Goal: Task Accomplishment & Management: Manage account settings

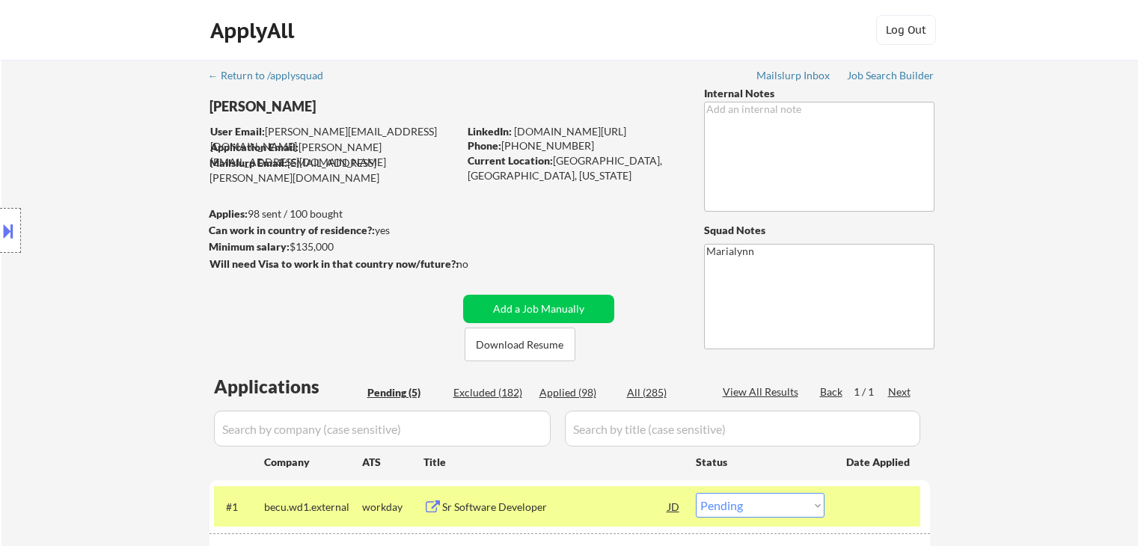
select select ""pending""
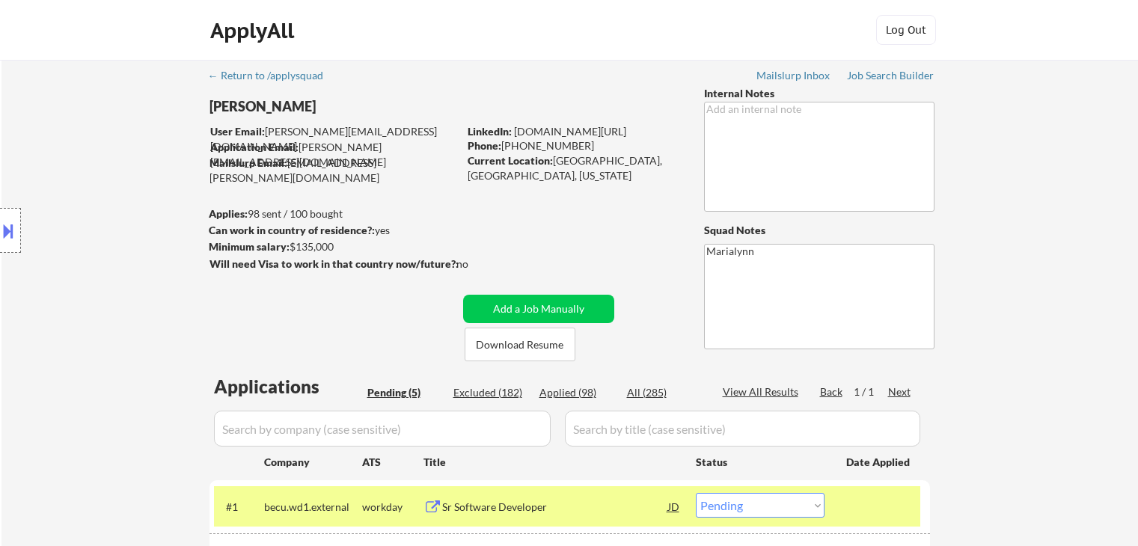
scroll to position [225, 0]
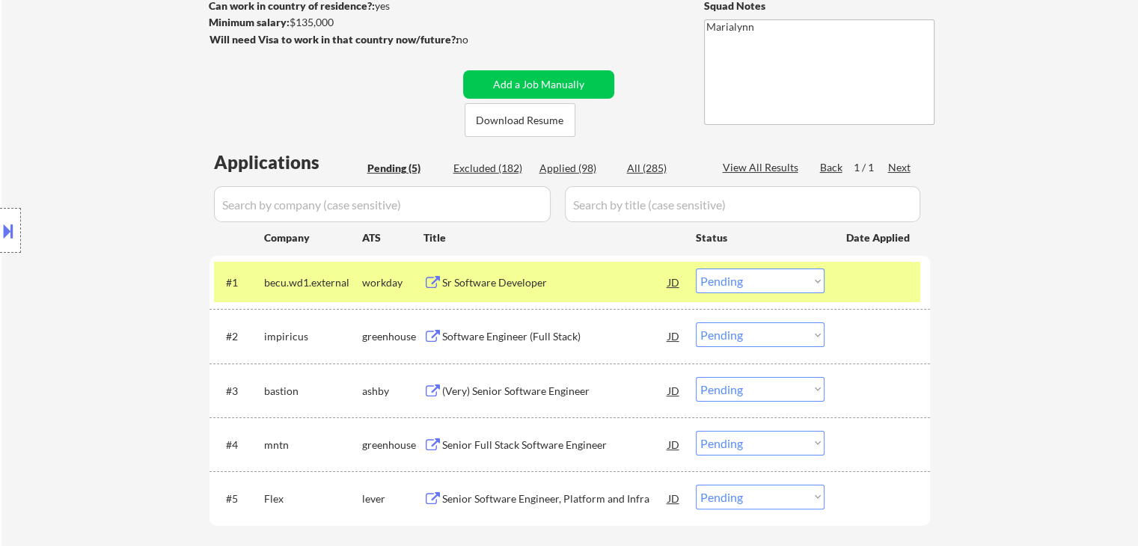
click at [985, 183] on div "← Return to /applysquad Mailslurp Inbox Job Search Builder [PERSON_NAME] User E…" at bounding box center [569, 213] width 1137 height 756
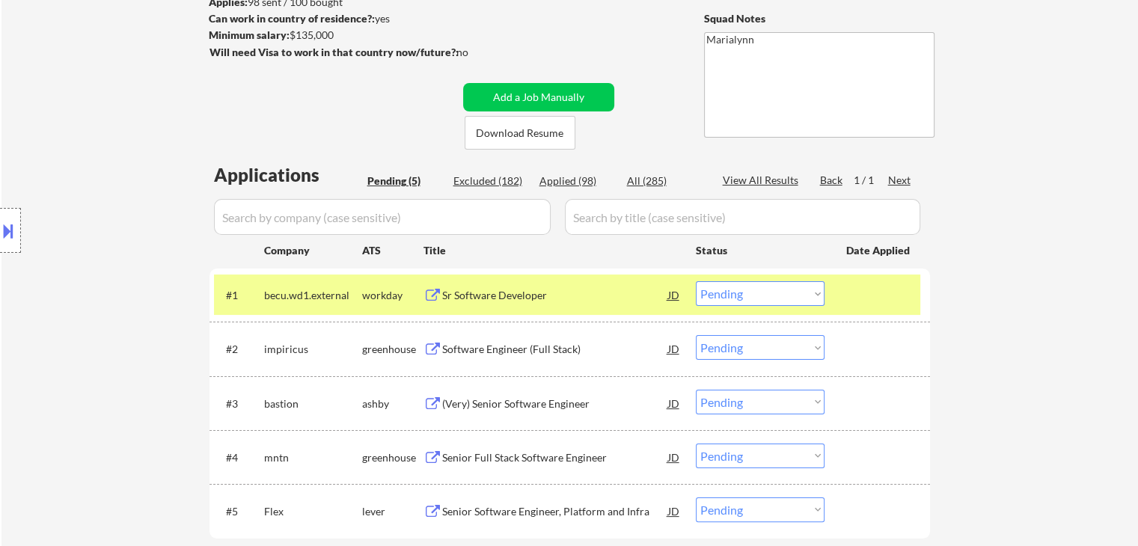
scroll to position [374, 0]
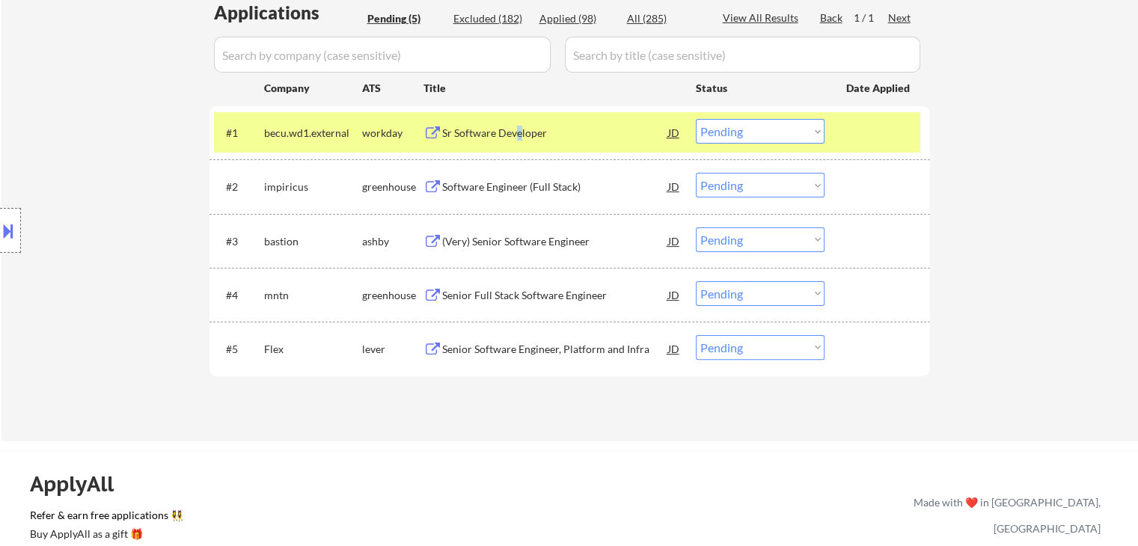
click at [520, 129] on div "Sr Software Developer" at bounding box center [555, 133] width 226 height 15
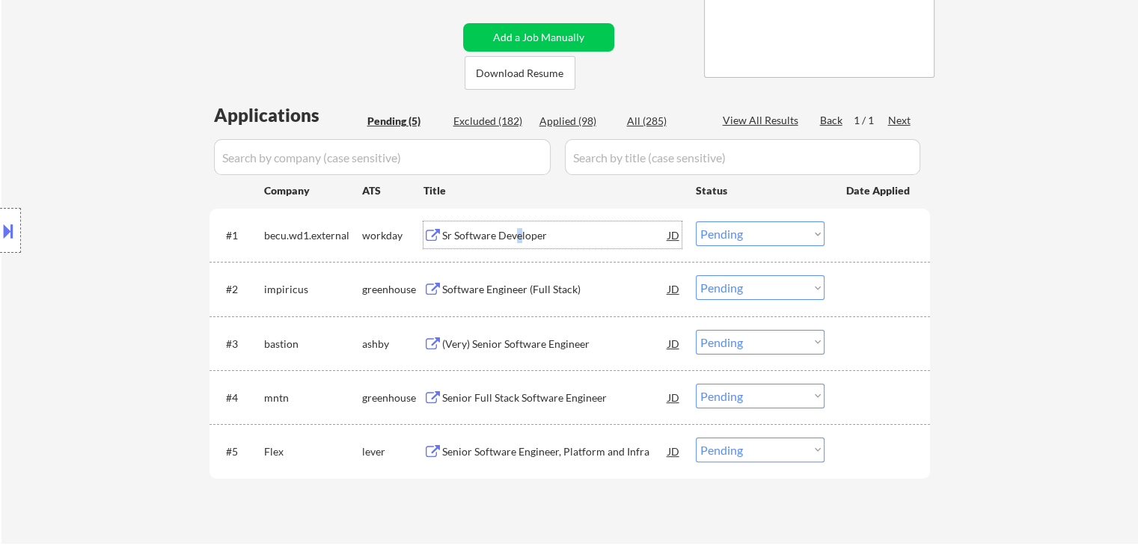
scroll to position [75, 0]
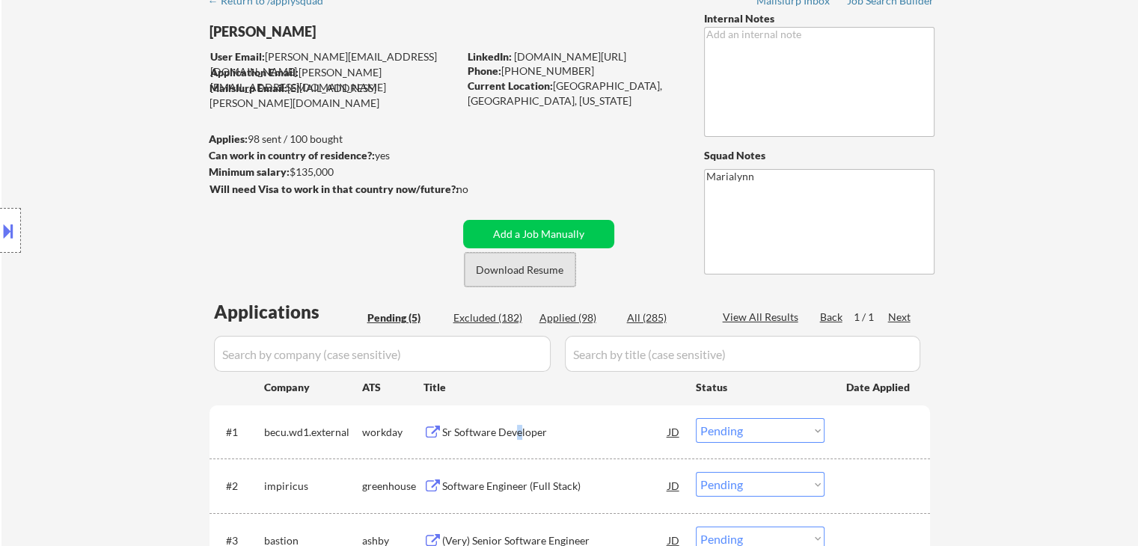
click at [521, 278] on button "Download Resume" at bounding box center [520, 270] width 111 height 34
drag, startPoint x: 500, startPoint y: 73, endPoint x: 635, endPoint y: 73, distance: 134.7
click at [635, 73] on div "Phone: 832-633-2822" at bounding box center [574, 71] width 212 height 15
copy div "832-633-2822"
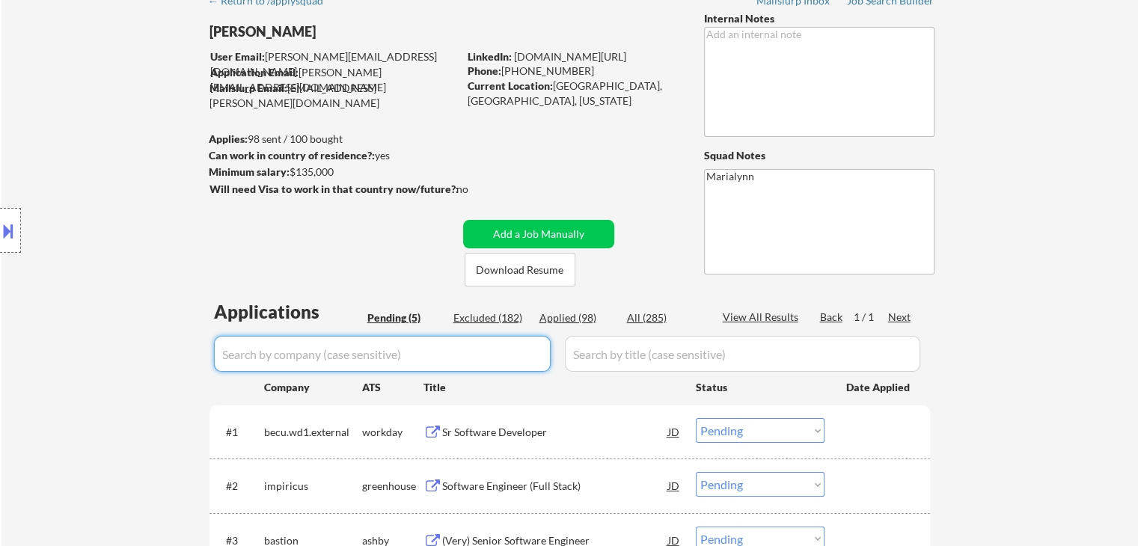
click at [387, 353] on input "input" at bounding box center [382, 354] width 337 height 36
paste input "becu"
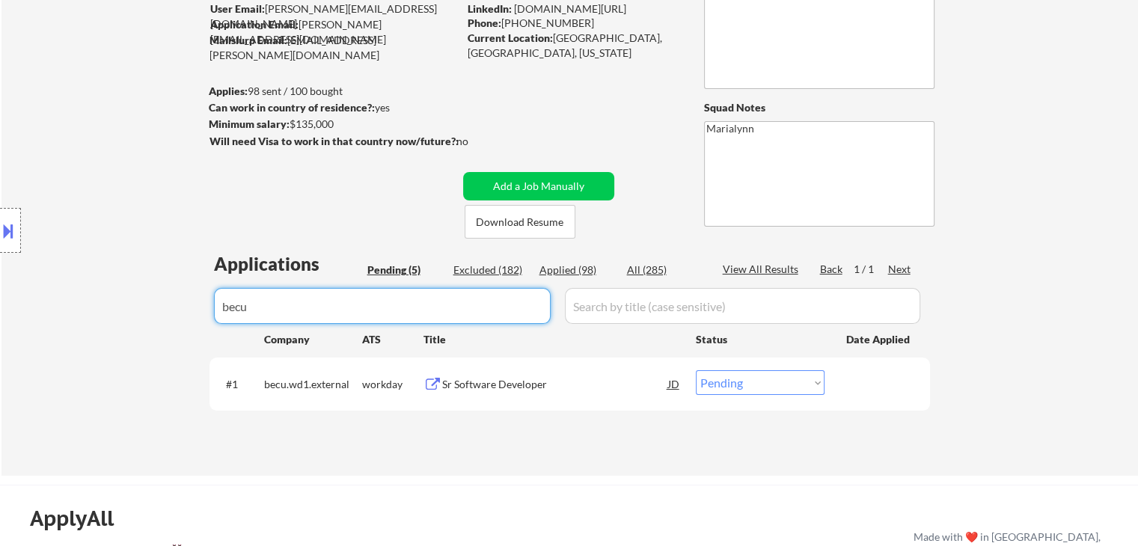
scroll to position [150, 0]
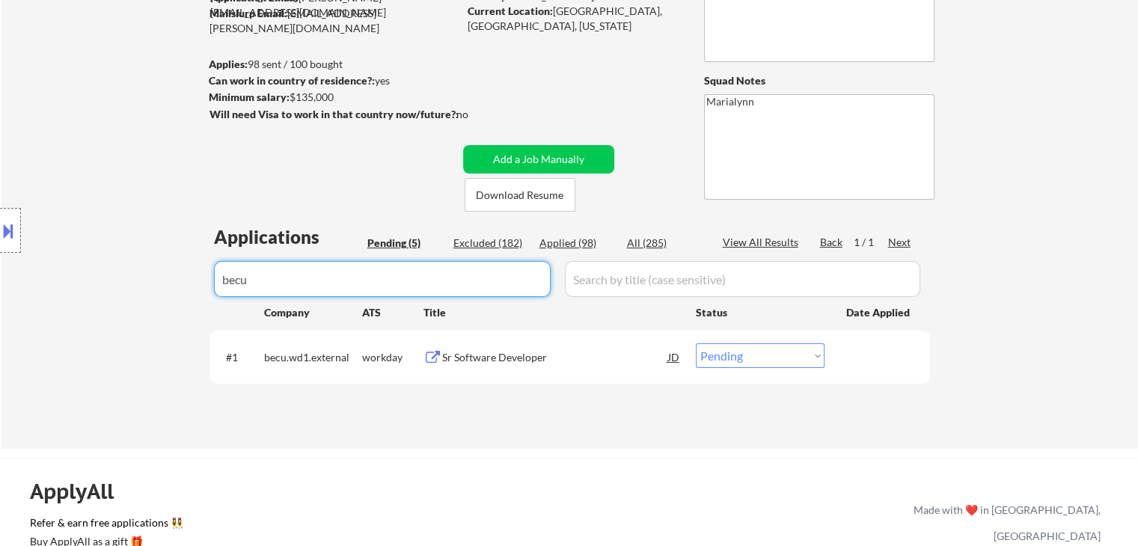
type input "becu"
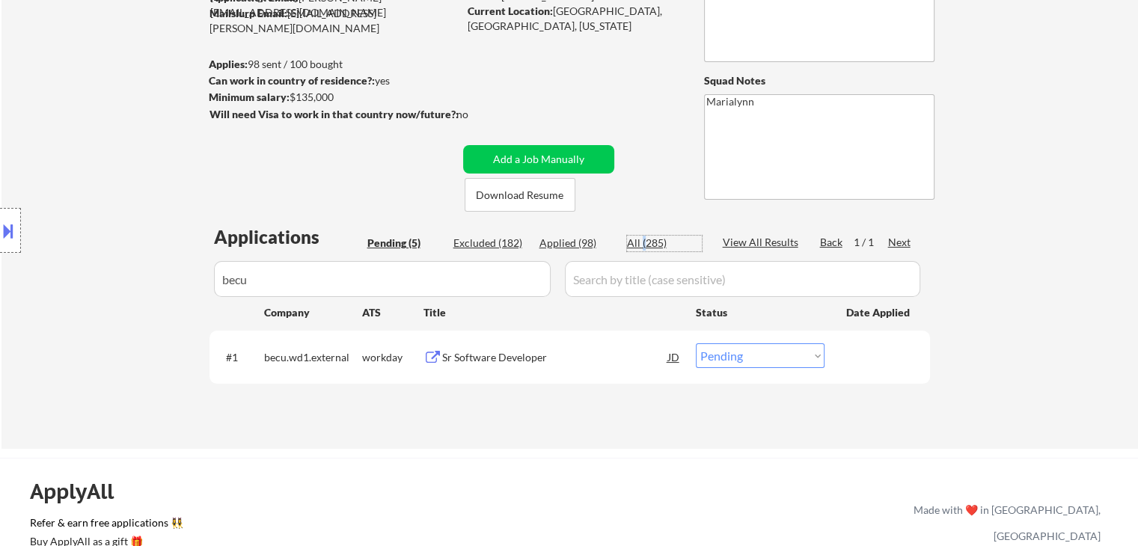
click at [644, 246] on div "All (285)" at bounding box center [664, 243] width 75 height 15
click at [653, 244] on div "All (285)" at bounding box center [664, 243] width 75 height 15
drag, startPoint x: 647, startPoint y: 240, endPoint x: 640, endPoint y: 243, distance: 8.4
click at [647, 240] on div "All (285)" at bounding box center [664, 243] width 75 height 15
click at [633, 243] on div "All (285)" at bounding box center [664, 243] width 75 height 15
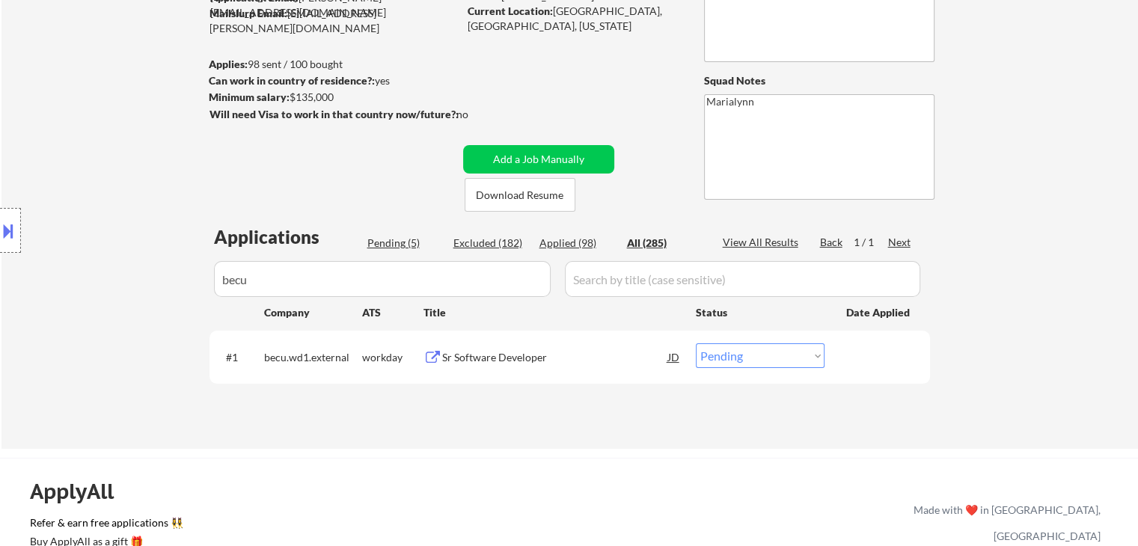
click at [674, 239] on div "All (285)" at bounding box center [664, 243] width 75 height 15
drag, startPoint x: 563, startPoint y: 243, endPoint x: 602, endPoint y: 244, distance: 38.9
click at [563, 243] on div "Applied (98)" at bounding box center [577, 243] width 75 height 15
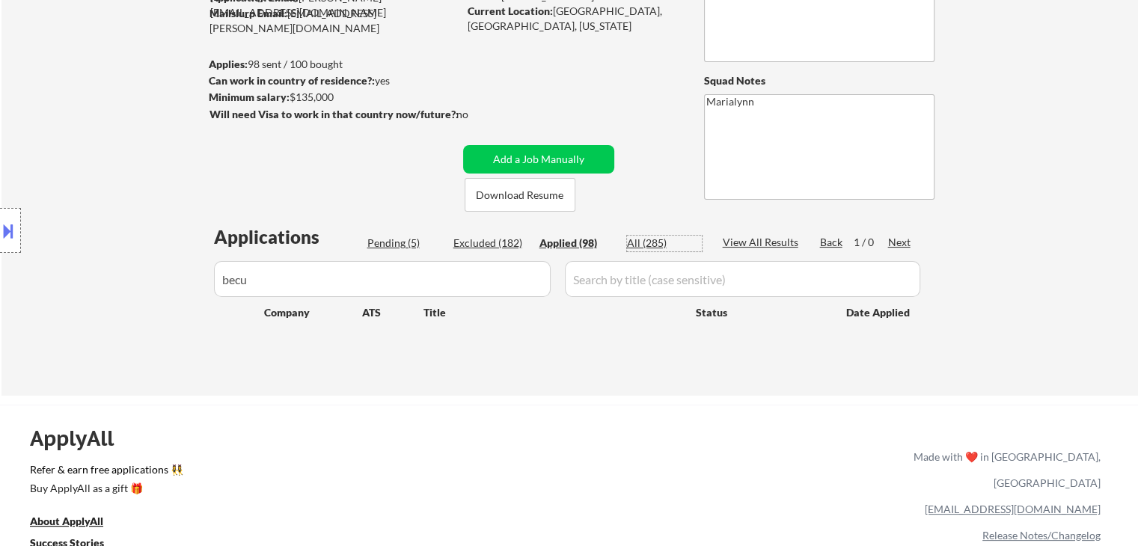
click at [641, 243] on div "All (285)" at bounding box center [664, 243] width 75 height 15
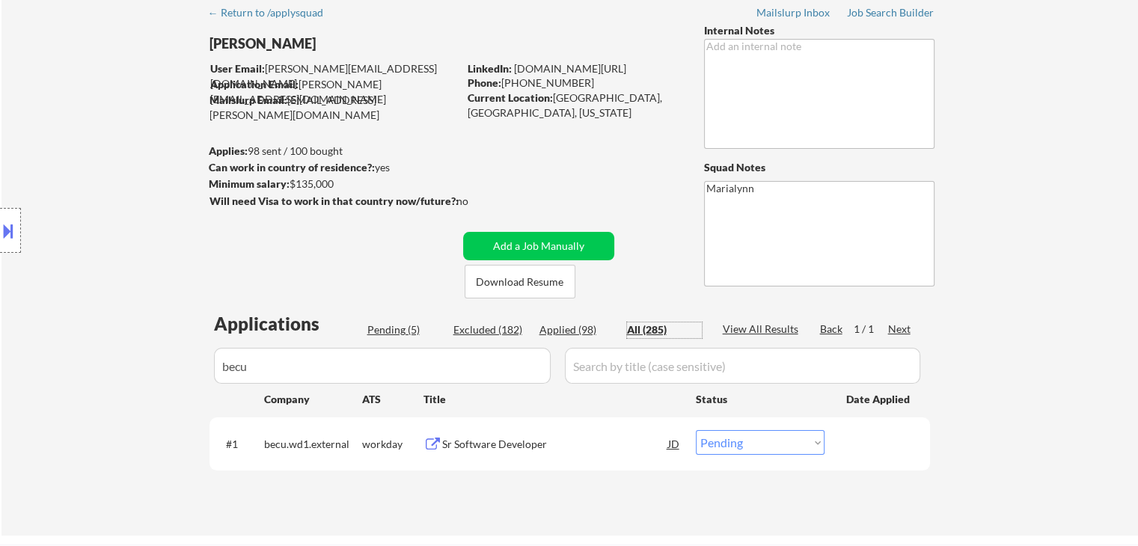
scroll to position [0, 0]
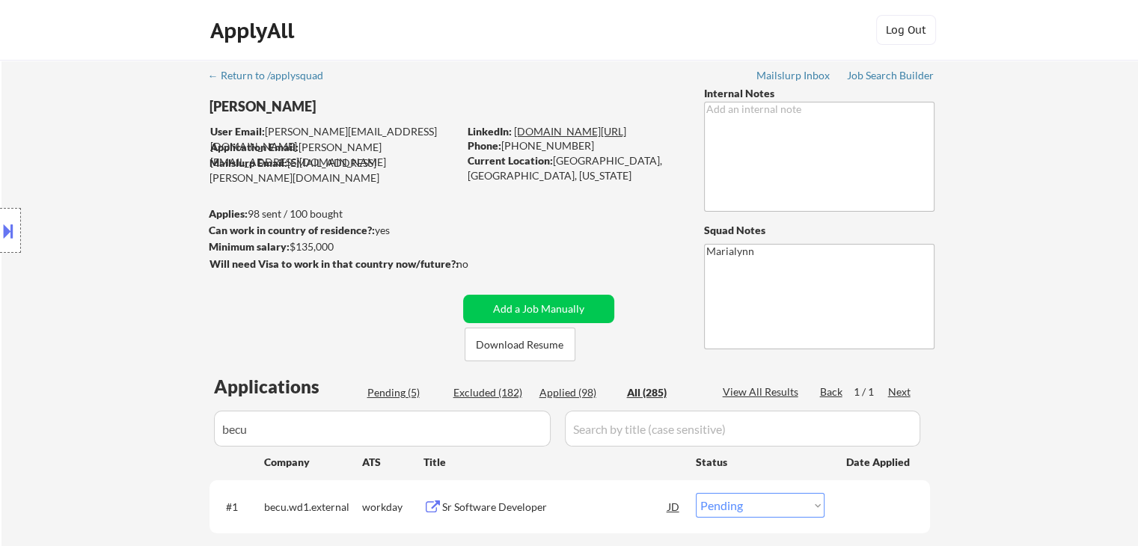
click at [616, 130] on link "linkedin.com/in/saraspaudel" at bounding box center [570, 131] width 112 height 13
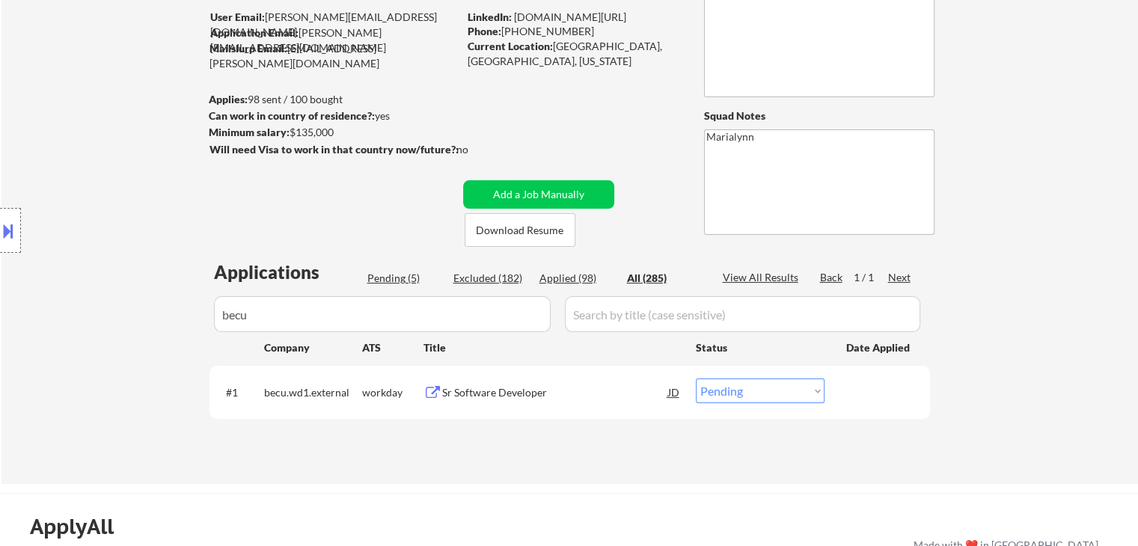
scroll to position [225, 0]
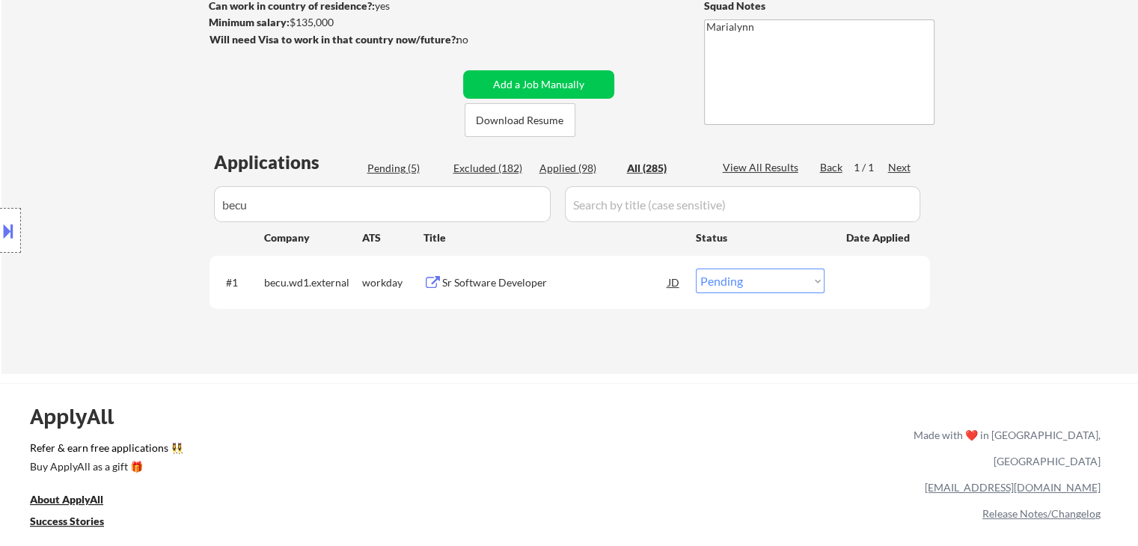
drag, startPoint x: 752, startPoint y: 284, endPoint x: 749, endPoint y: 292, distance: 8.1
click at [752, 287] on select "Choose an option... Pending Applied Excluded (Questions) Excluded (Expired) Exc…" at bounding box center [760, 281] width 129 height 25
select select ""applied""
click at [696, 269] on select "Choose an option... Pending Applied Excluded (Questions) Excluded (Expired) Exc…" at bounding box center [760, 281] width 129 height 25
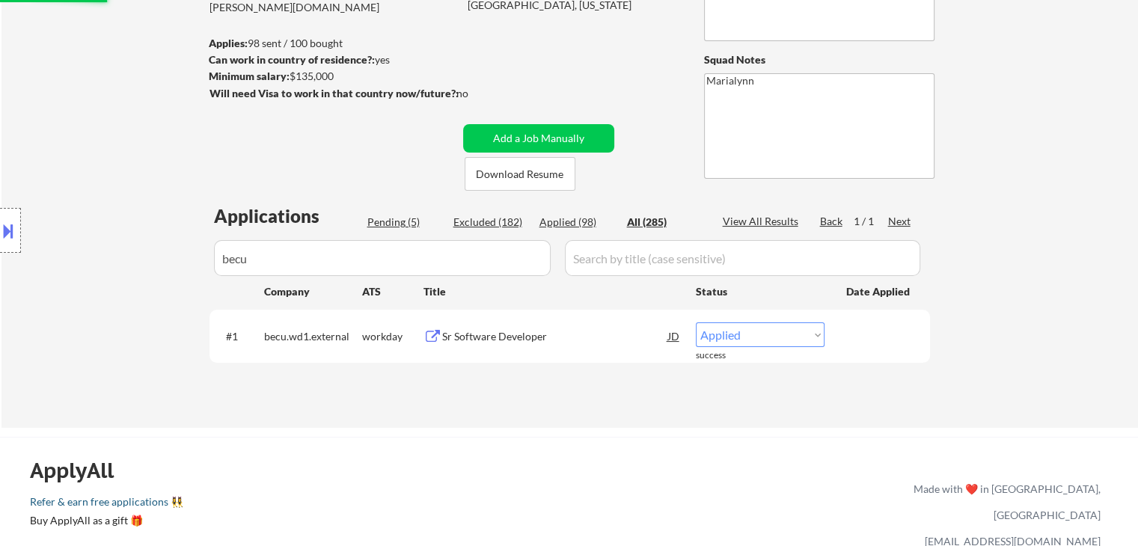
scroll to position [75, 0]
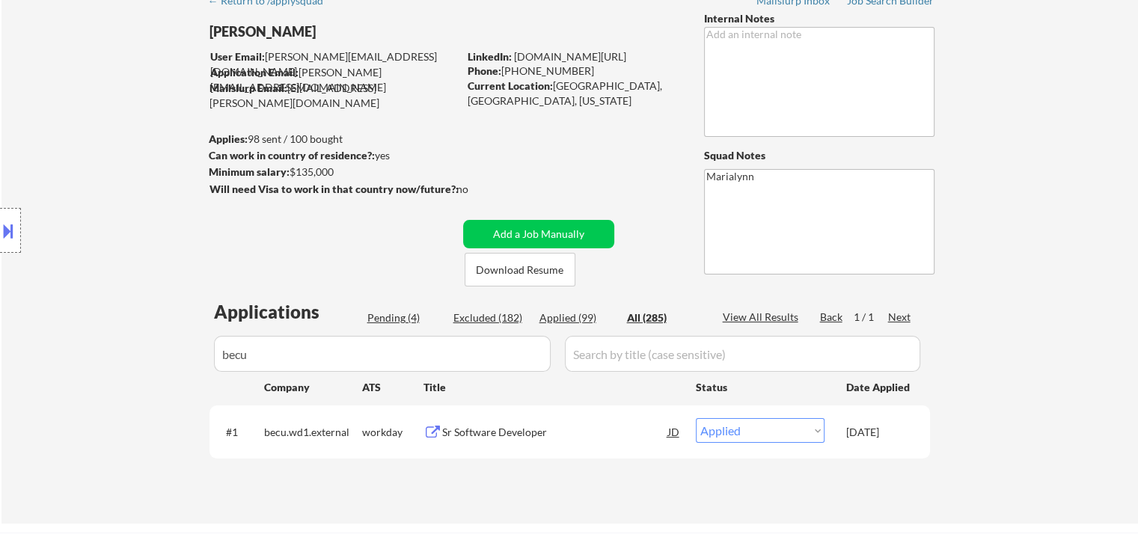
click at [580, 312] on div "Applied (99)" at bounding box center [577, 318] width 75 height 15
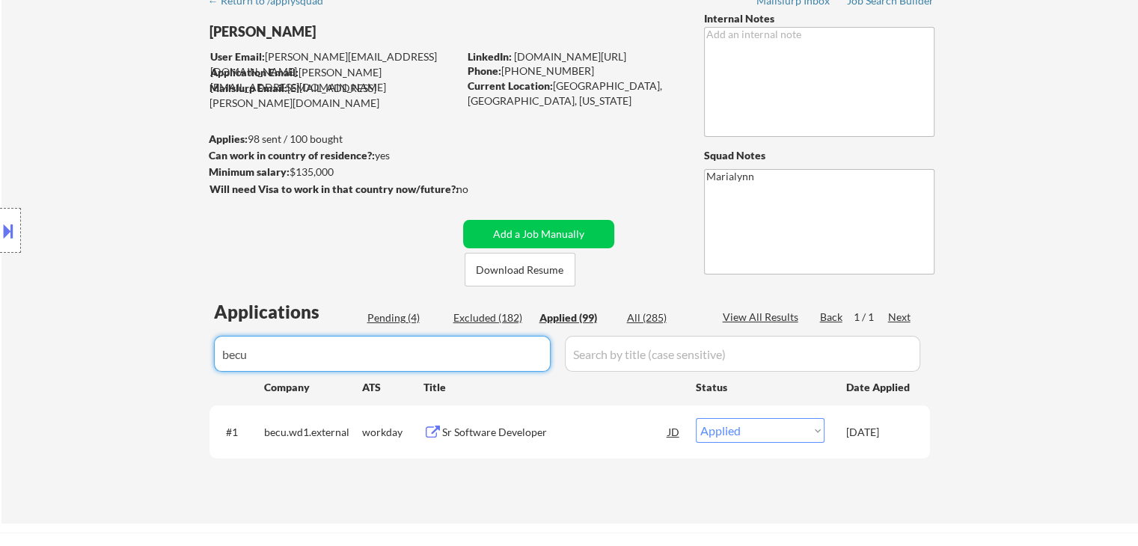
drag, startPoint x: 181, startPoint y: 374, endPoint x: 0, endPoint y: 373, distance: 181.1
click at [392, 324] on div "Pending (4)" at bounding box center [405, 318] width 75 height 15
select select ""applied""
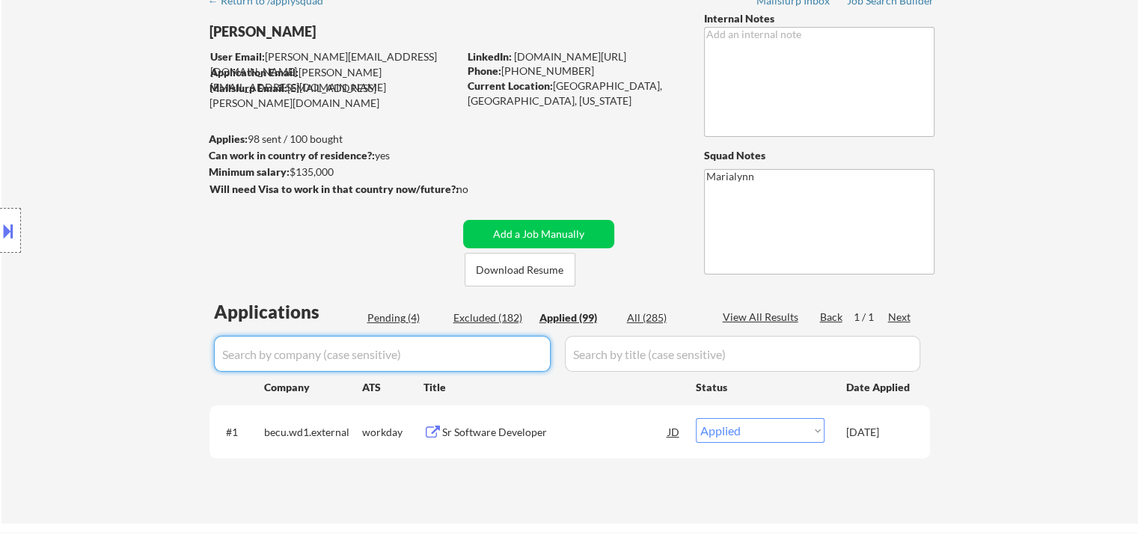
select select ""applied""
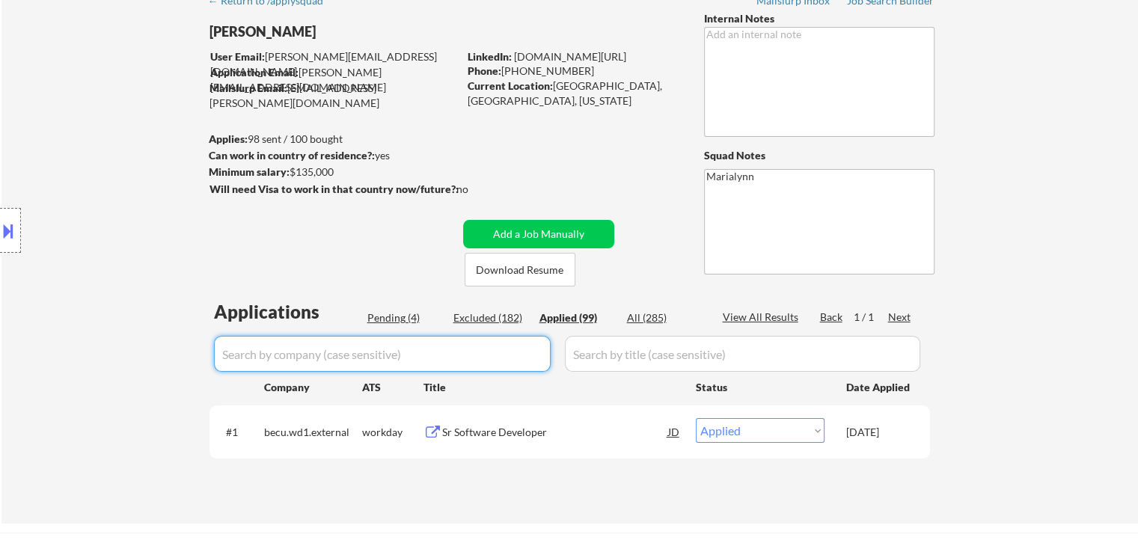
select select ""applied""
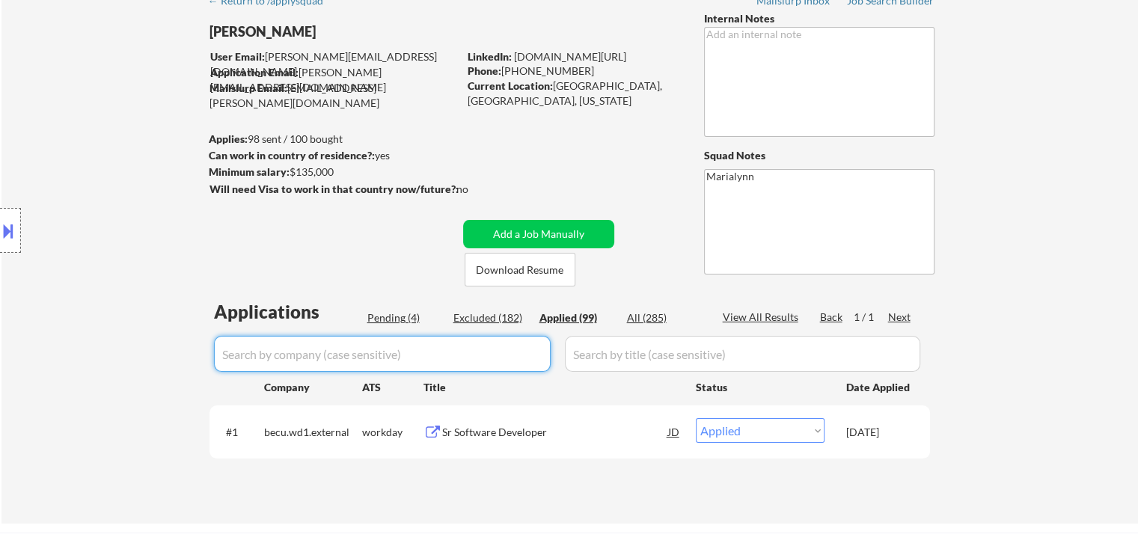
select select ""applied""
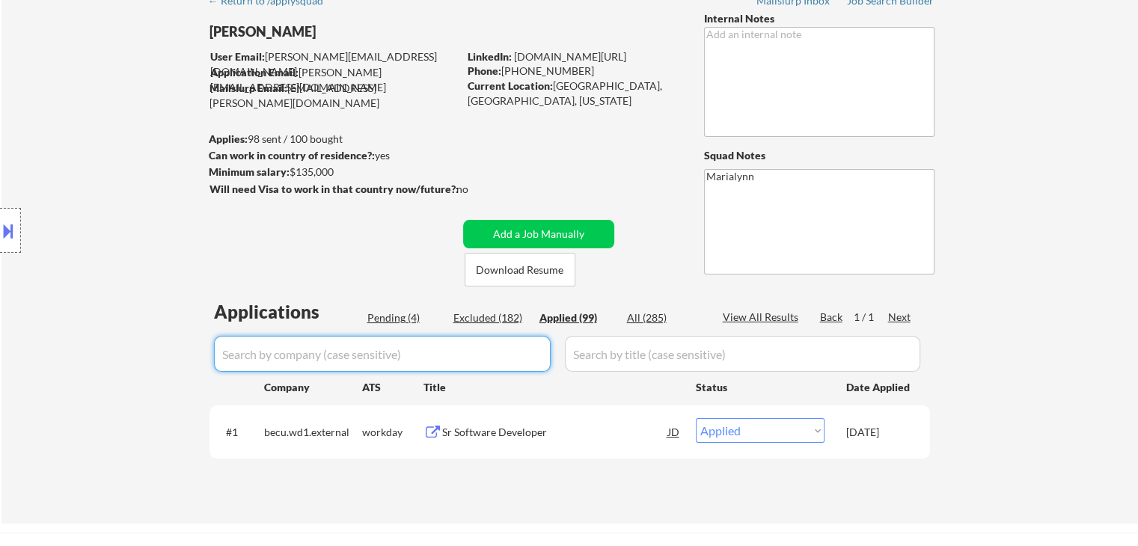
select select ""applied""
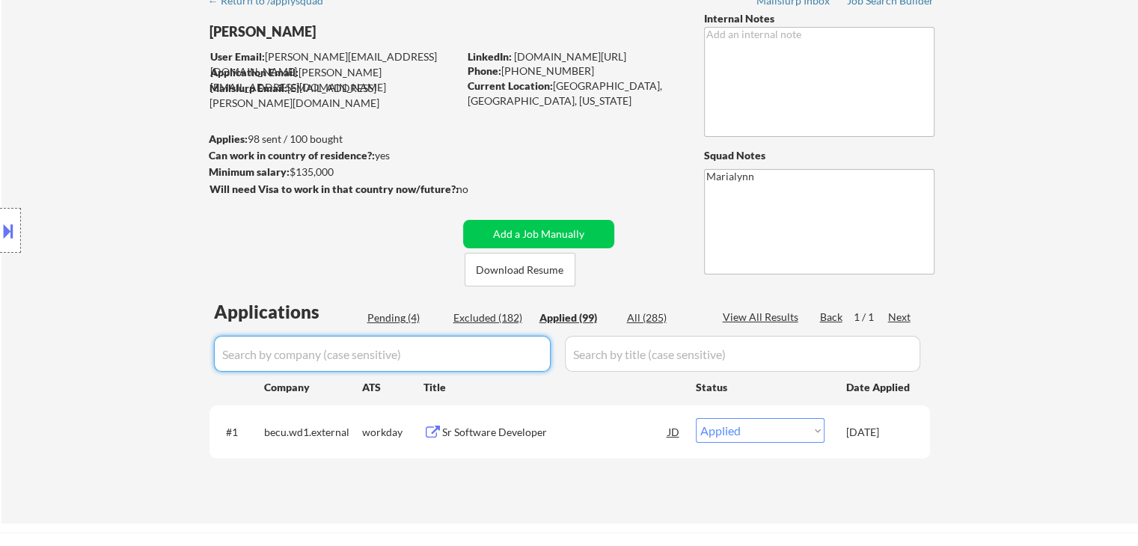
select select ""applied""
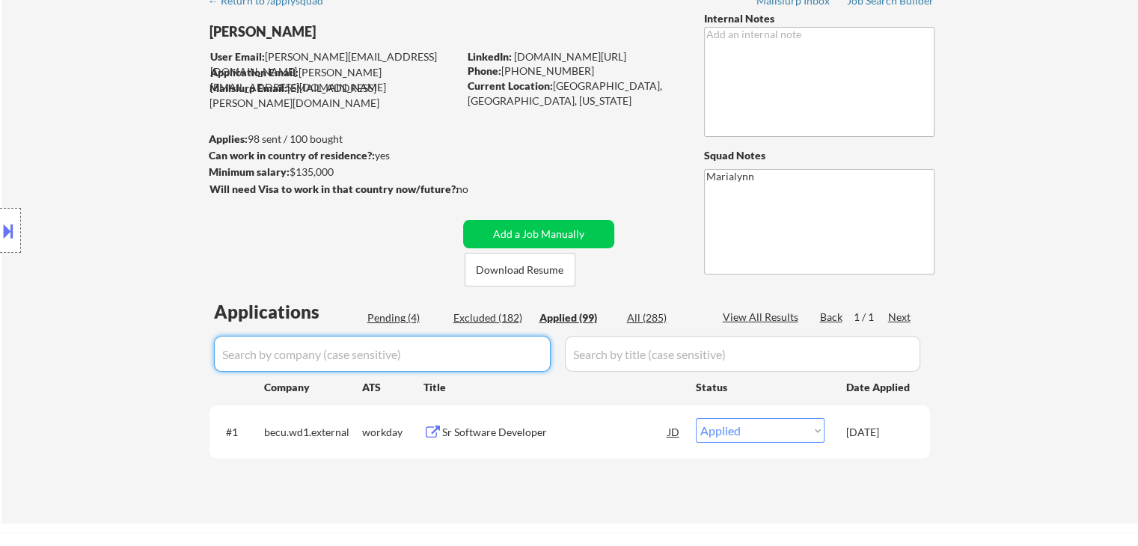
select select ""applied""
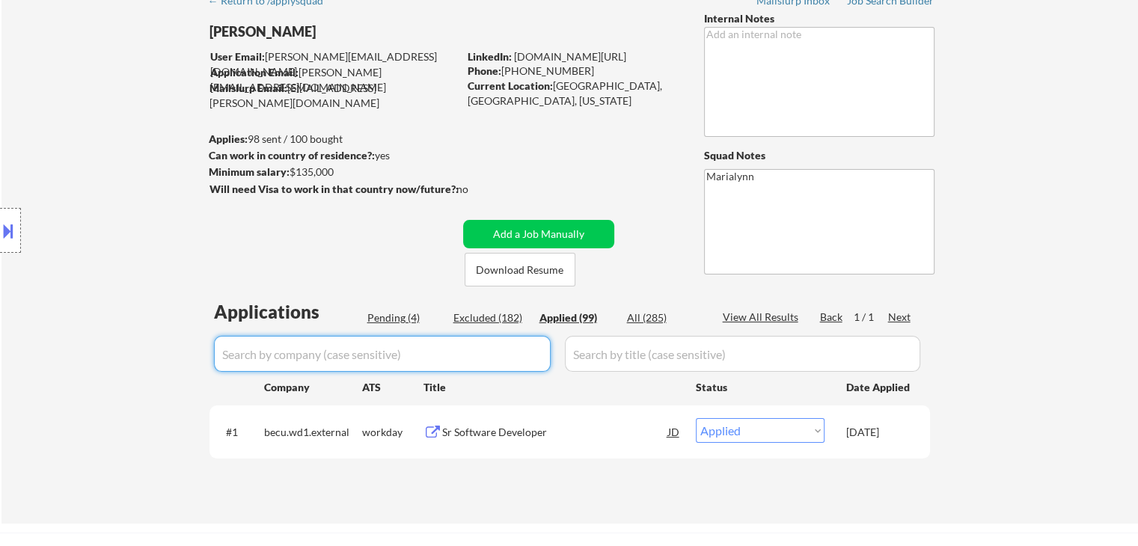
select select ""applied""
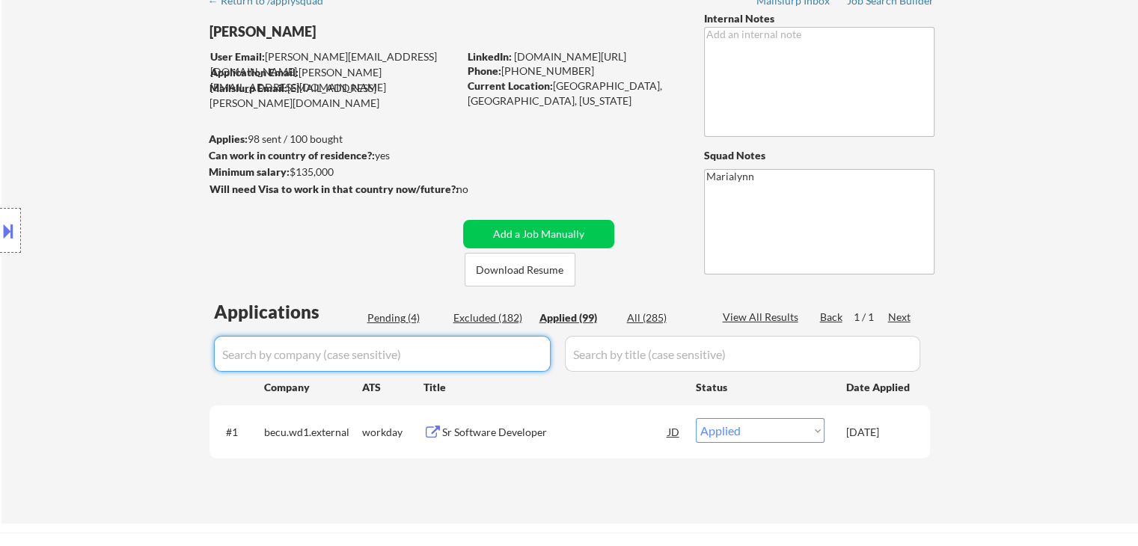
select select ""applied""
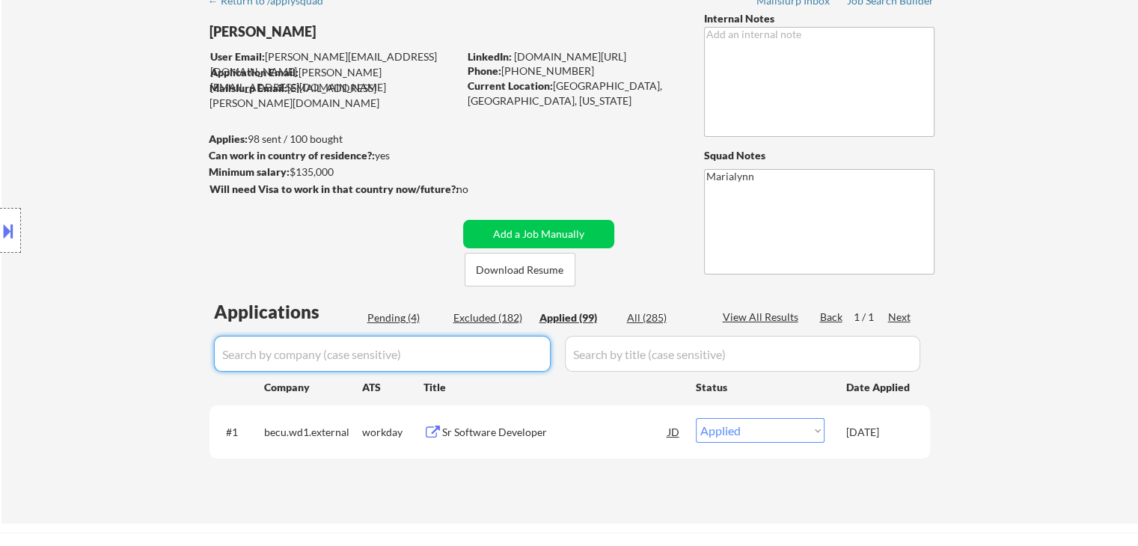
select select ""applied""
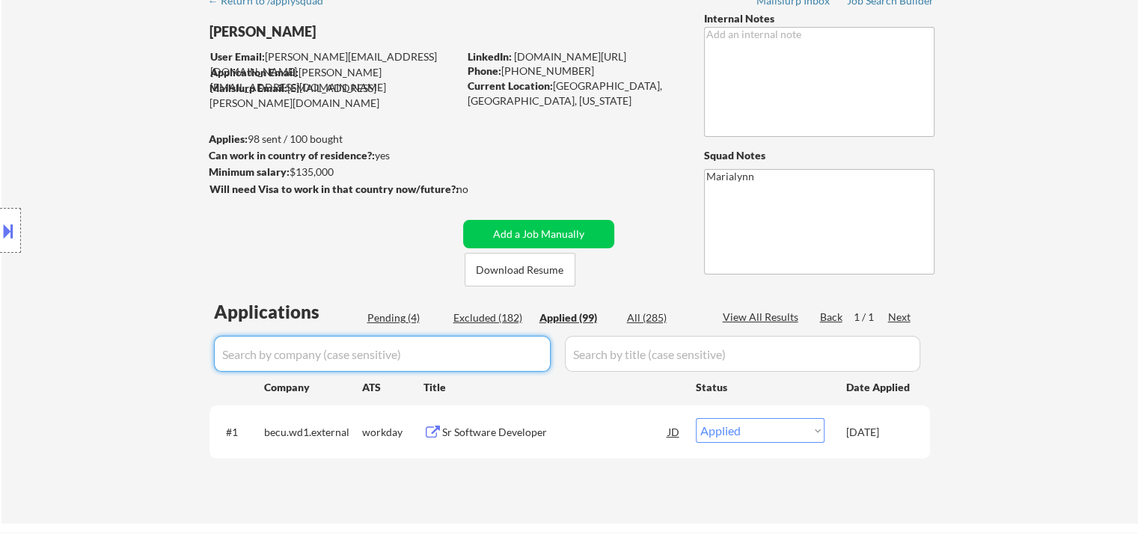
select select ""applied""
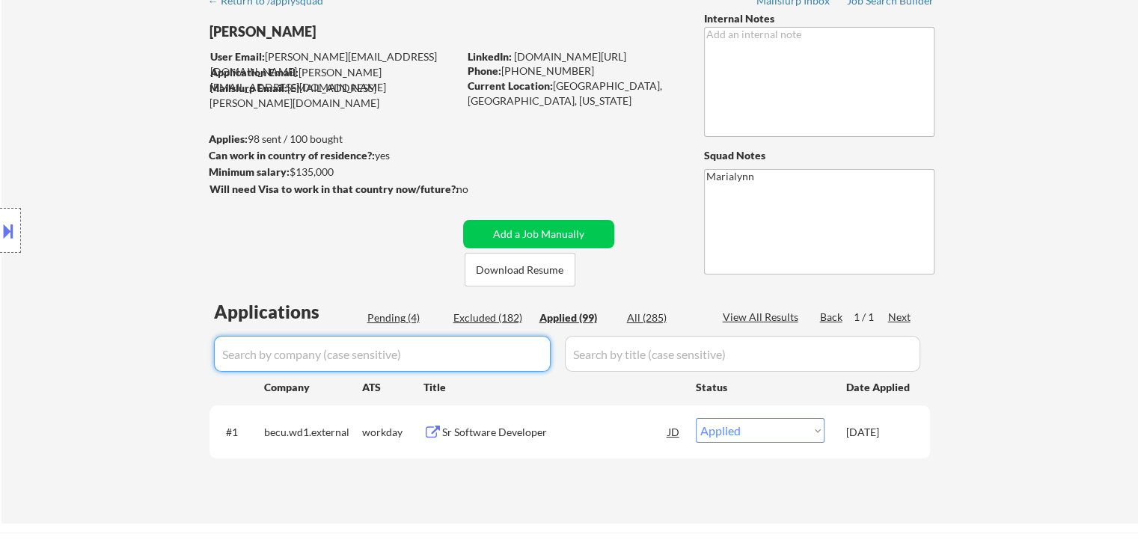
select select ""applied""
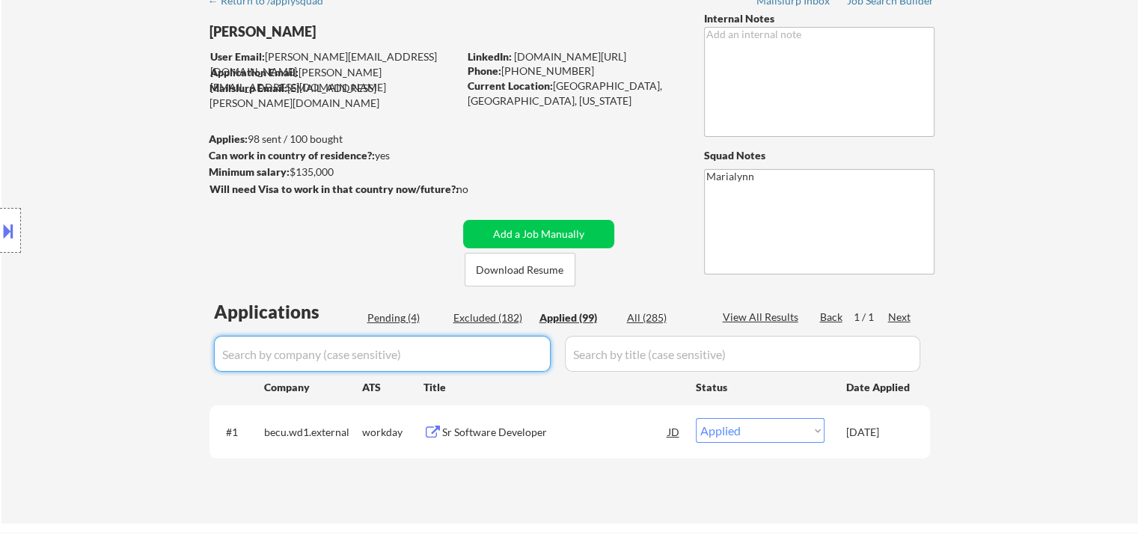
select select ""applied""
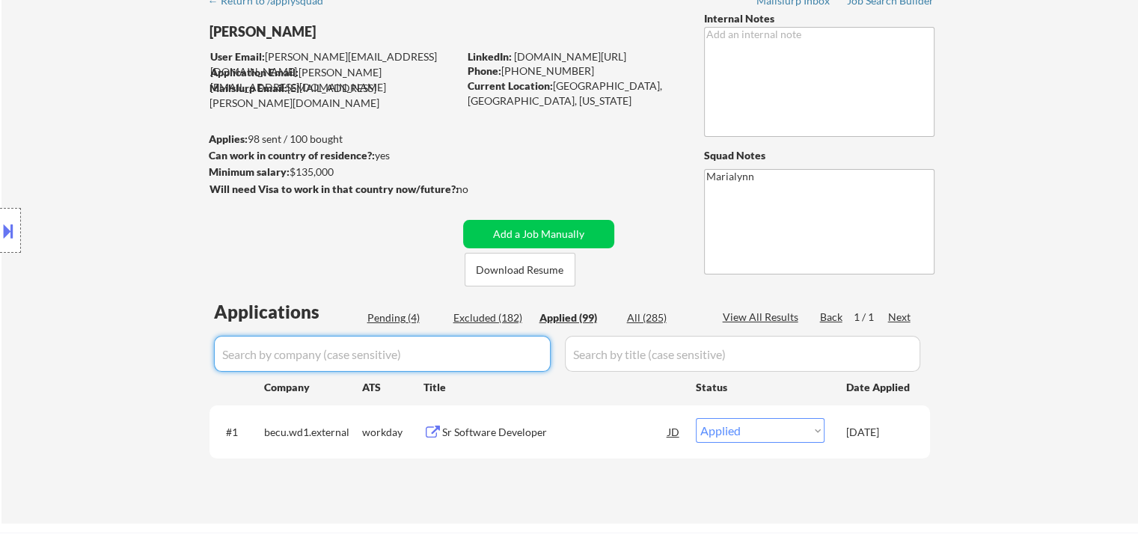
select select ""applied""
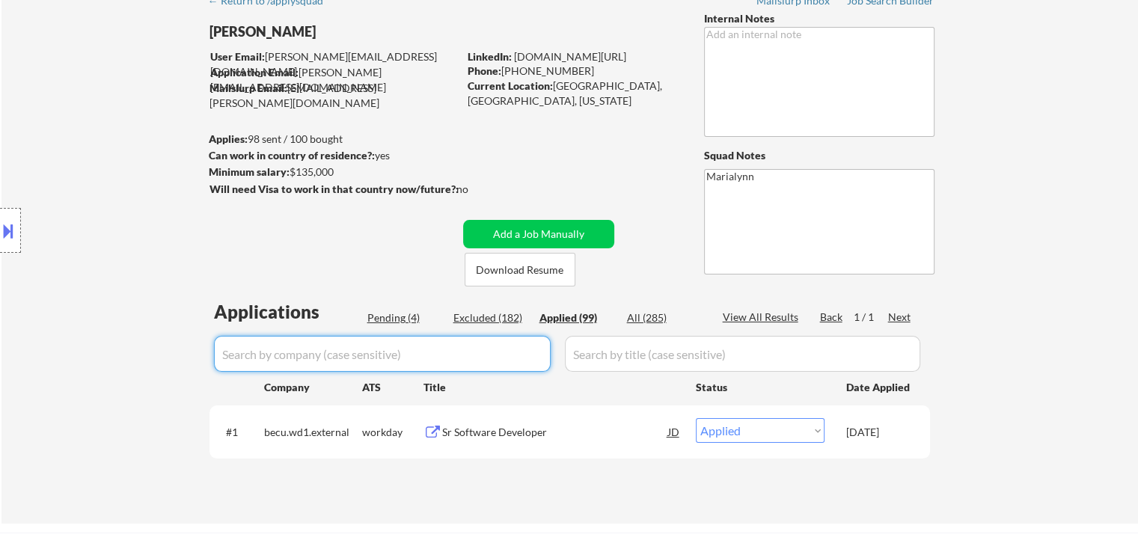
select select ""applied""
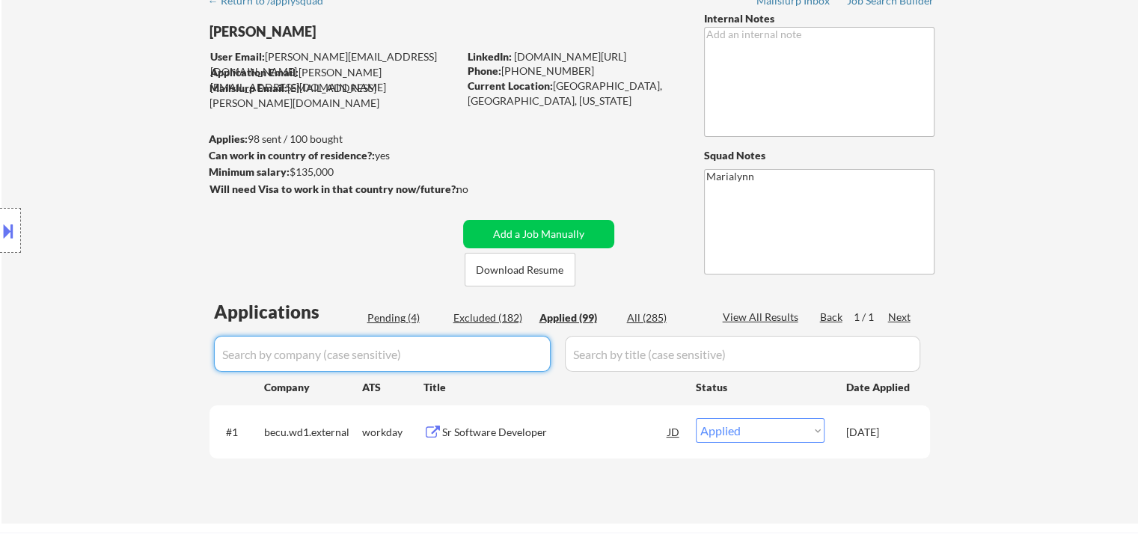
select select ""applied""
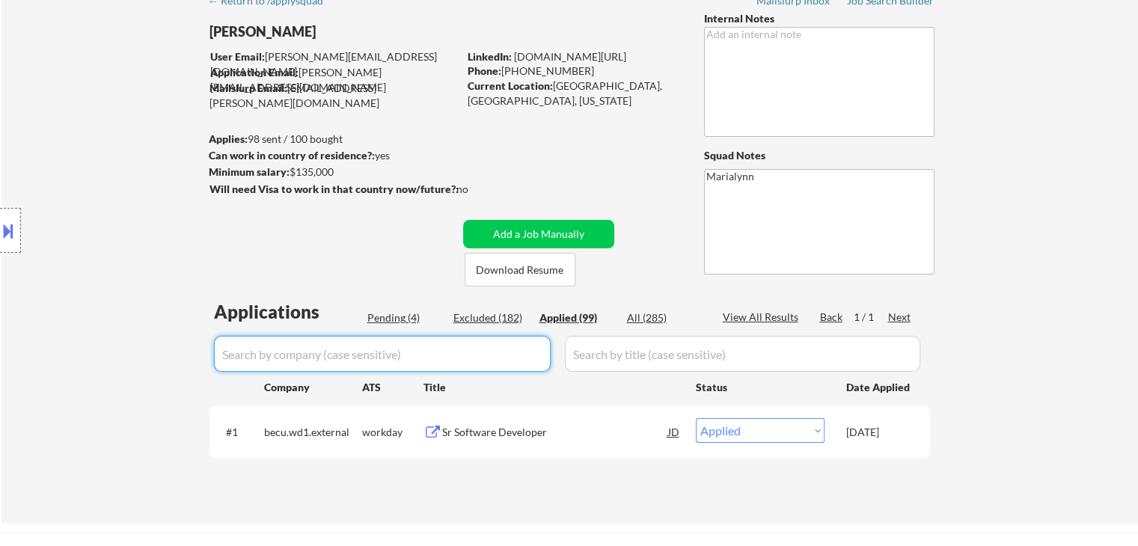
select select ""applied""
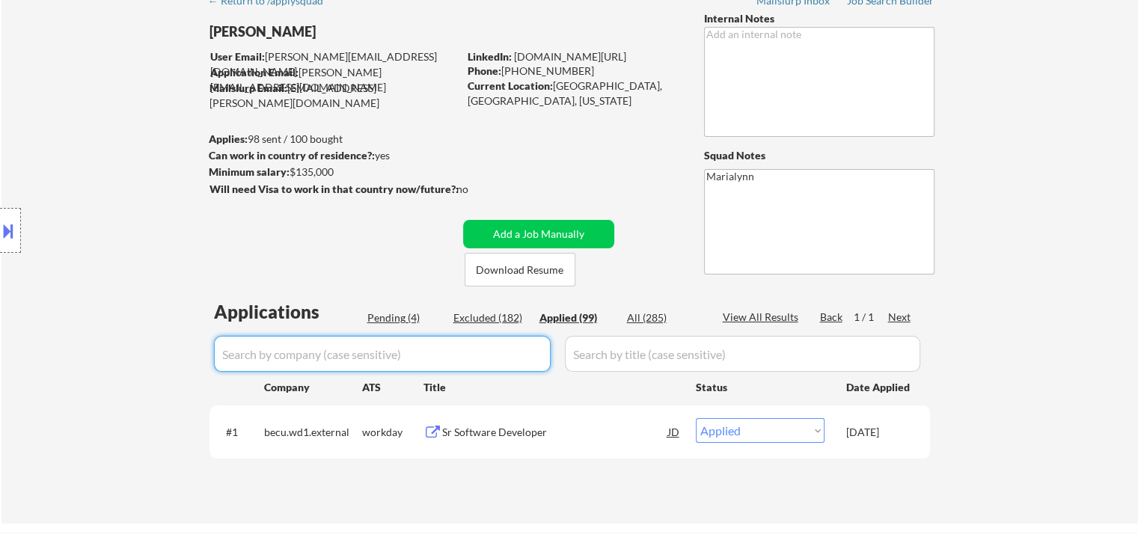
select select ""applied""
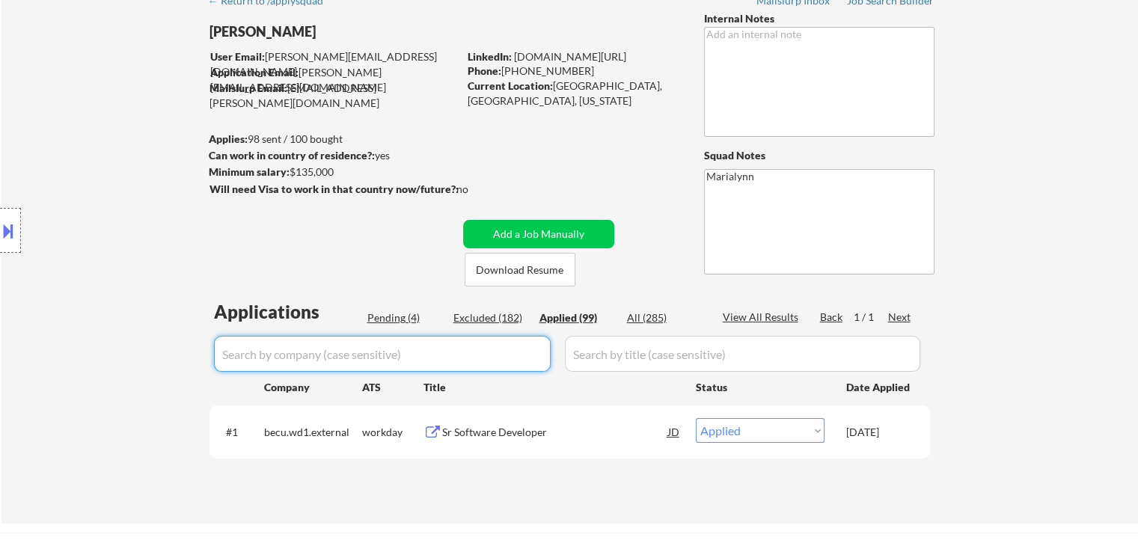
select select ""applied""
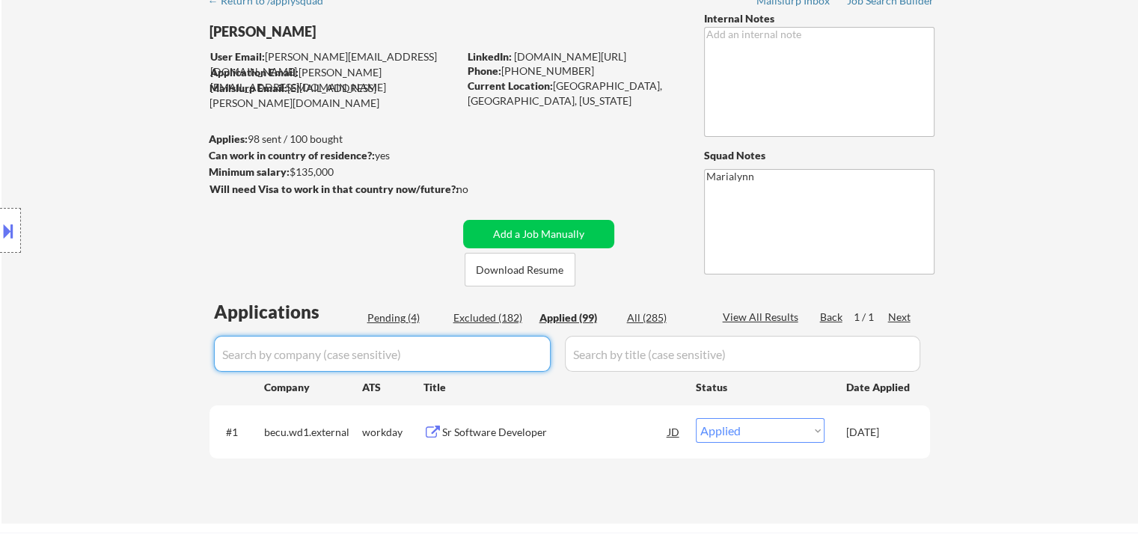
select select ""applied""
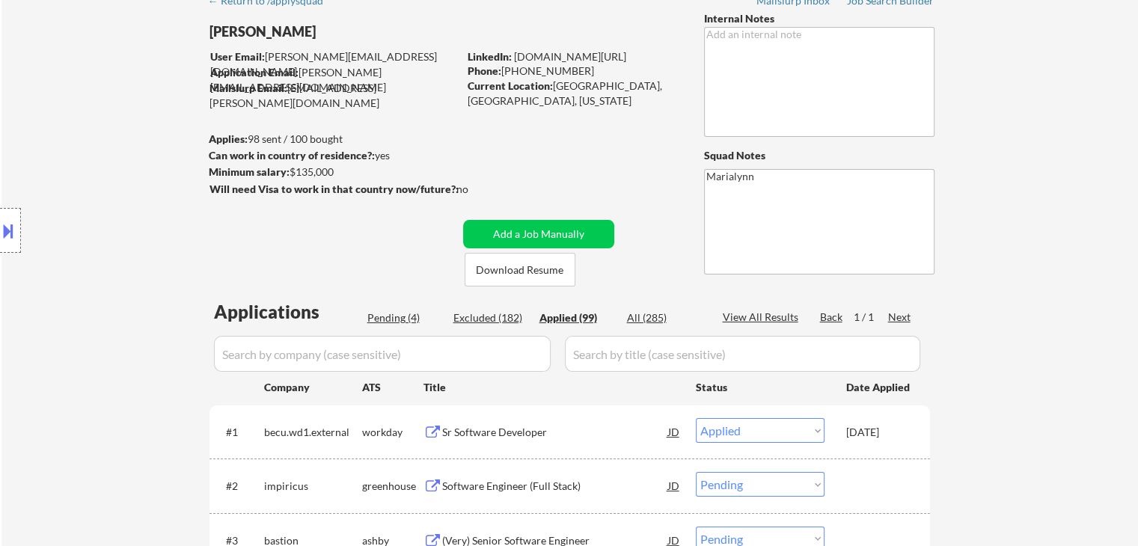
select select ""applied""
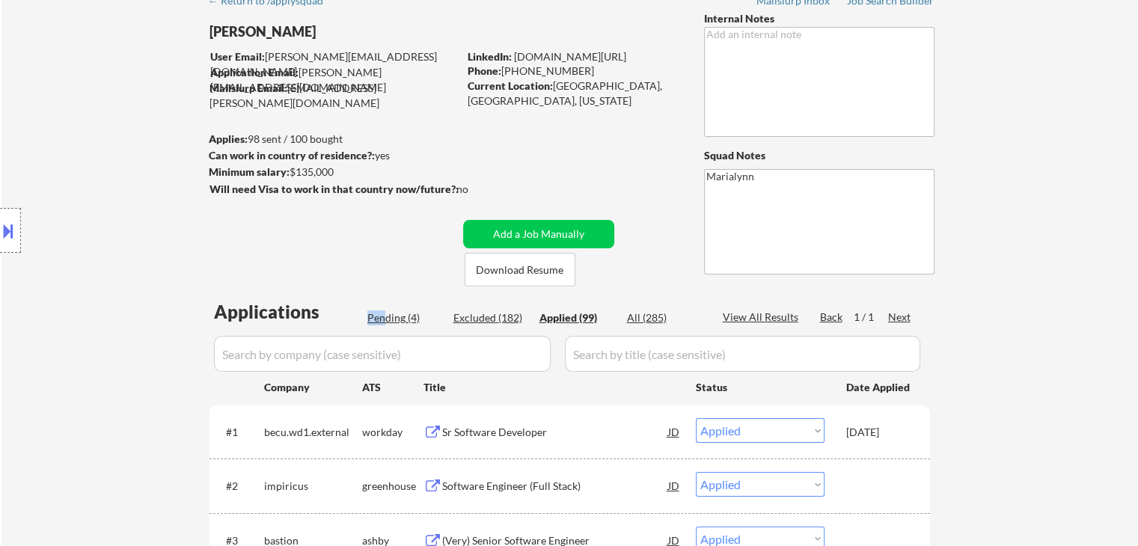
select select ""pending""
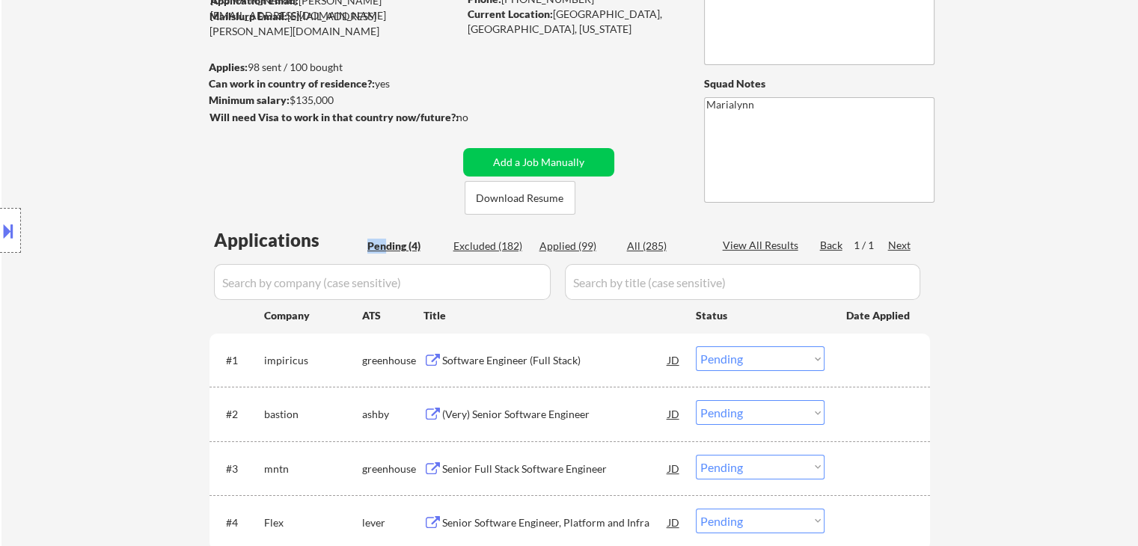
scroll to position [225, 0]
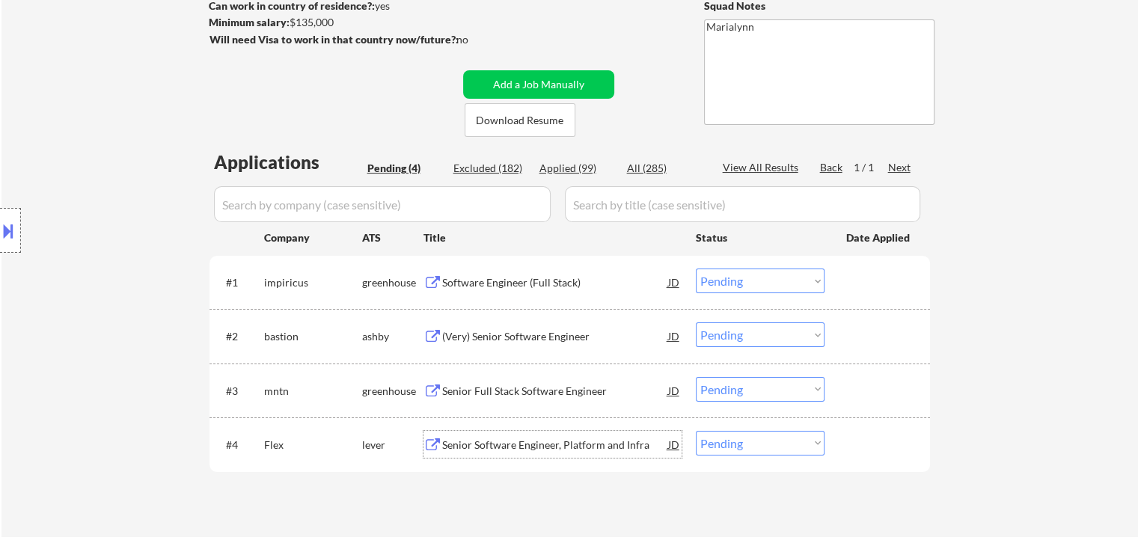
click at [572, 438] on div "Senior Software Engineer, Platform and Infra" at bounding box center [555, 445] width 226 height 15
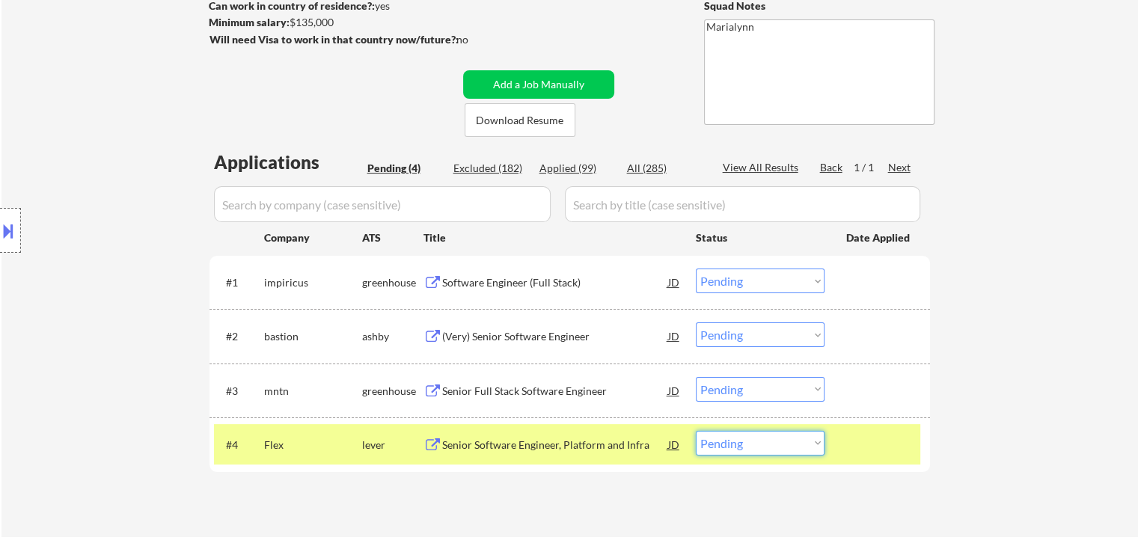
drag, startPoint x: 760, startPoint y: 442, endPoint x: 765, endPoint y: 431, distance: 11.7
click at [761, 439] on select "Choose an option... Pending Applied Excluded (Questions) Excluded (Expired) Exc…" at bounding box center [760, 443] width 129 height 25
click at [722, 213] on input "input" at bounding box center [743, 204] width 356 height 36
click at [793, 430] on div "#4 Flex lever Senior Software Engineer, Platform and Infra JD Choose an option.…" at bounding box center [567, 444] width 707 height 40
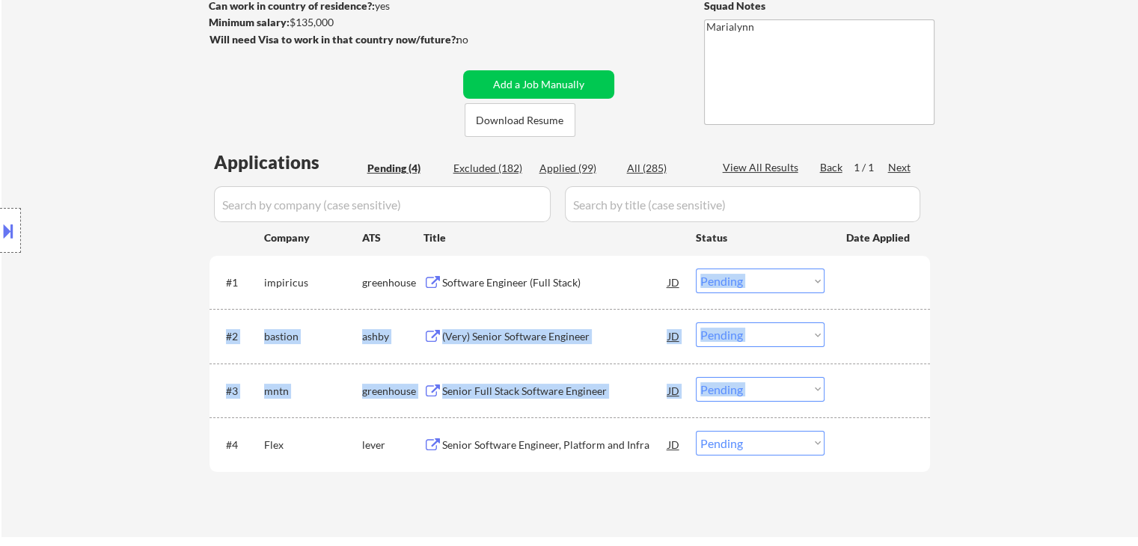
drag, startPoint x: 788, startPoint y: 223, endPoint x: 775, endPoint y: 328, distance: 105.6
click at [782, 281] on div "#1 impiricus greenhouse Software Engineer (Full Stack) JD Choose an option... P…" at bounding box center [570, 364] width 721 height 216
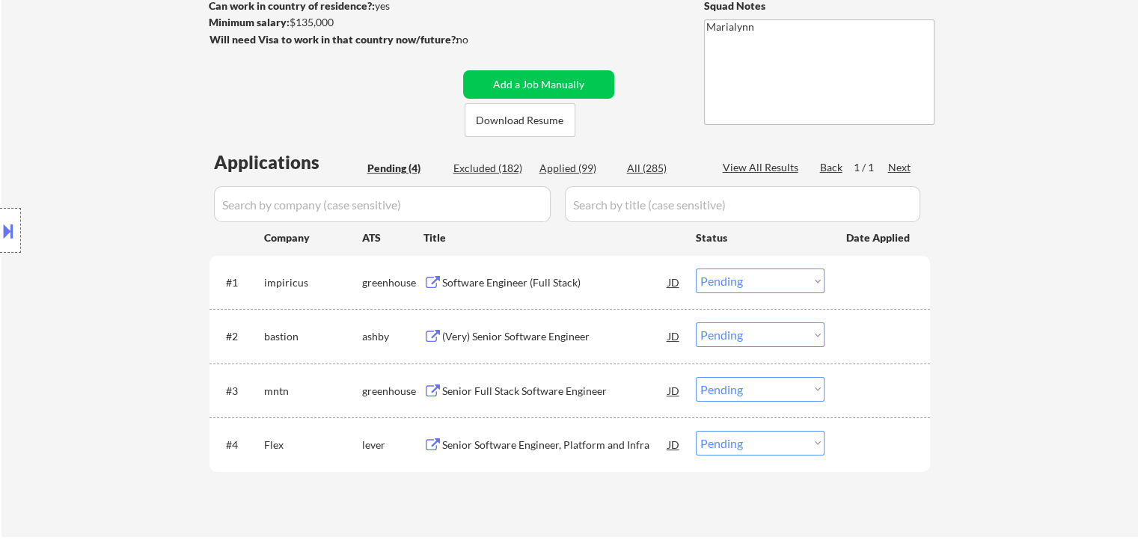
drag, startPoint x: 954, startPoint y: 439, endPoint x: 936, endPoint y: 454, distance: 24.0
click at [952, 442] on div "← Return to /applysquad Mailslurp Inbox Job Search Builder Saras Paudel User Em…" at bounding box center [569, 186] width 1137 height 702
click at [764, 445] on select "Choose an option... Pending Applied Excluded (Questions) Excluded (Expired) Exc…" at bounding box center [760, 443] width 129 height 25
select select ""applied""
click at [696, 431] on select "Choose an option... Pending Applied Excluded (Questions) Excluded (Expired) Exc…" at bounding box center [760, 443] width 129 height 25
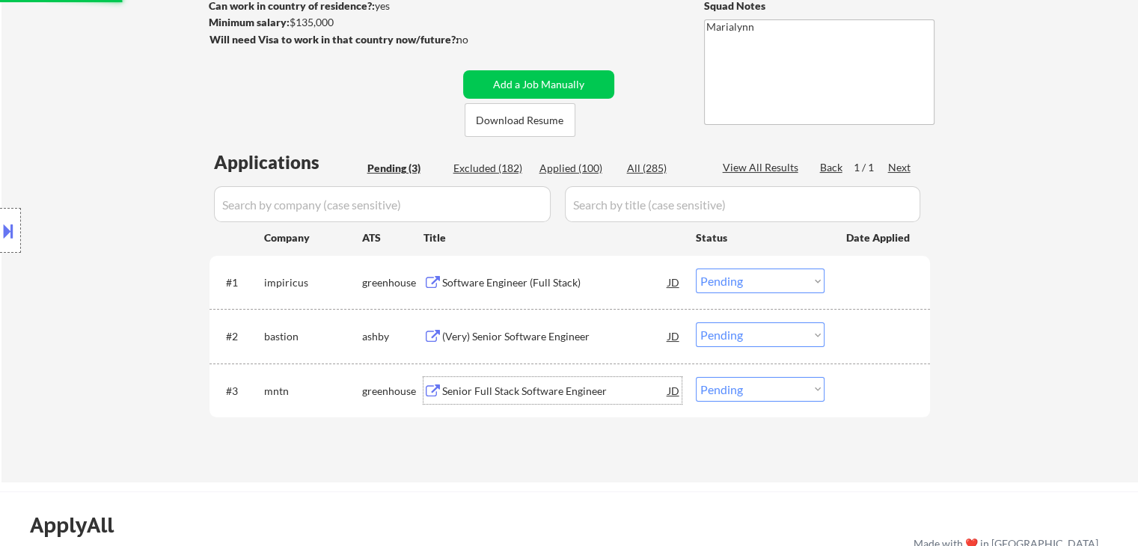
click at [521, 388] on div "Senior Full Stack Software Engineer" at bounding box center [555, 391] width 226 height 15
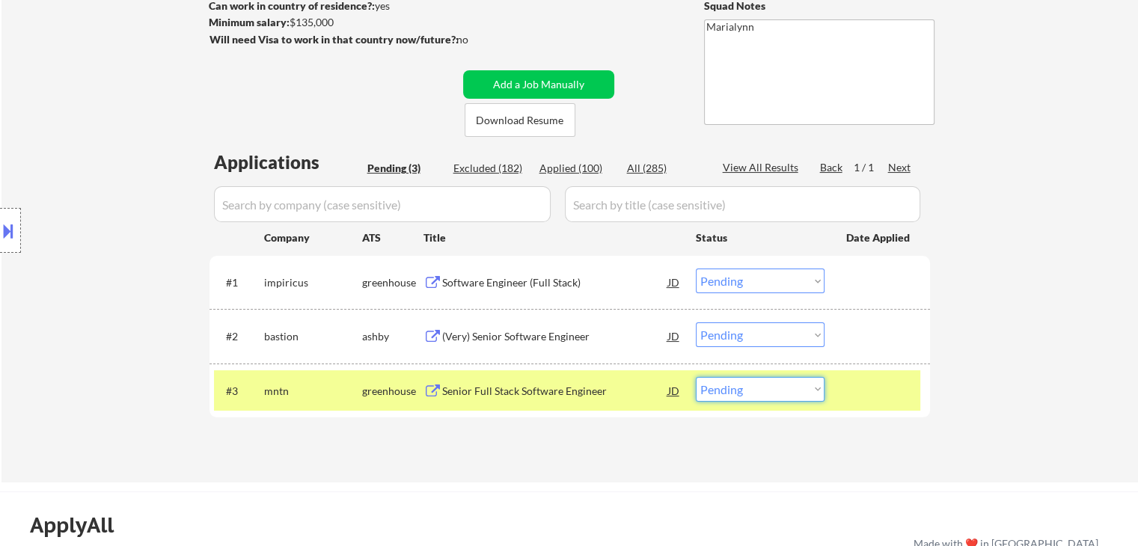
click at [759, 387] on select "Choose an option... Pending Applied Excluded (Questions) Excluded (Expired) Exc…" at bounding box center [760, 389] width 129 height 25
select select ""applied""
click at [696, 377] on select "Choose an option... Pending Applied Excluded (Questions) Excluded (Expired) Exc…" at bounding box center [760, 389] width 129 height 25
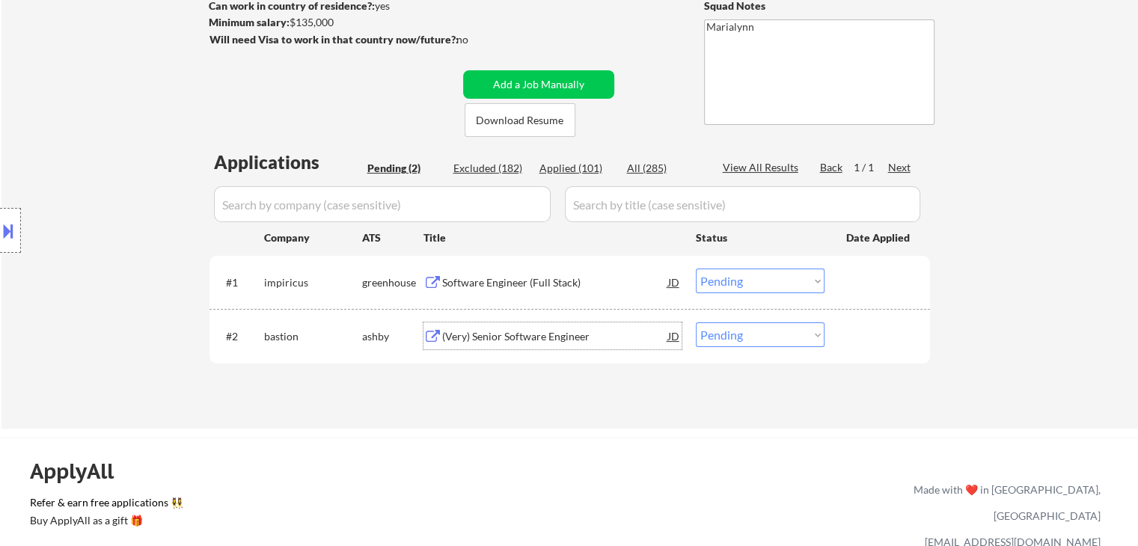
click at [497, 339] on div "(Very) Senior Software Engineer" at bounding box center [555, 336] width 226 height 15
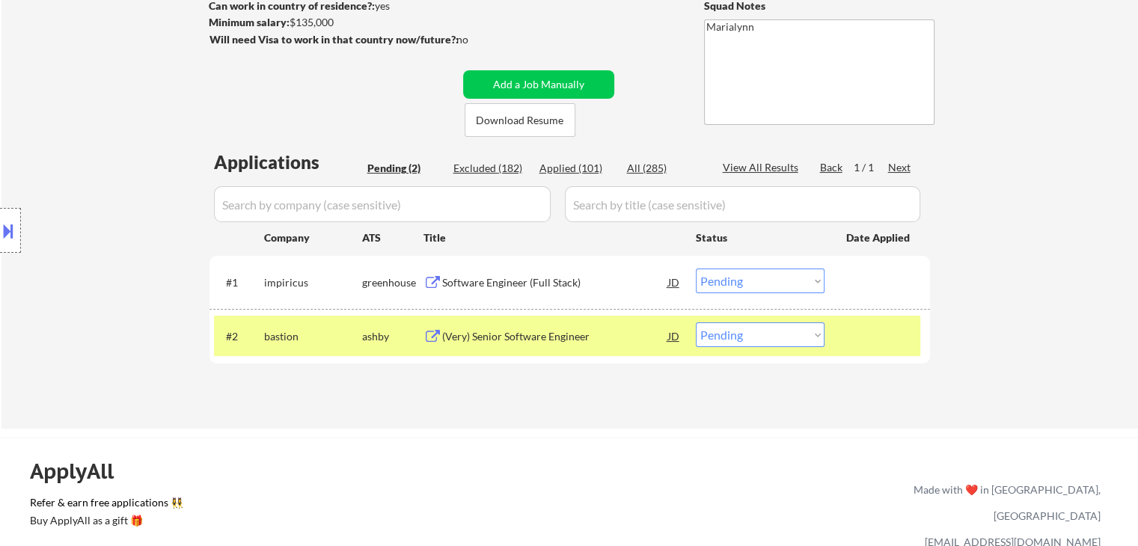
click at [15, 226] on button at bounding box center [8, 231] width 16 height 25
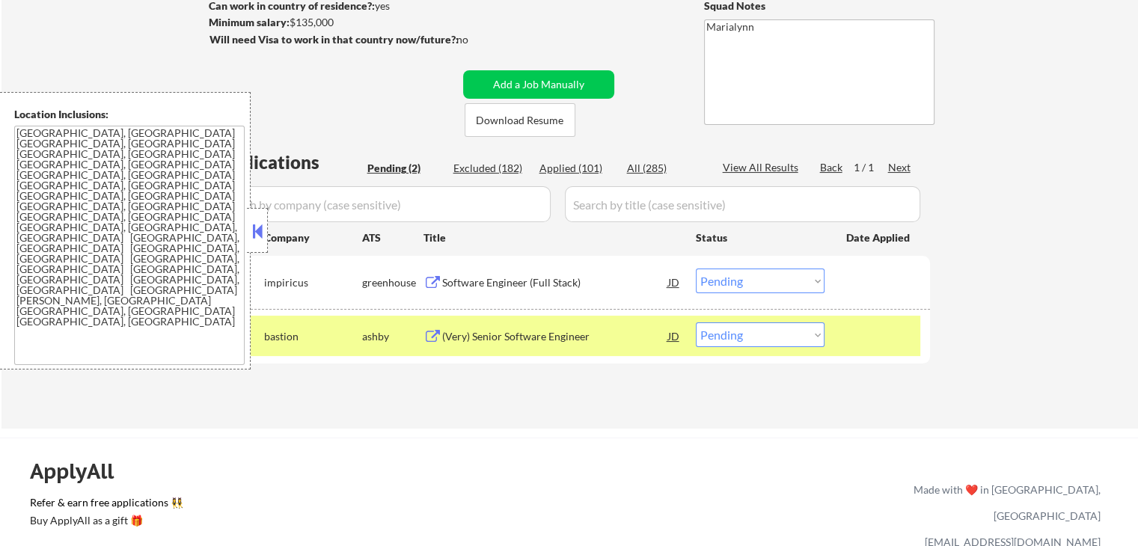
click at [263, 222] on button at bounding box center [257, 231] width 16 height 22
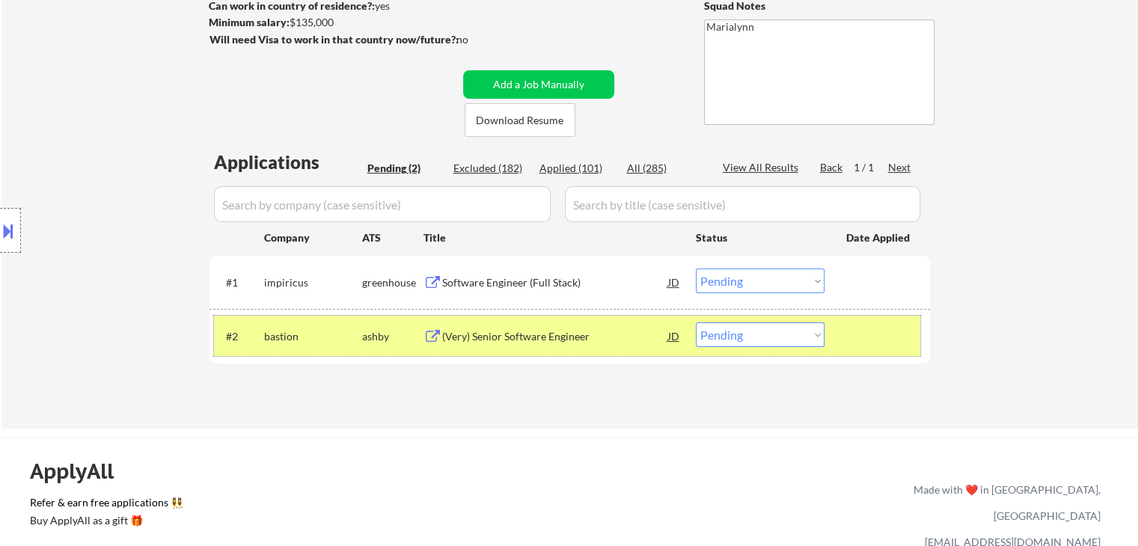
click at [367, 342] on div "ashby" at bounding box center [392, 336] width 61 height 15
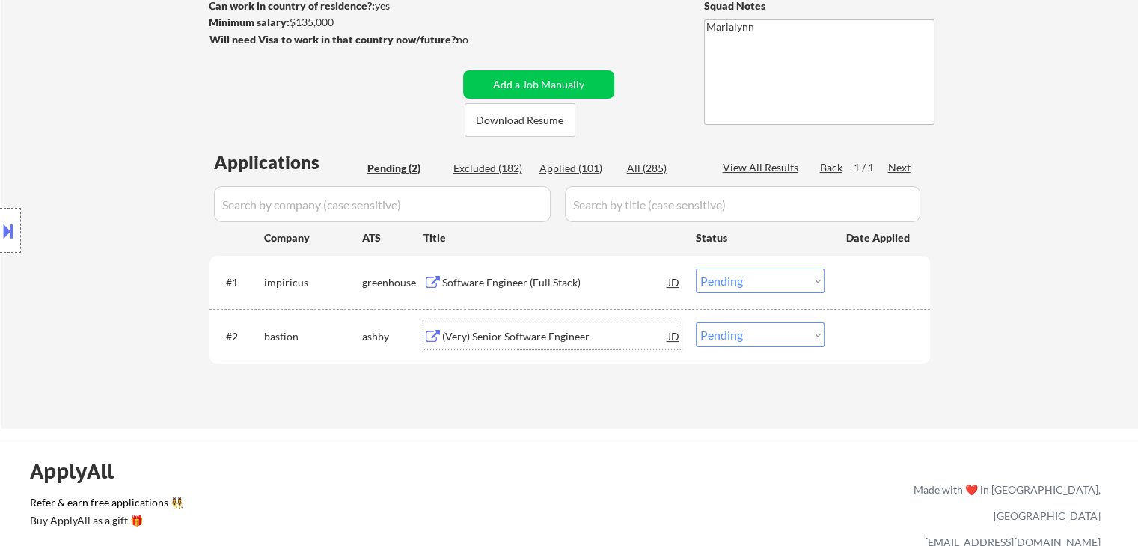
click at [493, 333] on div "(Very) Senior Software Engineer" at bounding box center [555, 336] width 226 height 15
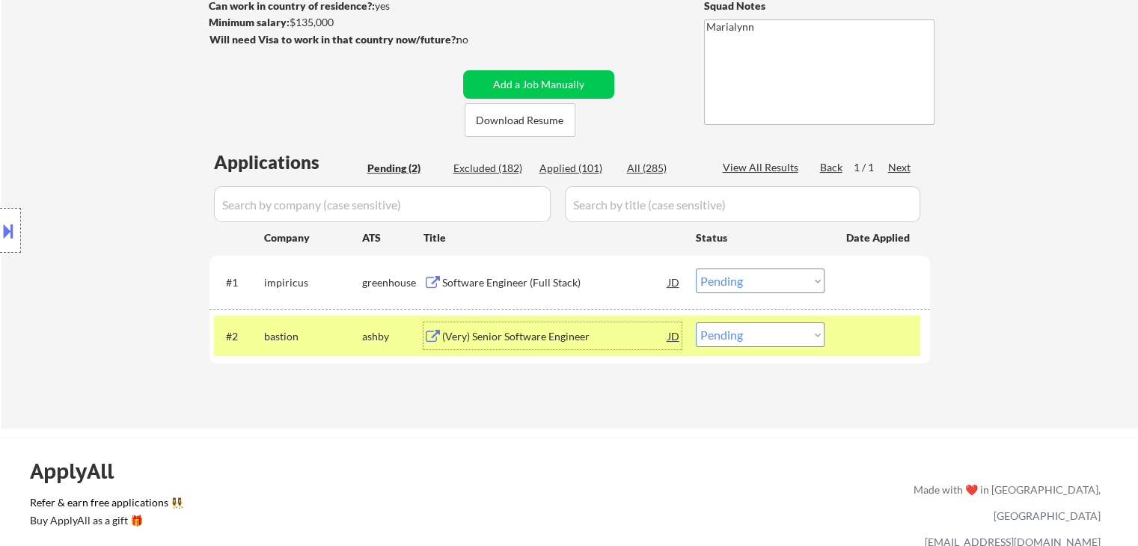
click at [751, 344] on select "Choose an option... Pending Applied Excluded (Questions) Excluded (Expired) Exc…" at bounding box center [760, 335] width 129 height 25
select select ""excluded""
click at [696, 323] on select "Choose an option... Pending Applied Excluded (Questions) Excluded (Expired) Exc…" at bounding box center [760, 335] width 129 height 25
click at [491, 281] on div "Software Engineer (Full Stack)" at bounding box center [555, 282] width 226 height 15
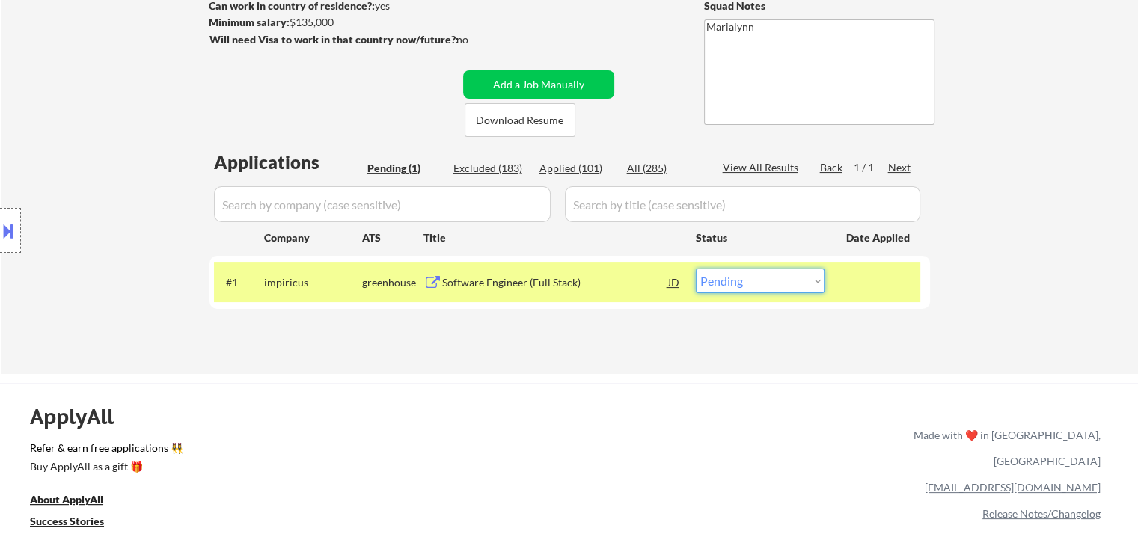
click at [716, 273] on select "Choose an option... Pending Applied Excluded (Questions) Excluded (Expired) Exc…" at bounding box center [760, 281] width 129 height 25
select select ""applied""
click at [696, 269] on select "Choose an option... Pending Applied Excluded (Questions) Excluded (Expired) Exc…" at bounding box center [760, 281] width 129 height 25
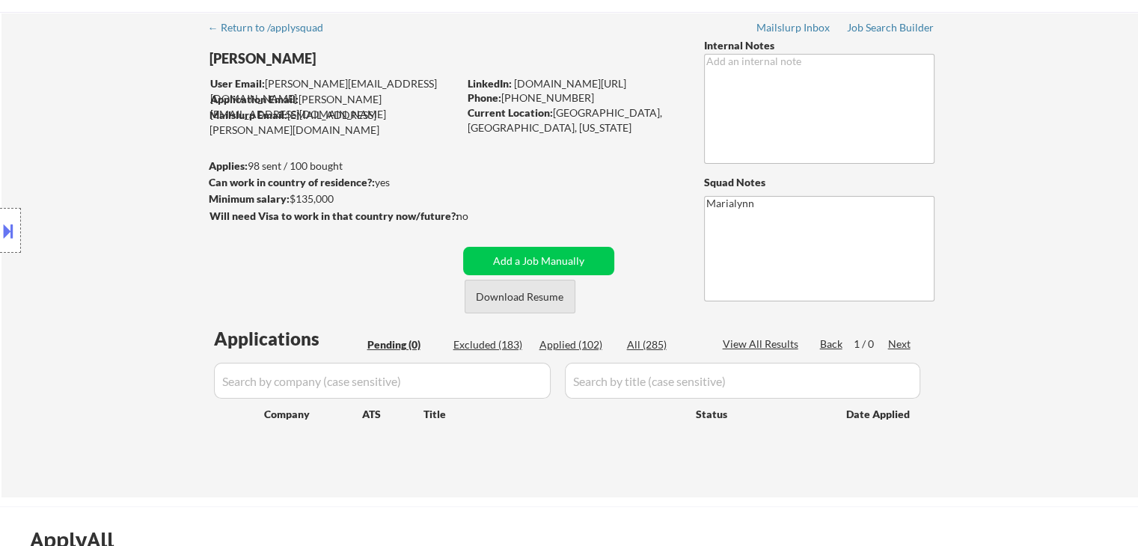
scroll to position [75, 0]
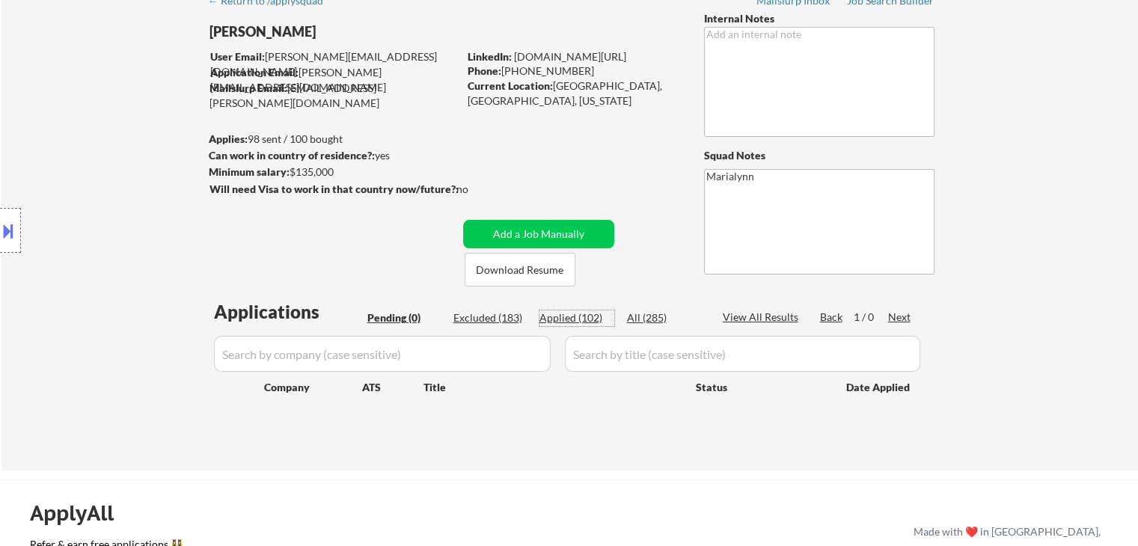
click at [558, 318] on div "Applied (102)" at bounding box center [577, 318] width 75 height 15
select select ""applied""
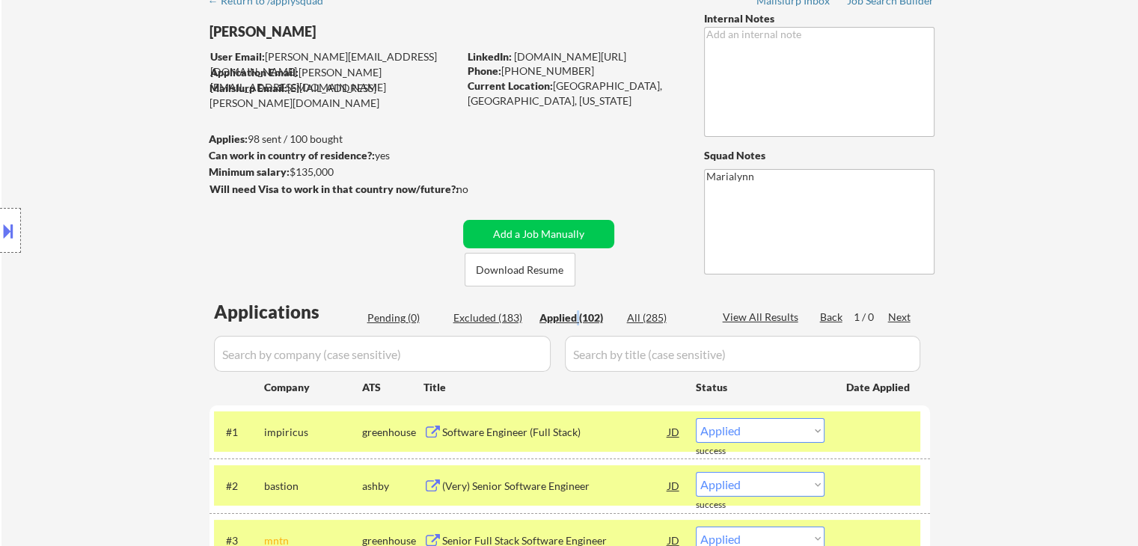
click at [579, 318] on div "Applied (102)" at bounding box center [577, 318] width 75 height 15
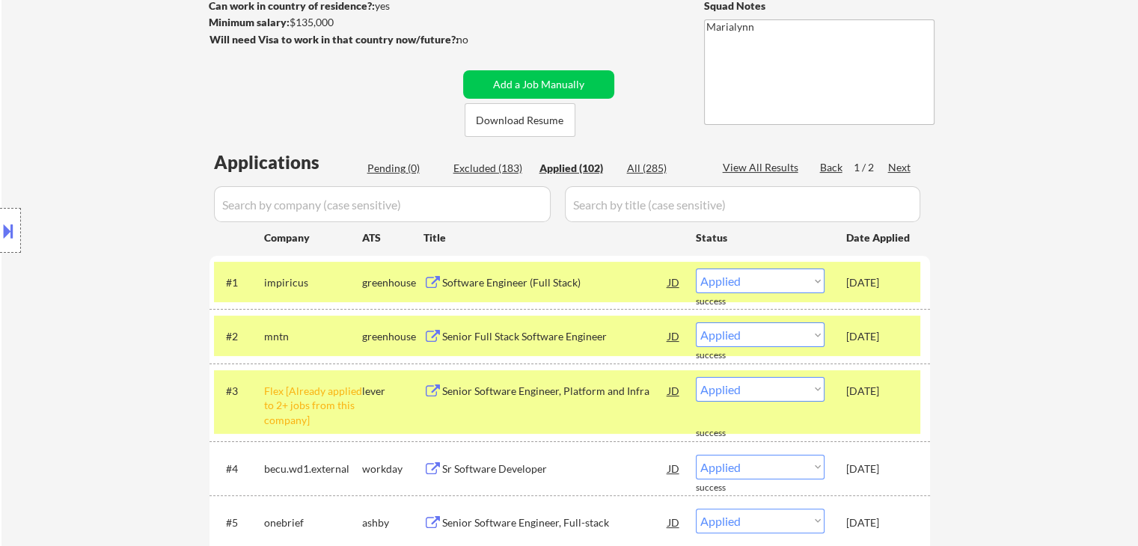
click at [356, 339] on div "mntn" at bounding box center [313, 336] width 98 height 15
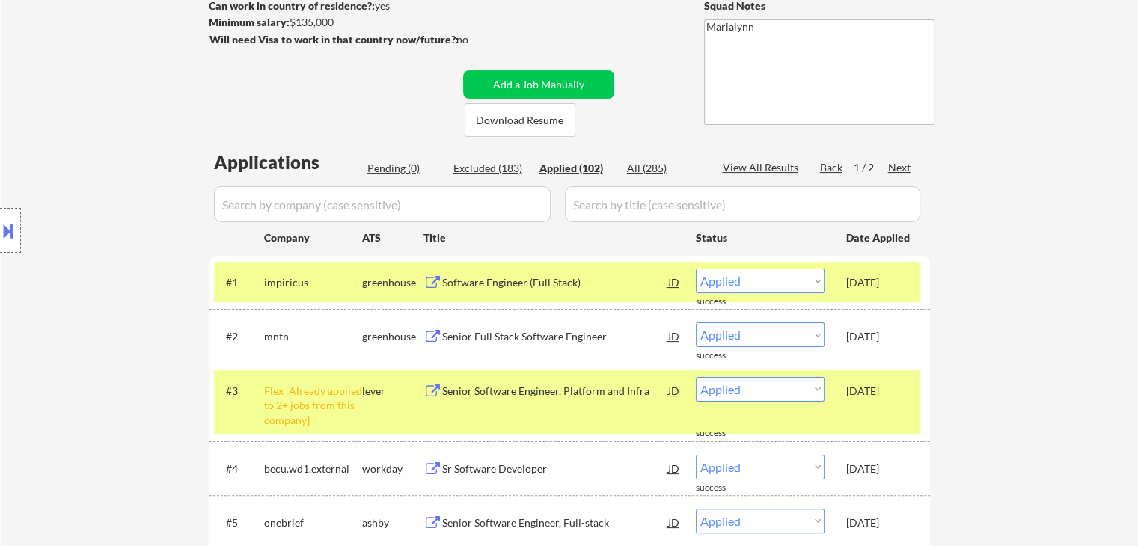
click at [341, 270] on div "impiricus" at bounding box center [313, 282] width 98 height 27
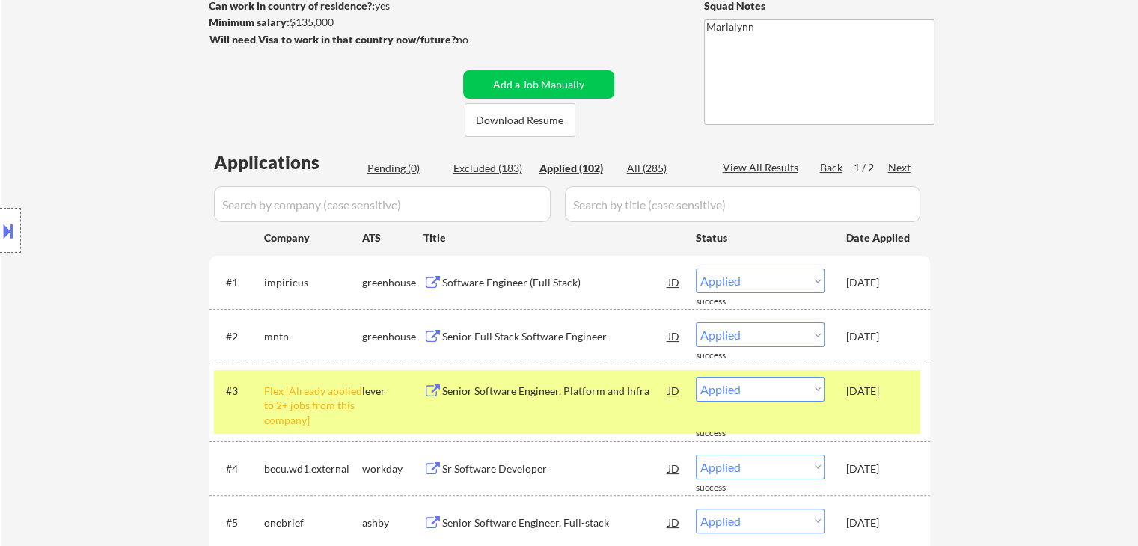
click at [347, 404] on div "Flex [Already applied to 2+ jobs from this company]" at bounding box center [313, 406] width 98 height 44
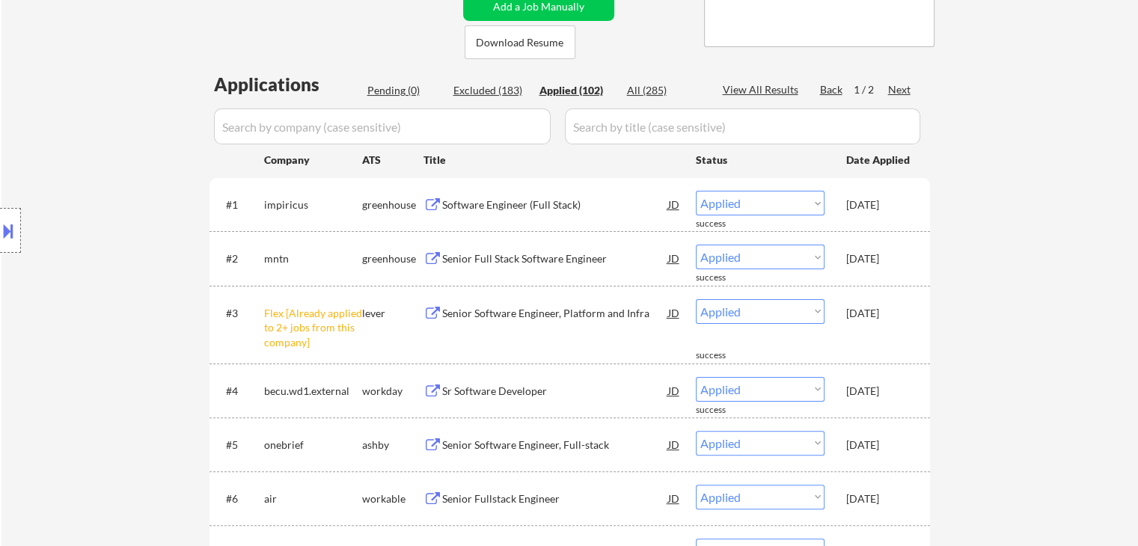
scroll to position [150, 0]
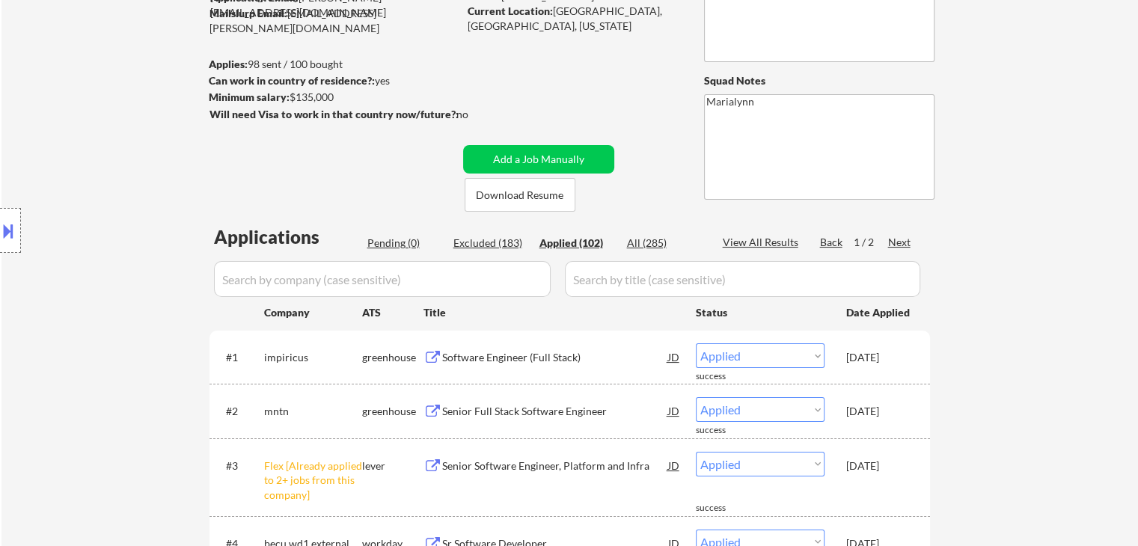
drag, startPoint x: 603, startPoint y: 0, endPoint x: 721, endPoint y: 129, distance: 175.4
click at [721, 129] on textarea "Marialynn" at bounding box center [819, 147] width 231 height 106
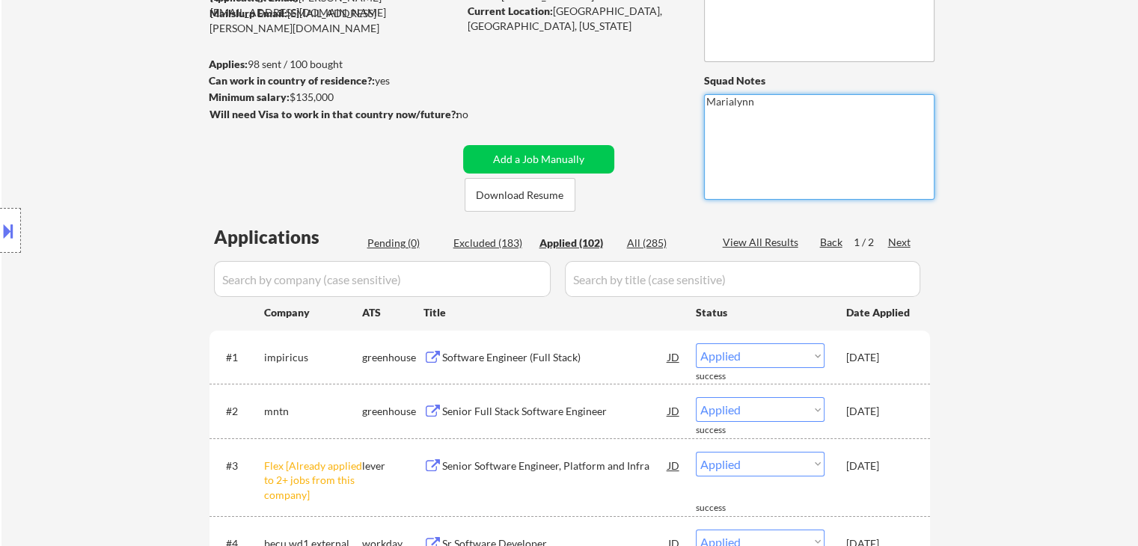
scroll to position [225, 0]
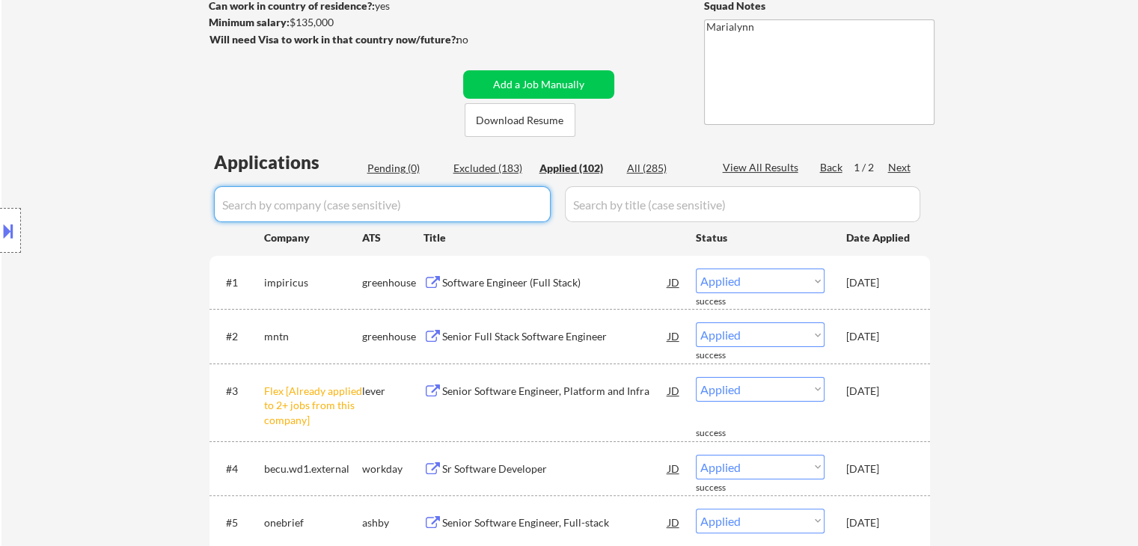
click at [476, 205] on input "input" at bounding box center [382, 204] width 337 height 36
paste input "bastion"
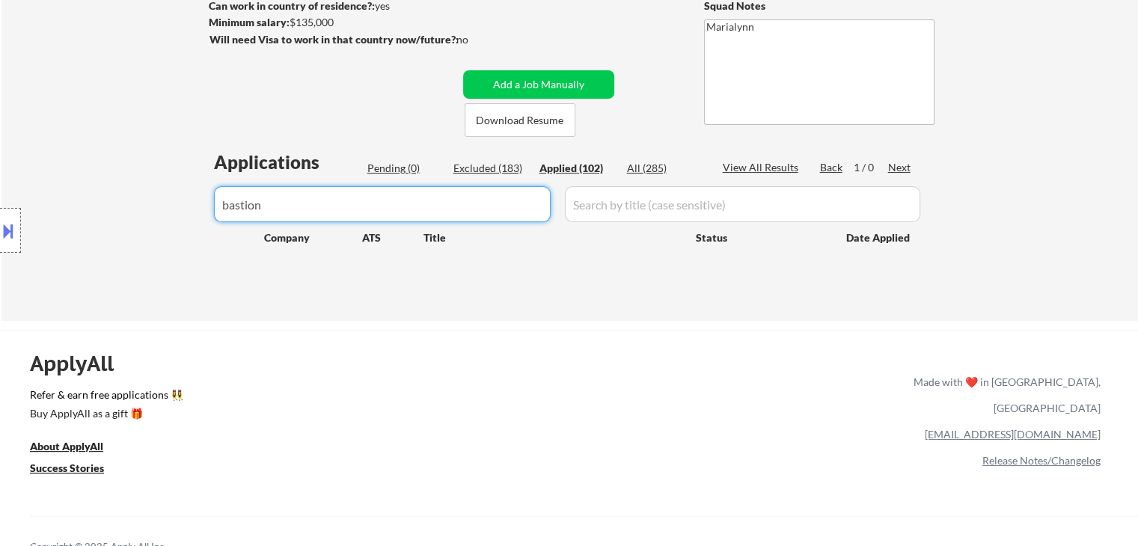
type input "bastion"
click at [644, 164] on div "All (285)" at bounding box center [664, 168] width 75 height 15
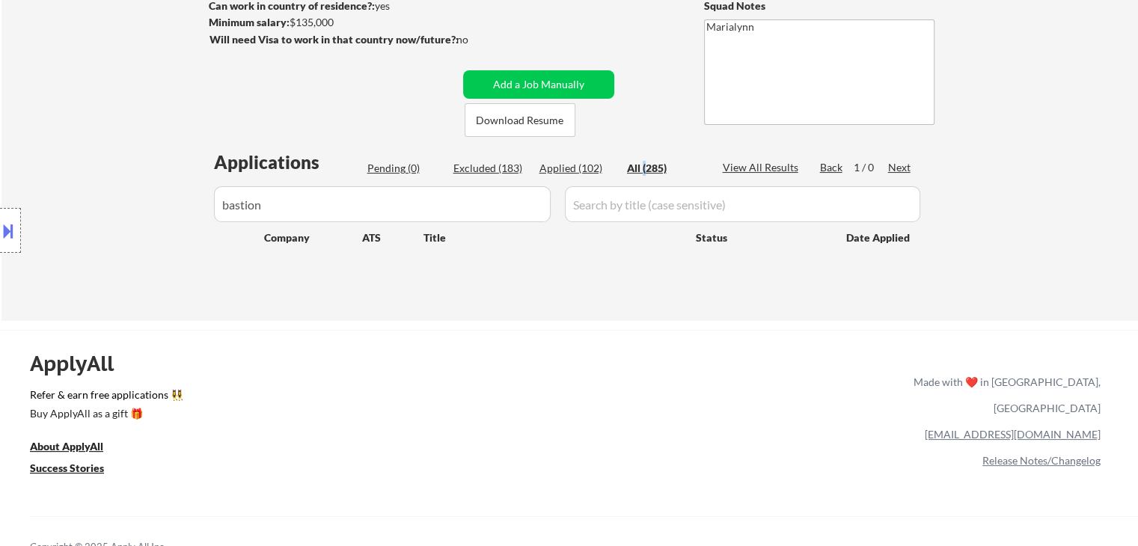
select select ""excluded__location_""
select select ""excluded""
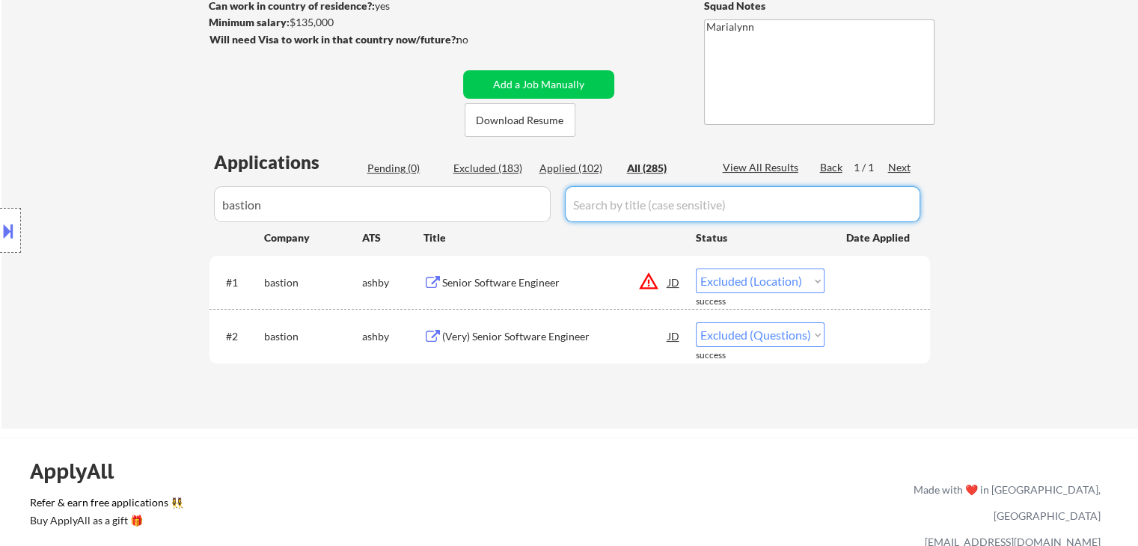
drag, startPoint x: 433, startPoint y: 184, endPoint x: 150, endPoint y: 243, distance: 288.2
click at [30, 289] on body "← Return to /applysquad Mailslurp Inbox Job Search Builder Saras Paudel User Em…" at bounding box center [569, 48] width 1138 height 546
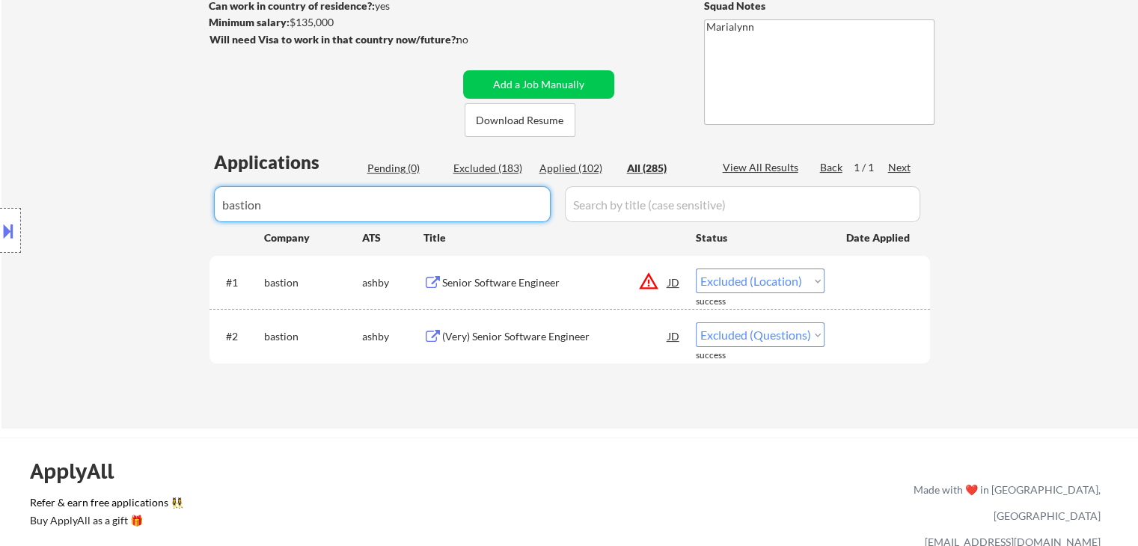
drag, startPoint x: 289, startPoint y: 216, endPoint x: 129, endPoint y: 219, distance: 159.5
click at [103, 216] on body "← Return to /applysquad Mailslurp Inbox Job Search Builder Saras Paudel User Em…" at bounding box center [569, 48] width 1138 height 546
select select ""applied""
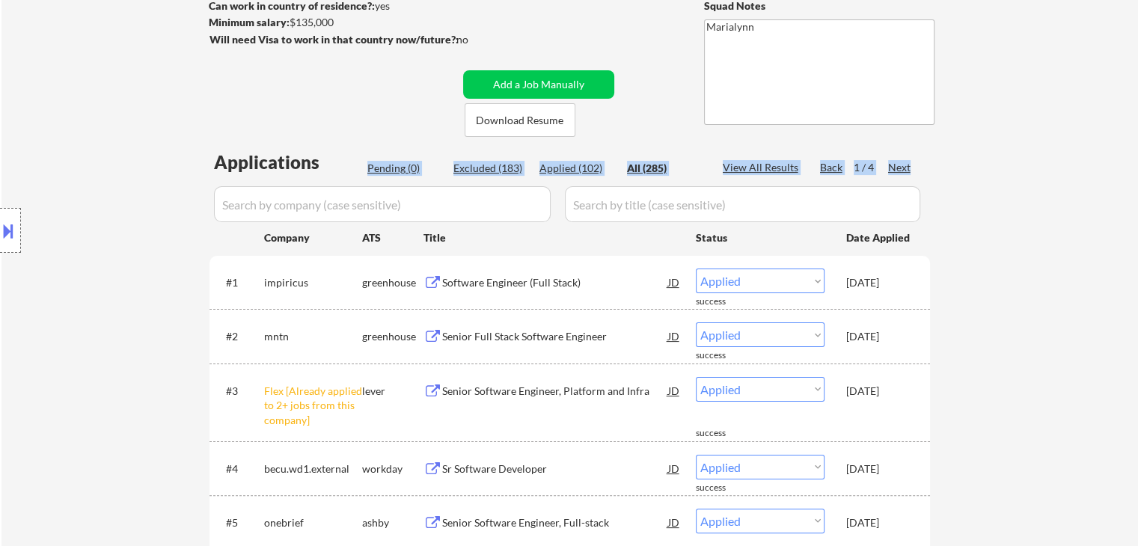
click at [585, 169] on div "Applied (102)" at bounding box center [577, 168] width 75 height 15
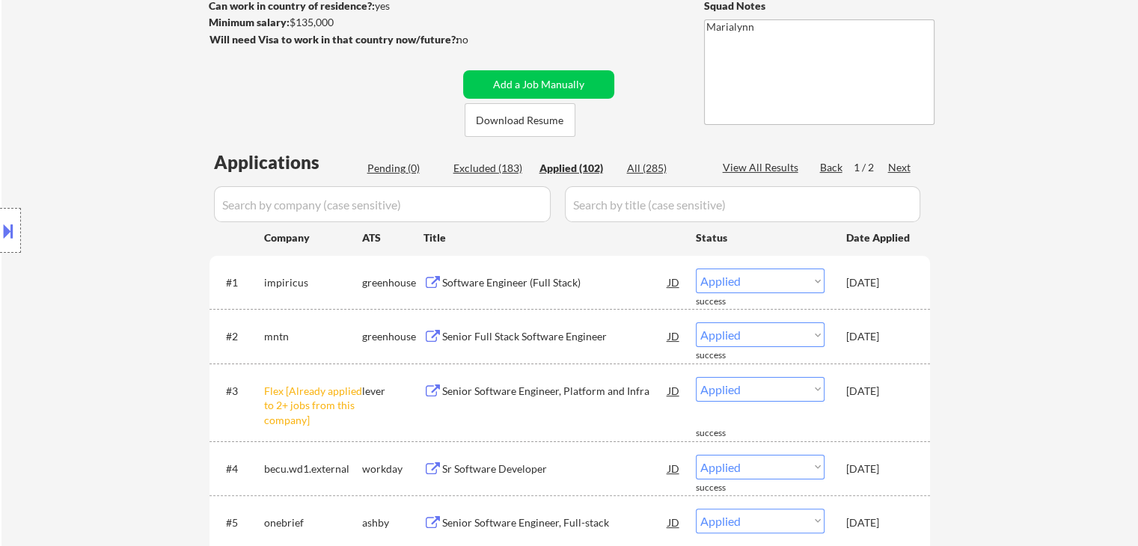
click at [572, 165] on div "Applied (102)" at bounding box center [577, 168] width 75 height 15
click at [570, 167] on div "Applied (102)" at bounding box center [577, 168] width 75 height 15
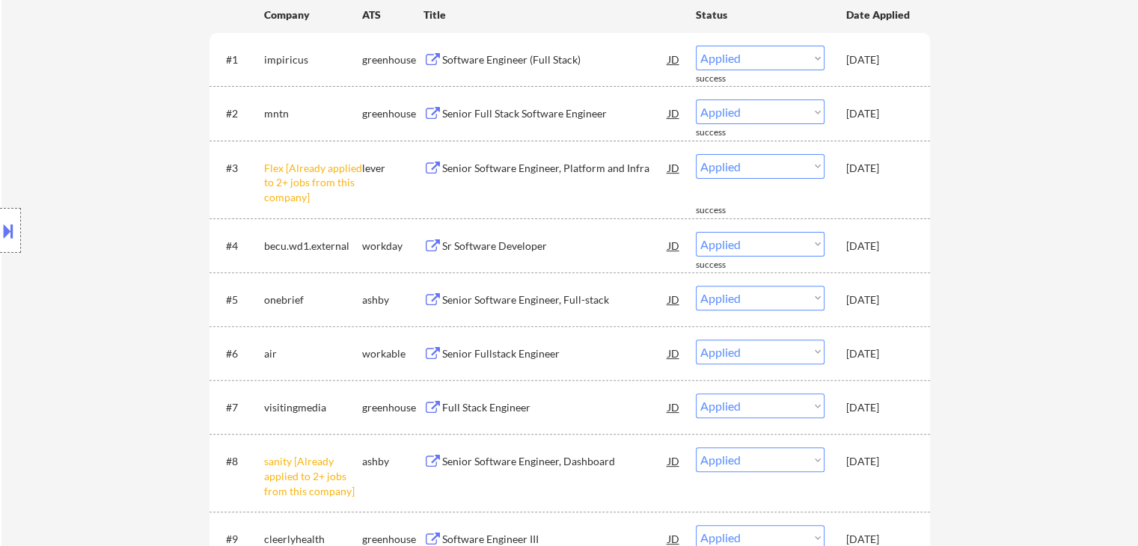
scroll to position [449, 0]
click at [877, 243] on div "Sep 25, 2025" at bounding box center [880, 244] width 66 height 15
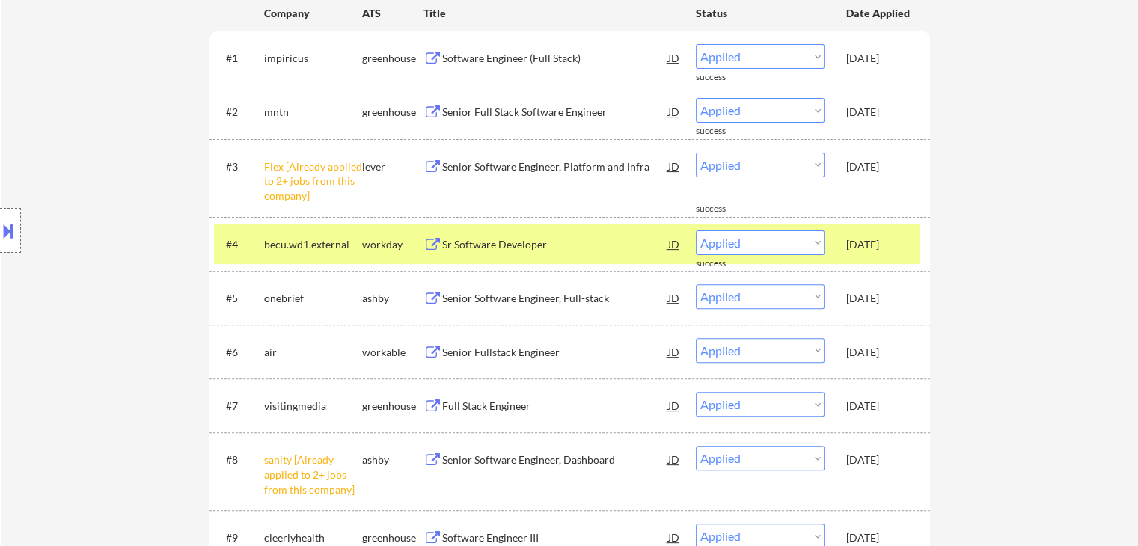
click at [879, 183] on div "#3 Flex [Already applied to 2+ jobs from this company] lever Senior Software En…" at bounding box center [567, 178] width 707 height 64
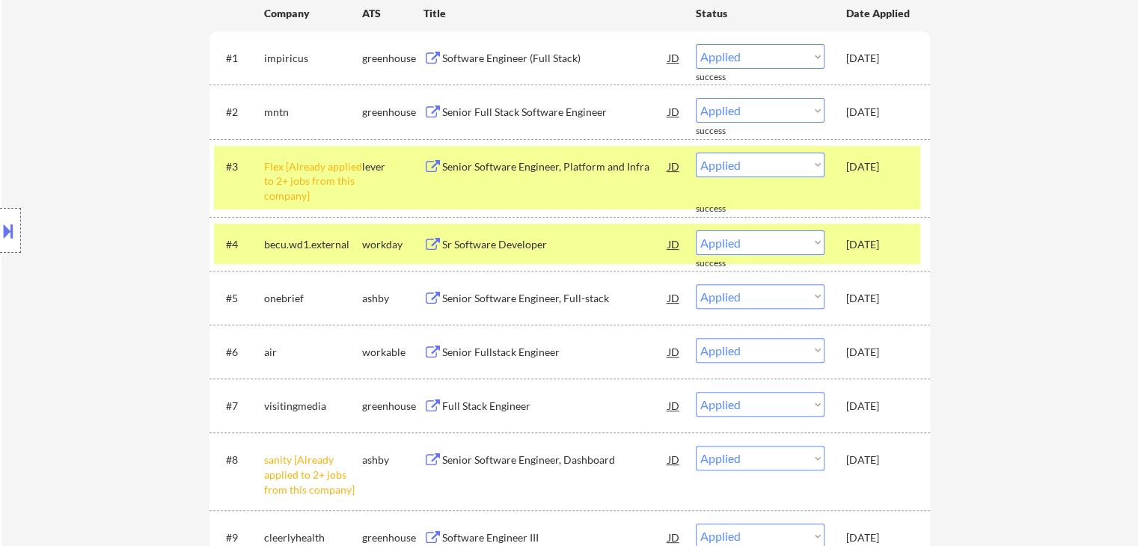
click at [880, 100] on div "Sep 25, 2025" at bounding box center [880, 111] width 66 height 27
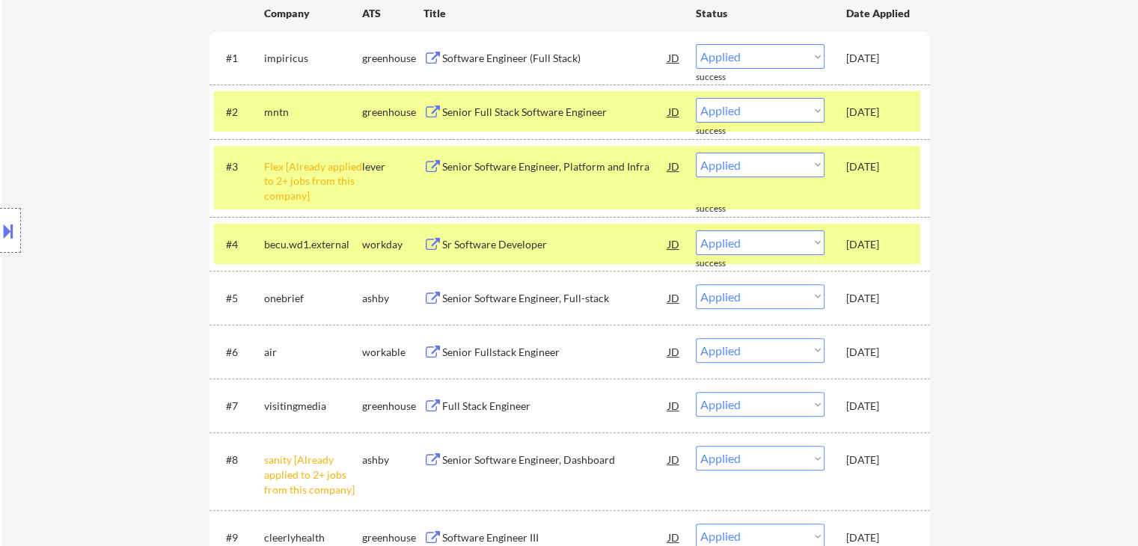
click at [883, 67] on div "Sep 25, 2025" at bounding box center [880, 57] width 66 height 27
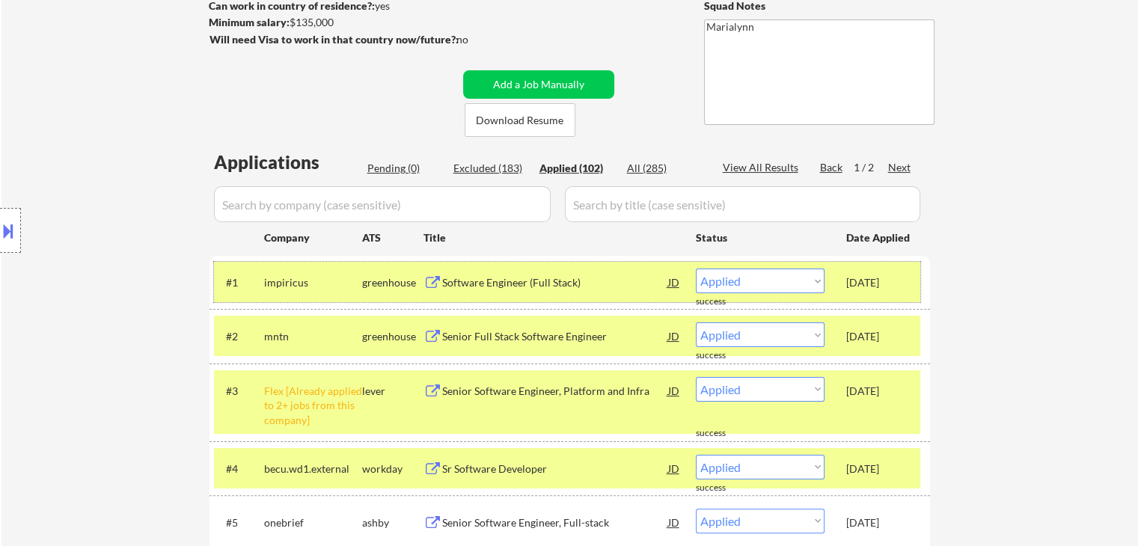
scroll to position [299, 0]
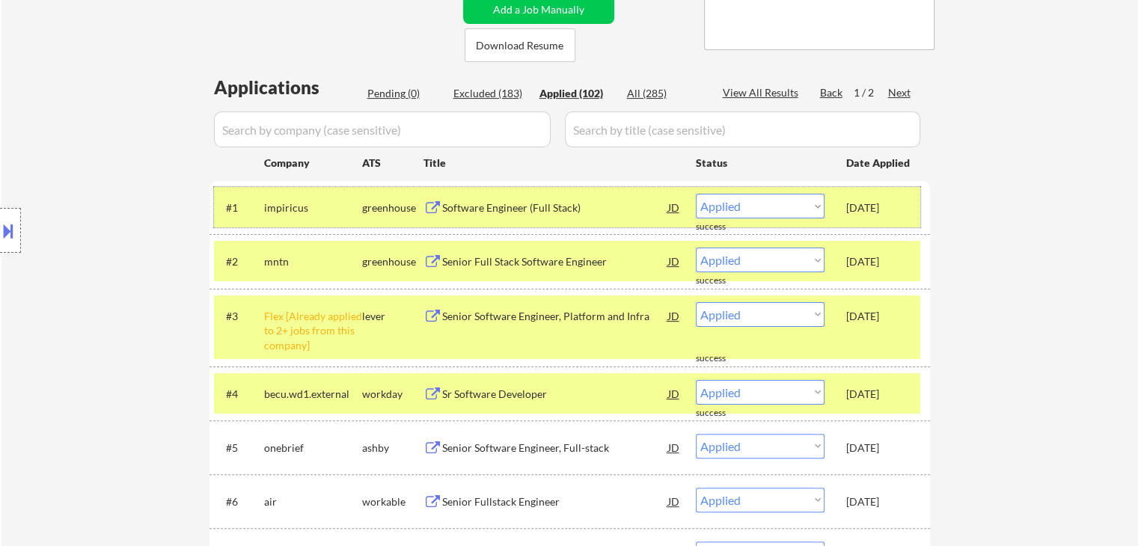
drag, startPoint x: 323, startPoint y: 391, endPoint x: 308, endPoint y: 321, distance: 71.2
click at [317, 375] on div "#4 becu.wd1.external workday Sr Software Developer JD Choose an option... Pendi…" at bounding box center [567, 394] width 707 height 40
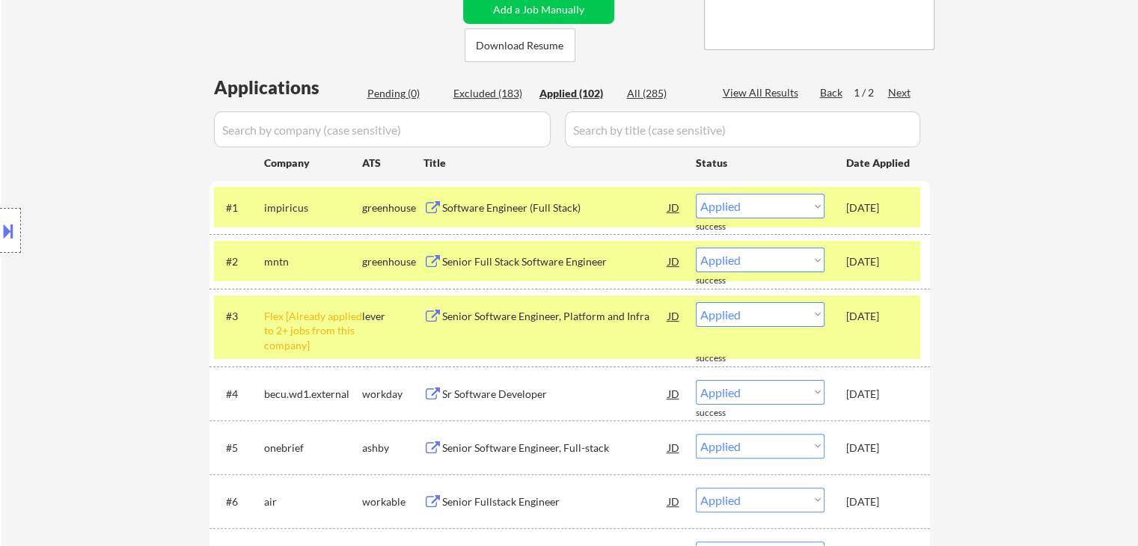
click at [307, 313] on div "Flex [Already applied to 2+ jobs from this company]" at bounding box center [313, 331] width 98 height 44
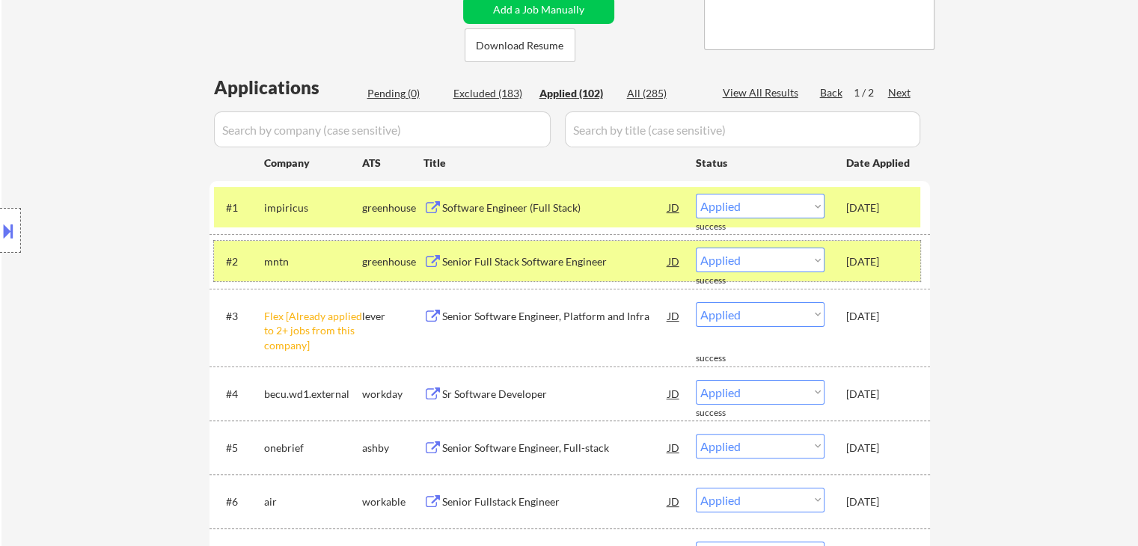
drag, startPoint x: 303, startPoint y: 261, endPoint x: 305, endPoint y: 222, distance: 39.7
click at [303, 260] on div "mntn" at bounding box center [313, 261] width 98 height 15
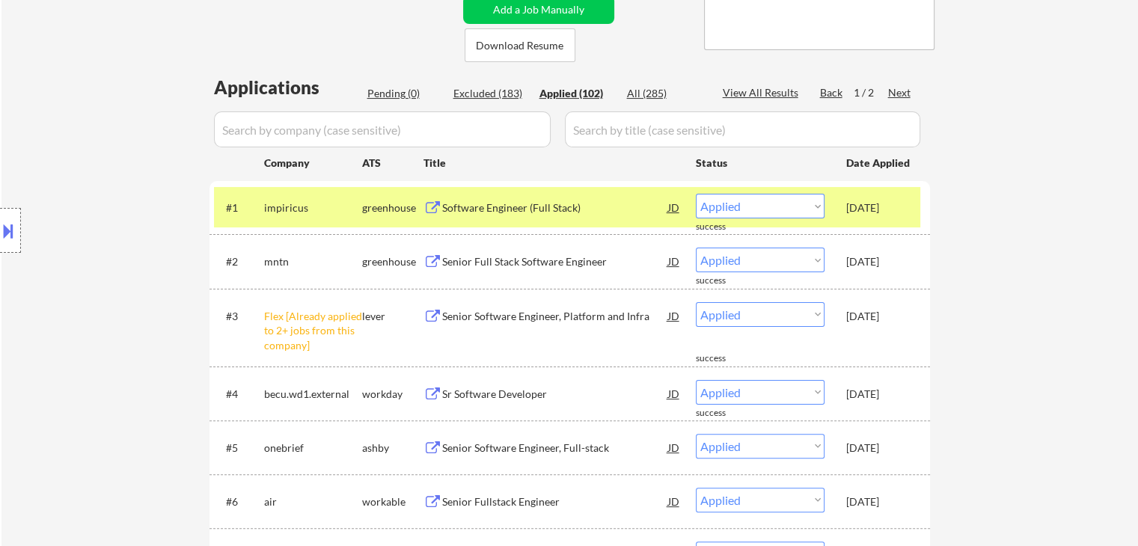
click at [305, 213] on div "impiricus" at bounding box center [313, 208] width 98 height 15
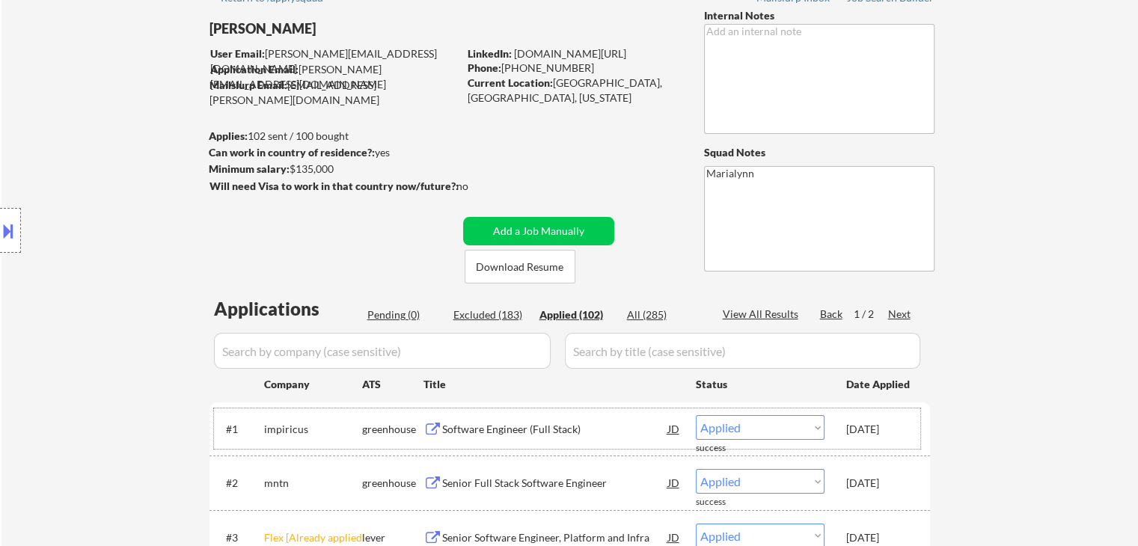
scroll to position [0, 0]
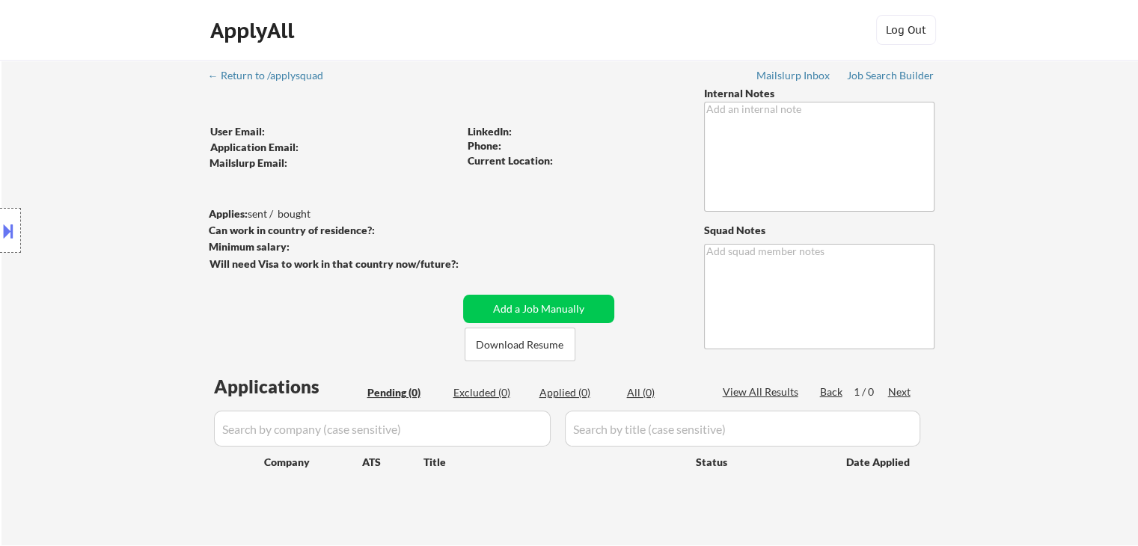
drag, startPoint x: 455, startPoint y: 113, endPoint x: 401, endPoint y: 88, distance: 59.3
click at [448, 112] on div at bounding box center [364, 110] width 308 height 27
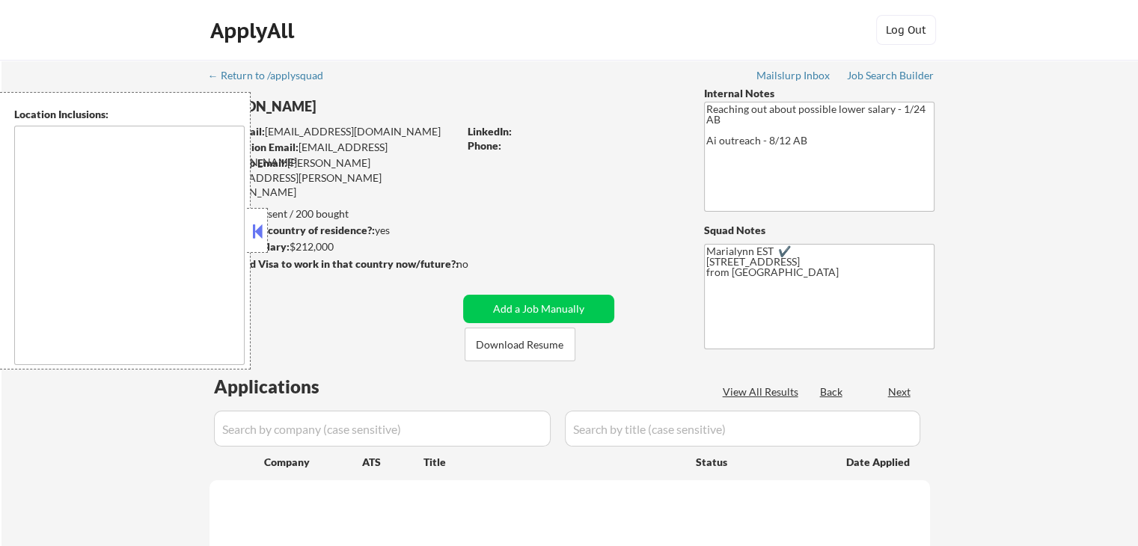
select select ""pending""
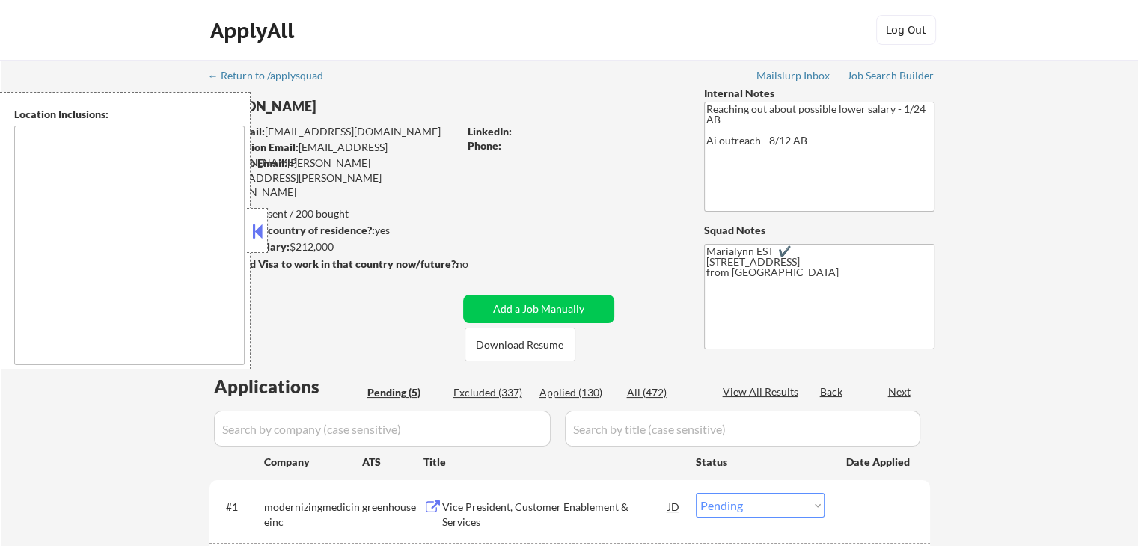
type textarea "remote"
click at [257, 233] on button at bounding box center [257, 231] width 16 height 22
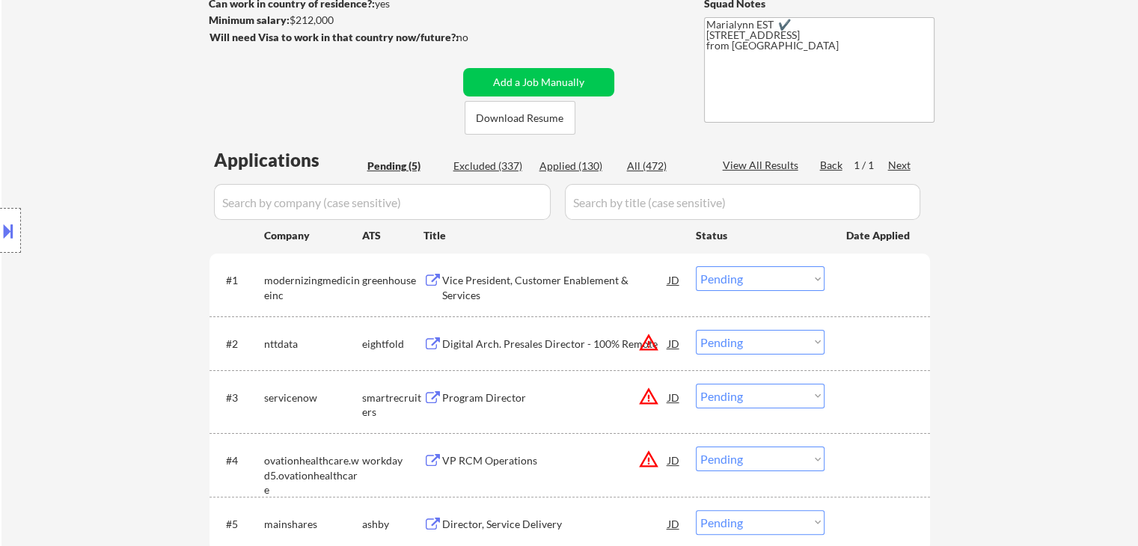
scroll to position [225, 0]
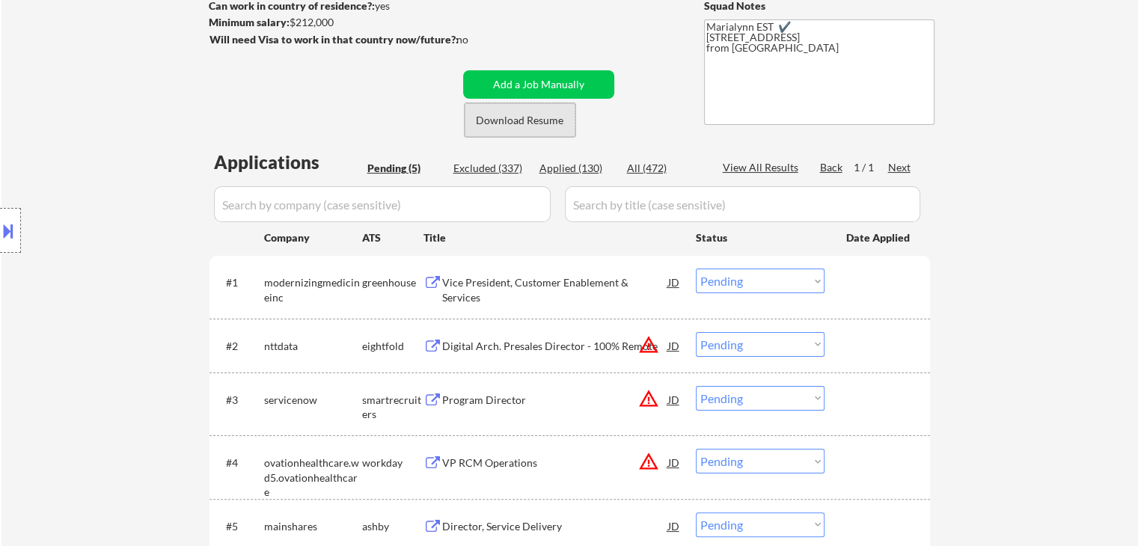
drag, startPoint x: 518, startPoint y: 126, endPoint x: 518, endPoint y: 142, distance: 15.7
click at [518, 127] on button "Download Resume" at bounding box center [520, 120] width 111 height 34
click at [612, 280] on div "Vice President, Customer Enablement & Services" at bounding box center [555, 289] width 226 height 29
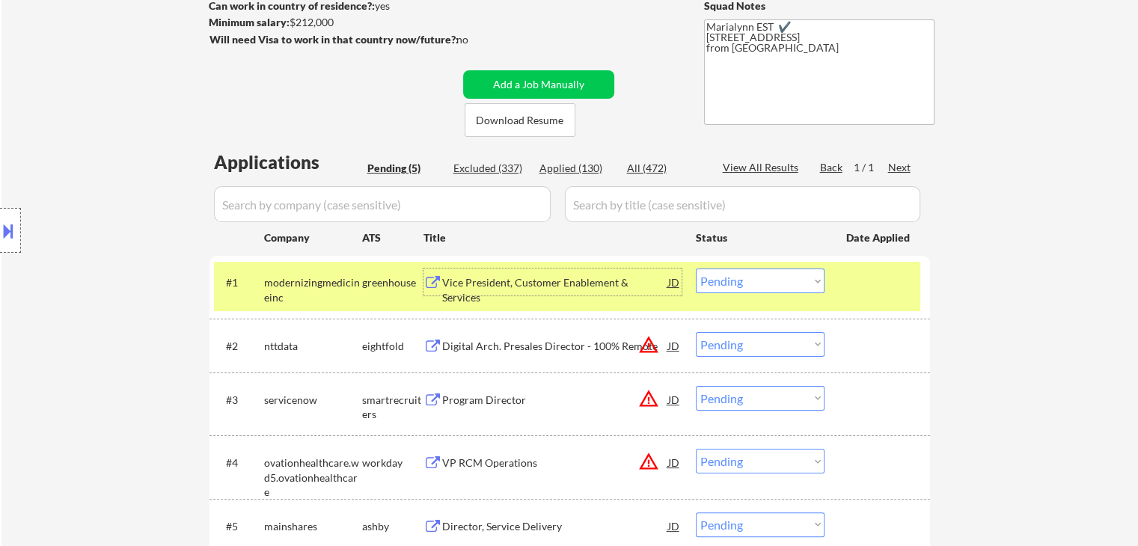
click at [743, 279] on select "Choose an option... Pending Applied Excluded (Questions) Excluded (Expired) Exc…" at bounding box center [760, 281] width 129 height 25
click at [696, 269] on select "Choose an option... Pending Applied Excluded (Questions) Excluded (Expired) Exc…" at bounding box center [760, 281] width 129 height 25
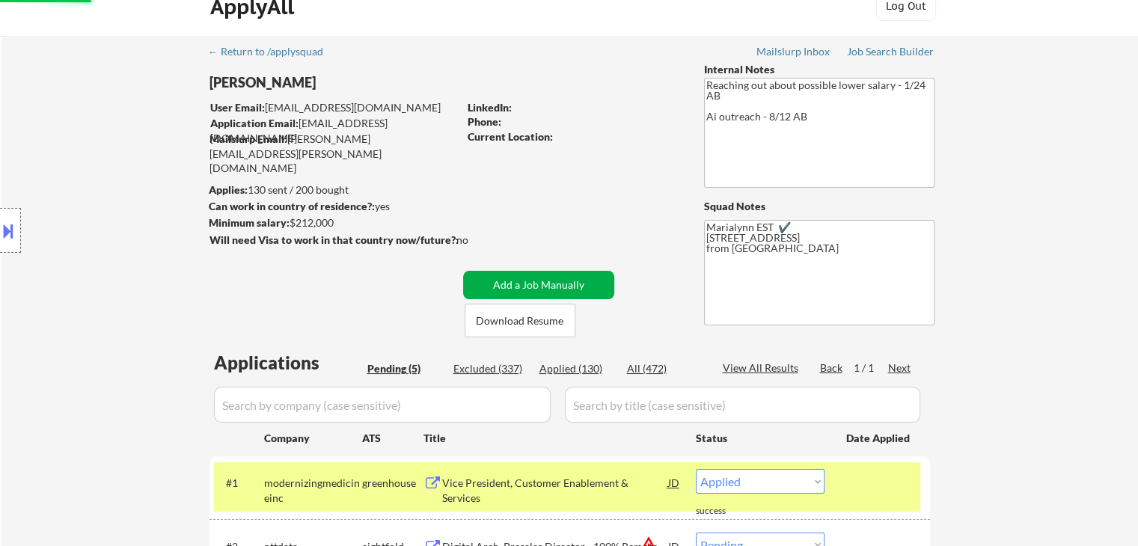
scroll to position [0, 0]
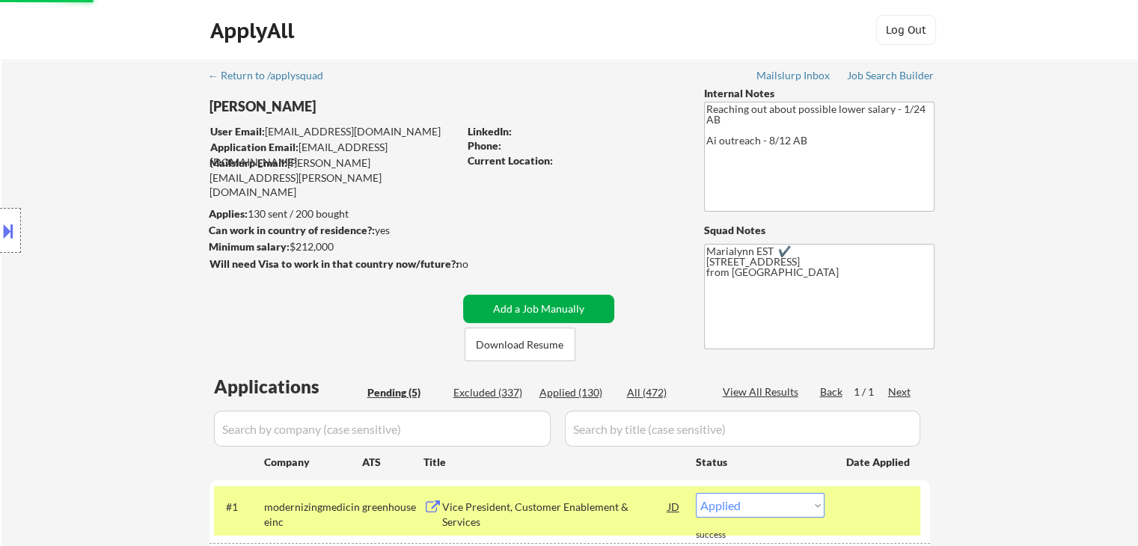
select select ""pending""
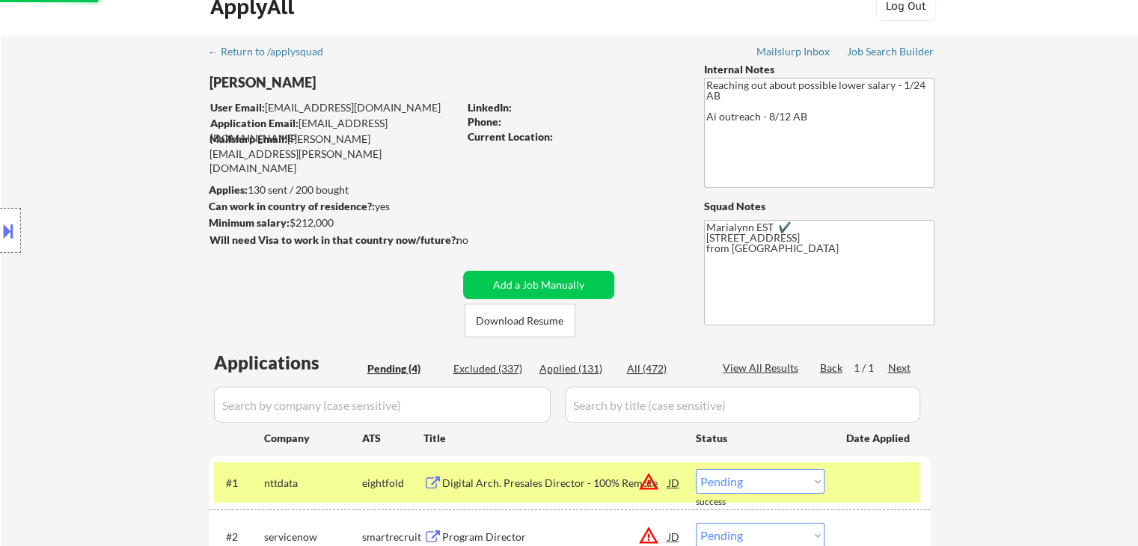
scroll to position [150, 0]
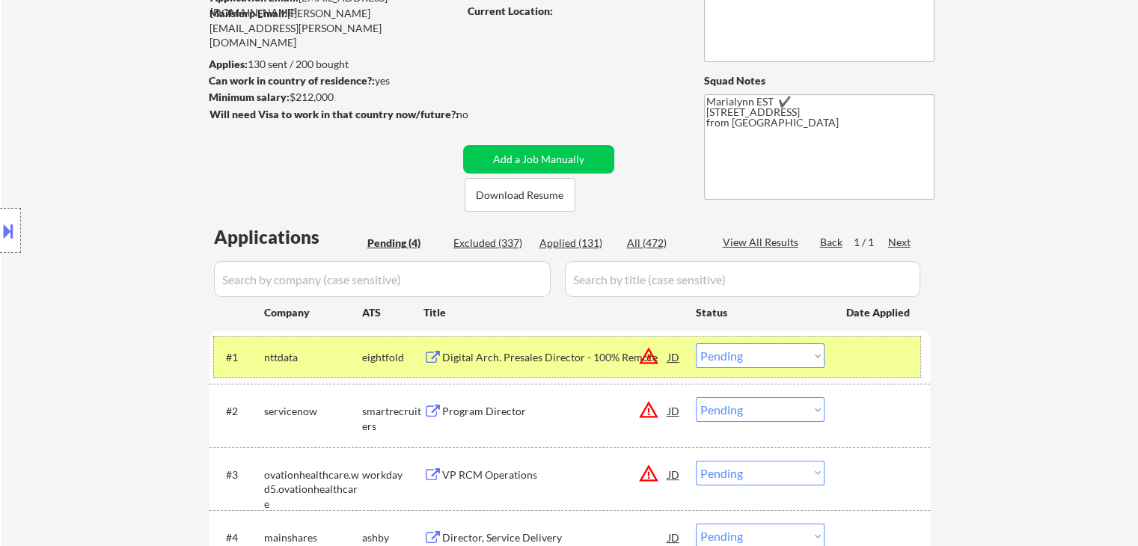
click at [371, 354] on div "eightfold" at bounding box center [392, 357] width 61 height 15
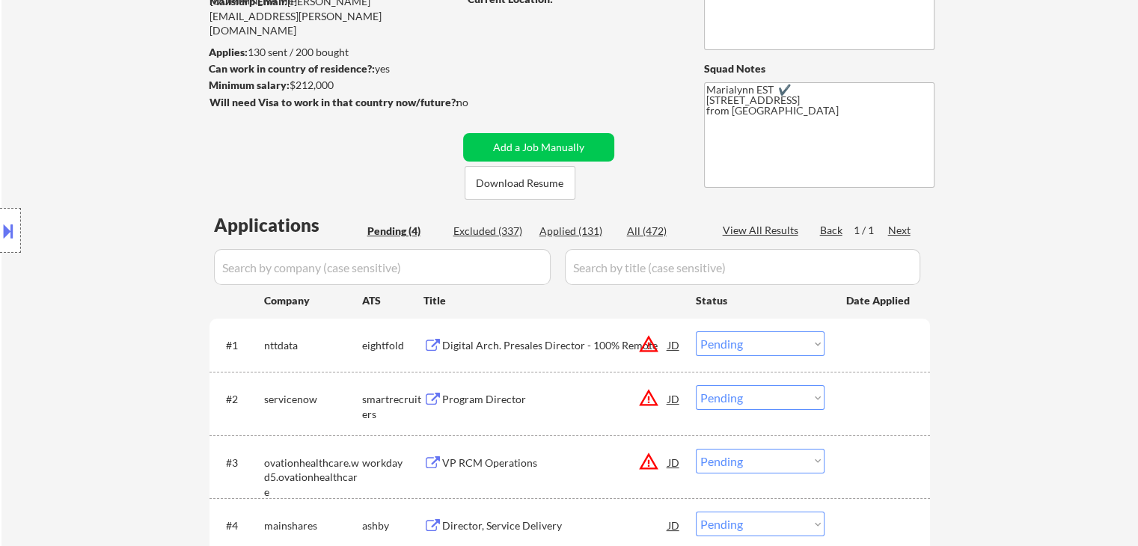
scroll to position [374, 0]
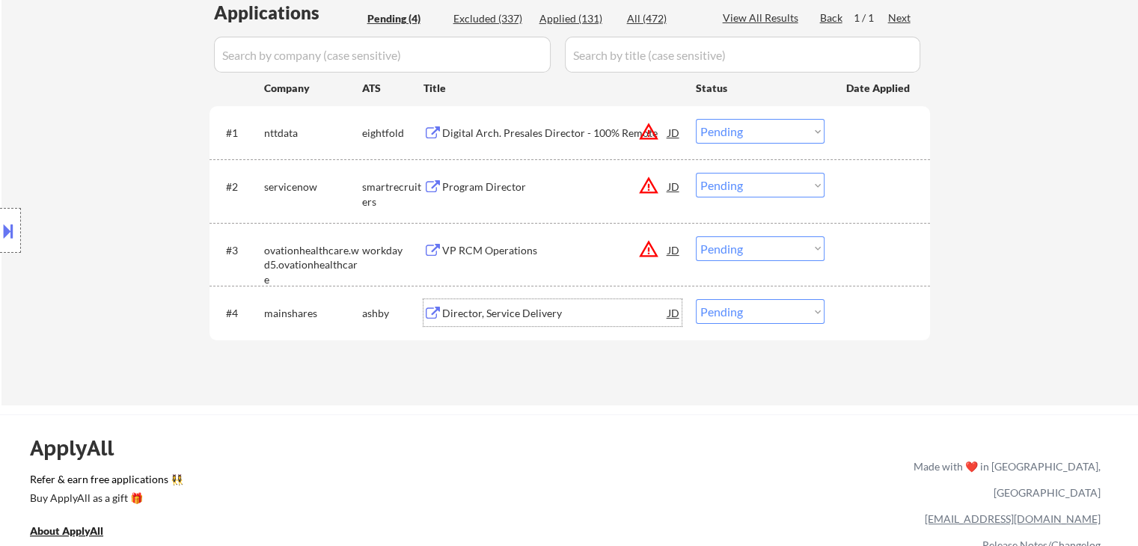
click at [472, 309] on div "Director, Service Delivery" at bounding box center [555, 313] width 226 height 15
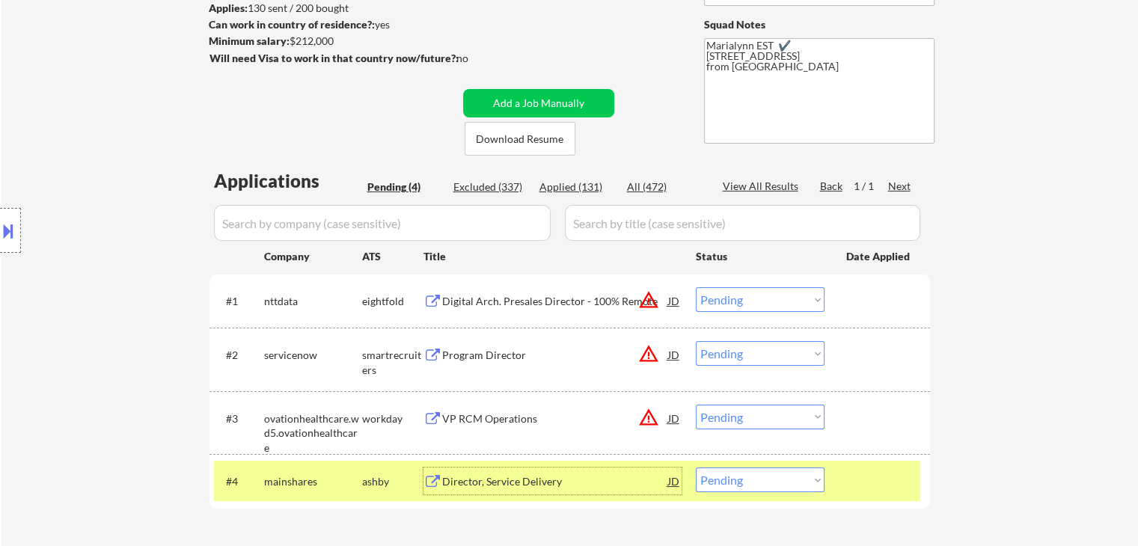
scroll to position [299, 0]
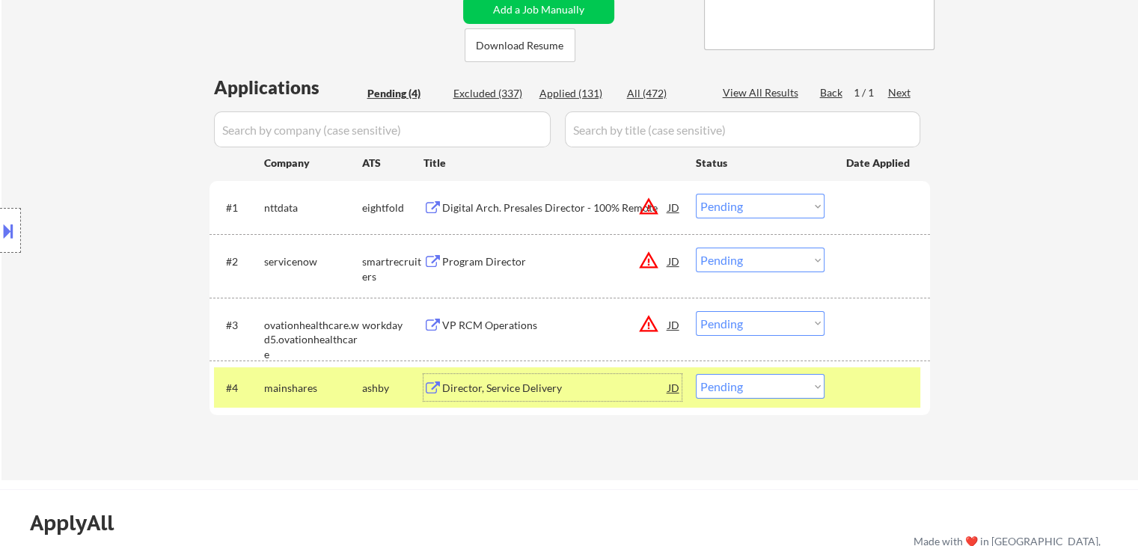
click at [758, 390] on select "Choose an option... Pending Applied Excluded (Questions) Excluded (Expired) Exc…" at bounding box center [760, 386] width 129 height 25
select select ""applied""
click at [696, 374] on select "Choose an option... Pending Applied Excluded (Questions) Excluded (Expired) Exc…" at bounding box center [760, 386] width 129 height 25
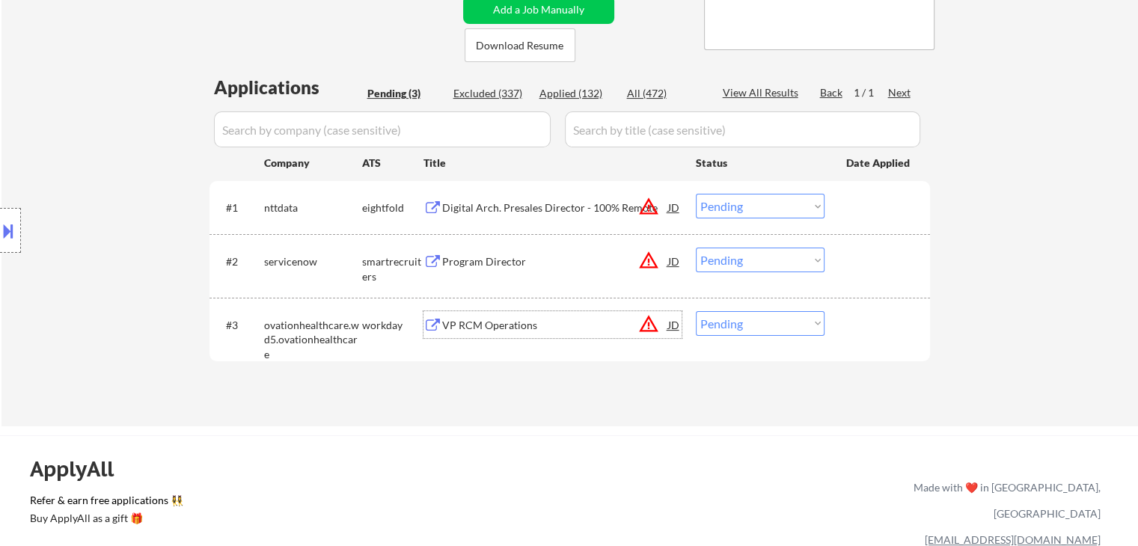
click at [492, 325] on div "VP RCM Operations" at bounding box center [555, 325] width 226 height 15
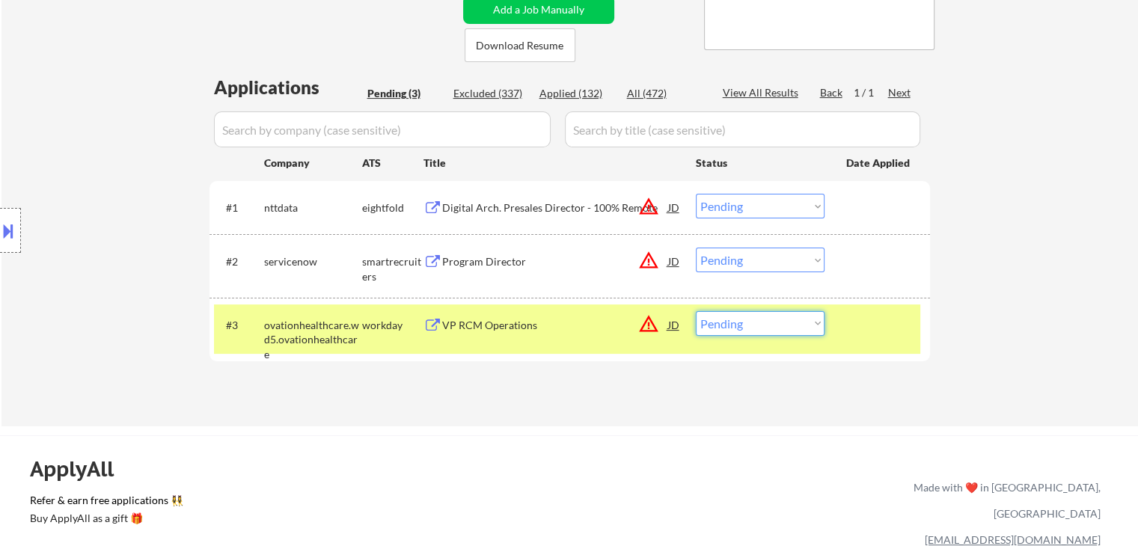
drag, startPoint x: 731, startPoint y: 312, endPoint x: 734, endPoint y: 322, distance: 10.2
click at [731, 312] on select "Choose an option... Pending Applied Excluded (Questions) Excluded (Expired) Exc…" at bounding box center [760, 323] width 129 height 25
select select ""excluded__location_""
click at [696, 311] on select "Choose an option... Pending Applied Excluded (Questions) Excluded (Expired) Exc…" at bounding box center [760, 323] width 129 height 25
click at [567, 265] on div "Program Director" at bounding box center [555, 261] width 226 height 15
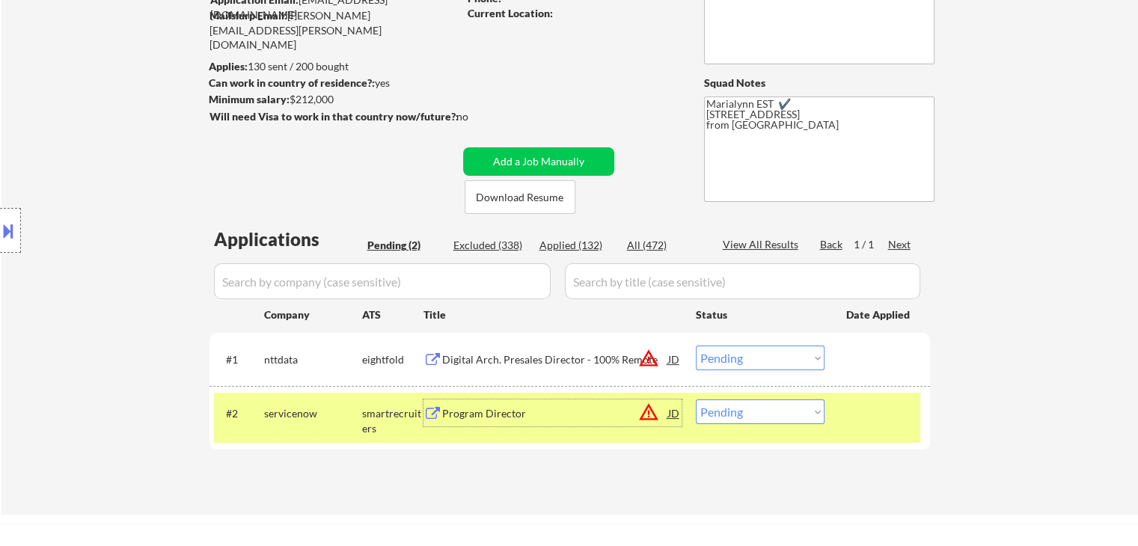
scroll to position [225, 0]
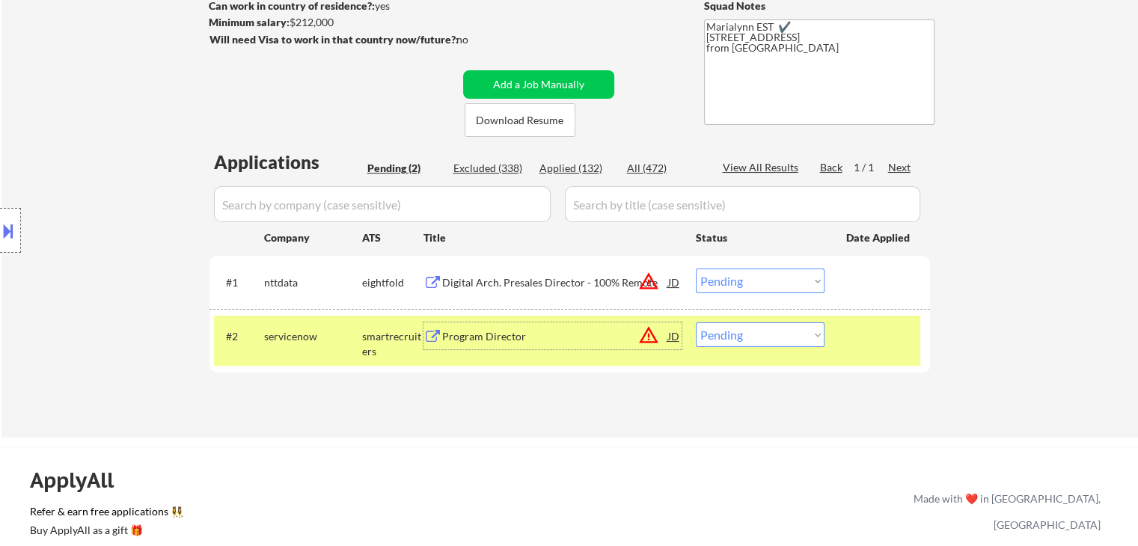
drag, startPoint x: 758, startPoint y: 328, endPoint x: 763, endPoint y: 346, distance: 18.7
click at [758, 328] on select "Choose an option... Pending Applied Excluded (Questions) Excluded (Expired) Exc…" at bounding box center [760, 335] width 129 height 25
select select ""applied""
click at [696, 323] on select "Choose an option... Pending Applied Excluded (Questions) Excluded (Expired) Exc…" at bounding box center [760, 335] width 129 height 25
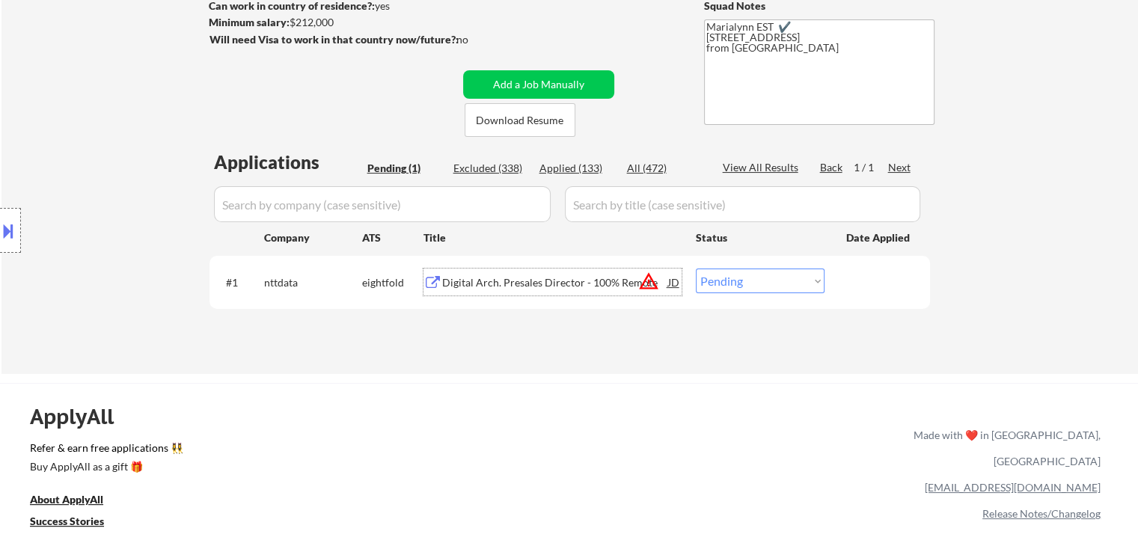
click at [576, 278] on div "Digital Arch. Presales Director - 100% Remote" at bounding box center [555, 282] width 226 height 15
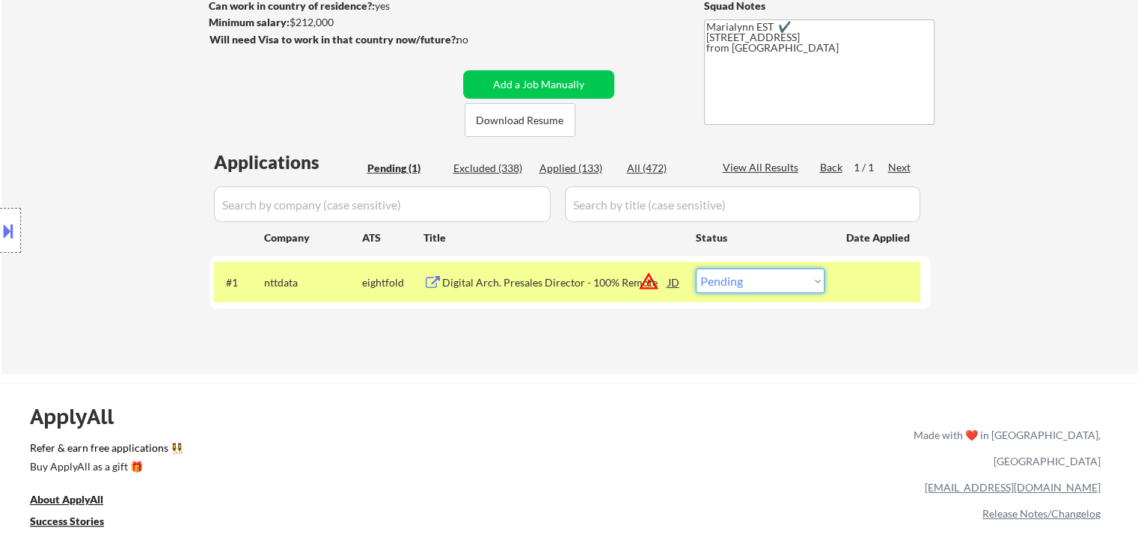
click at [796, 291] on select "Choose an option... Pending Applied Excluded (Questions) Excluded (Expired) Exc…" at bounding box center [760, 281] width 129 height 25
click at [696, 269] on select "Choose an option... Pending Applied Excluded (Questions) Excluded (Expired) Exc…" at bounding box center [760, 281] width 129 height 25
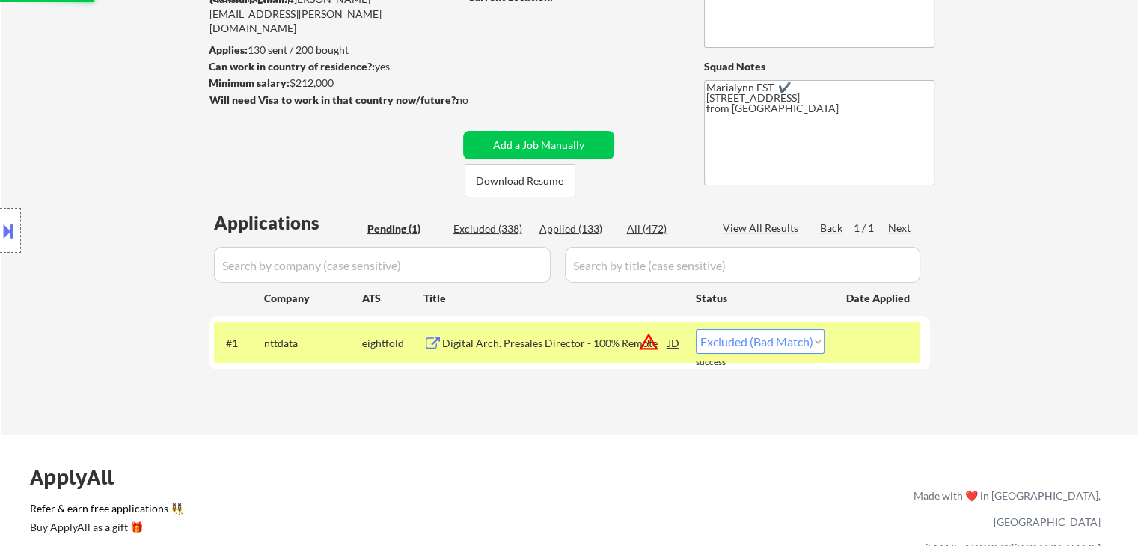
scroll to position [150, 0]
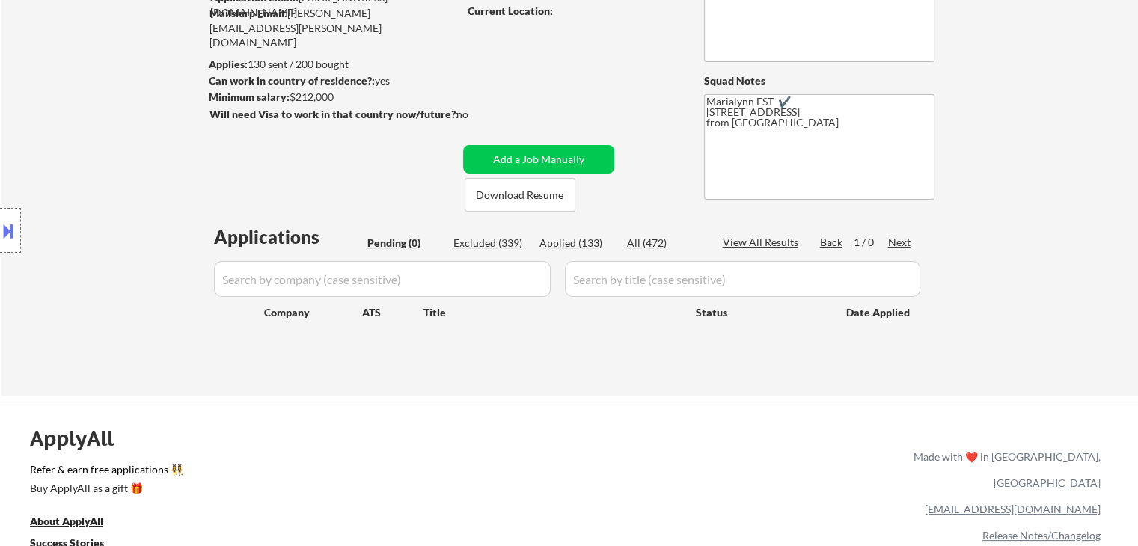
click at [591, 245] on div "Applied (133)" at bounding box center [577, 243] width 75 height 15
select select ""applied""
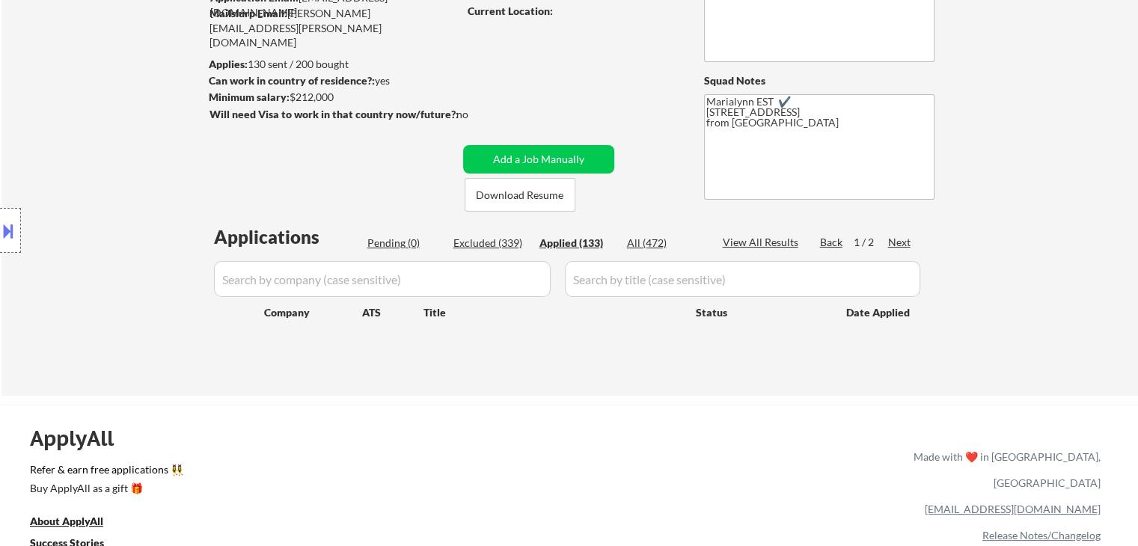
select select ""applied""
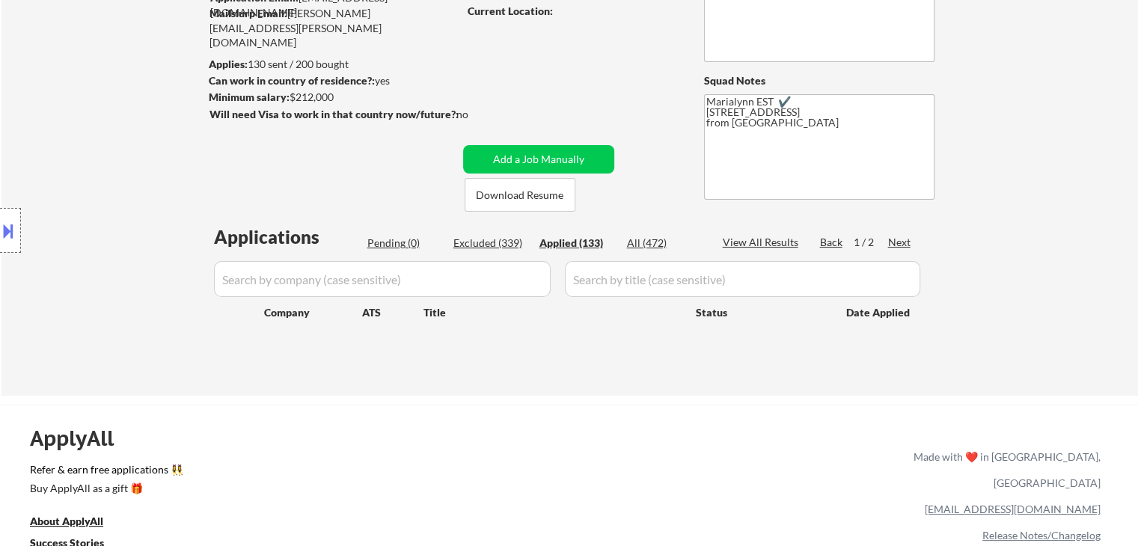
select select ""applied""
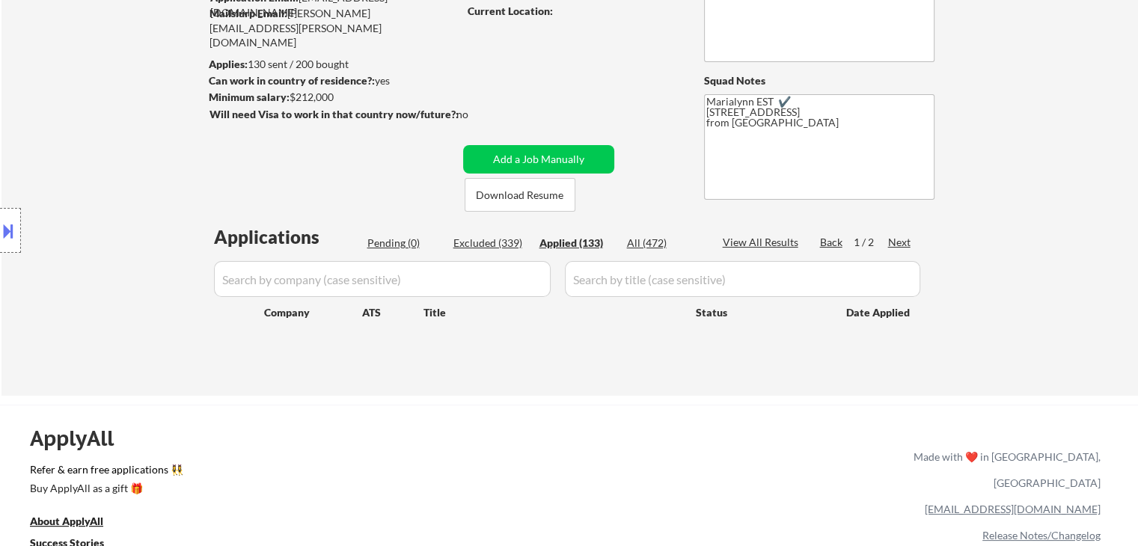
select select ""applied""
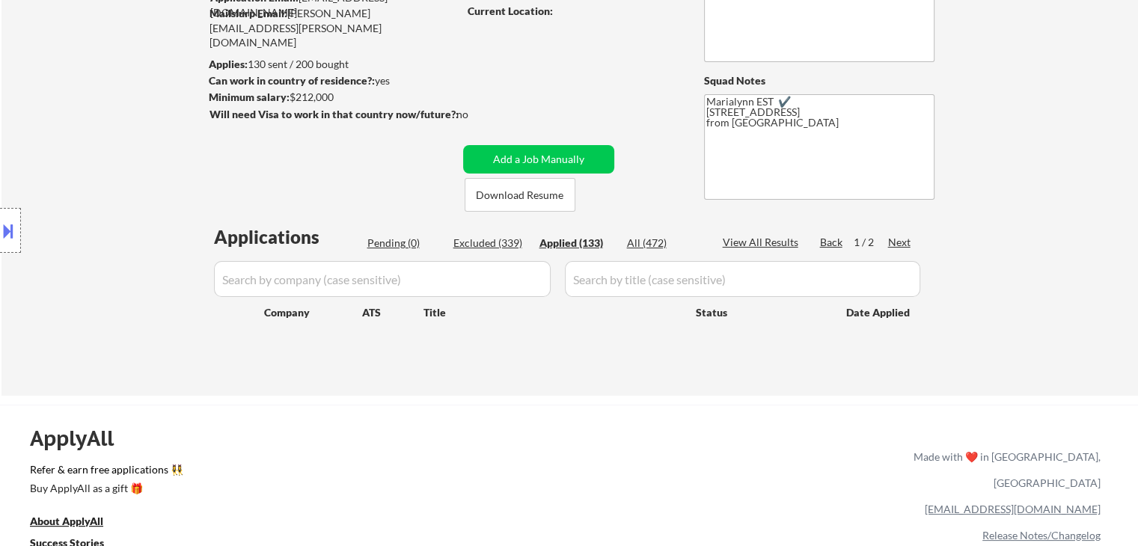
select select ""applied""
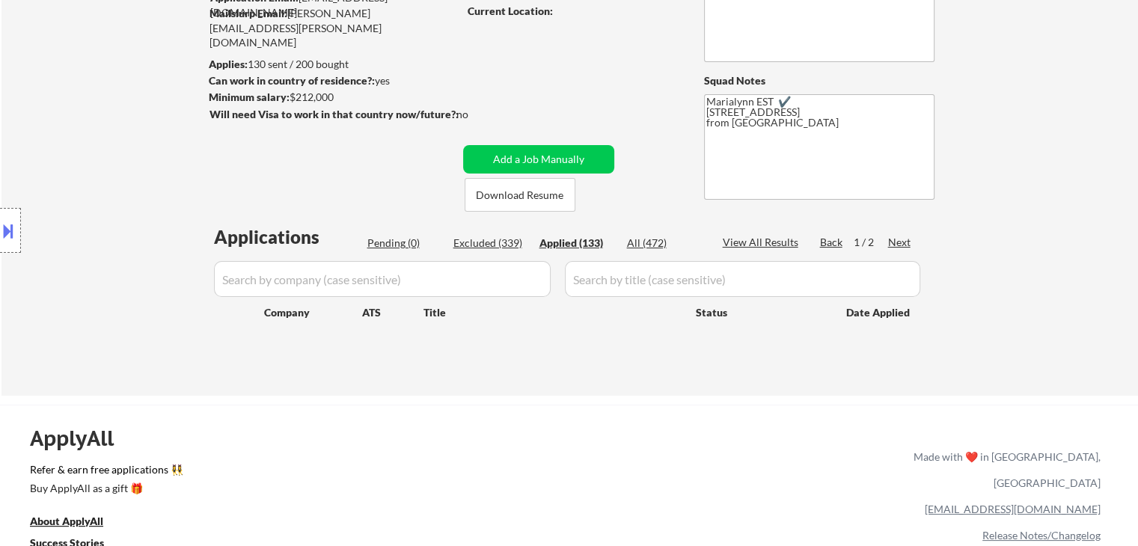
select select ""applied""
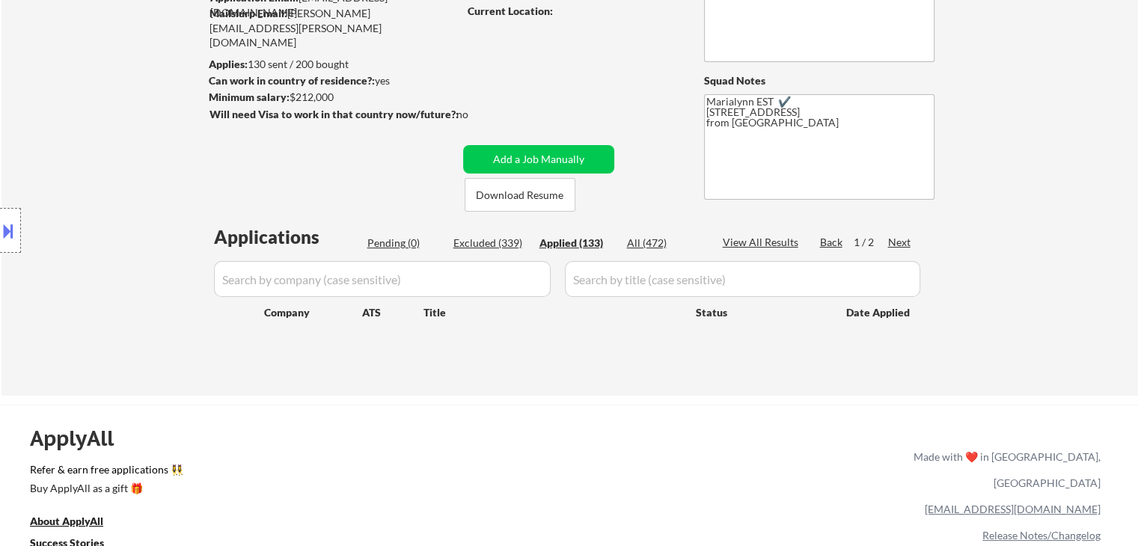
select select ""applied""
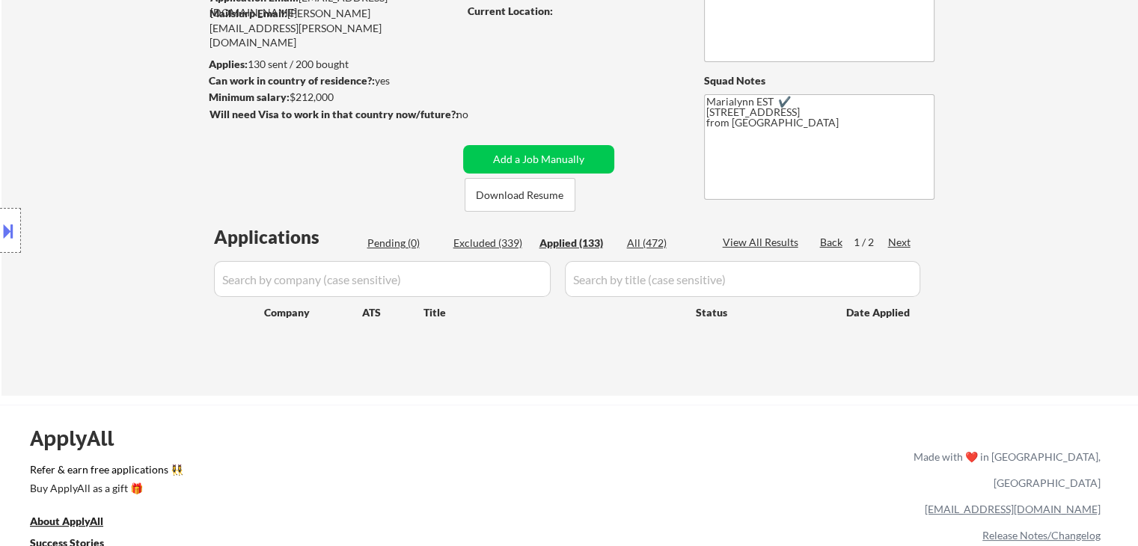
select select ""applied""
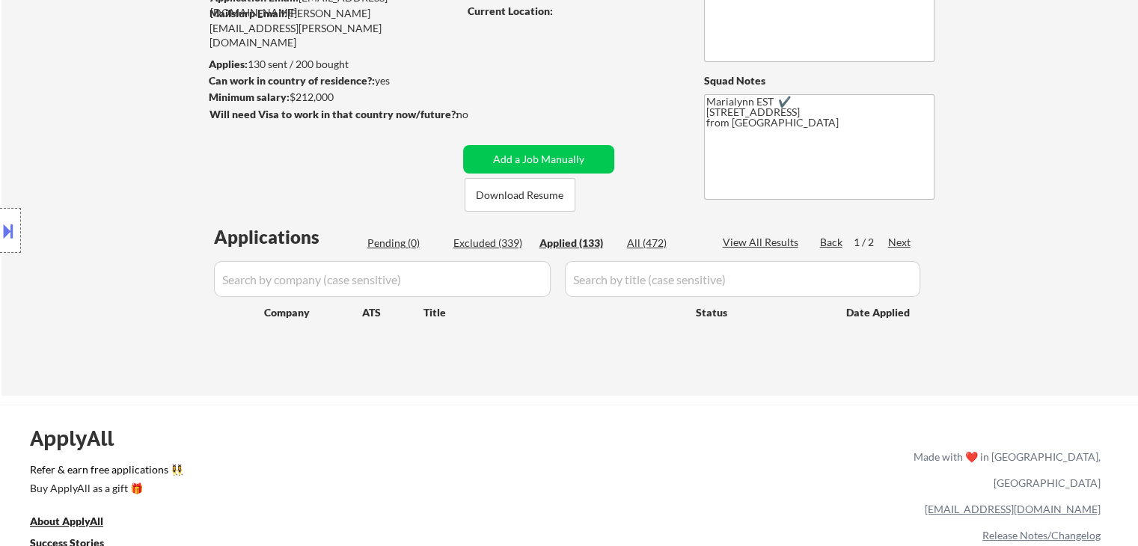
select select ""applied""
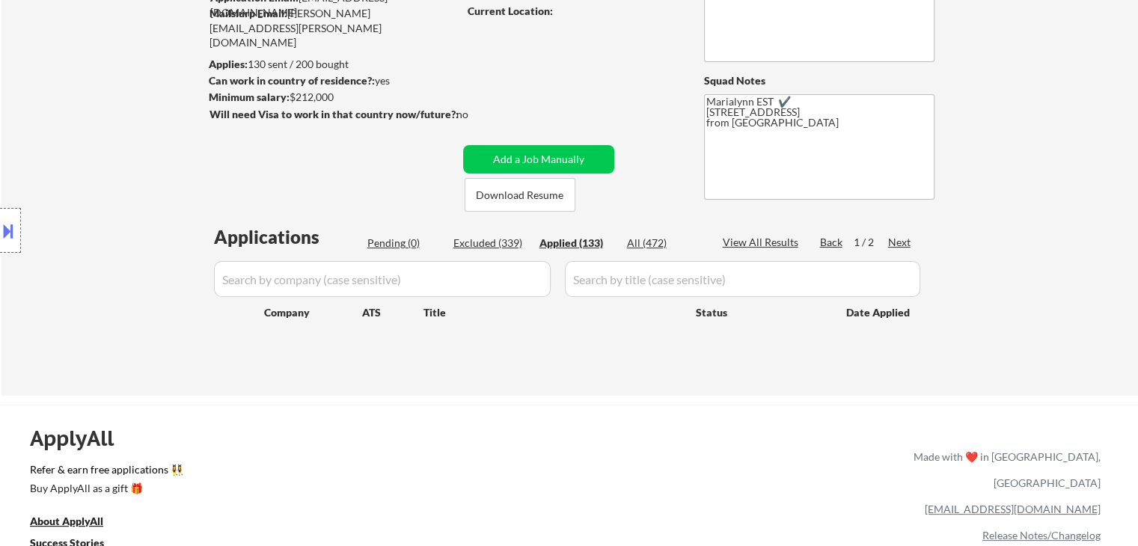
select select ""applied""
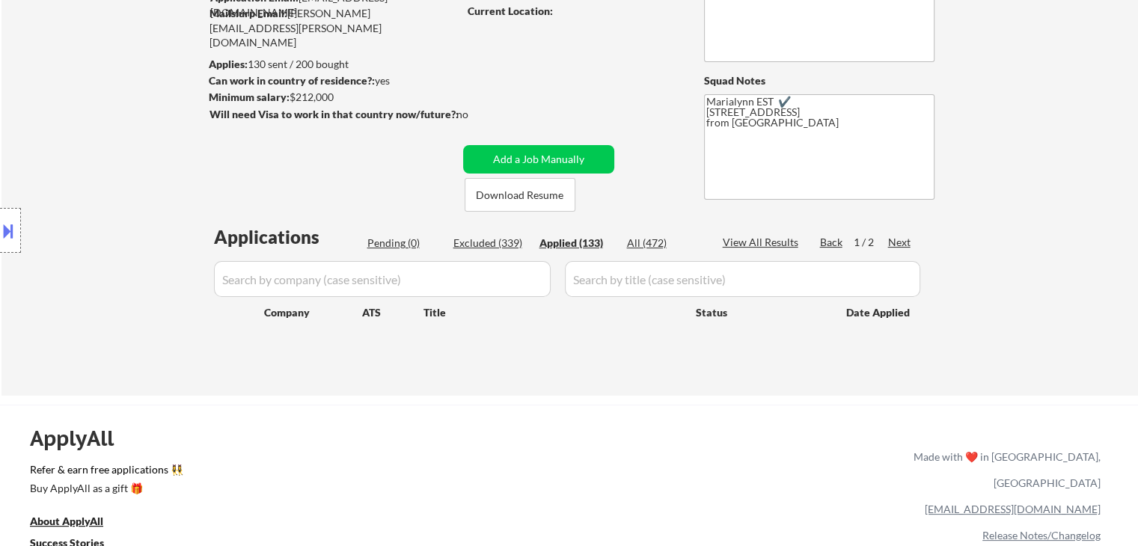
select select ""applied""
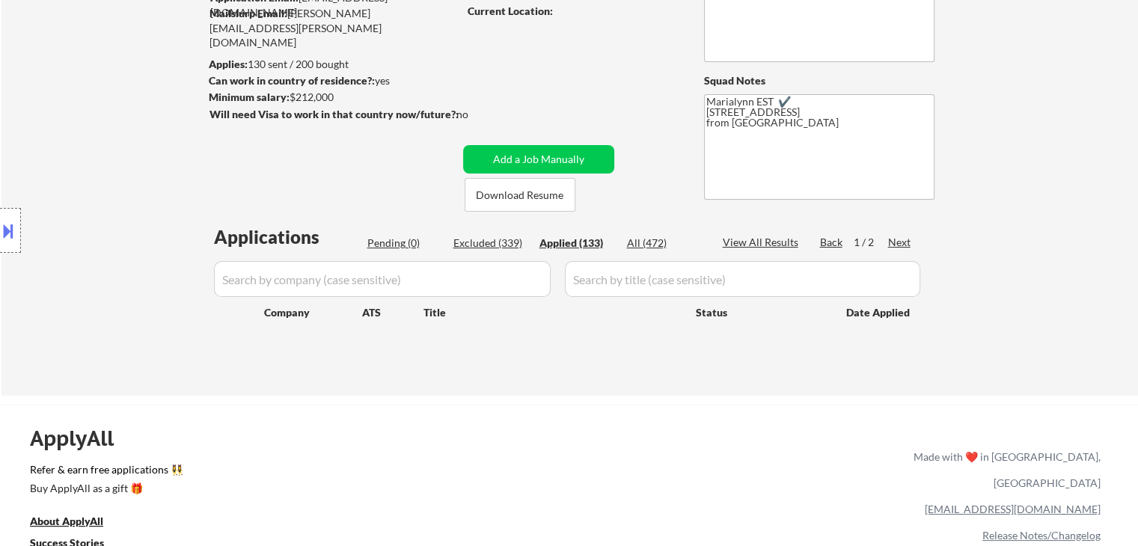
select select ""applied""
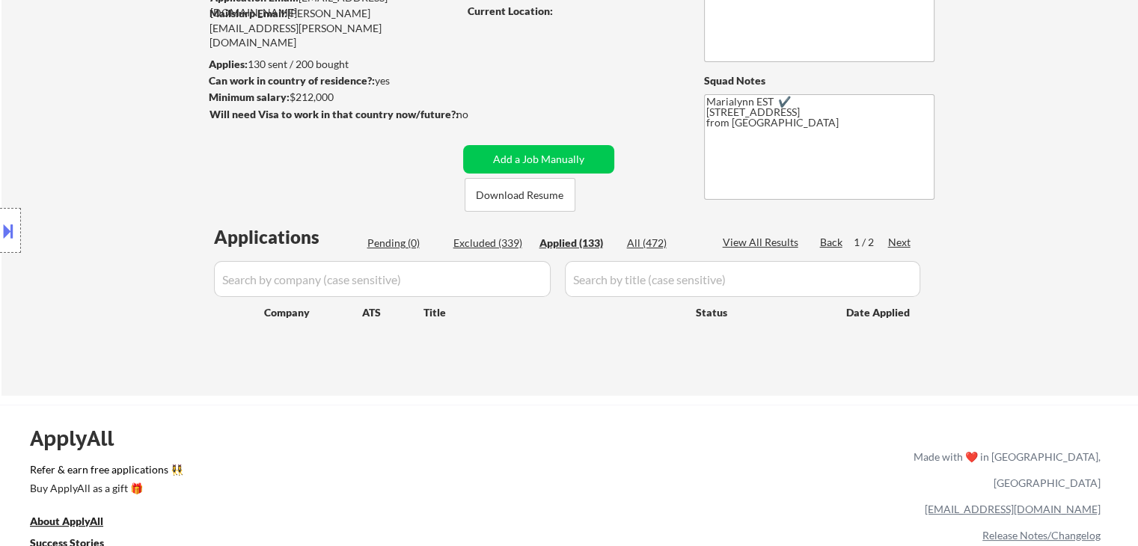
select select ""applied""
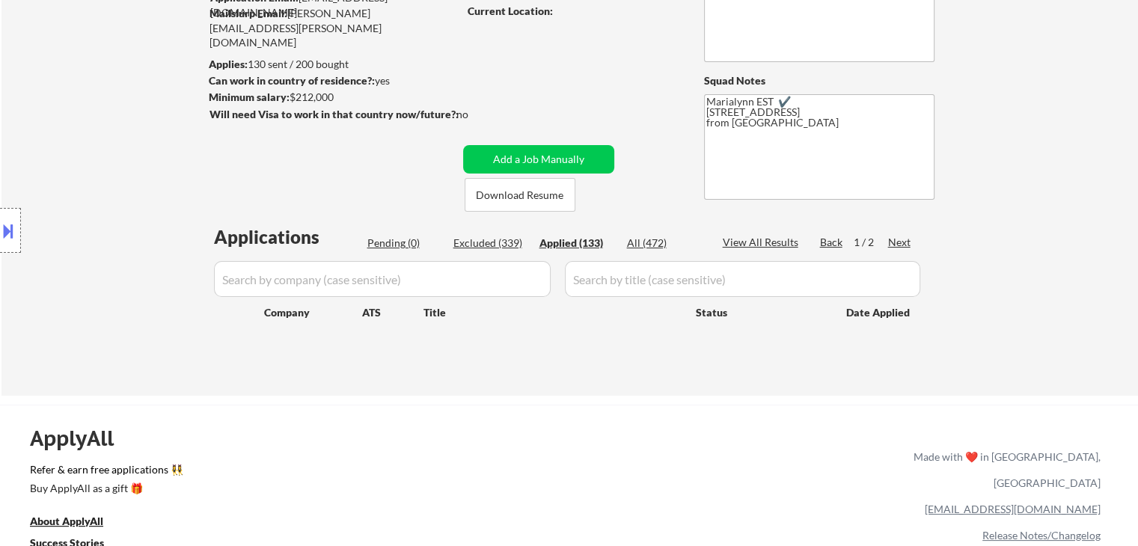
select select ""applied""
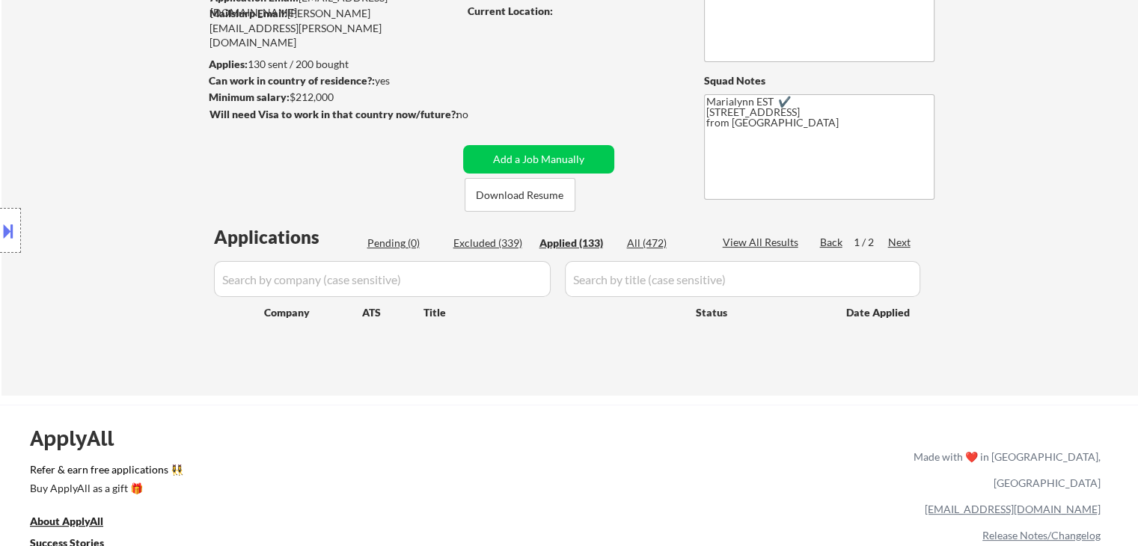
select select ""applied""
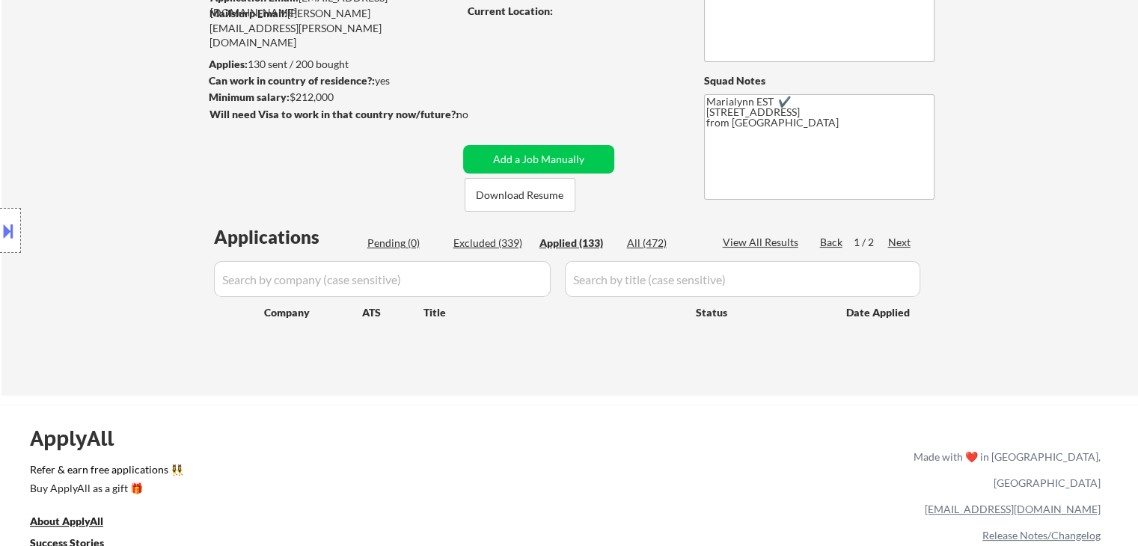
select select ""applied""
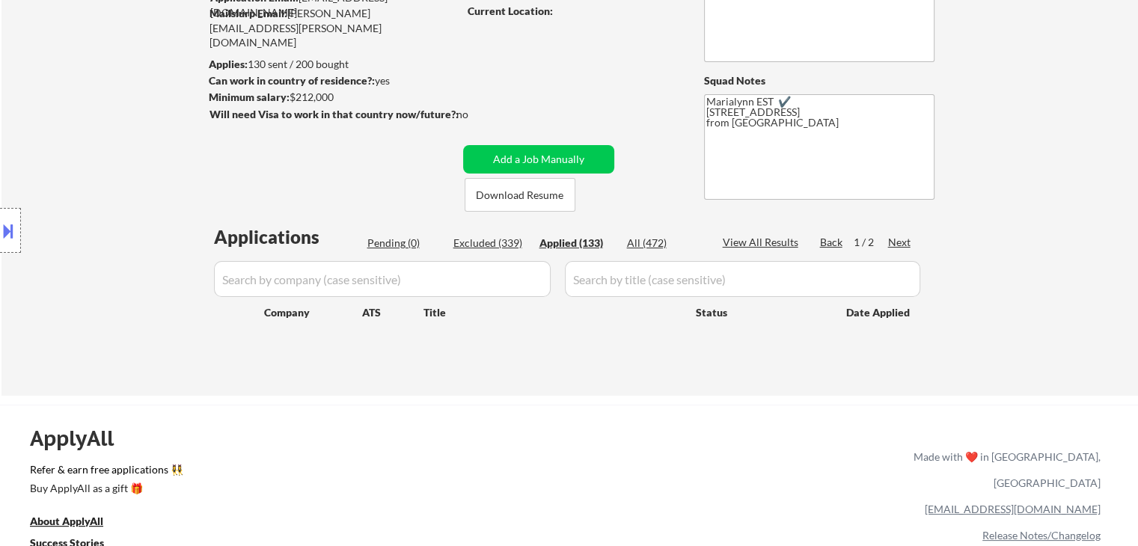
select select ""applied""
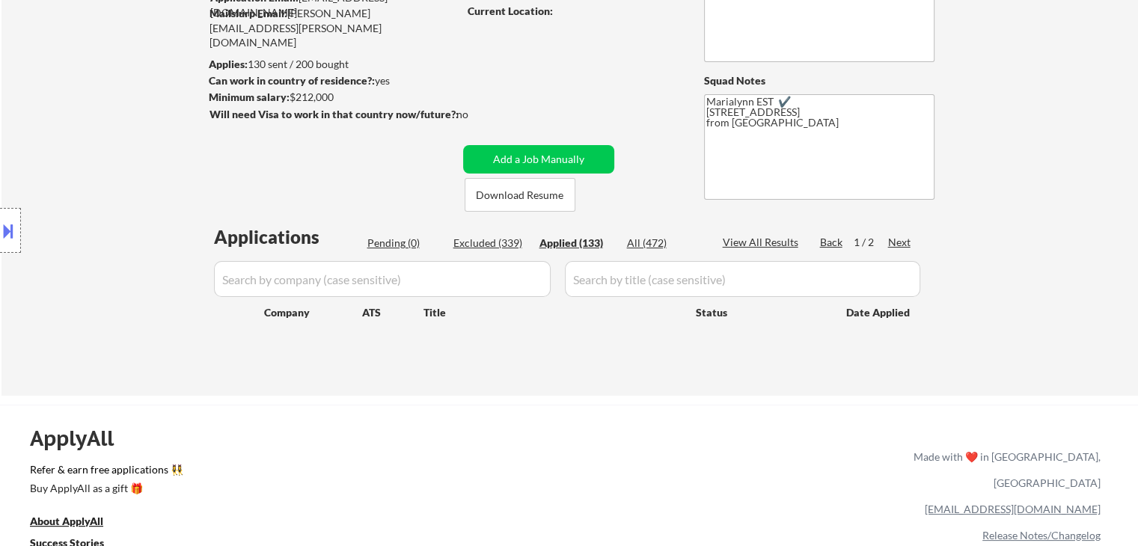
select select ""applied""
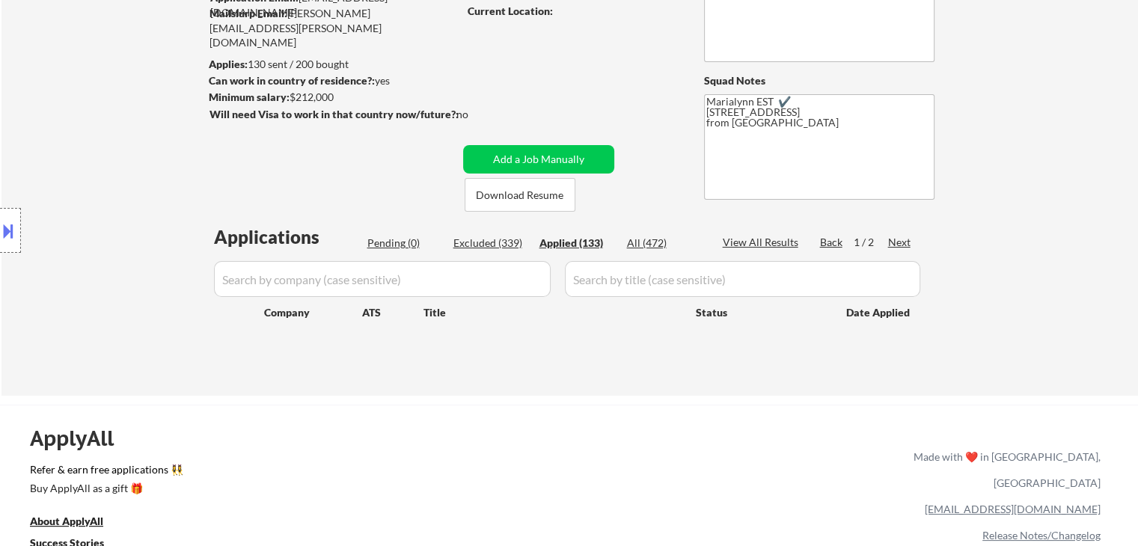
select select ""applied""
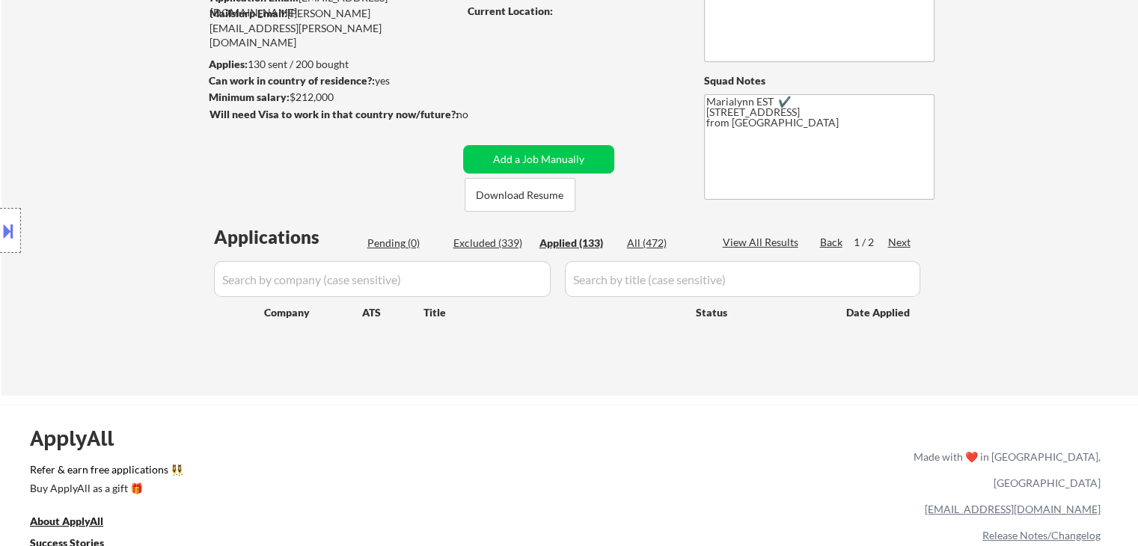
select select ""applied""
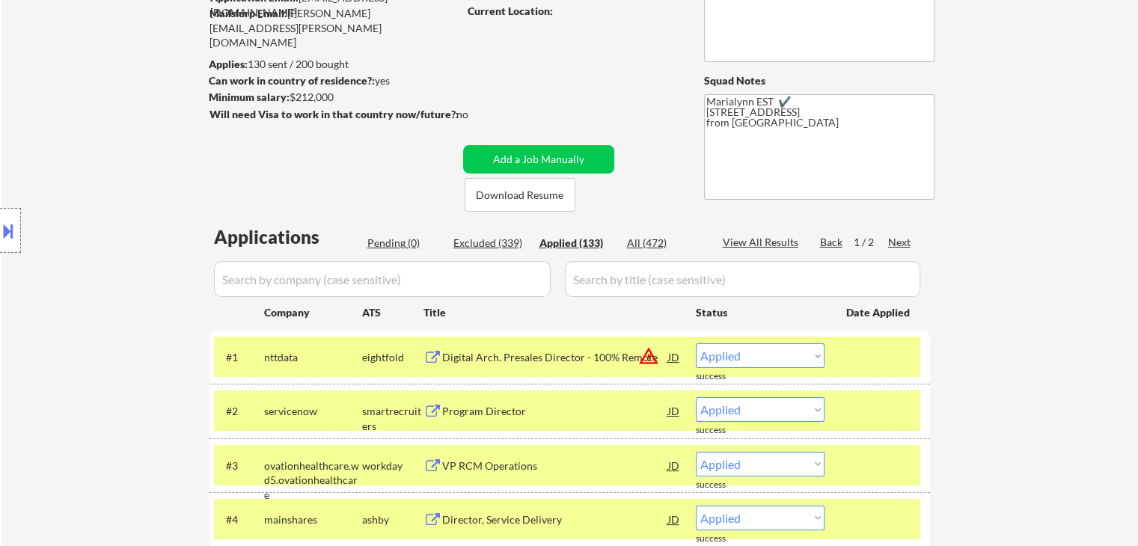
scroll to position [374, 0]
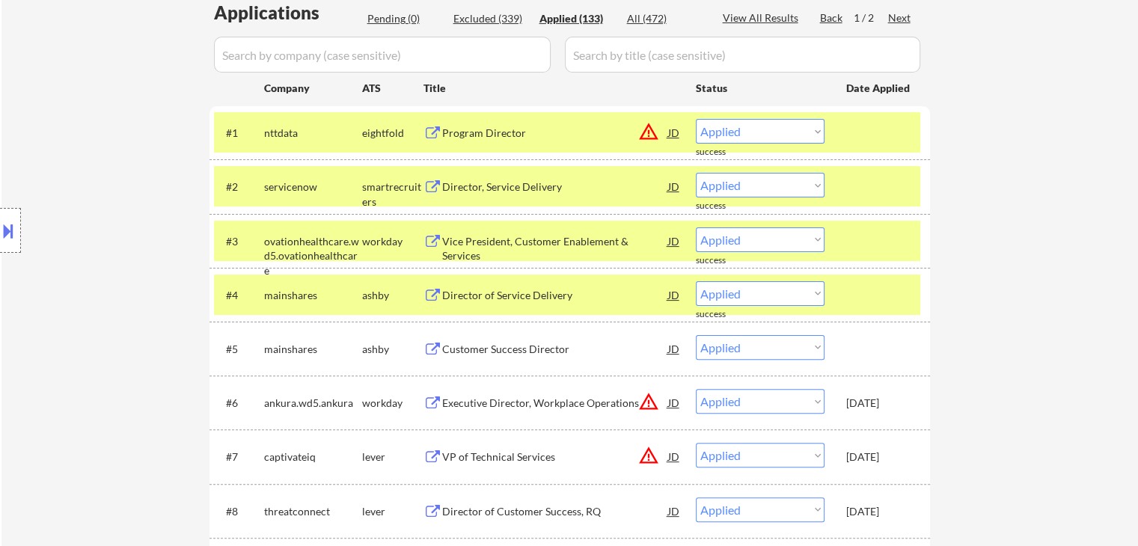
drag, startPoint x: 341, startPoint y: 290, endPoint x: 356, endPoint y: 257, distance: 35.5
click at [338, 291] on div "mainshares" at bounding box center [313, 295] width 98 height 15
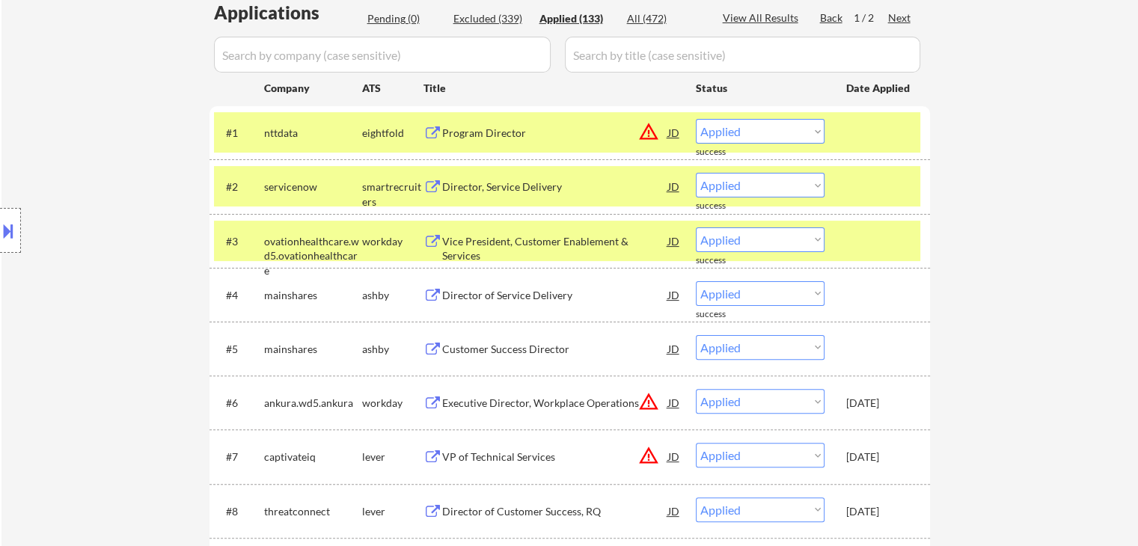
click at [333, 233] on div "ovationhealthcare.wd5.ovationhealthcare" at bounding box center [313, 241] width 98 height 27
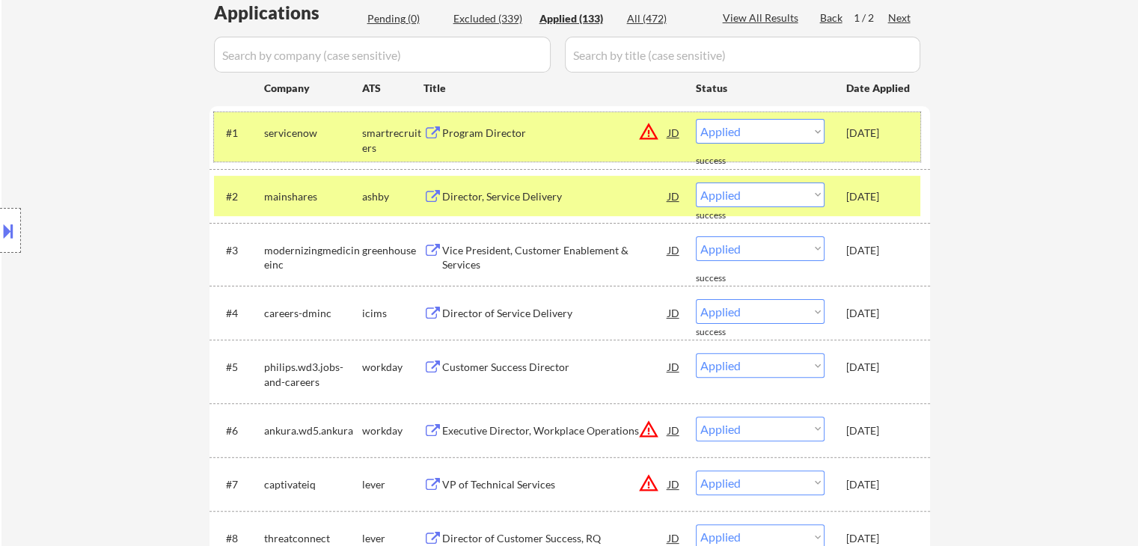
click at [314, 134] on div "servicenow" at bounding box center [313, 133] width 98 height 15
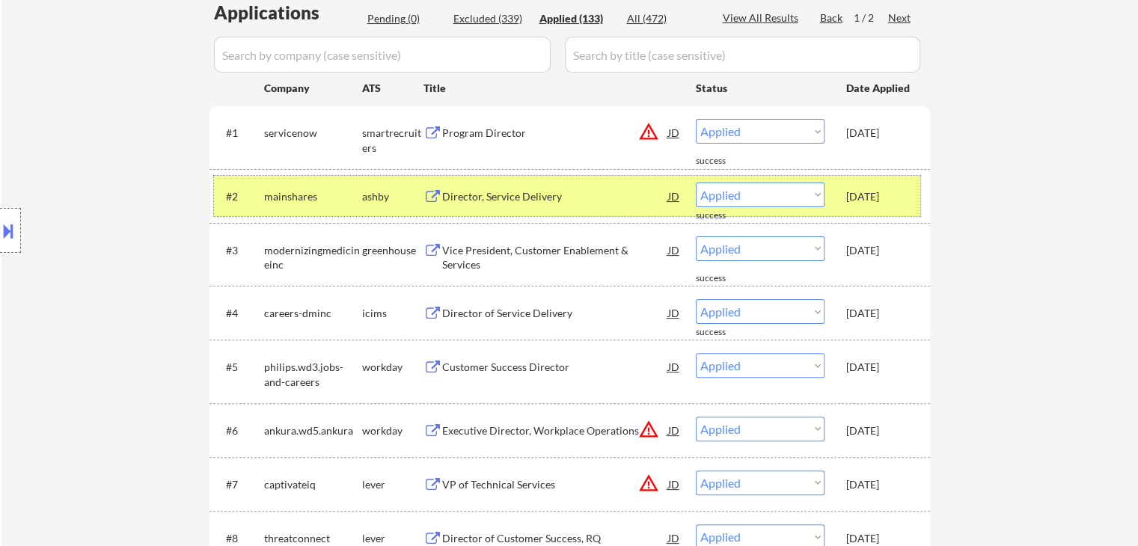
click at [321, 186] on div "mainshares" at bounding box center [313, 196] width 98 height 27
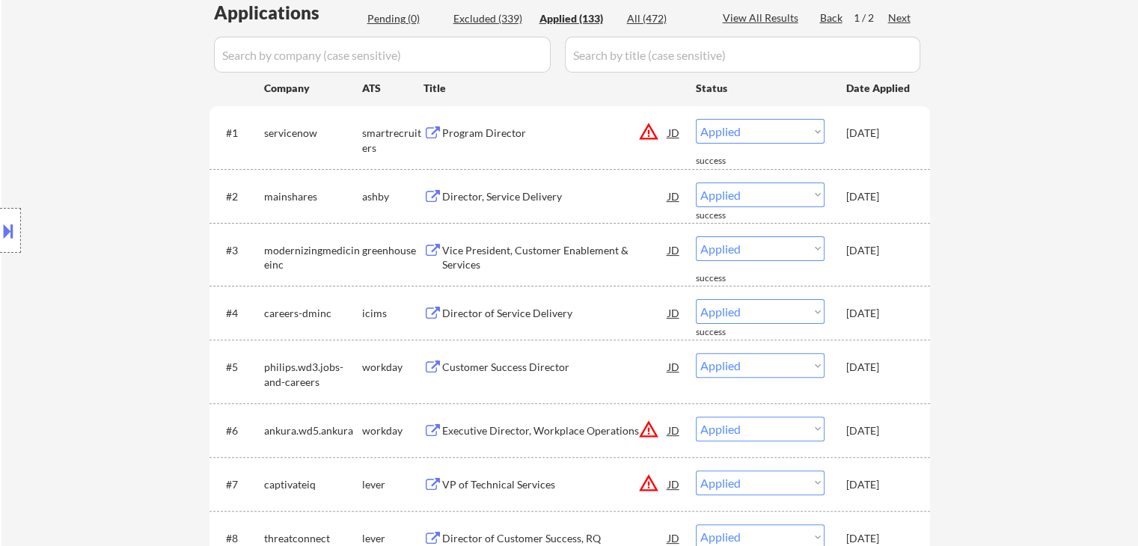
drag, startPoint x: 870, startPoint y: 255, endPoint x: 823, endPoint y: 265, distance: 47.4
click at [870, 255] on div "Sep 25, 2025" at bounding box center [880, 250] width 66 height 15
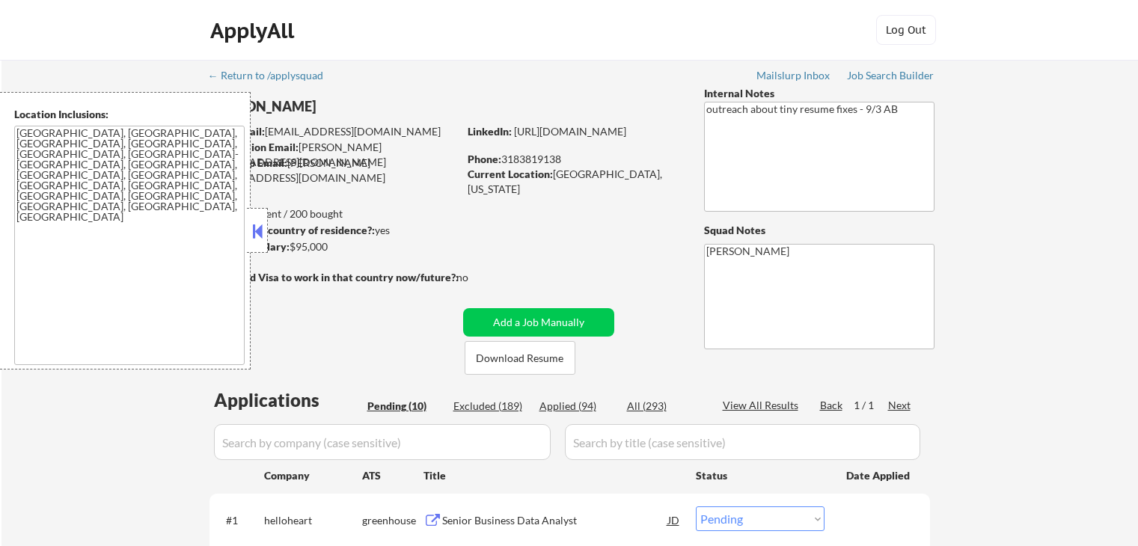
select select ""pending""
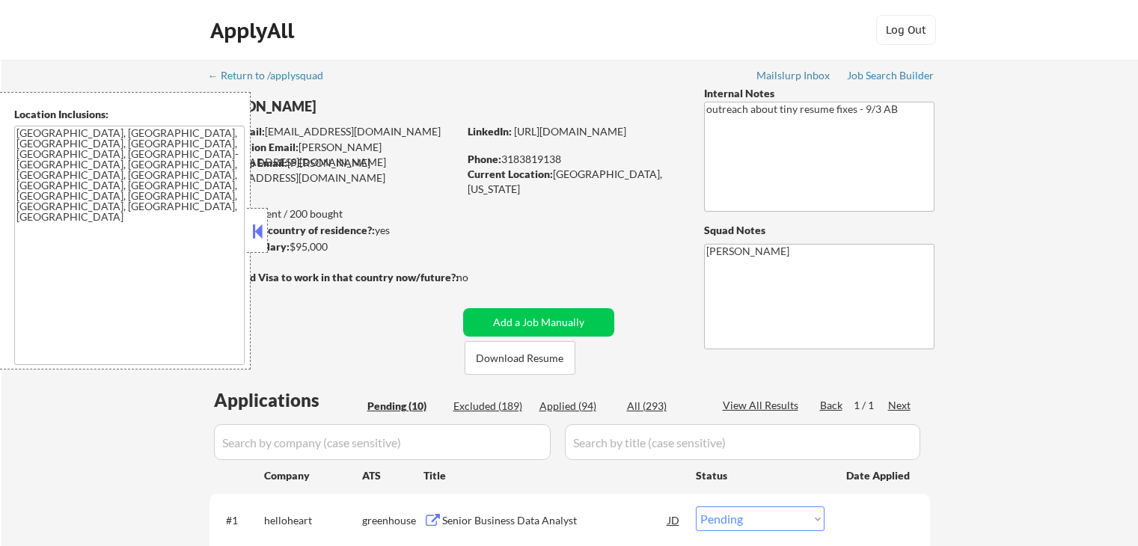
select select ""pending""
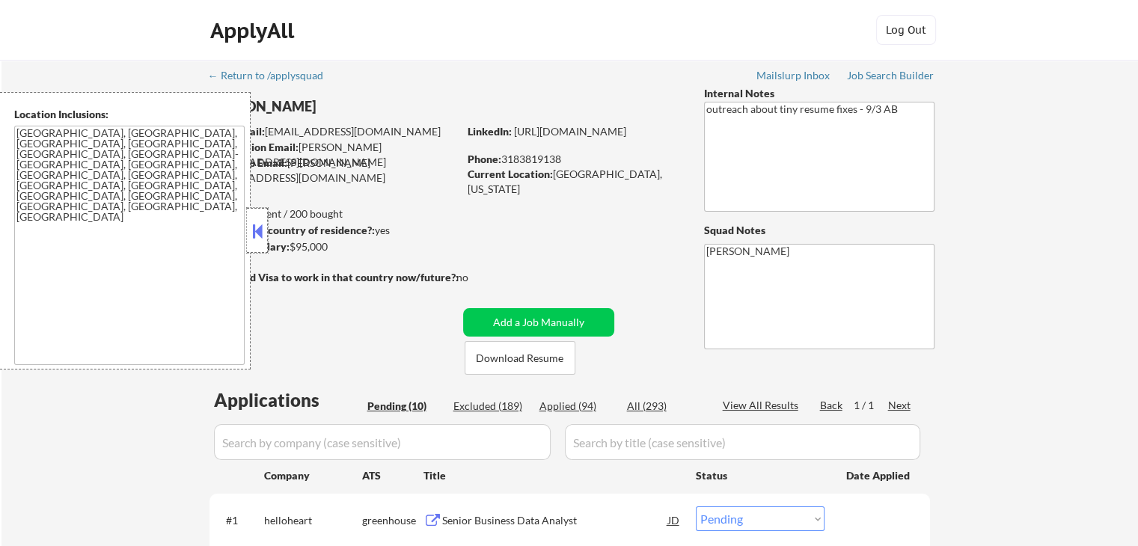
click at [267, 230] on div at bounding box center [257, 230] width 21 height 45
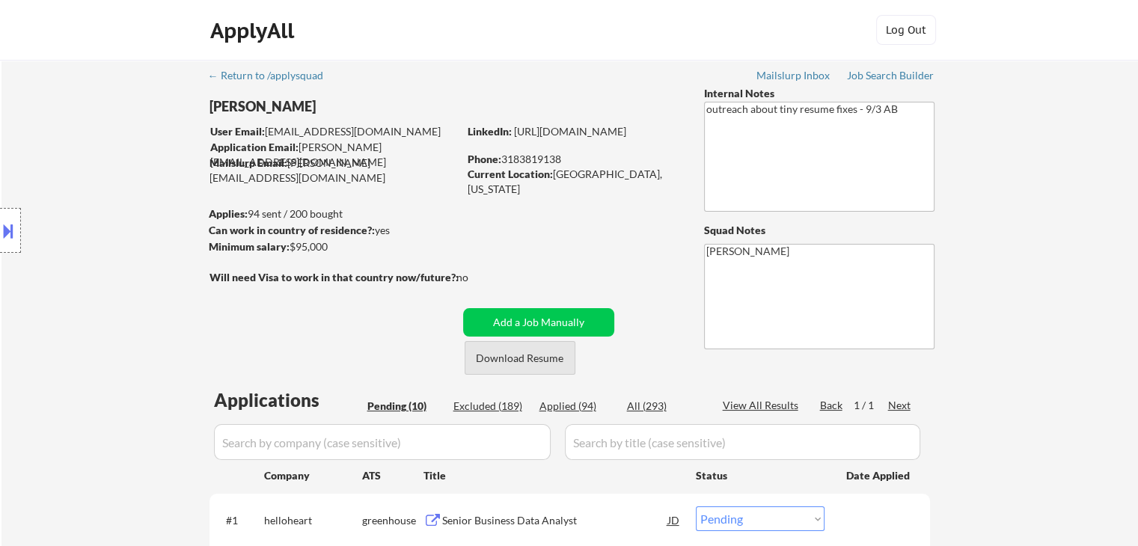
click at [528, 363] on button "Download Resume" at bounding box center [520, 358] width 111 height 34
click at [632, 29] on div "ApplyAll Log In Sign Up Log Out" at bounding box center [569, 33] width 749 height 37
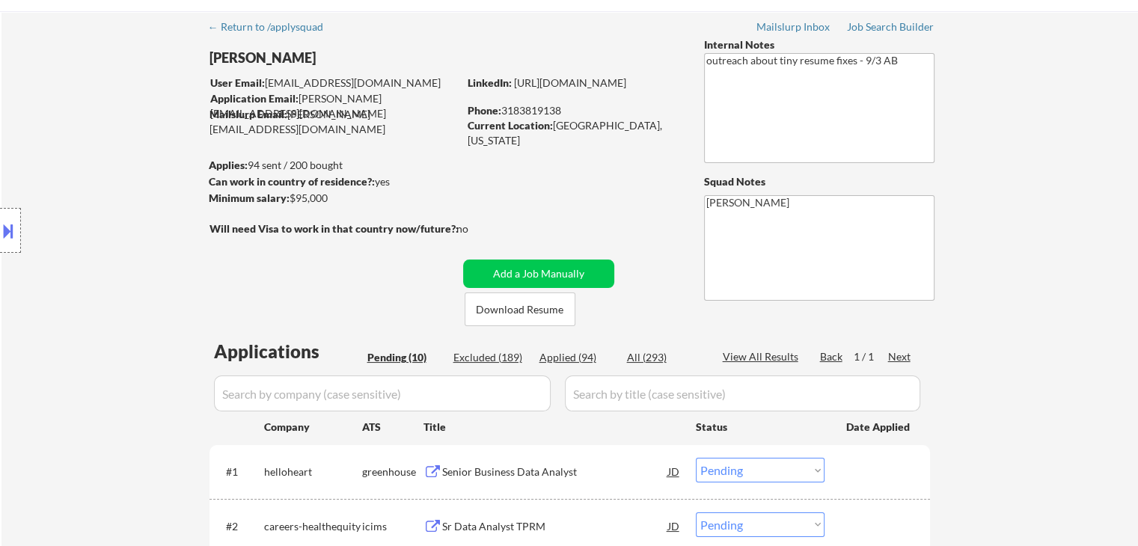
scroll to position [75, 0]
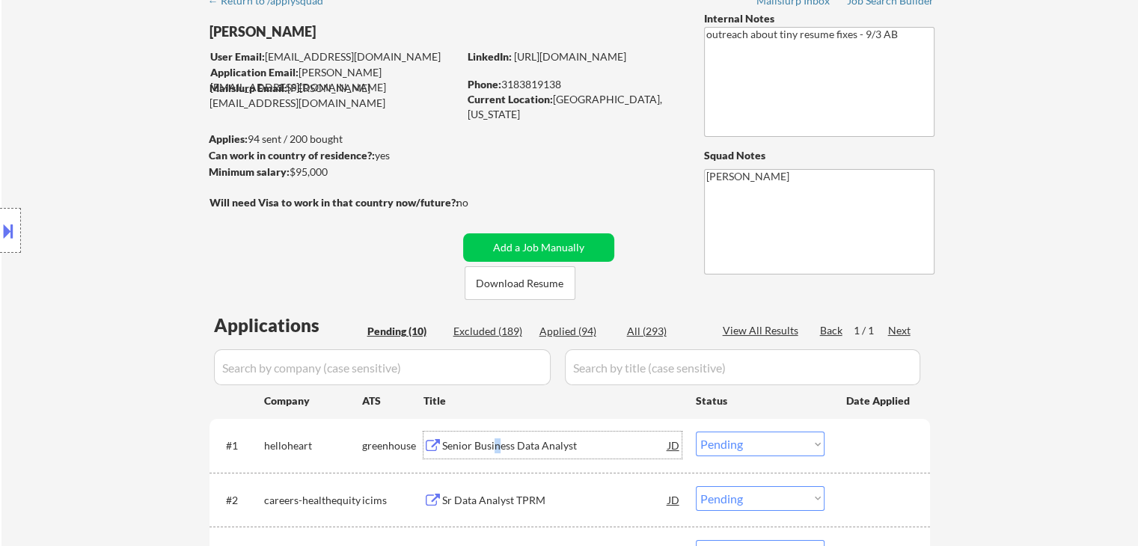
click at [496, 441] on div "Senior Business Data Analyst" at bounding box center [555, 446] width 226 height 15
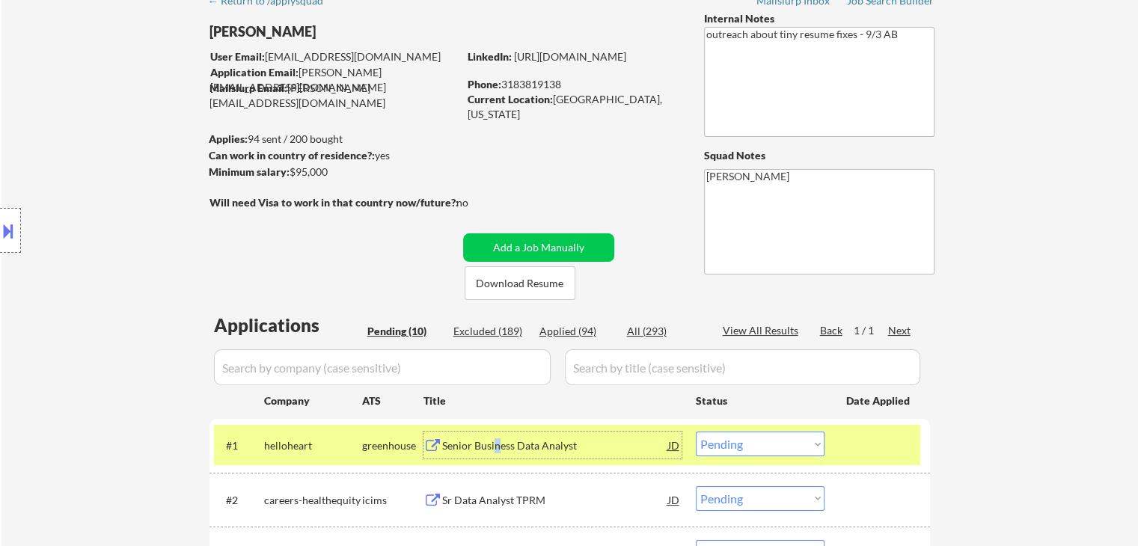
click at [762, 439] on select "Choose an option... Pending Applied Excluded (Questions) Excluded (Expired) Exc…" at bounding box center [760, 444] width 129 height 25
click at [696, 432] on select "Choose an option... Pending Applied Excluded (Questions) Excluded (Expired) Exc…" at bounding box center [760, 444] width 129 height 25
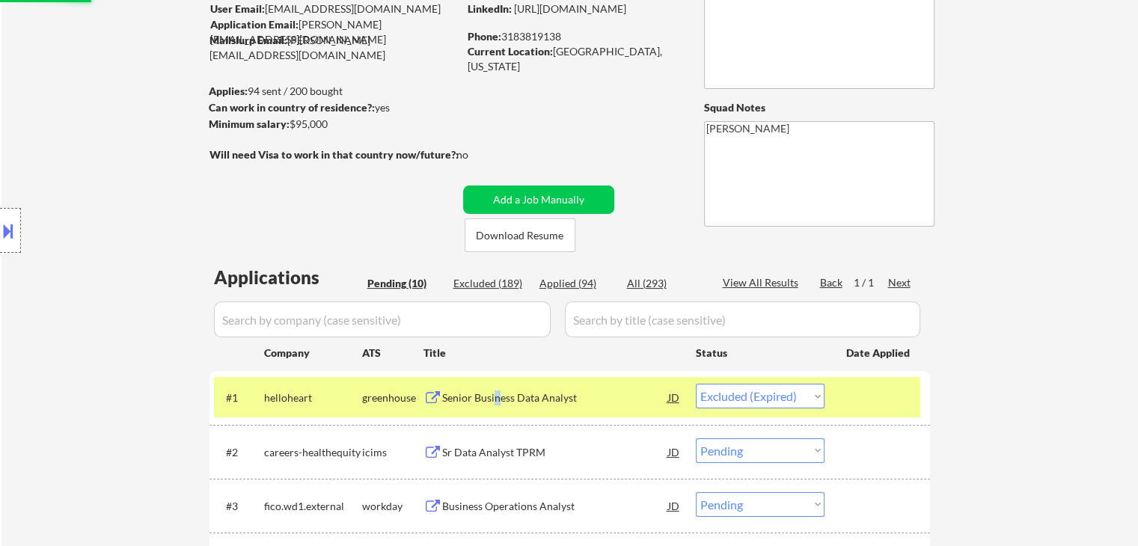
scroll to position [150, 0]
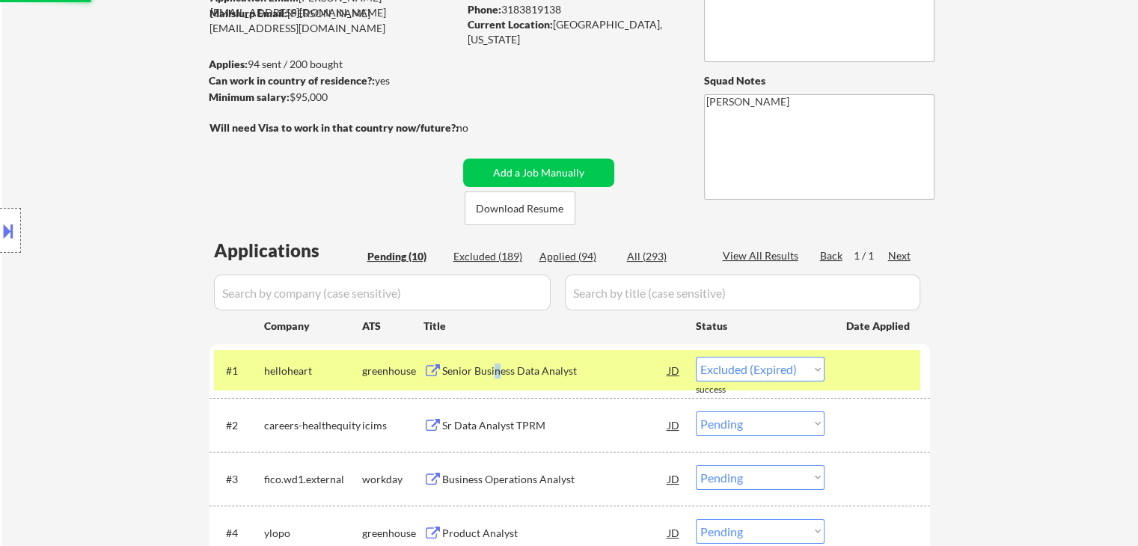
select select ""pending""
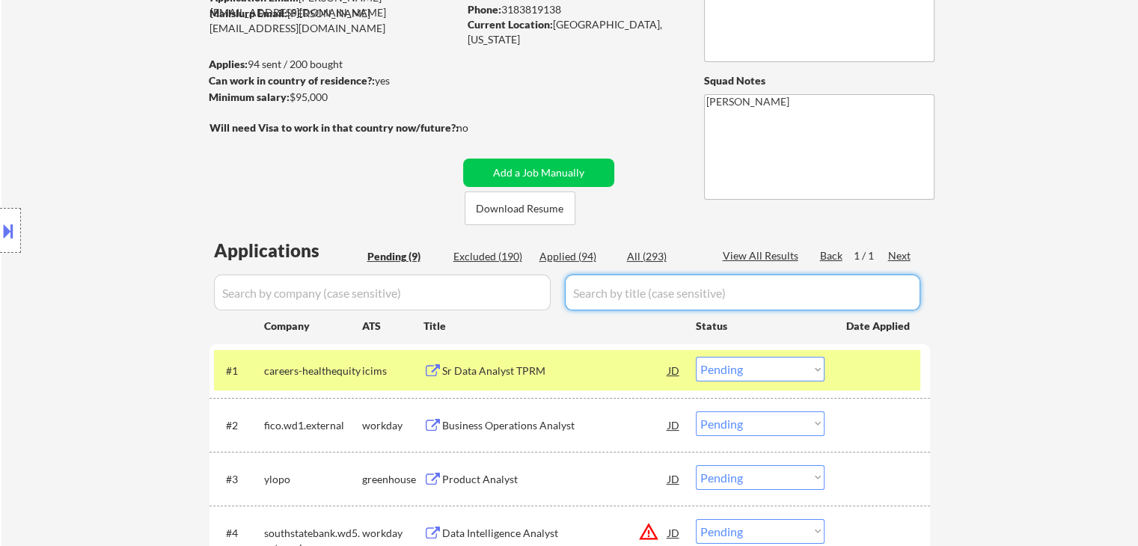
drag, startPoint x: 680, startPoint y: 308, endPoint x: 597, endPoint y: 325, distance: 84.0
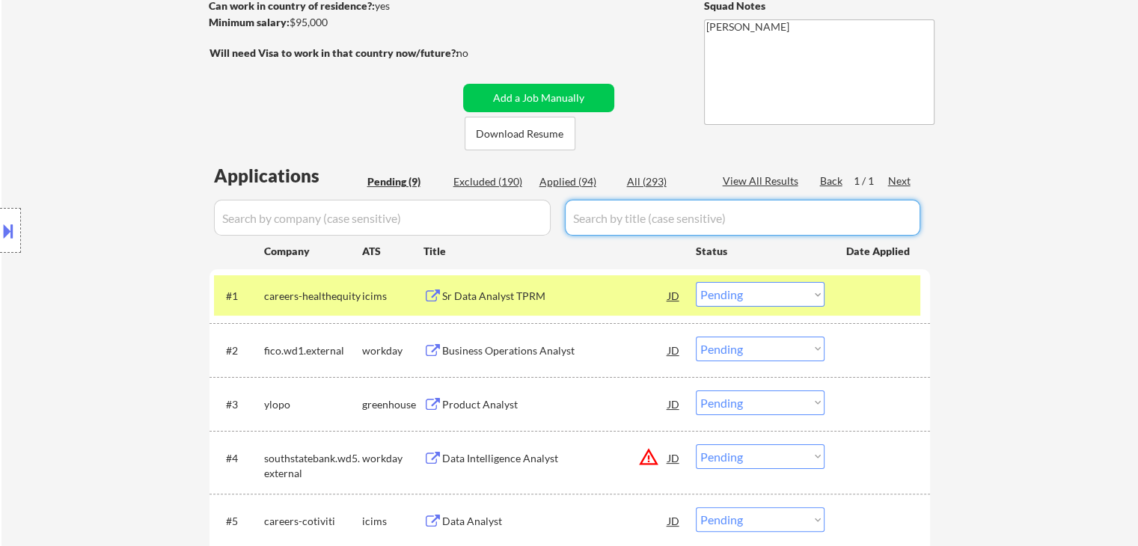
click at [510, 219] on input "input" at bounding box center [382, 218] width 337 height 36
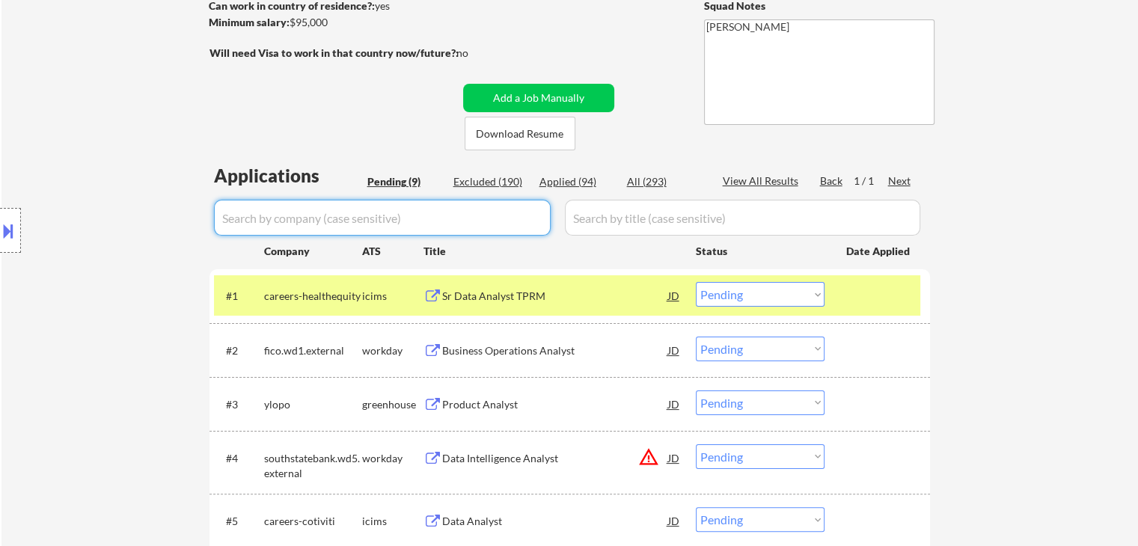
paste input "helloheart"
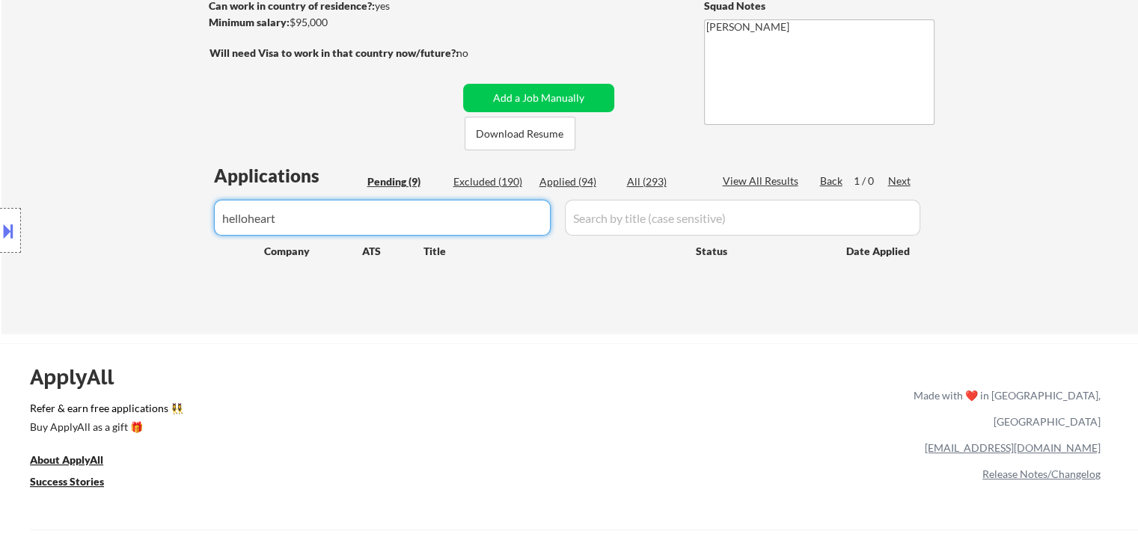
type input "helloheart"
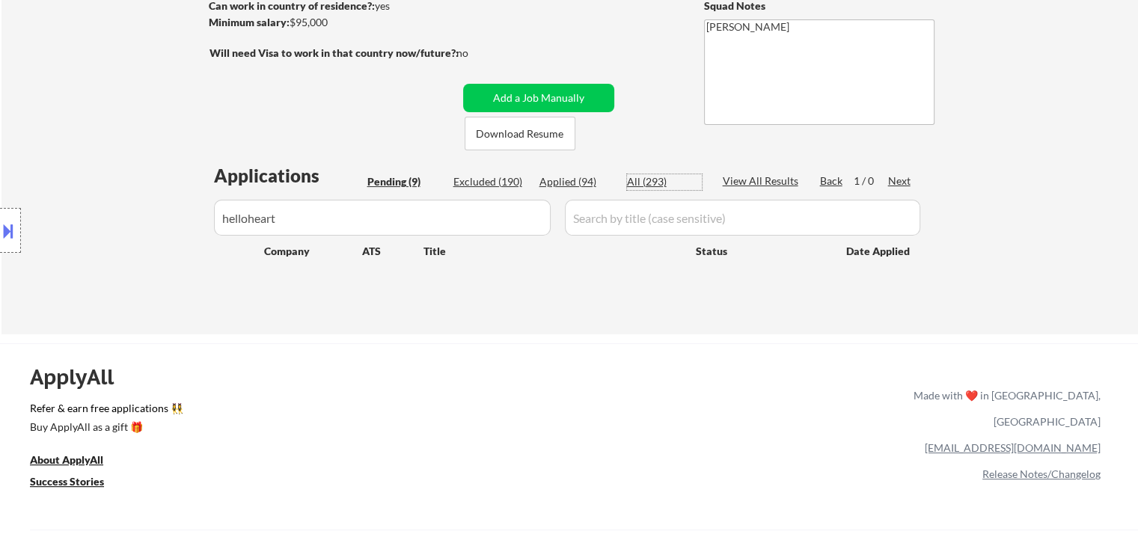
click at [656, 178] on div "All (293)" at bounding box center [664, 181] width 75 height 15
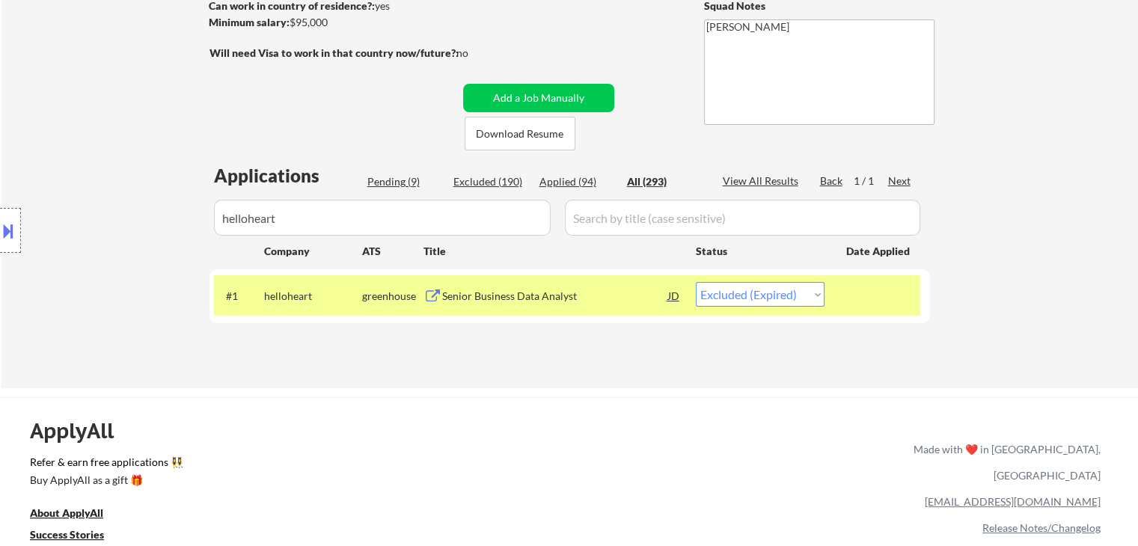
click at [724, 291] on select "Choose an option... Pending Applied Excluded (Questions) Excluded (Expired) Exc…" at bounding box center [760, 294] width 129 height 25
select select ""pending""
click at [696, 282] on select "Choose an option... Pending Applied Excluded (Questions) Excluded (Expired) Exc…" at bounding box center [760, 294] width 129 height 25
click at [392, 179] on div "Pending (10)" at bounding box center [405, 181] width 75 height 15
drag, startPoint x: 409, startPoint y: 201, endPoint x: 0, endPoint y: 396, distance: 453.0
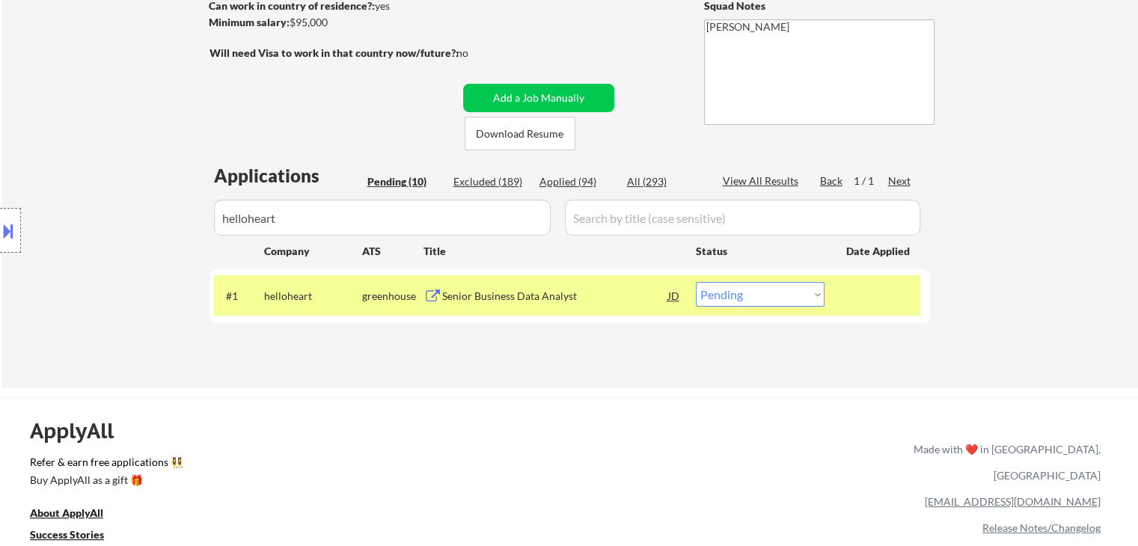
click at [0, 379] on div "← Return to /applysquad Mailslurp Inbox Job Search Builder Marcus Esters User E…" at bounding box center [569, 465] width 1138 height 1380
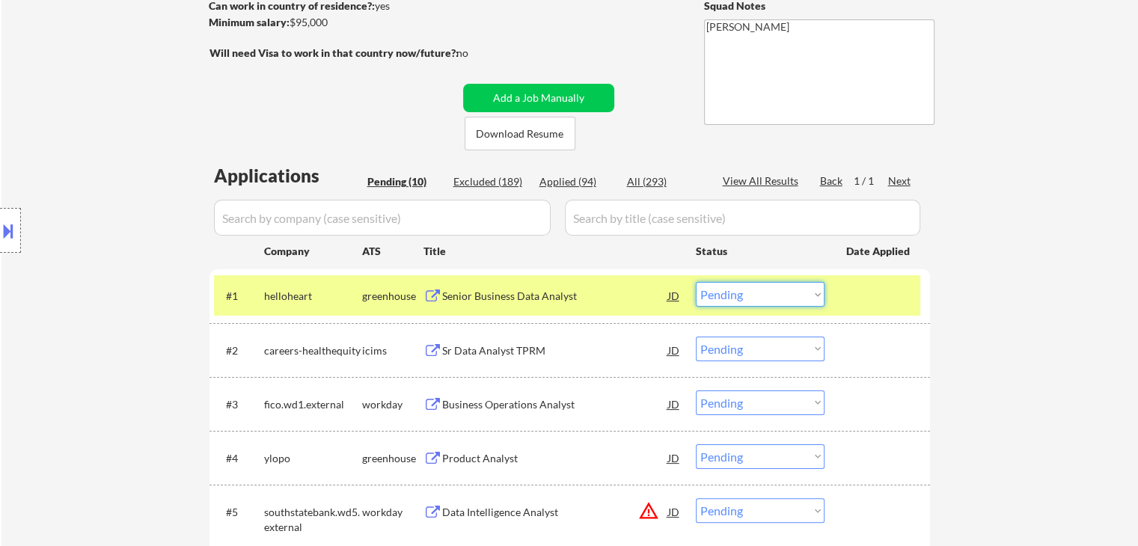
drag, startPoint x: 740, startPoint y: 287, endPoint x: 740, endPoint y: 306, distance: 19.5
click at [740, 288] on select "Choose an option... Pending Applied Excluded (Questions) Excluded (Expired) Exc…" at bounding box center [760, 294] width 129 height 25
click at [696, 282] on select "Choose an option... Pending Applied Excluded (Questions) Excluded (Expired) Exc…" at bounding box center [760, 294] width 129 height 25
click at [469, 347] on div "Sr Data Analyst TPRM" at bounding box center [555, 351] width 226 height 15
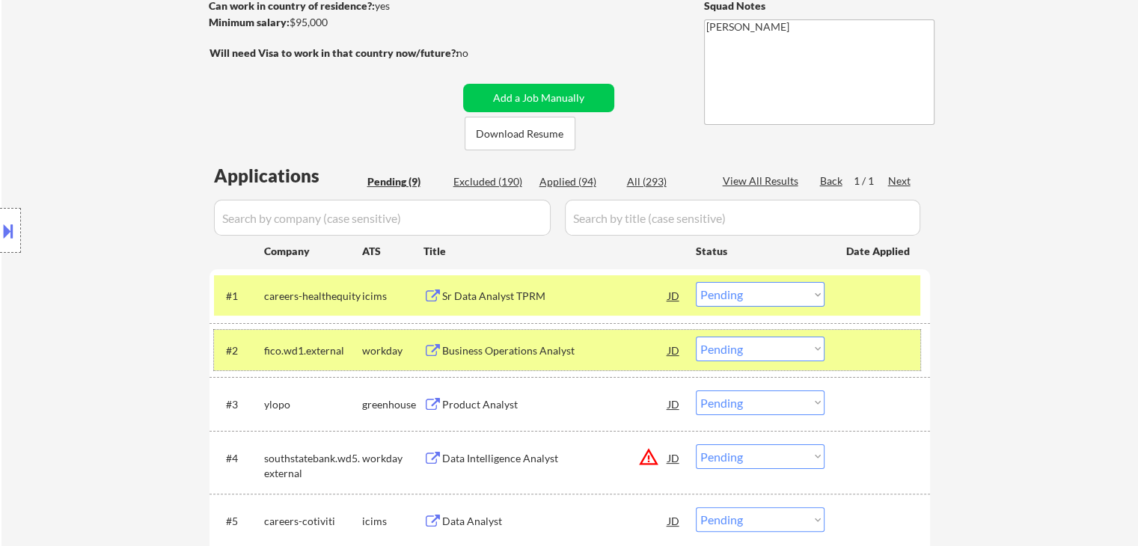
click at [336, 360] on div "fico.wd1.external" at bounding box center [313, 350] width 98 height 27
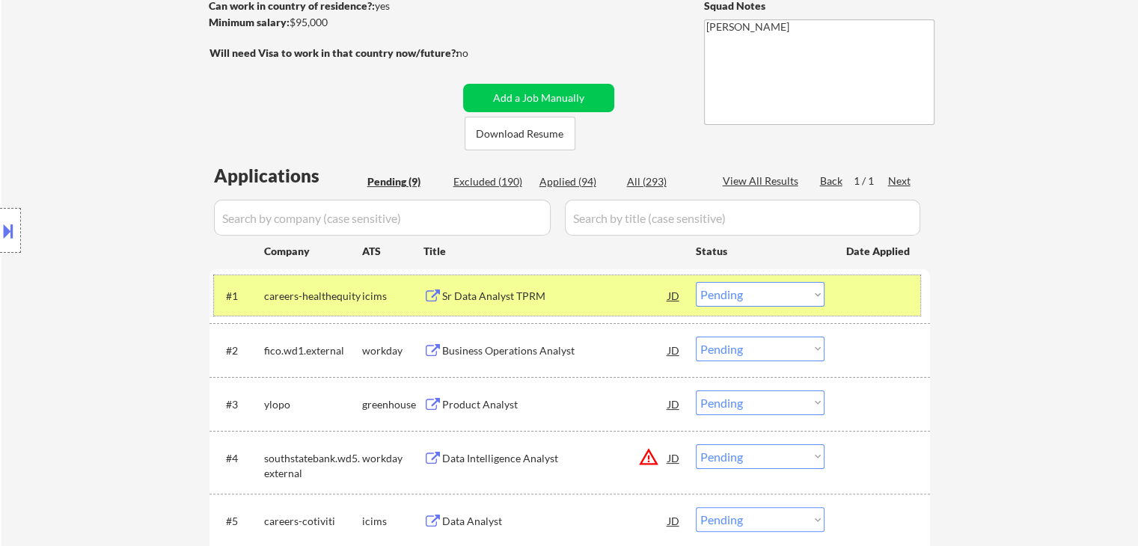
click at [359, 279] on div "#1 careers-healthequity icims Sr Data Analyst TPRM JD Choose an option... Pendi…" at bounding box center [567, 295] width 707 height 40
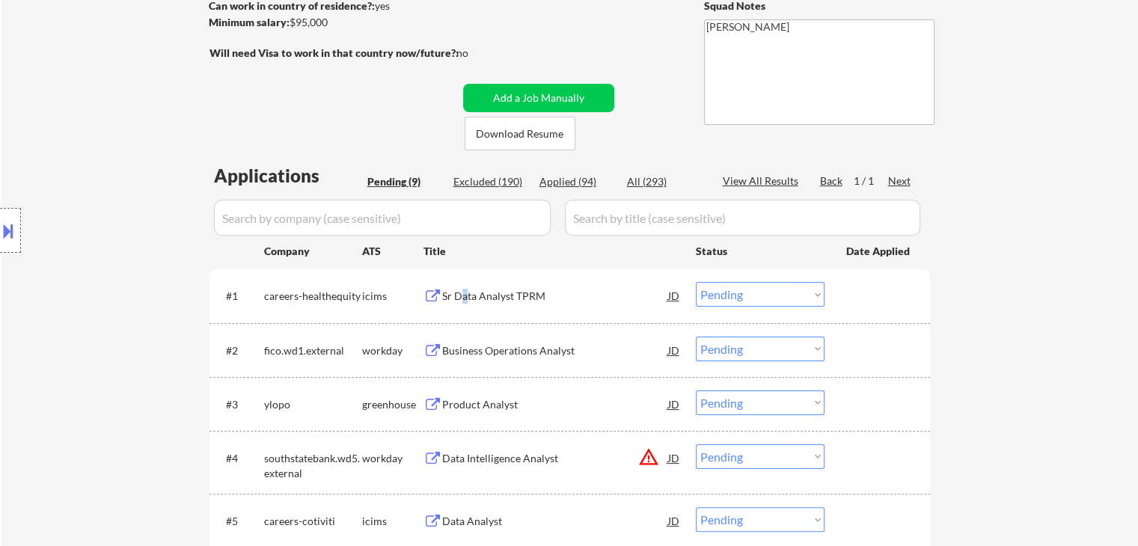
click at [467, 289] on div "Sr Data Analyst TPRM" at bounding box center [555, 296] width 226 height 15
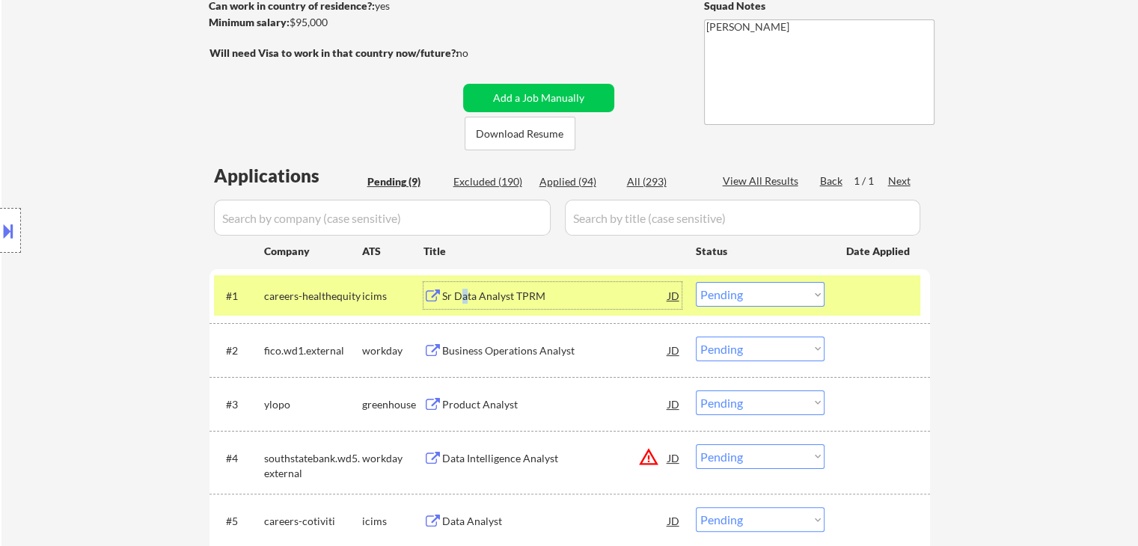
click at [757, 298] on select "Choose an option... Pending Applied Excluded (Questions) Excluded (Expired) Exc…" at bounding box center [760, 294] width 129 height 25
click at [696, 282] on select "Choose an option... Pending Applied Excluded (Questions) Excluded (Expired) Exc…" at bounding box center [760, 294] width 129 height 25
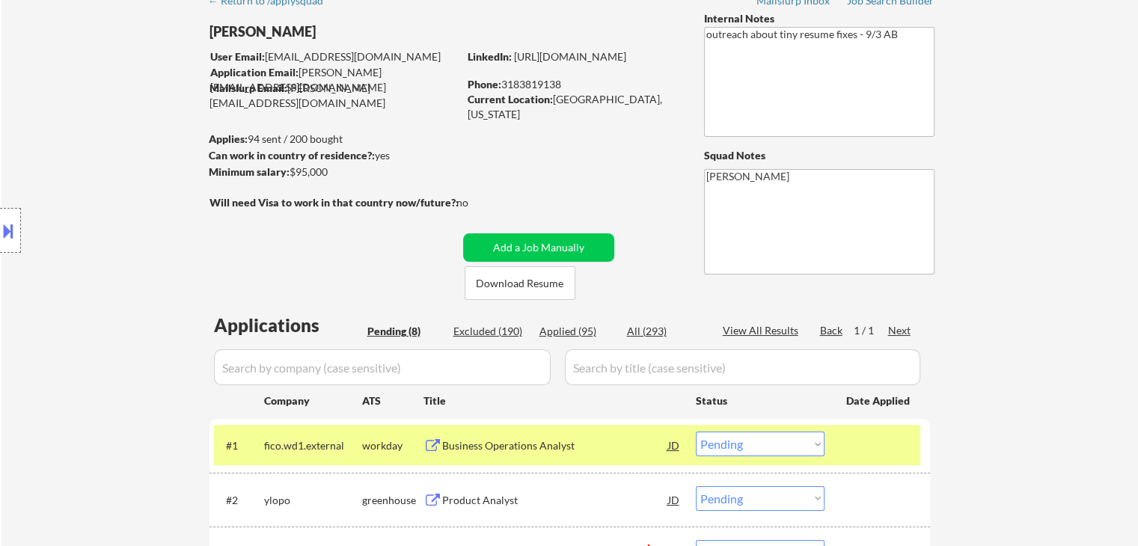
scroll to position [150, 0]
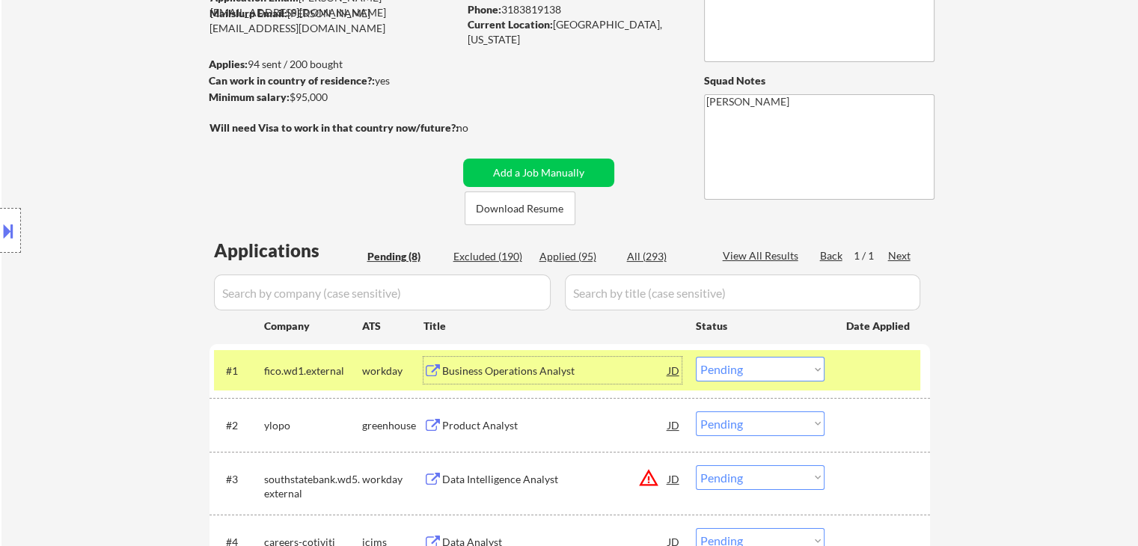
click at [455, 372] on div "Business Operations Analyst" at bounding box center [555, 371] width 226 height 15
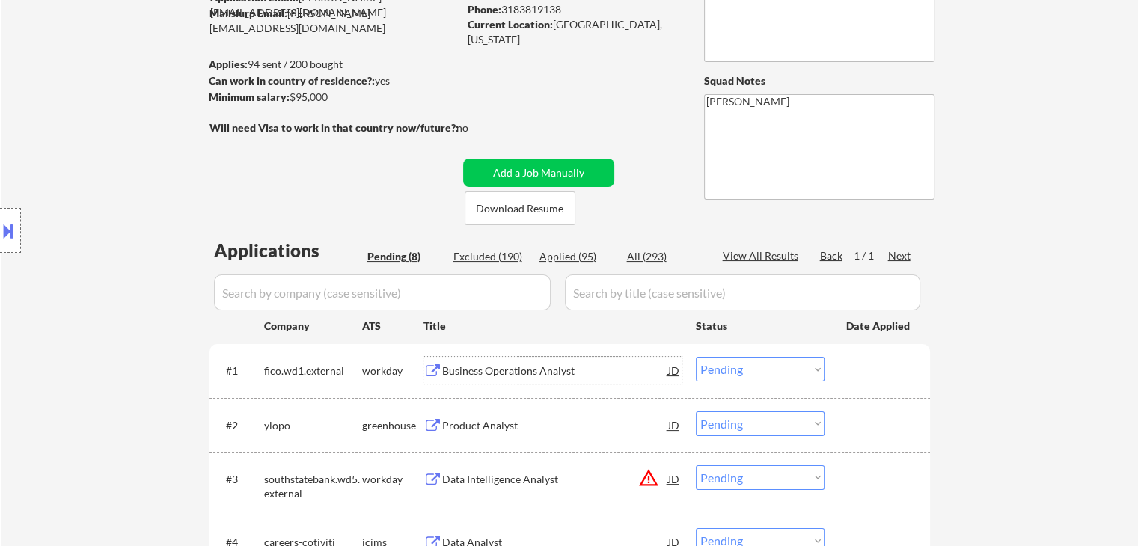
click at [617, 369] on div "Business Operations Analyst" at bounding box center [555, 371] width 226 height 15
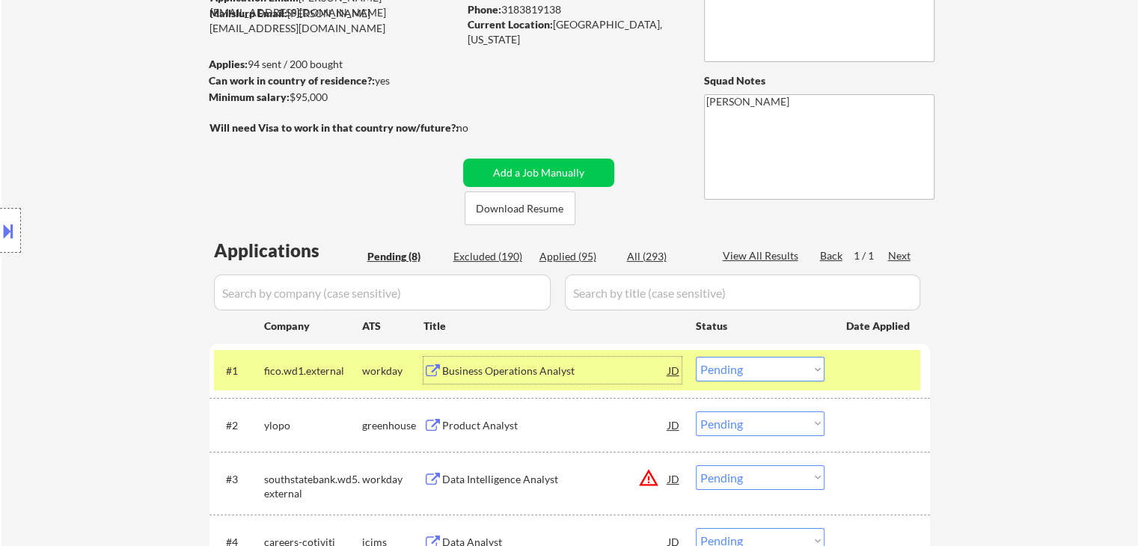
click at [792, 369] on select "Choose an option... Pending Applied Excluded (Questions) Excluded (Expired) Exc…" at bounding box center [760, 369] width 129 height 25
click at [696, 357] on select "Choose an option... Pending Applied Excluded (Questions) Excluded (Expired) Exc…" at bounding box center [760, 369] width 129 height 25
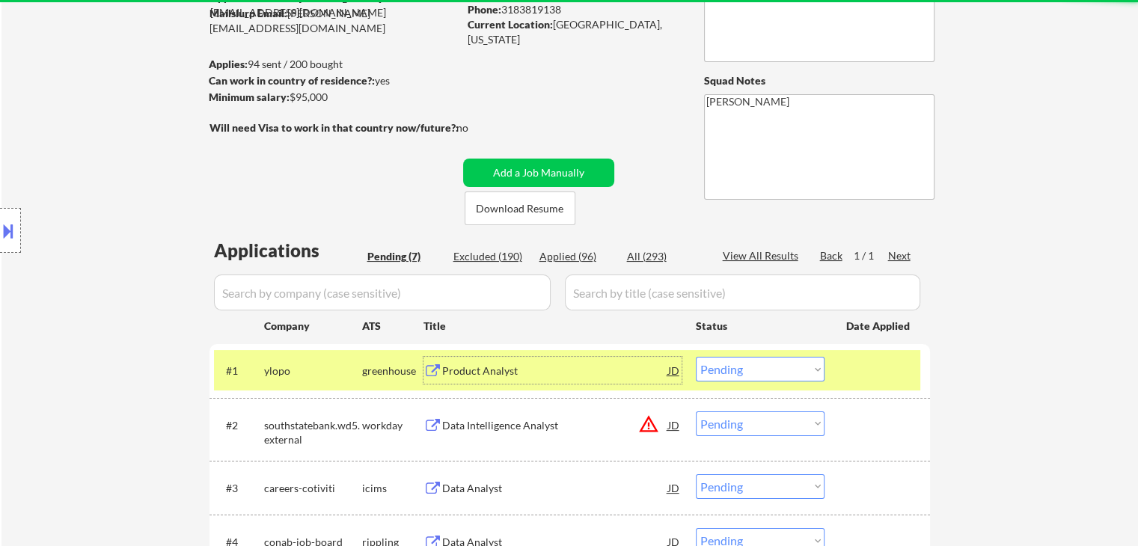
click at [488, 374] on div "Product Analyst" at bounding box center [555, 371] width 226 height 15
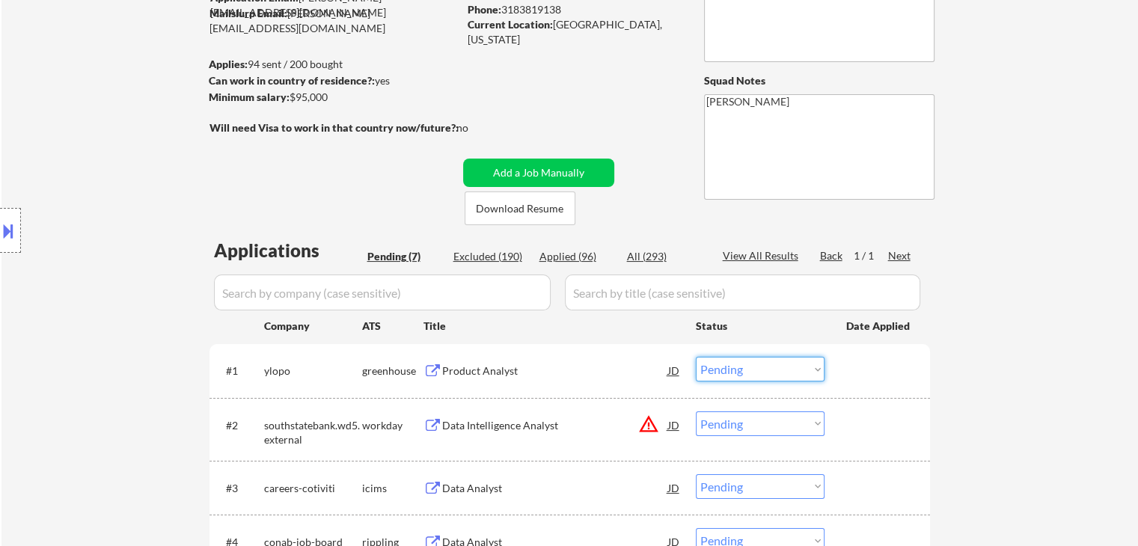
drag, startPoint x: 725, startPoint y: 369, endPoint x: 774, endPoint y: 463, distance: 106.1
click at [725, 372] on select "Choose an option... Pending Applied Excluded (Questions) Excluded (Expired) Exc…" at bounding box center [760, 369] width 129 height 25
click at [696, 357] on select "Choose an option... Pending Applied Excluded (Questions) Excluded (Expired) Exc…" at bounding box center [760, 369] width 129 height 25
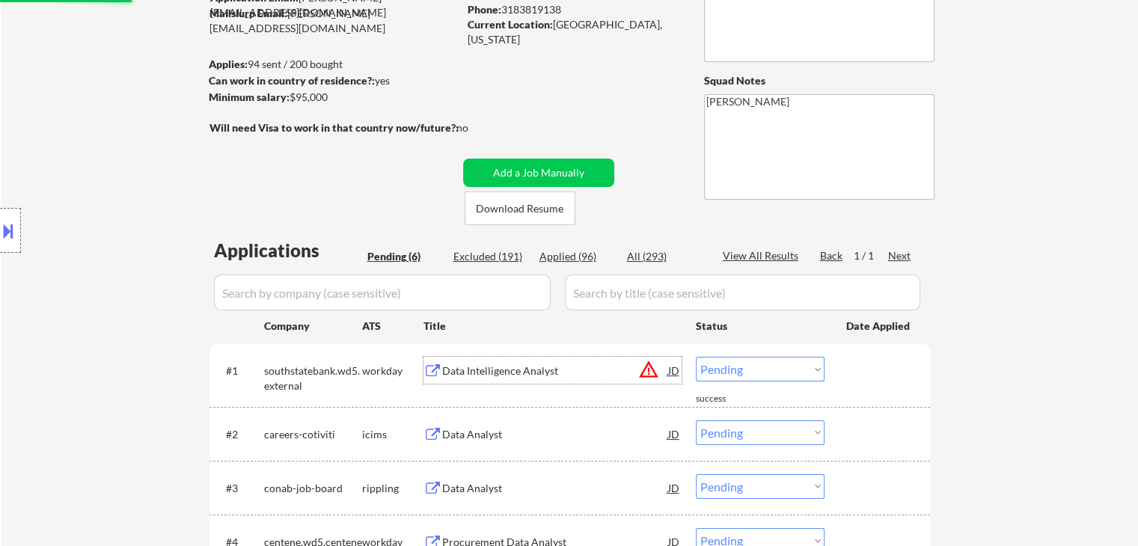
click at [511, 376] on div "Data Intelligence Analyst" at bounding box center [555, 371] width 226 height 15
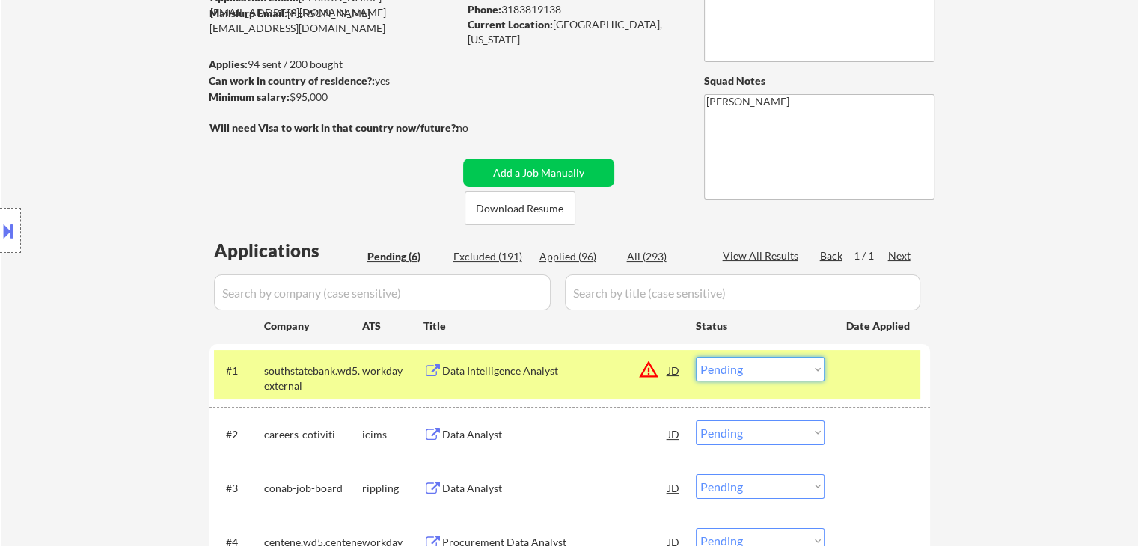
click at [740, 380] on select "Choose an option... Pending Applied Excluded (Questions) Excluded (Expired) Exc…" at bounding box center [760, 369] width 129 height 25
click at [696, 357] on select "Choose an option... Pending Applied Excluded (Questions) Excluded (Expired) Exc…" at bounding box center [760, 369] width 129 height 25
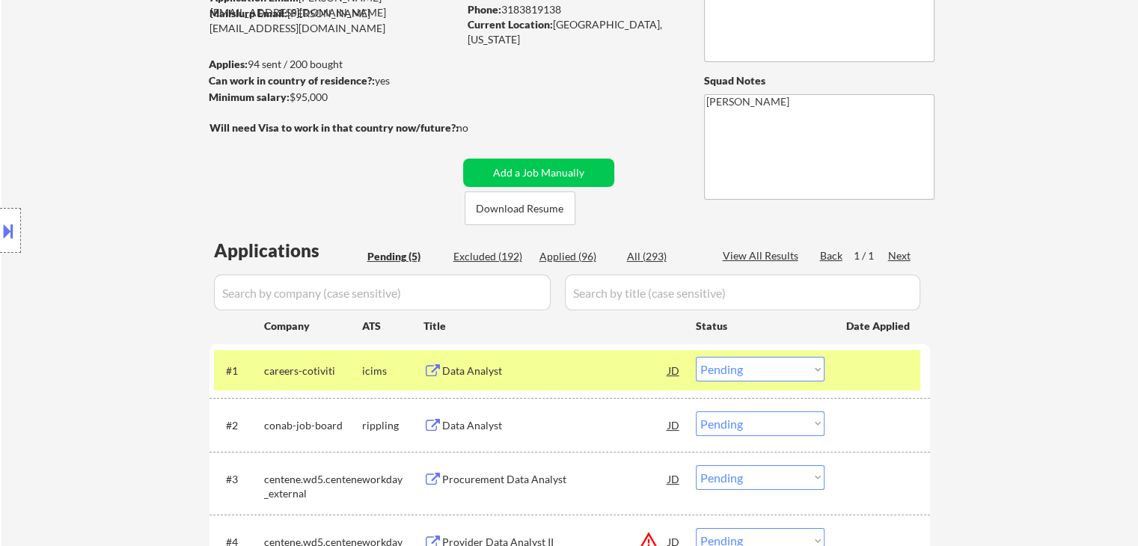
click at [494, 367] on div "Data Analyst" at bounding box center [555, 371] width 226 height 15
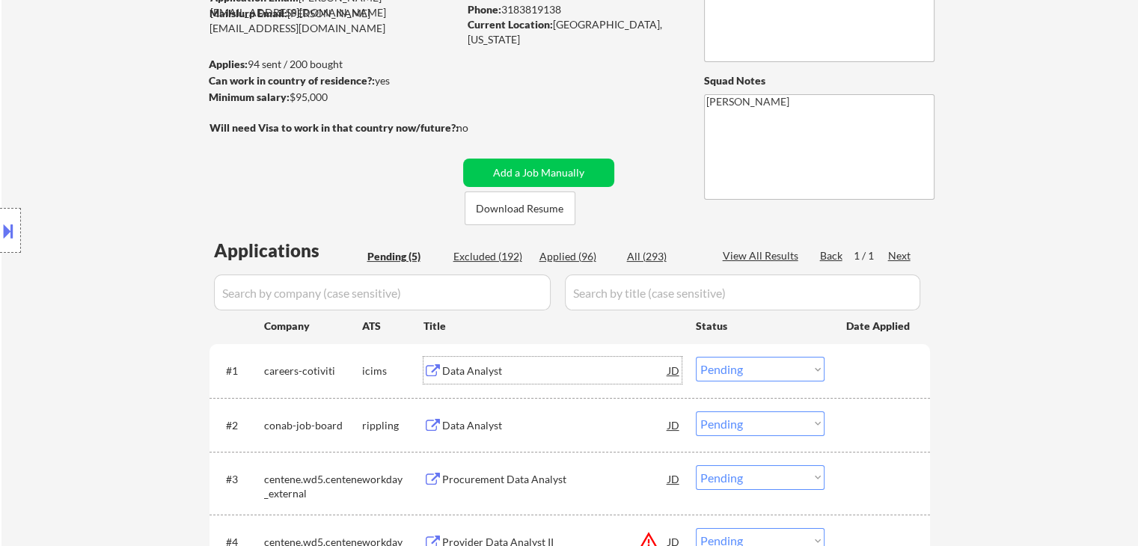
drag, startPoint x: 731, startPoint y: 369, endPoint x: 737, endPoint y: 375, distance: 9.0
click at [731, 369] on select "Choose an option... Pending Applied Excluded (Questions) Excluded (Expired) Exc…" at bounding box center [760, 369] width 129 height 25
click at [696, 357] on select "Choose an option... Pending Applied Excluded (Questions) Excluded (Expired) Exc…" at bounding box center [760, 369] width 129 height 25
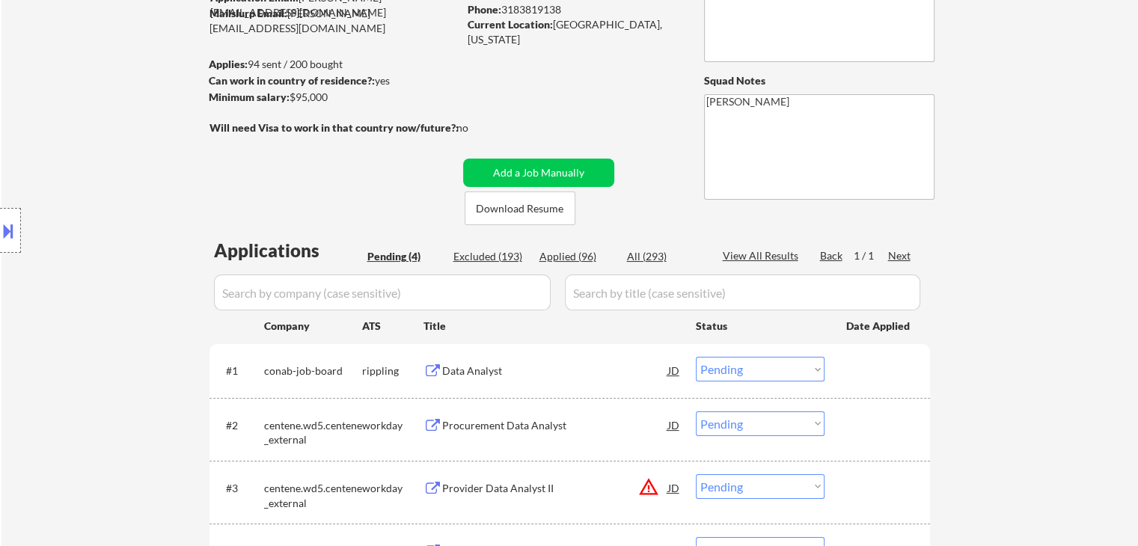
scroll to position [299, 0]
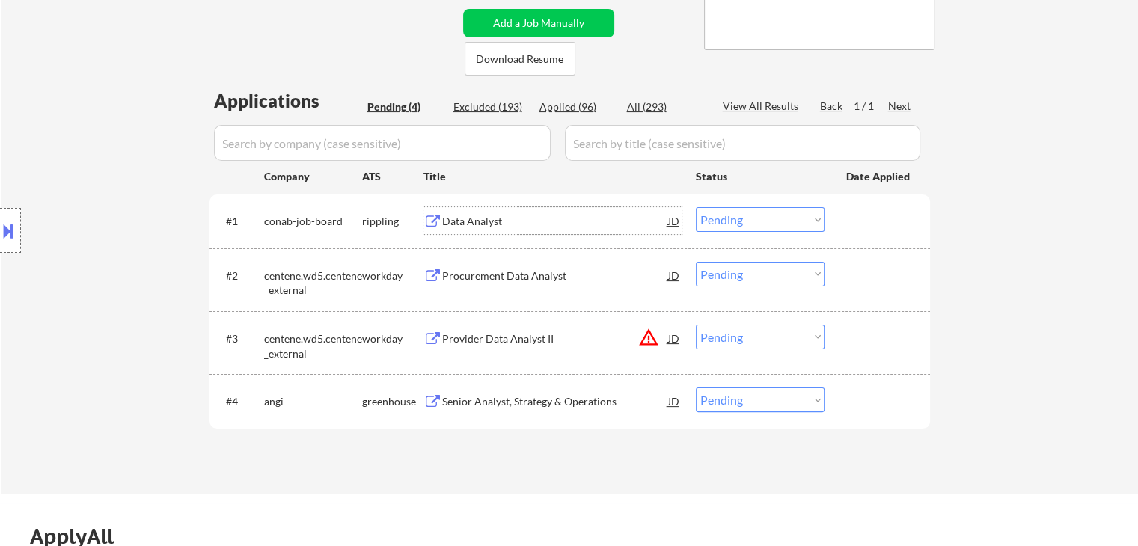
click at [445, 215] on div "Data Analyst" at bounding box center [555, 221] width 226 height 15
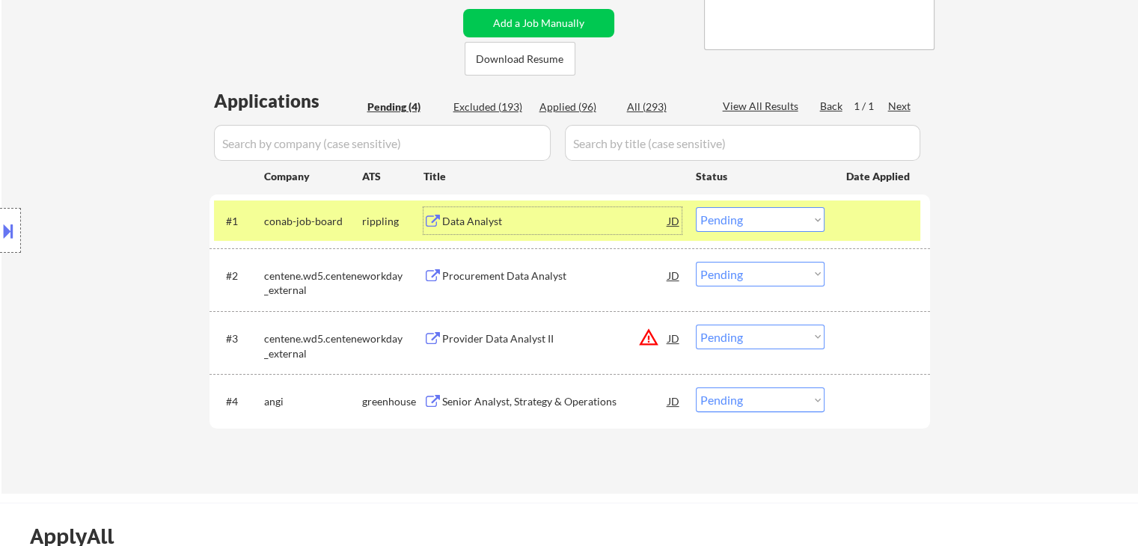
click at [742, 229] on select "Choose an option... Pending Applied Excluded (Questions) Excluded (Expired) Exc…" at bounding box center [760, 219] width 129 height 25
click at [696, 207] on select "Choose an option... Pending Applied Excluded (Questions) Excluded (Expired) Exc…" at bounding box center [760, 219] width 129 height 25
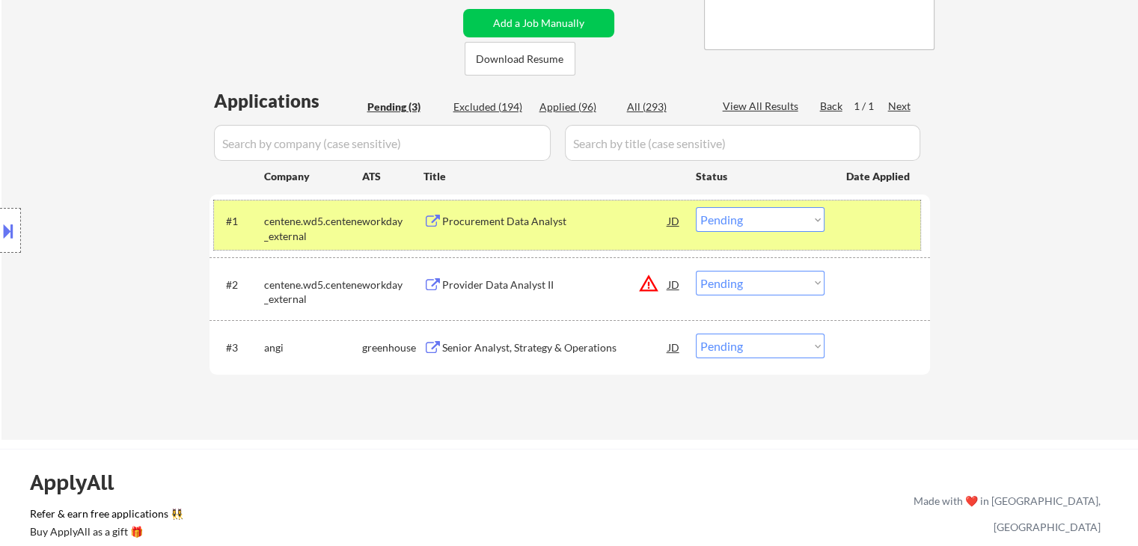
click at [478, 204] on div "#1 centene.wd5.centene_external workday Procurement Data Analyst JD warning_amb…" at bounding box center [567, 225] width 707 height 49
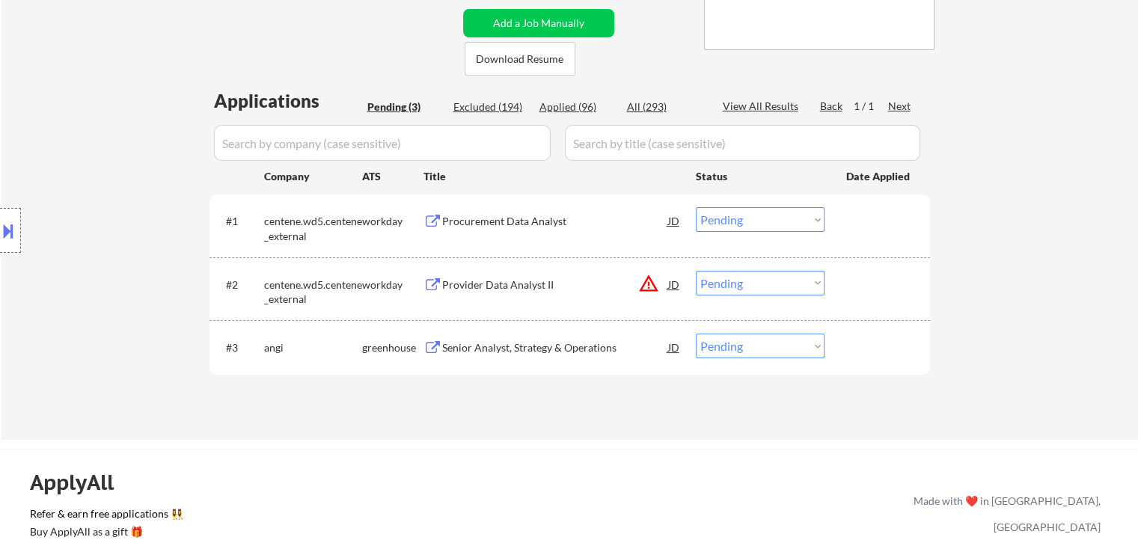
click at [473, 207] on div "#1 centene.wd5.centene_external workday Procurement Data Analyst JD warning_amb…" at bounding box center [567, 225] width 707 height 49
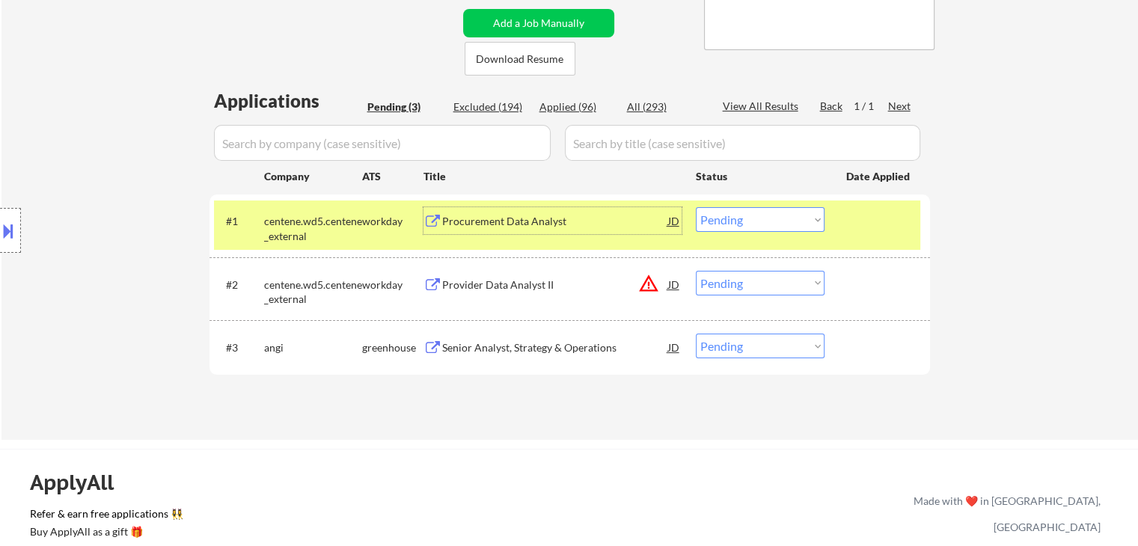
click at [474, 214] on div "Procurement Data Analyst" at bounding box center [555, 221] width 226 height 15
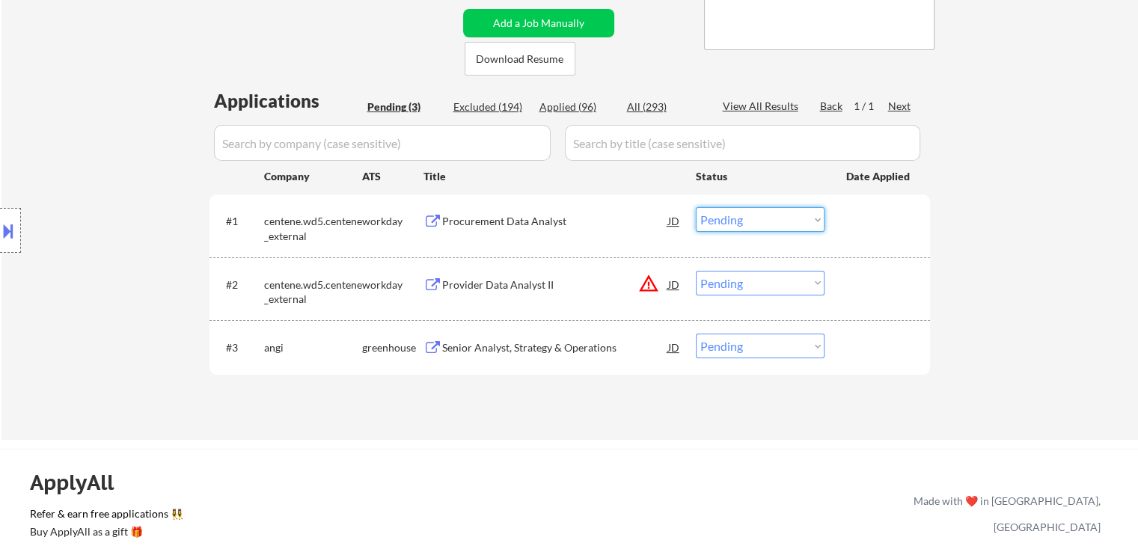
click at [737, 213] on select "Choose an option... Pending Applied Excluded (Questions) Excluded (Expired) Exc…" at bounding box center [760, 219] width 129 height 25
click at [696, 207] on select "Choose an option... Pending Applied Excluded (Questions) Excluded (Expired) Exc…" at bounding box center [760, 219] width 129 height 25
select select ""pending""
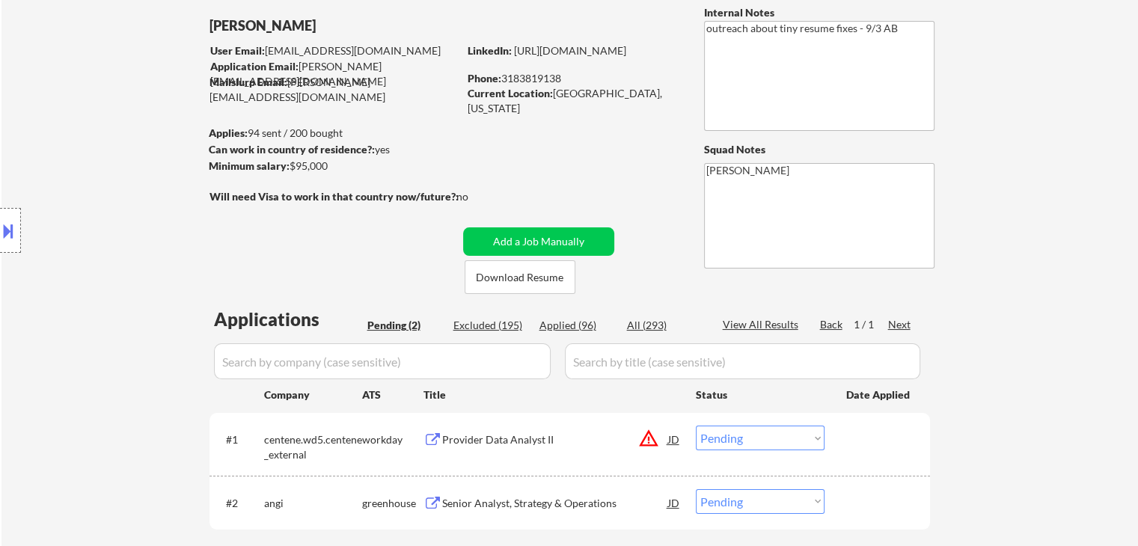
scroll to position [225, 0]
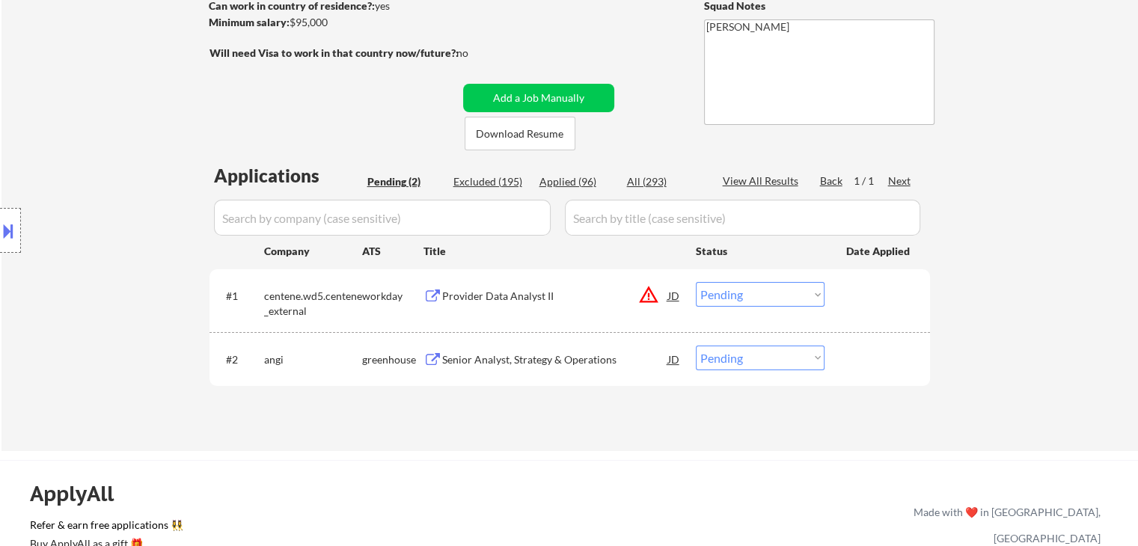
click at [555, 366] on div "Senior Analyst, Strategy & Operations" at bounding box center [555, 360] width 226 height 15
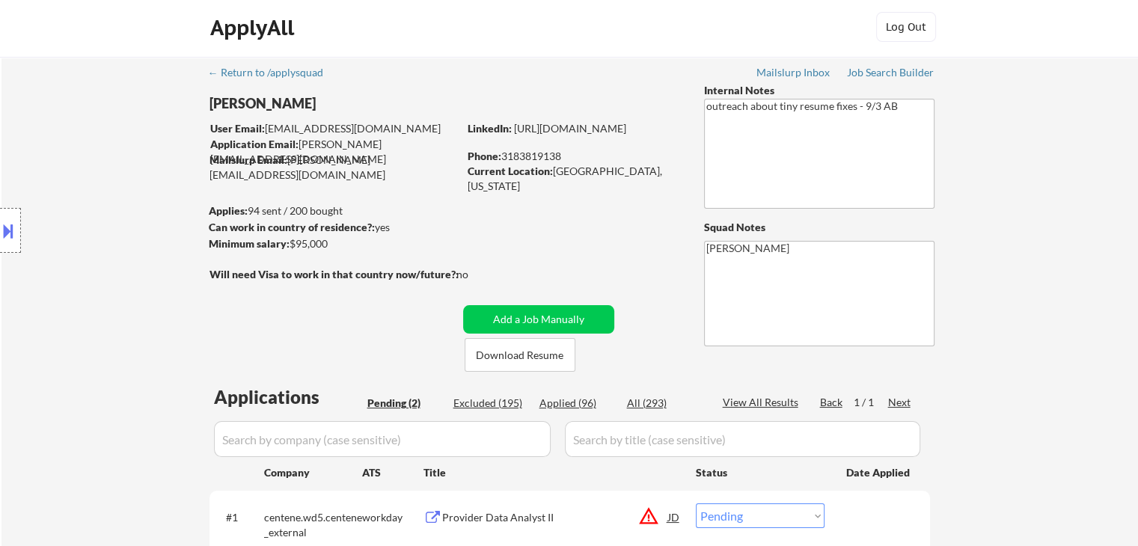
scroll to position [0, 0]
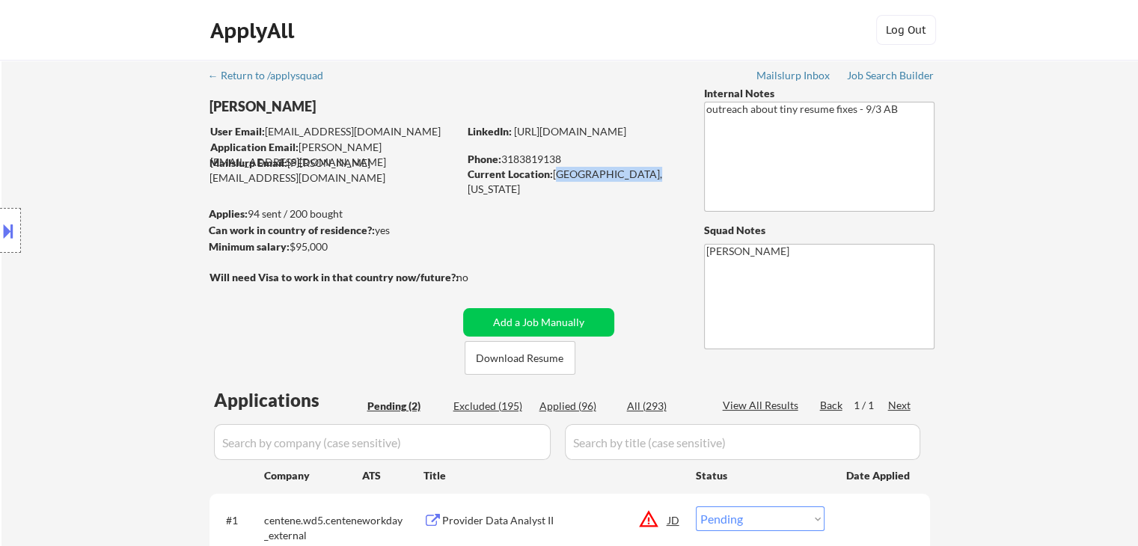
drag, startPoint x: 554, startPoint y: 174, endPoint x: 632, endPoint y: 177, distance: 77.9
click at [643, 174] on div "Current Location: Monroe, Louisiana" at bounding box center [574, 181] width 212 height 29
copy div "Monroe, Louisiana"
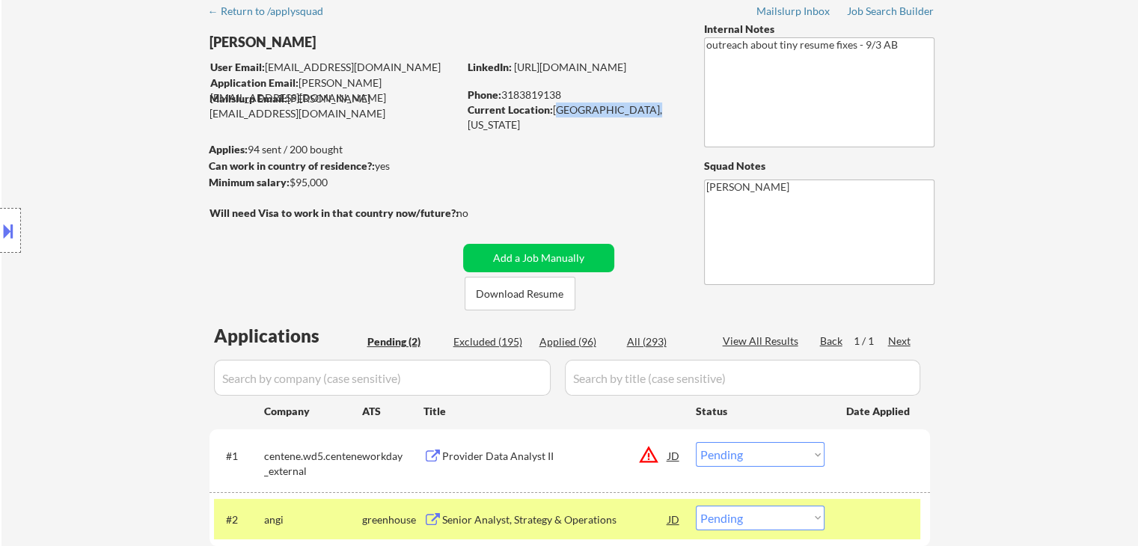
scroll to position [225, 0]
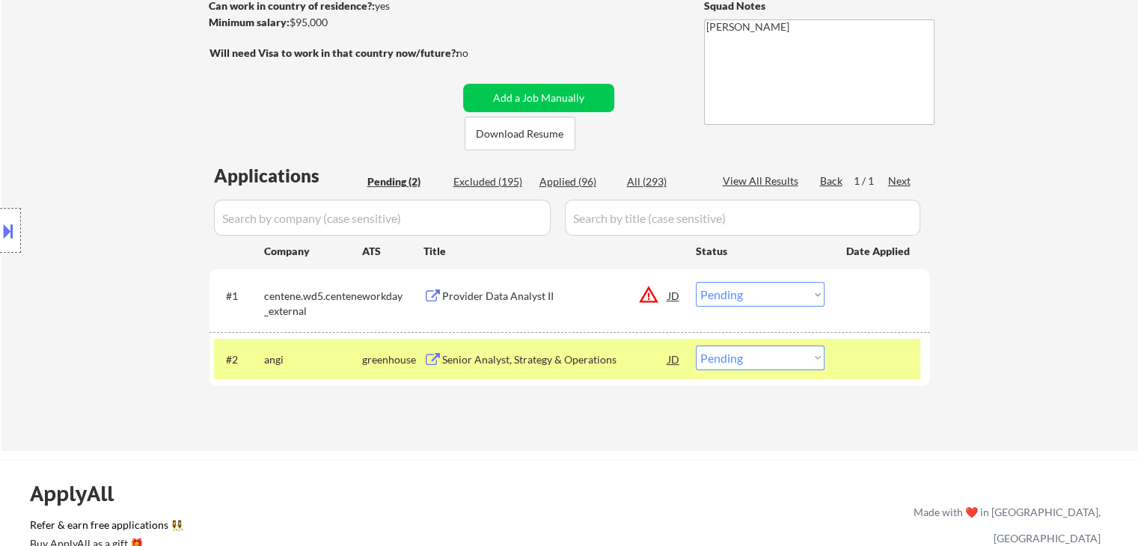
click at [751, 356] on select "Choose an option... Pending Applied Excluded (Questions) Excluded (Expired) Exc…" at bounding box center [760, 358] width 129 height 25
select select ""applied""
click at [696, 346] on select "Choose an option... Pending Applied Excluded (Questions) Excluded (Expired) Exc…" at bounding box center [760, 358] width 129 height 25
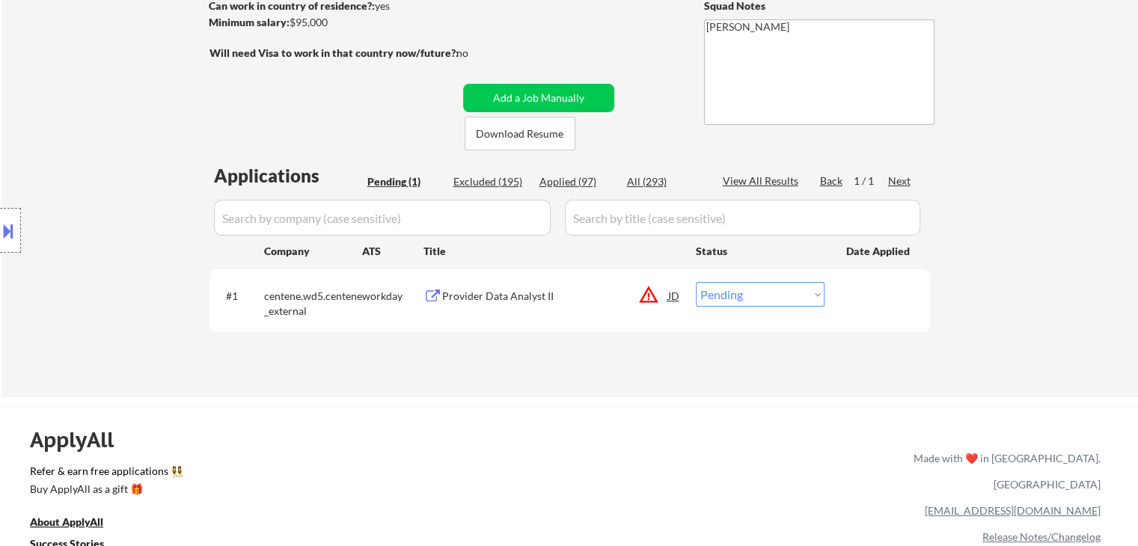
click at [479, 294] on div "Provider Data Analyst II" at bounding box center [555, 296] width 226 height 15
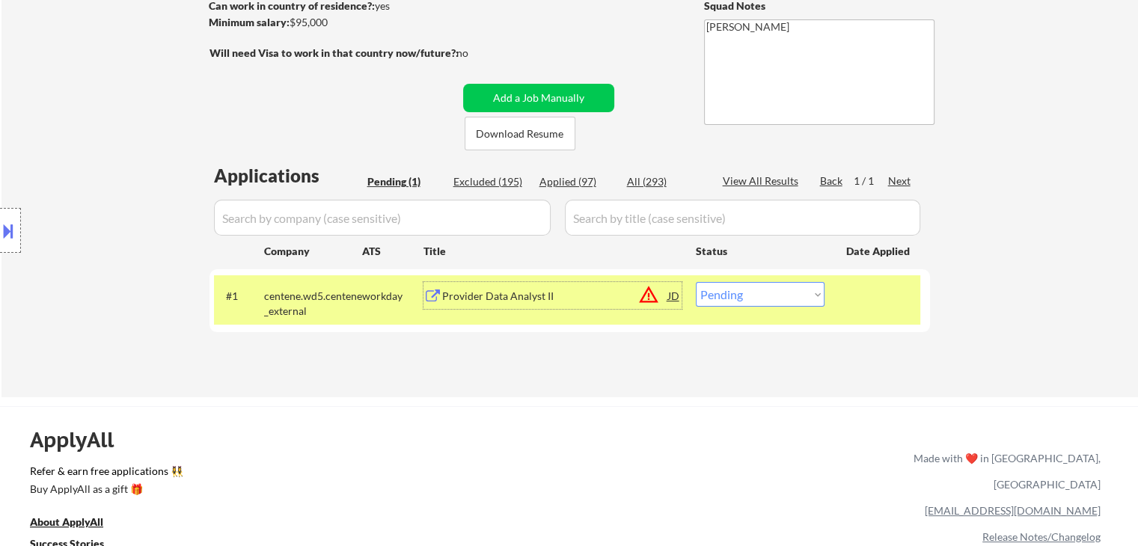
click at [745, 300] on select "Choose an option... Pending Applied Excluded (Questions) Excluded (Expired) Exc…" at bounding box center [760, 294] width 129 height 25
select select ""excluded__expired_""
click at [696, 282] on select "Choose an option... Pending Applied Excluded (Questions) Excluded (Expired) Exc…" at bounding box center [760, 294] width 129 height 25
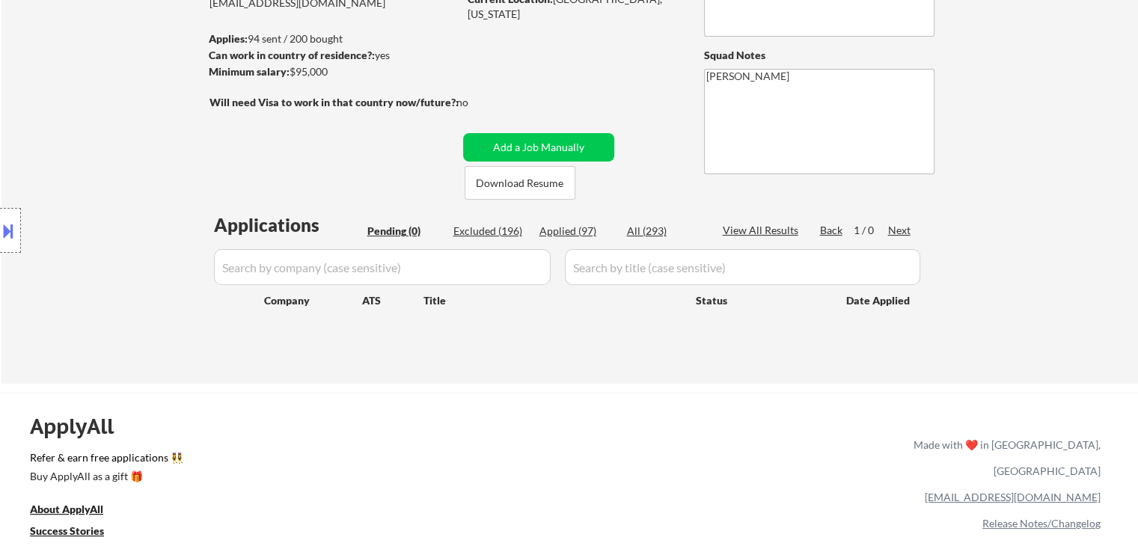
scroll to position [150, 0]
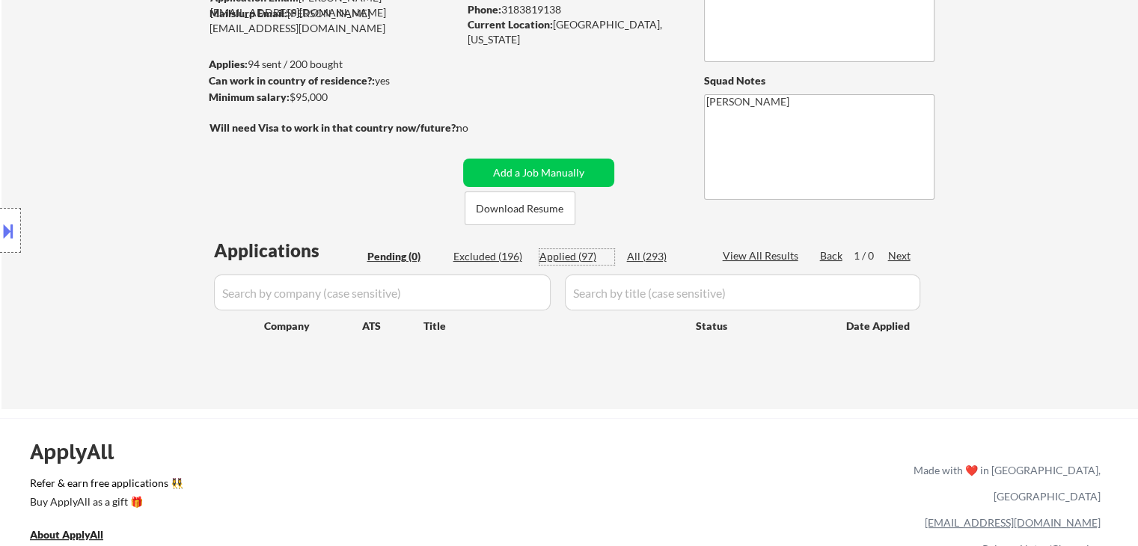
click at [590, 254] on div "Applied (97)" at bounding box center [577, 256] width 75 height 15
select select ""applied""
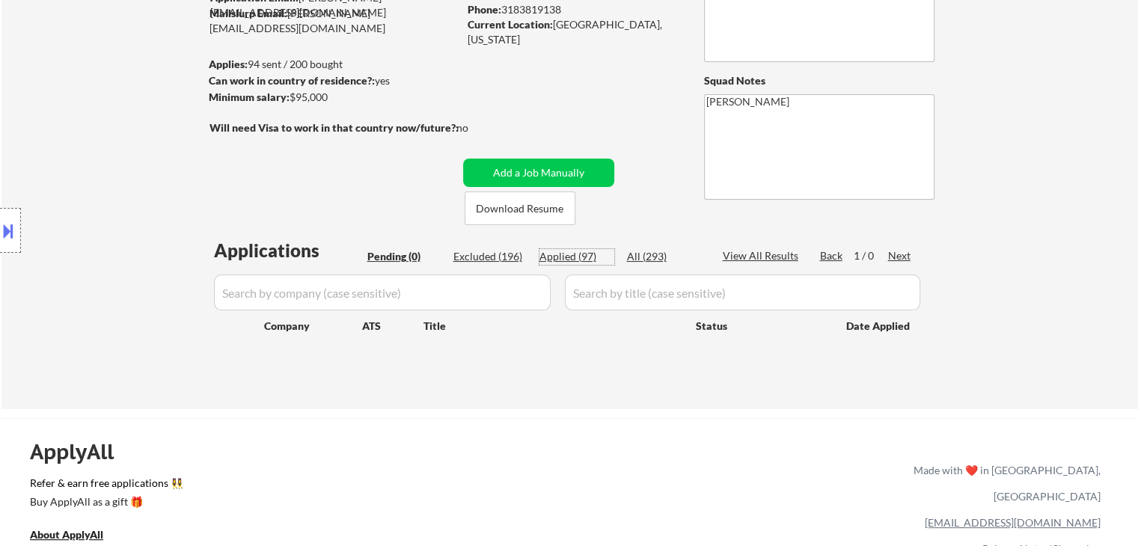
select select ""applied""
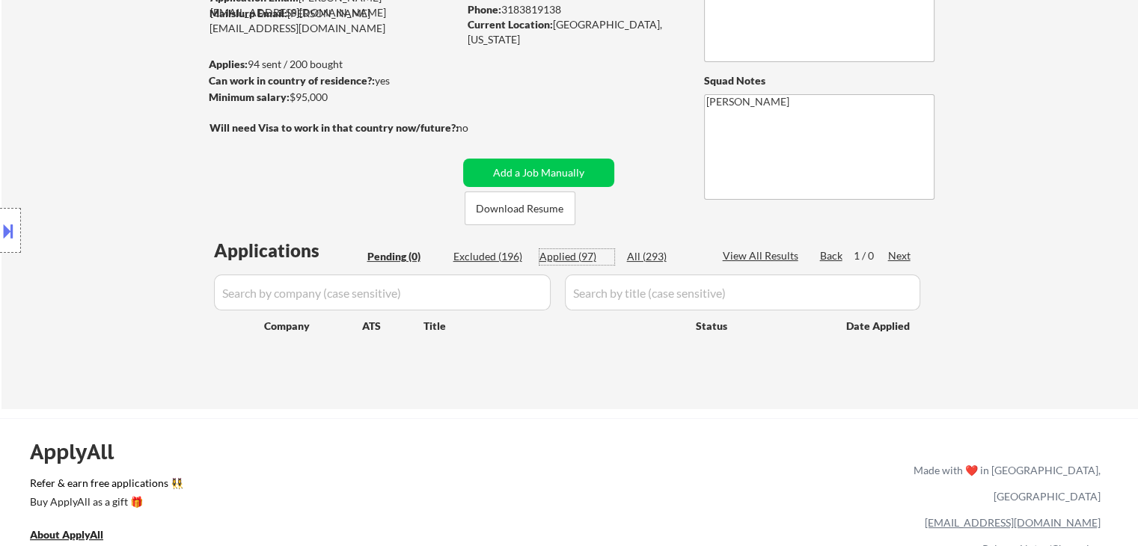
select select ""applied""
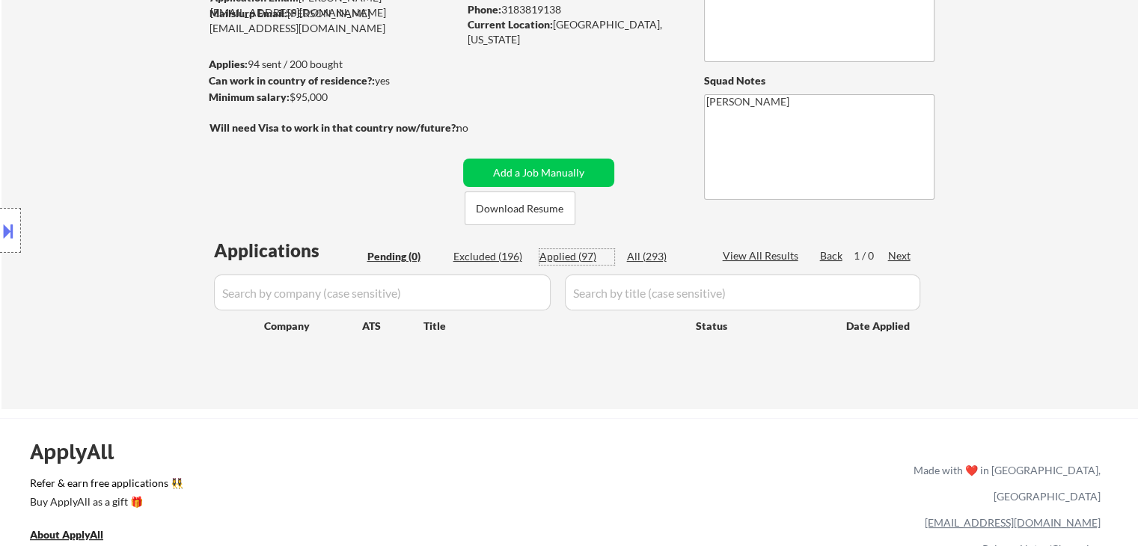
select select ""applied""
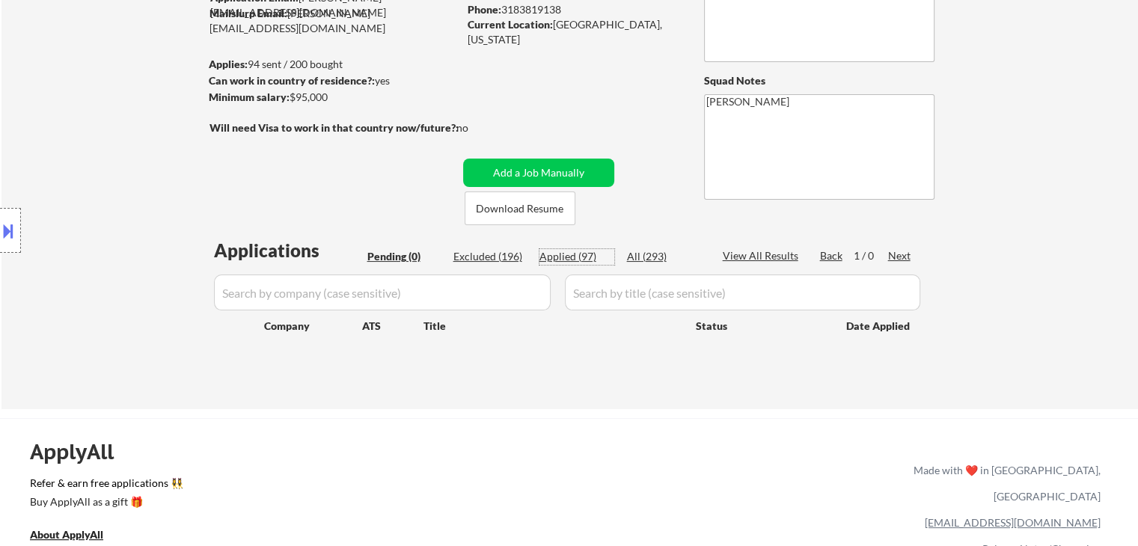
select select ""applied""
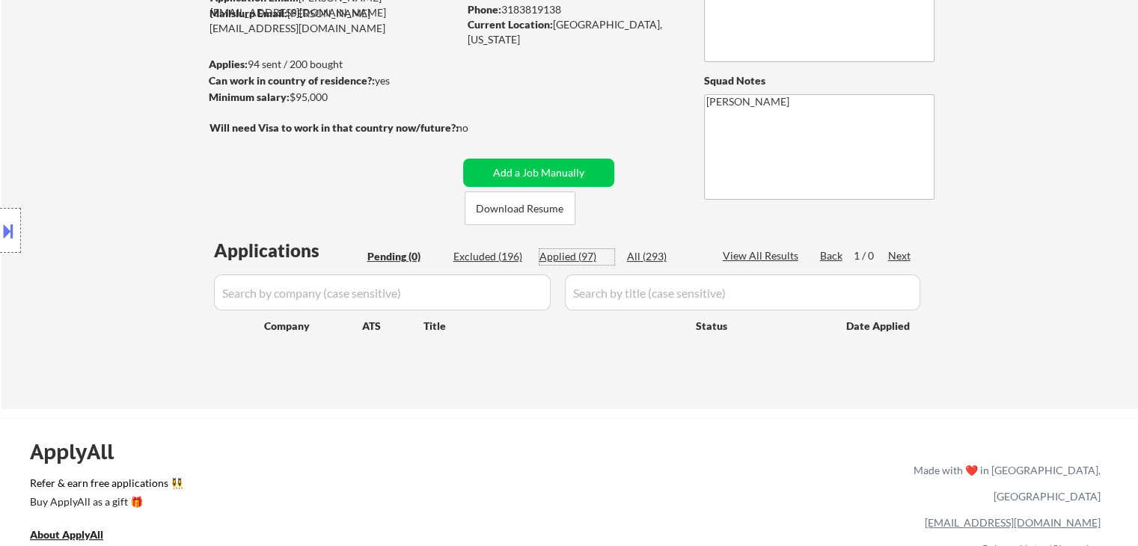
select select ""applied""
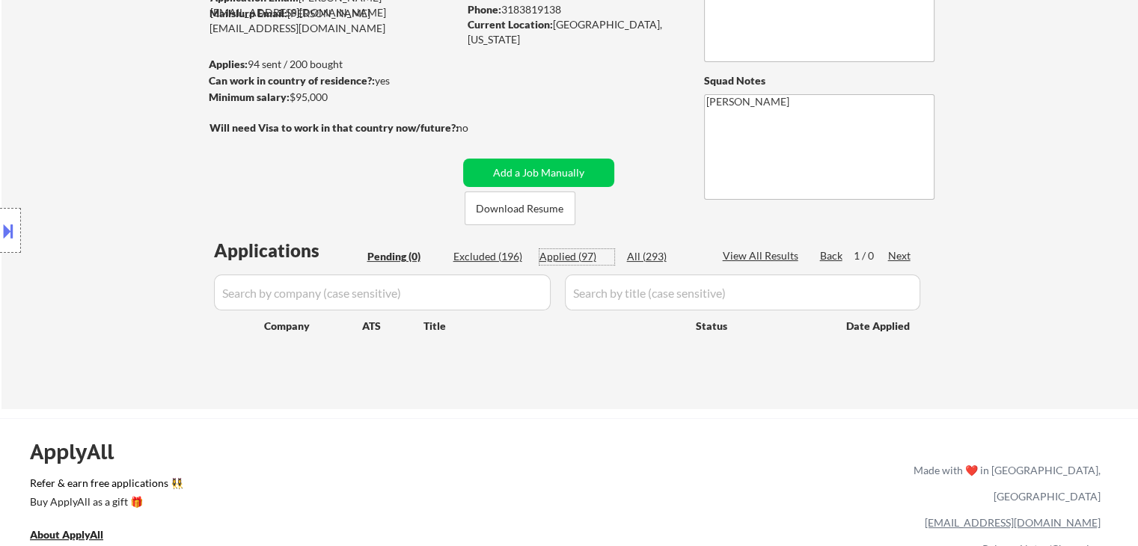
select select ""applied""
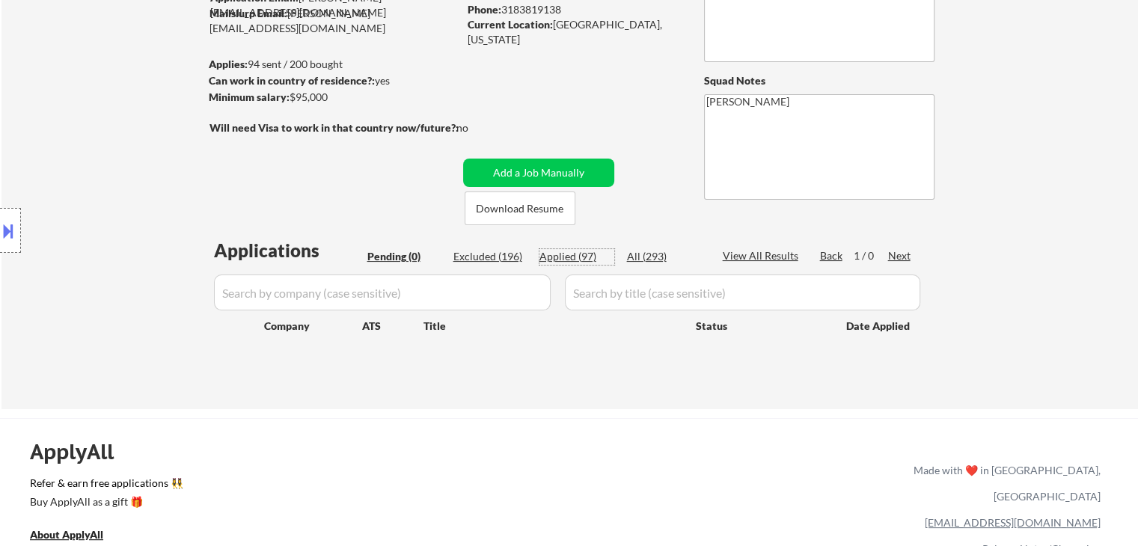
select select ""applied""
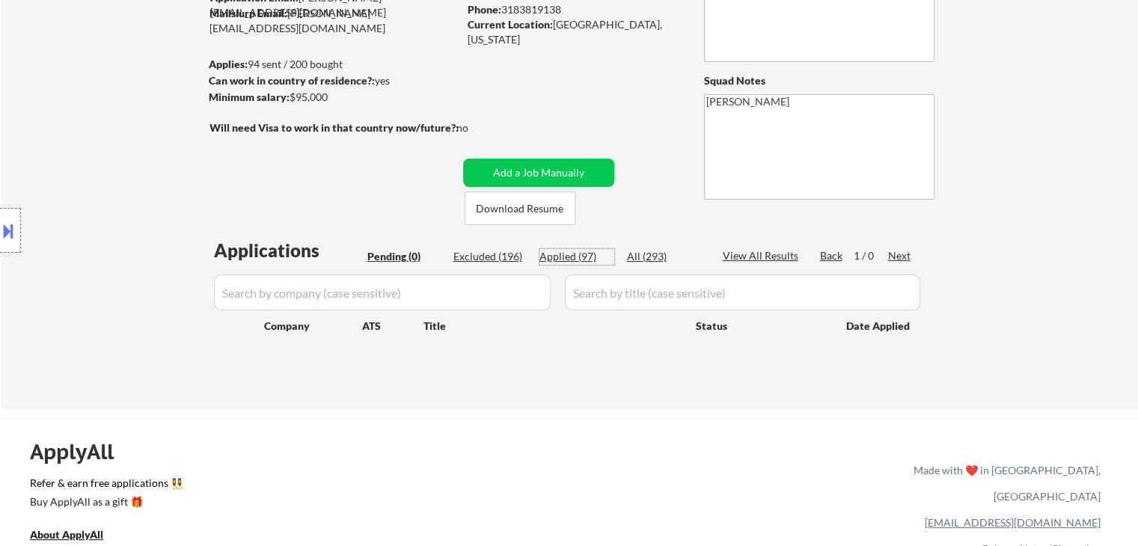
select select ""applied""
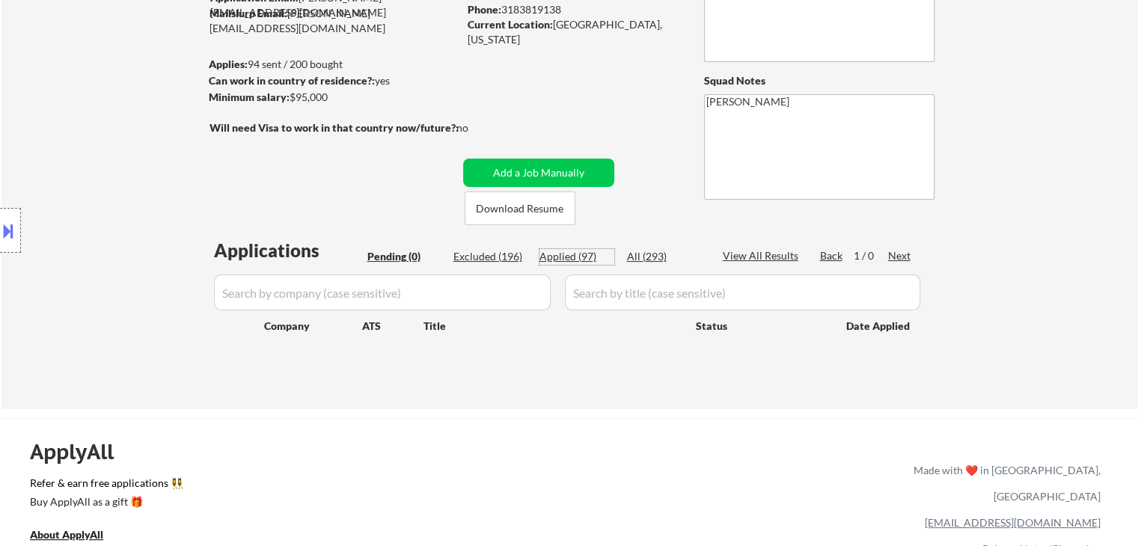
select select ""applied""
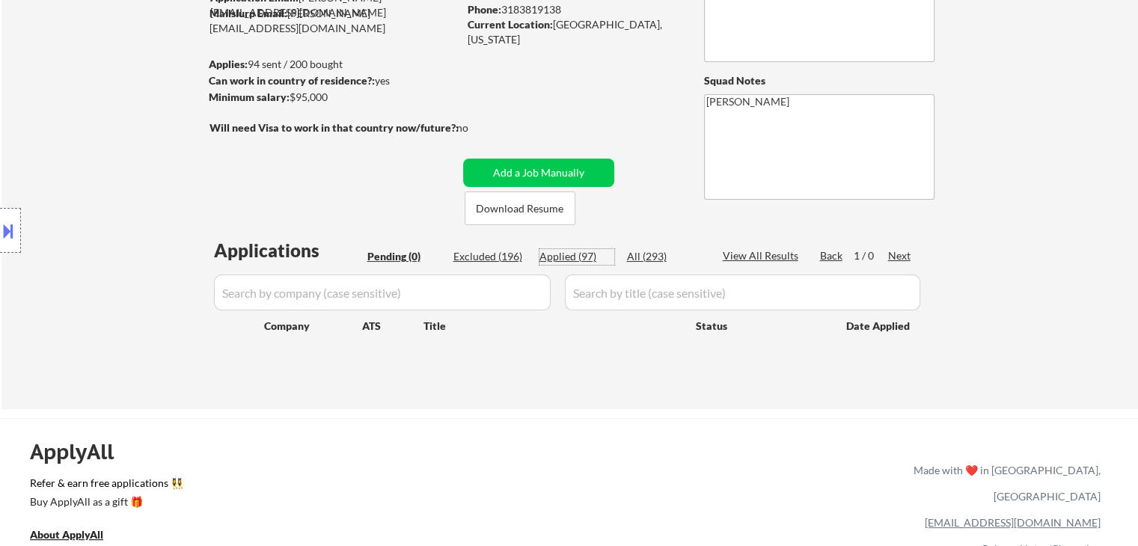
select select ""applied""
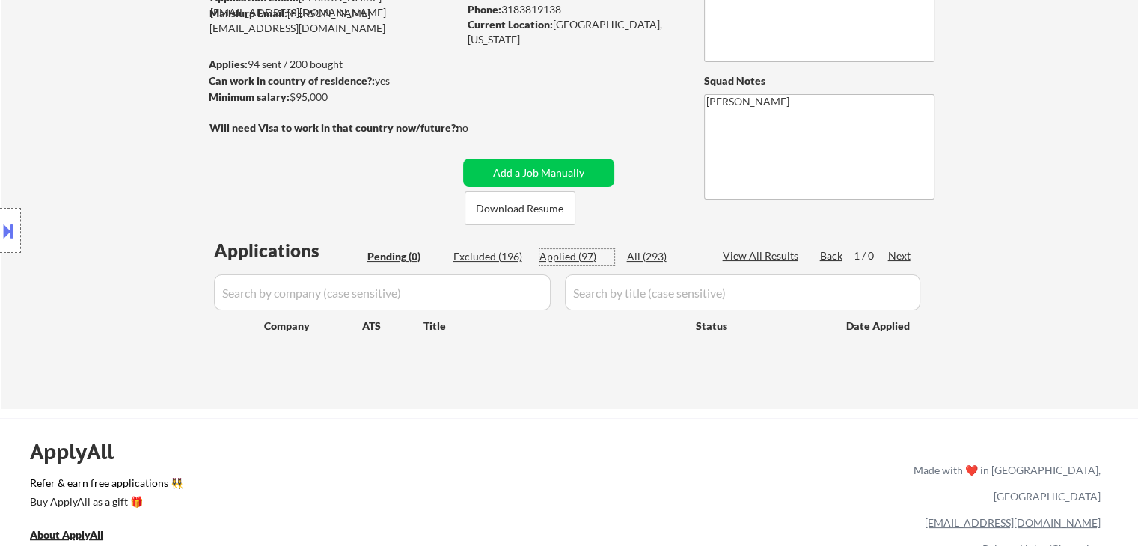
select select ""applied""
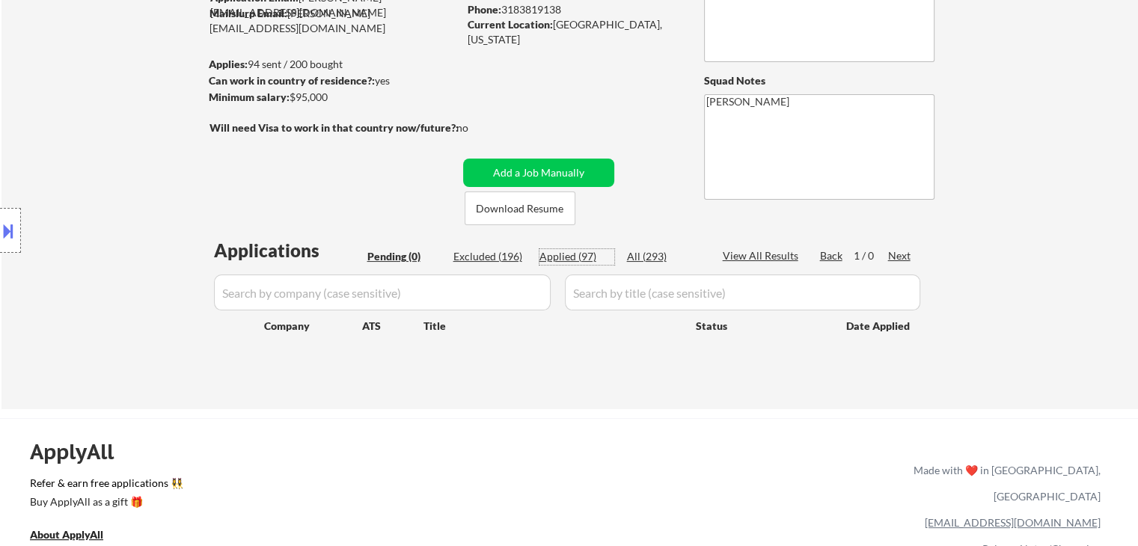
select select ""applied""
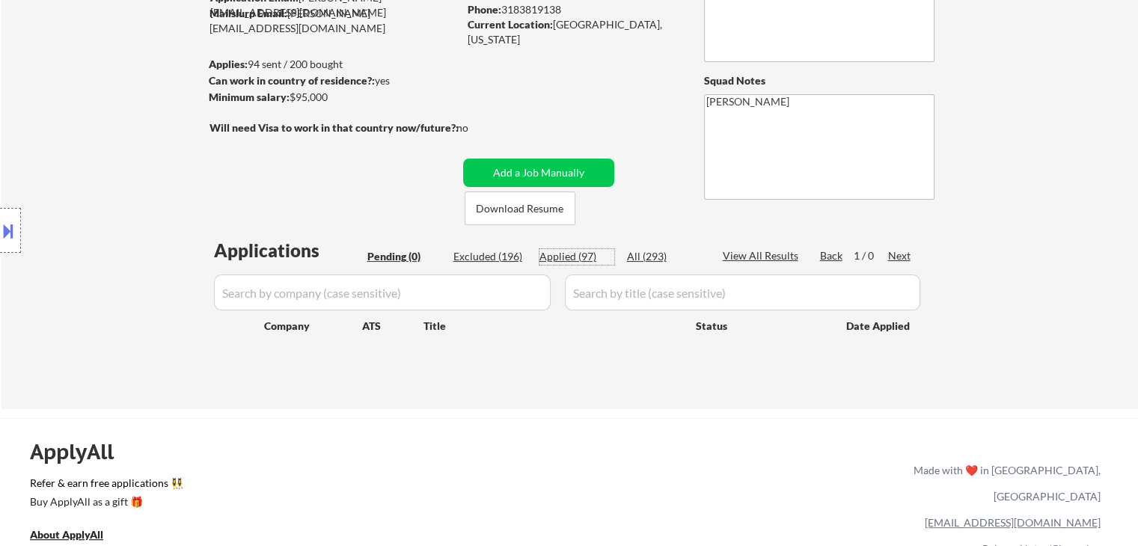
select select ""applied""
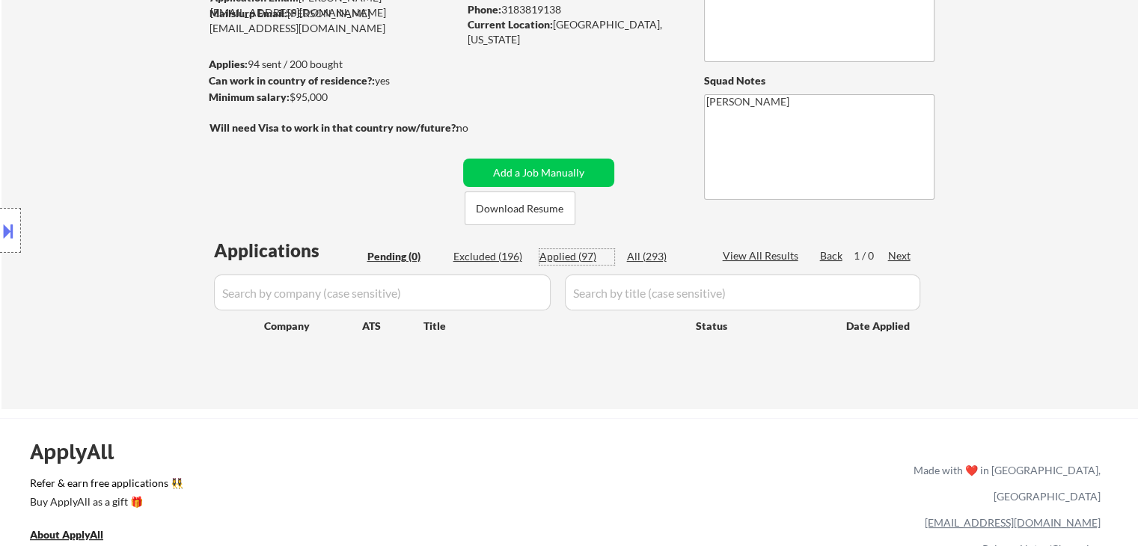
select select ""applied""
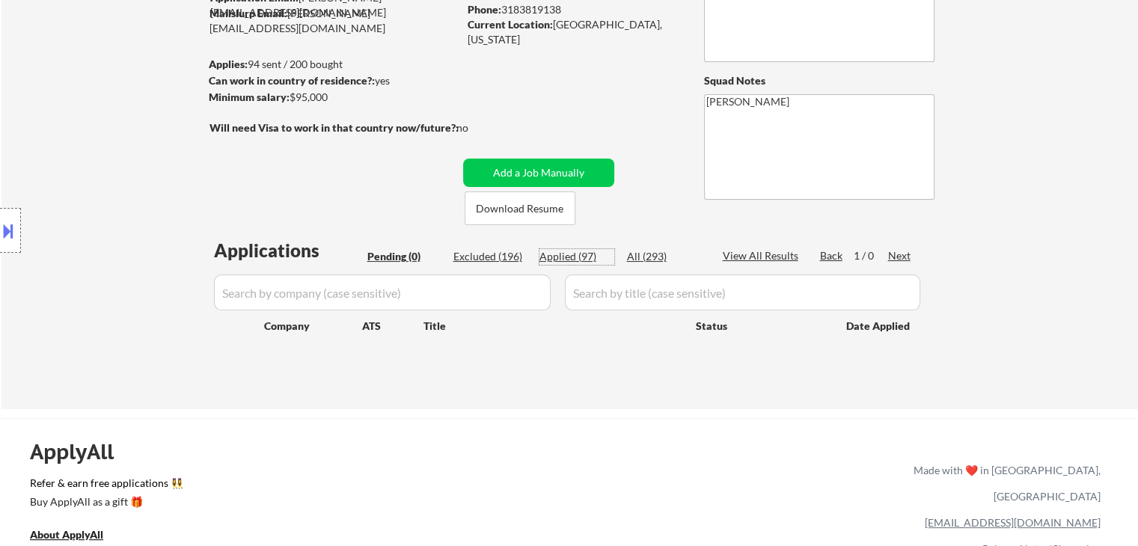
select select ""applied""
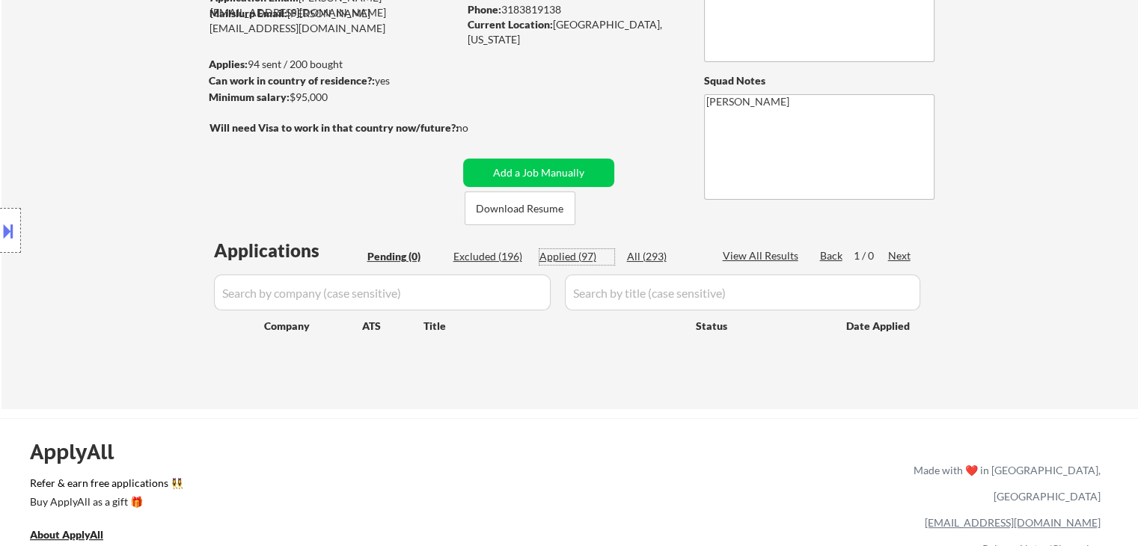
select select ""applied""
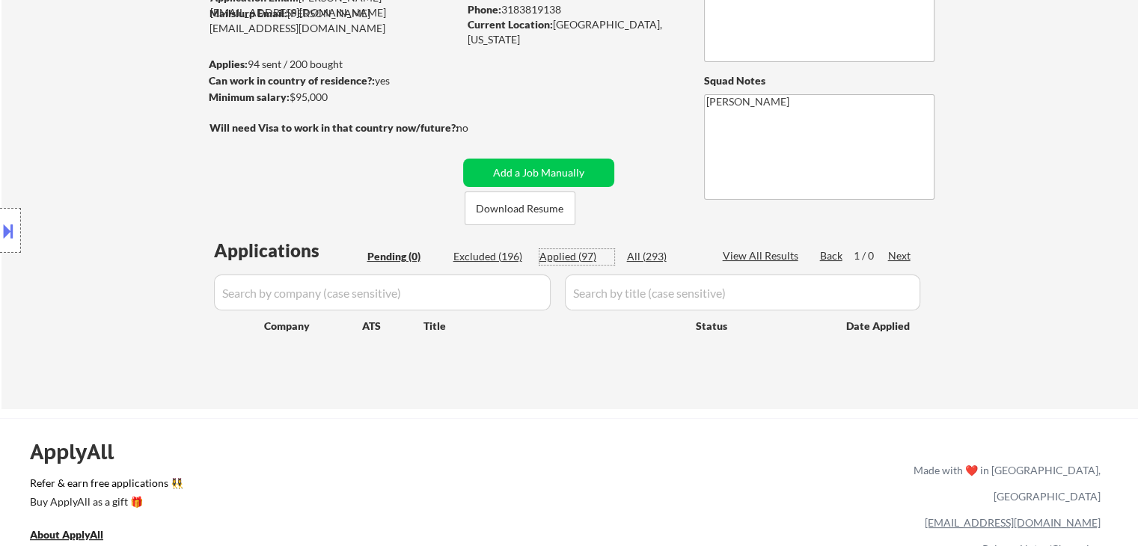
select select ""applied""
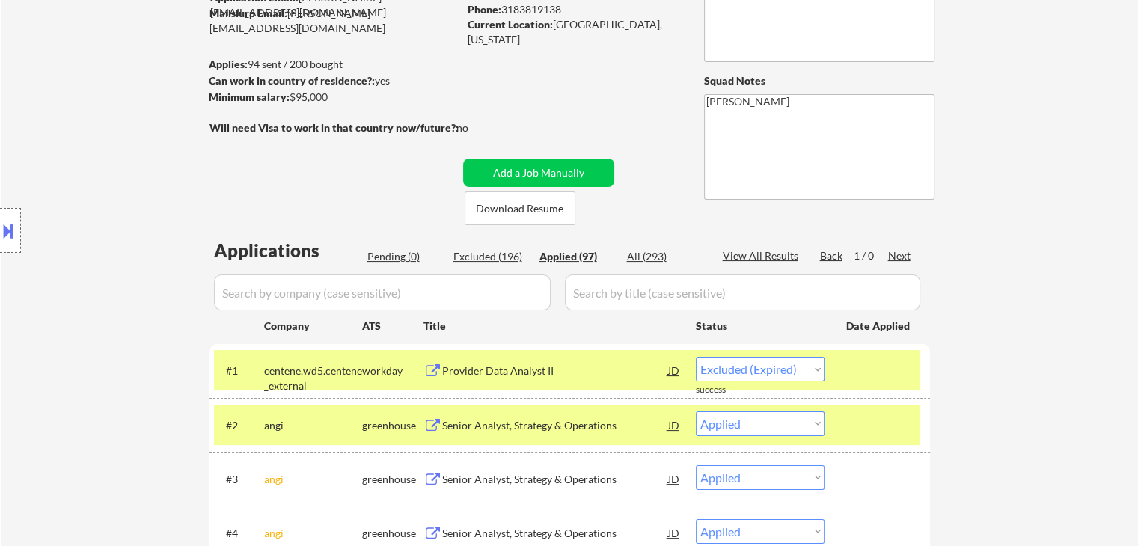
select select ""applied""
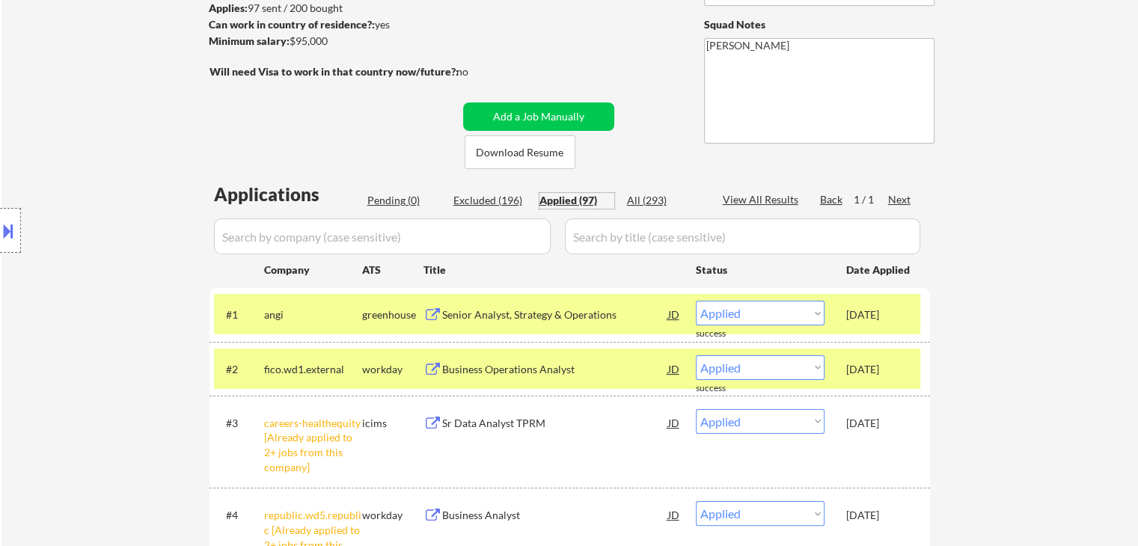
scroll to position [299, 0]
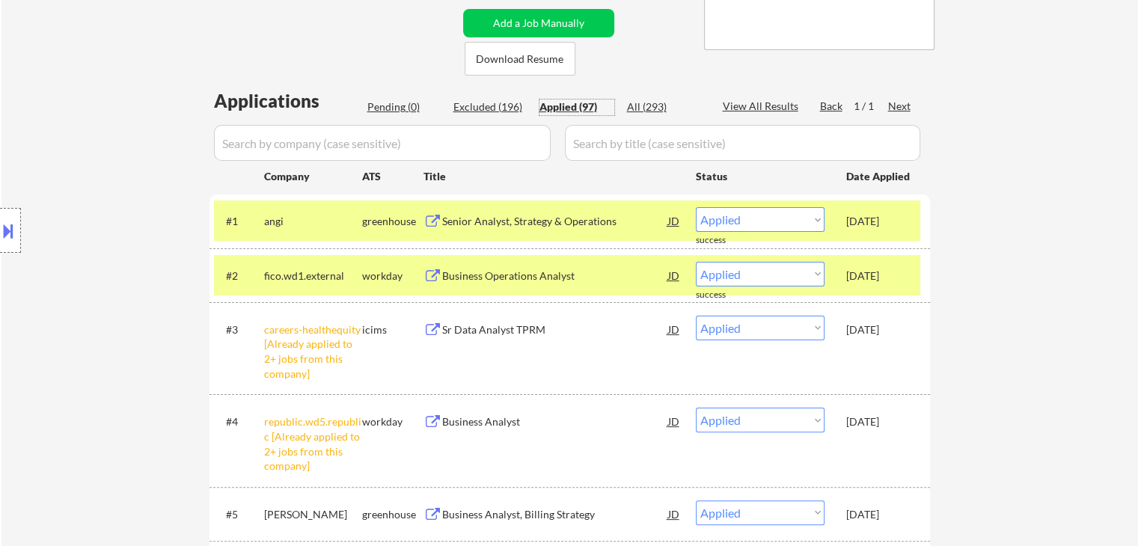
click at [254, 267] on div "Location Inclusions: Monroe, LA West Monroe, LA Richwood, LA Claiborne, LA Swar…" at bounding box center [134, 231] width 268 height 278
click at [254, 208] on div "Location Inclusions: Monroe, LA West Monroe, LA Richwood, LA Claiborne, LA Swar…" at bounding box center [134, 231] width 268 height 278
click at [328, 219] on div "angi" at bounding box center [313, 221] width 98 height 15
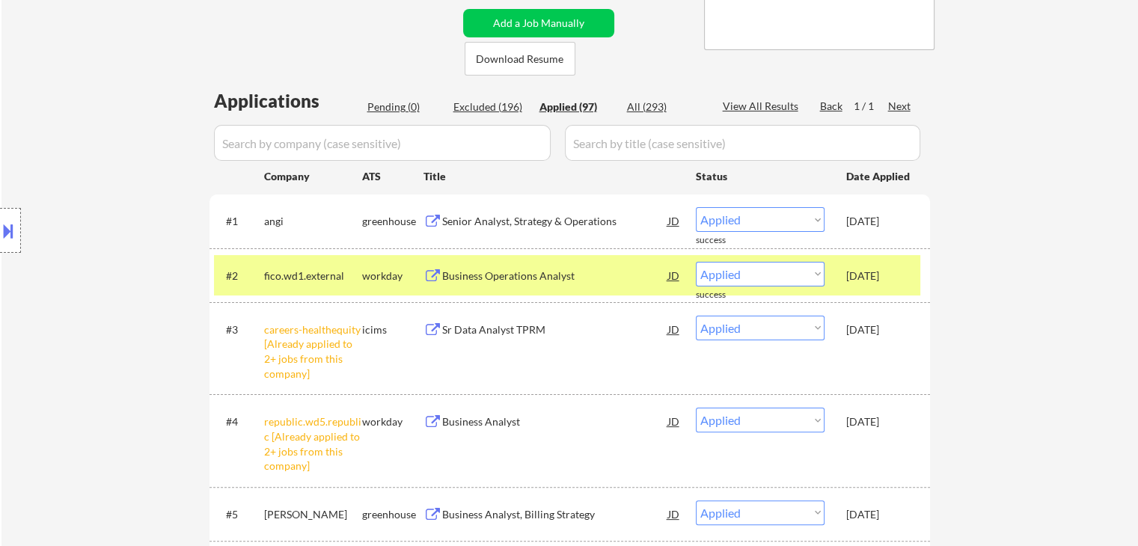
click at [252, 271] on div "Location Inclusions: Monroe, LA West Monroe, LA Richwood, LA Claiborne, LA Swar…" at bounding box center [134, 231] width 268 height 278
click at [303, 260] on div "#2 fico.wd1.external workday Business Operations Analyst JD warning_amber Choos…" at bounding box center [567, 275] width 707 height 40
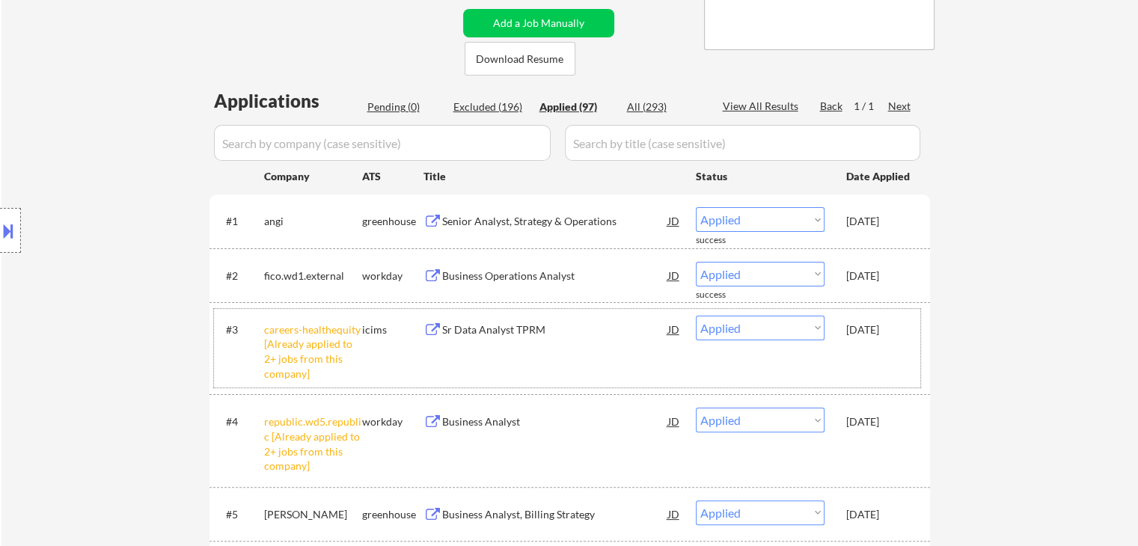
drag, startPoint x: 880, startPoint y: 332, endPoint x: 865, endPoint y: 320, distance: 19.2
click at [880, 332] on div "Sep 25, 2025" at bounding box center [880, 330] width 66 height 15
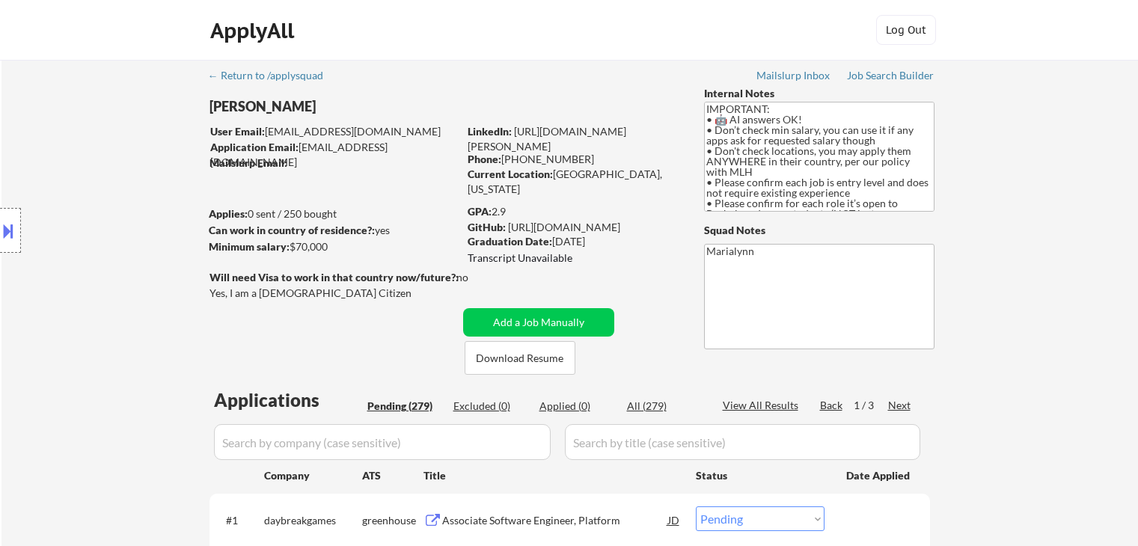
select select ""pending""
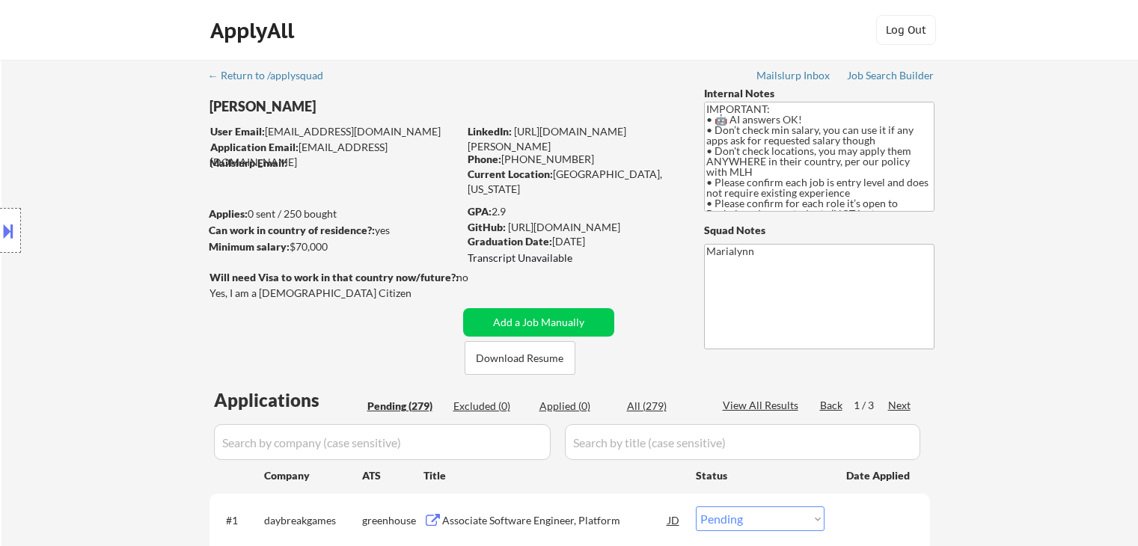
select select ""pending""
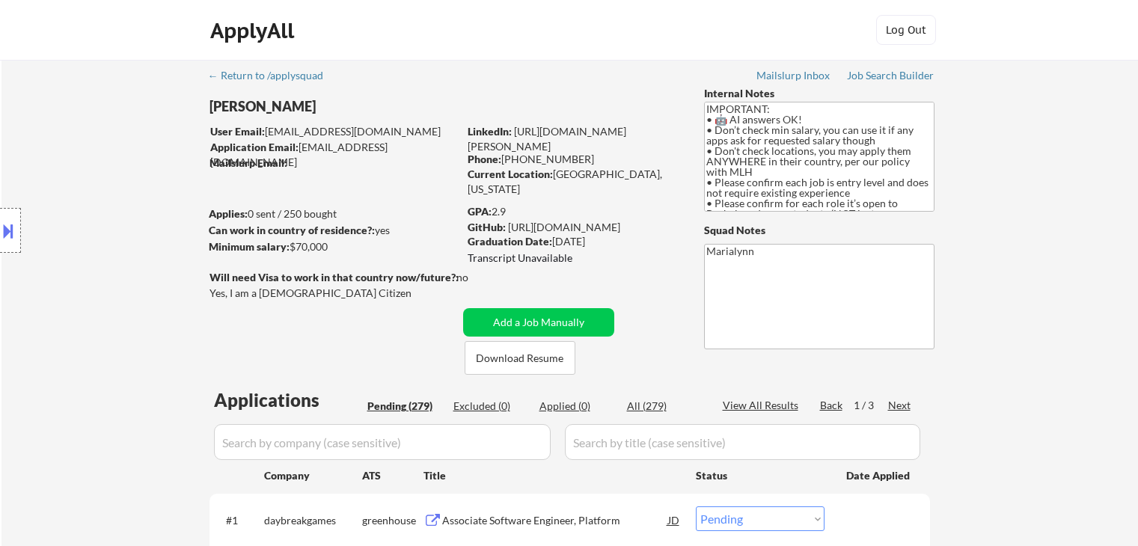
select select ""pending""
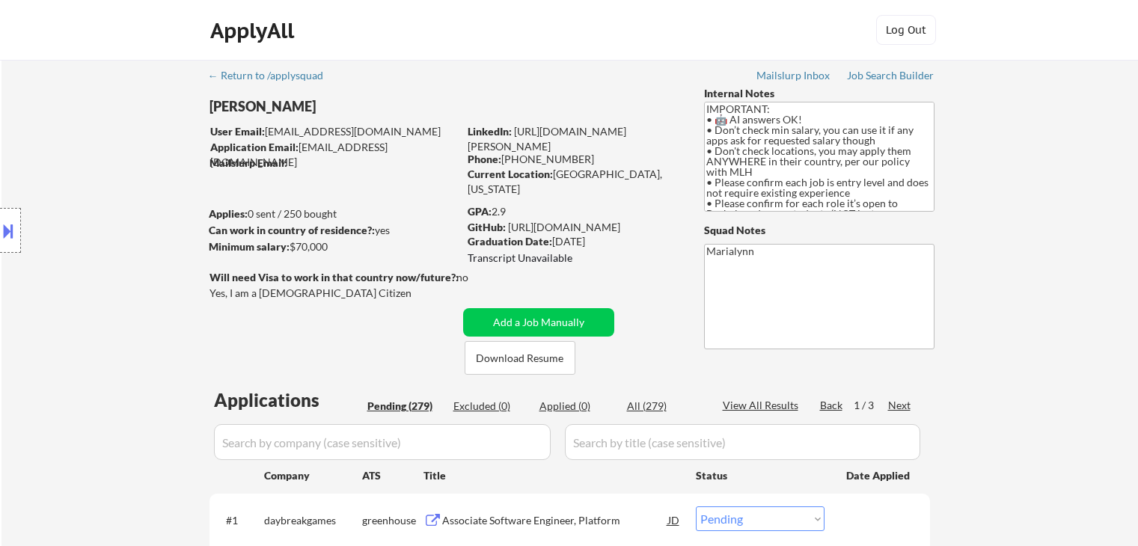
select select ""pending""
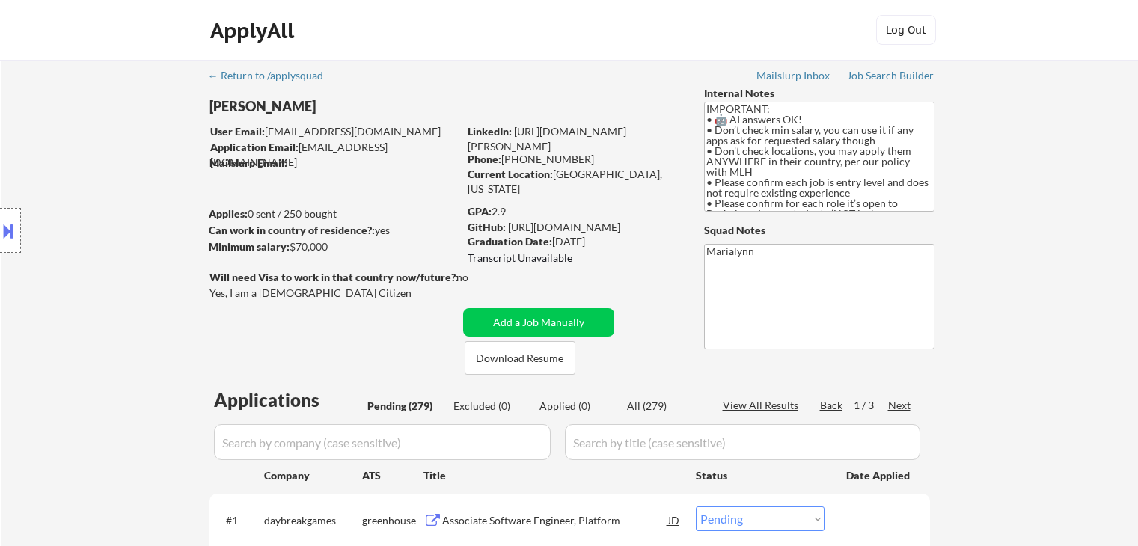
select select ""pending""
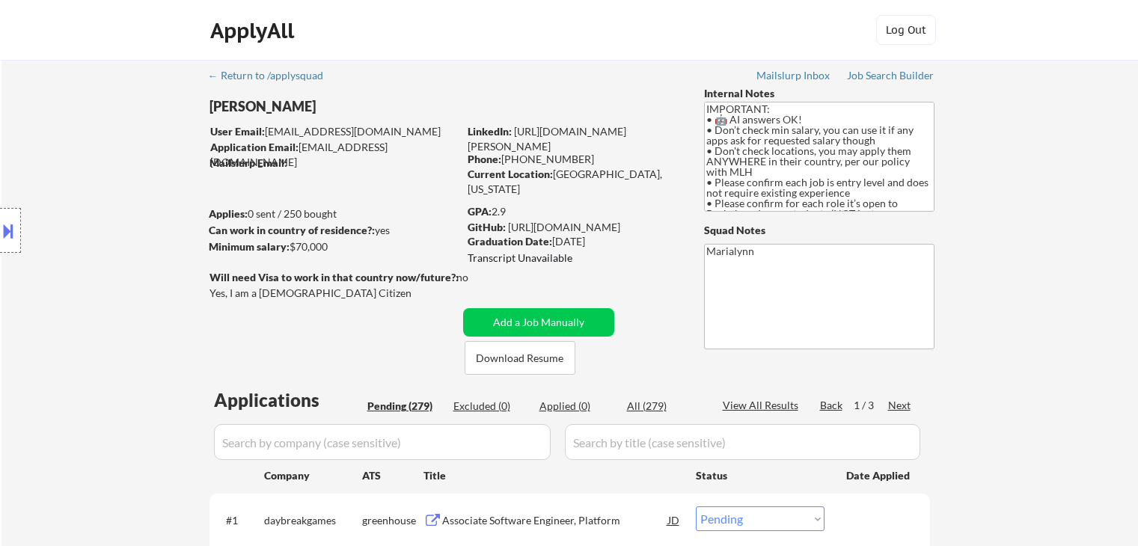
select select ""pending""
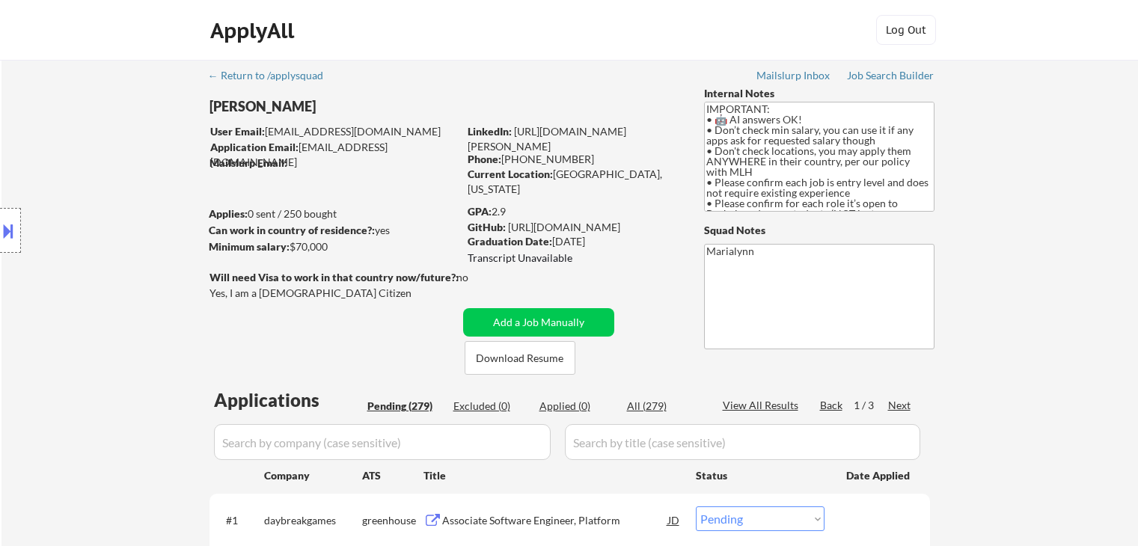
select select ""pending""
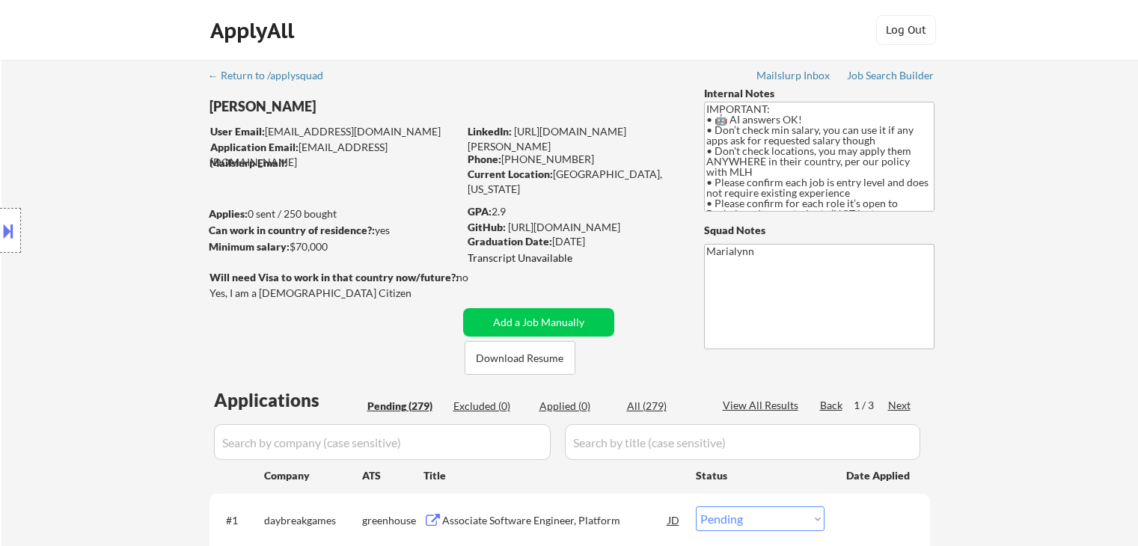
select select ""pending""
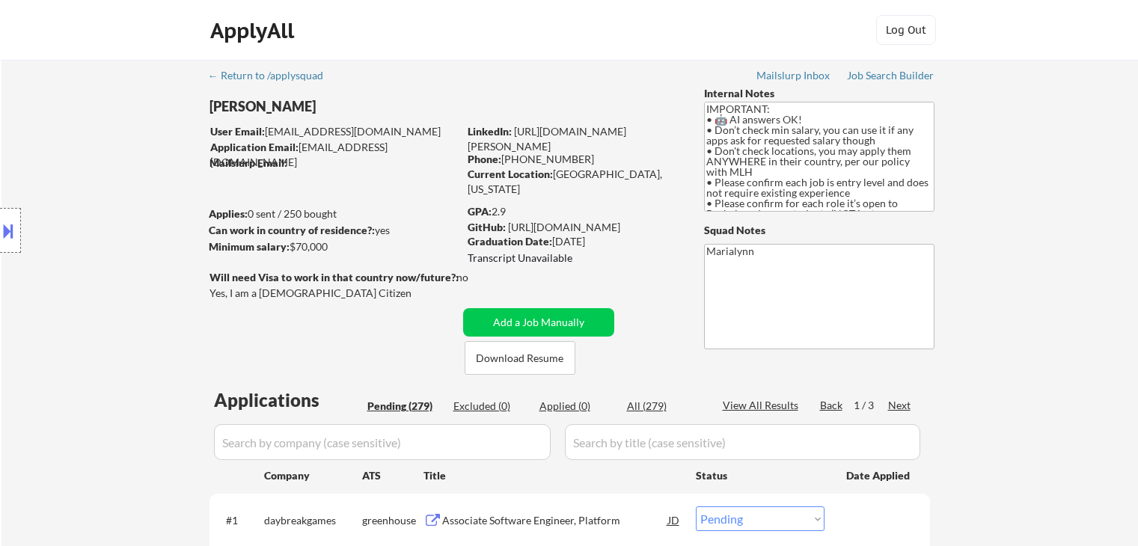
select select ""pending""
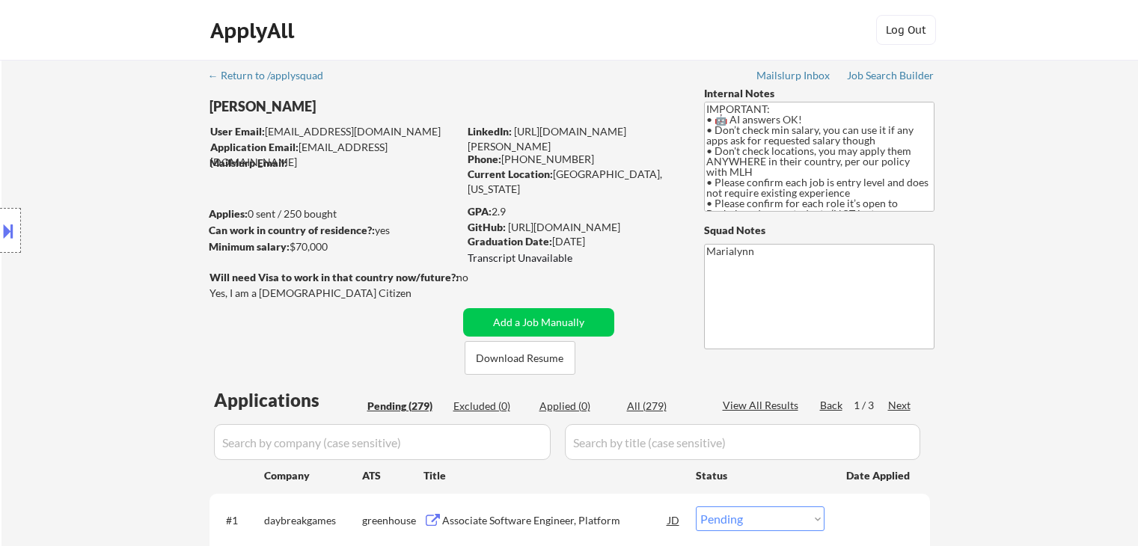
select select ""pending""
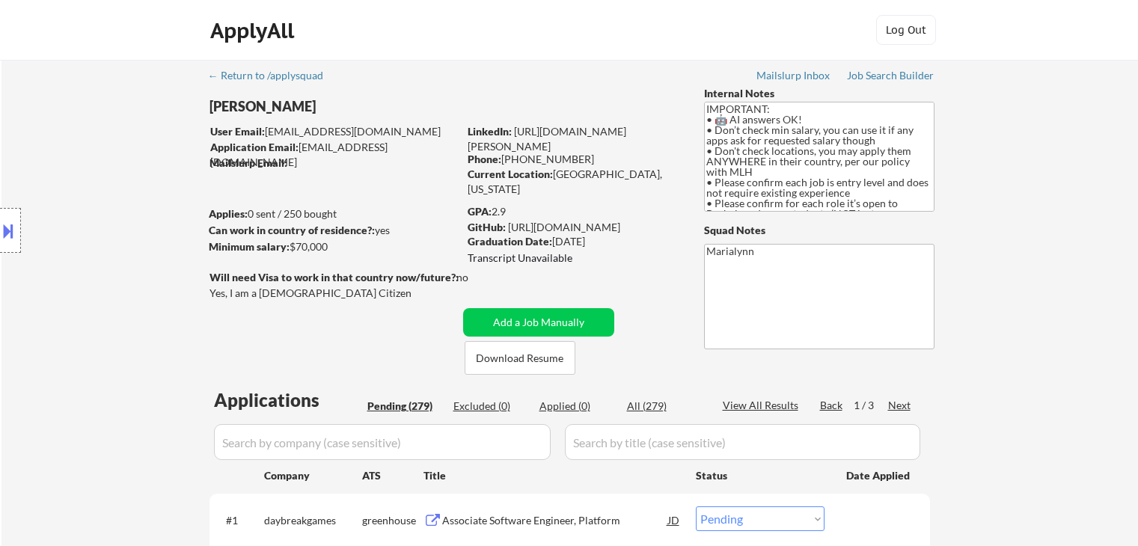
select select ""pending""
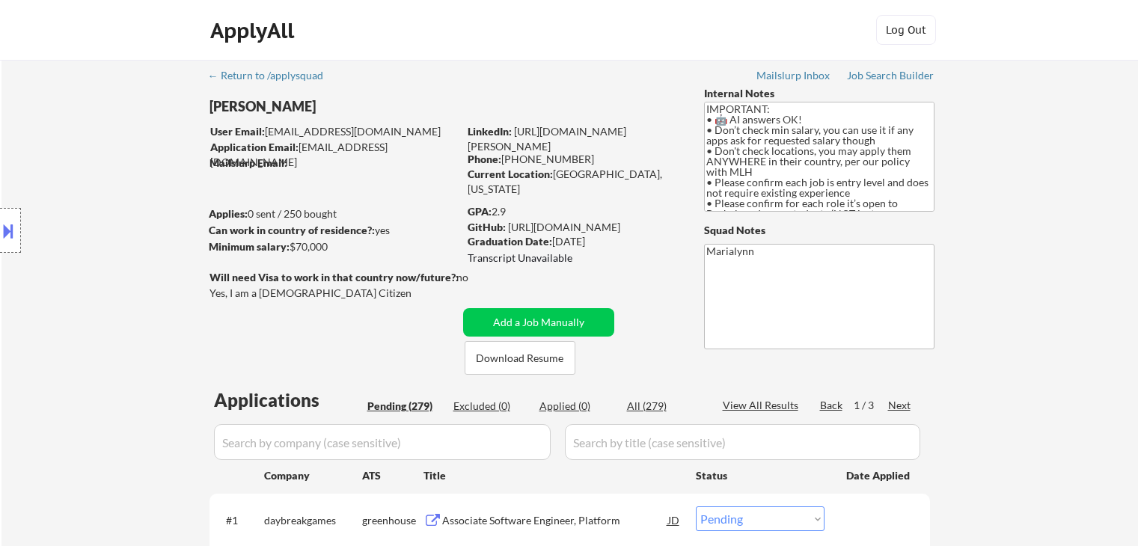
select select ""pending""
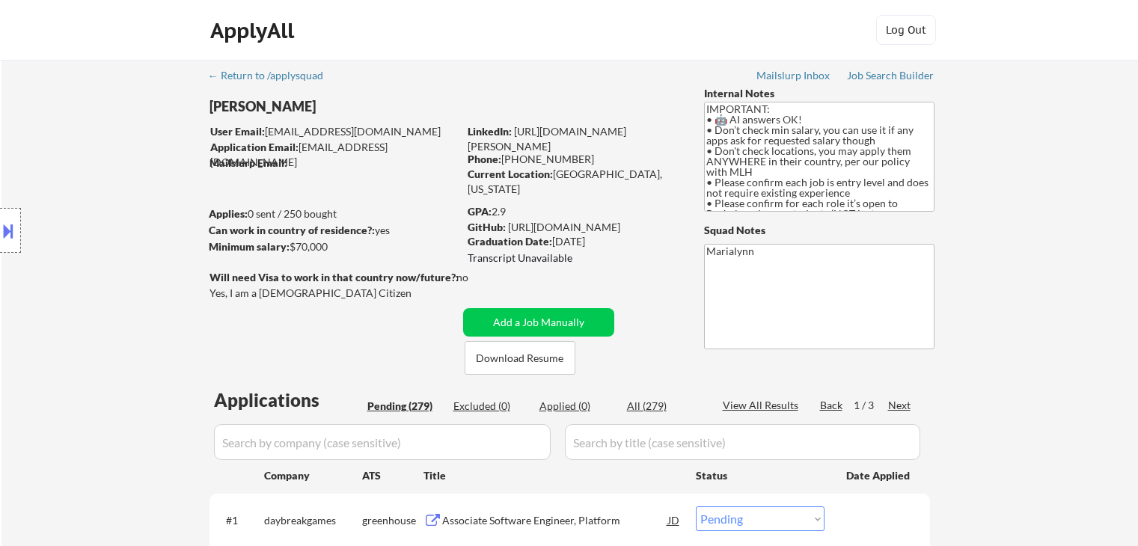
select select ""pending""
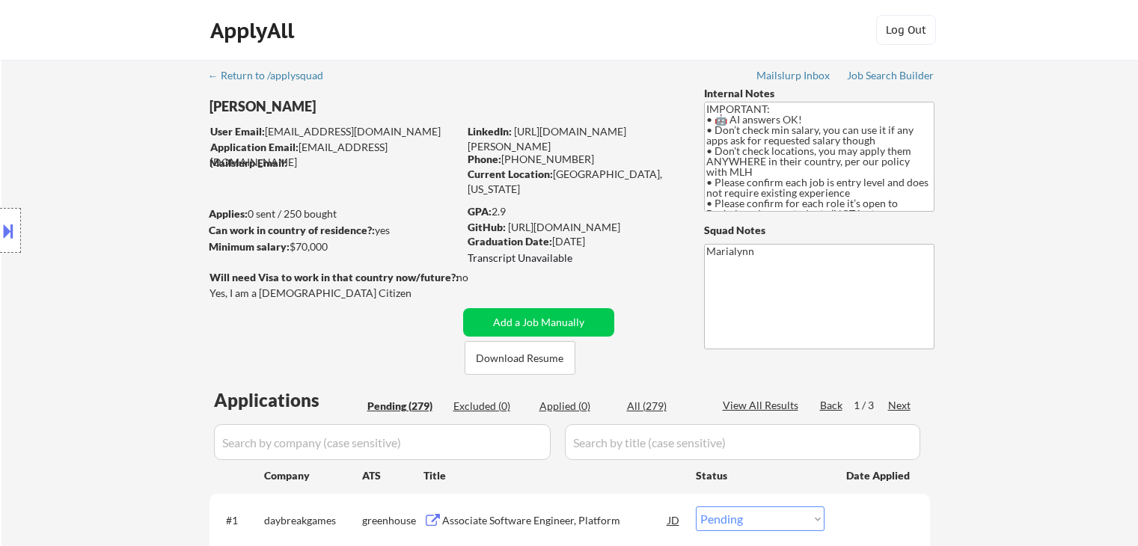
select select ""pending""
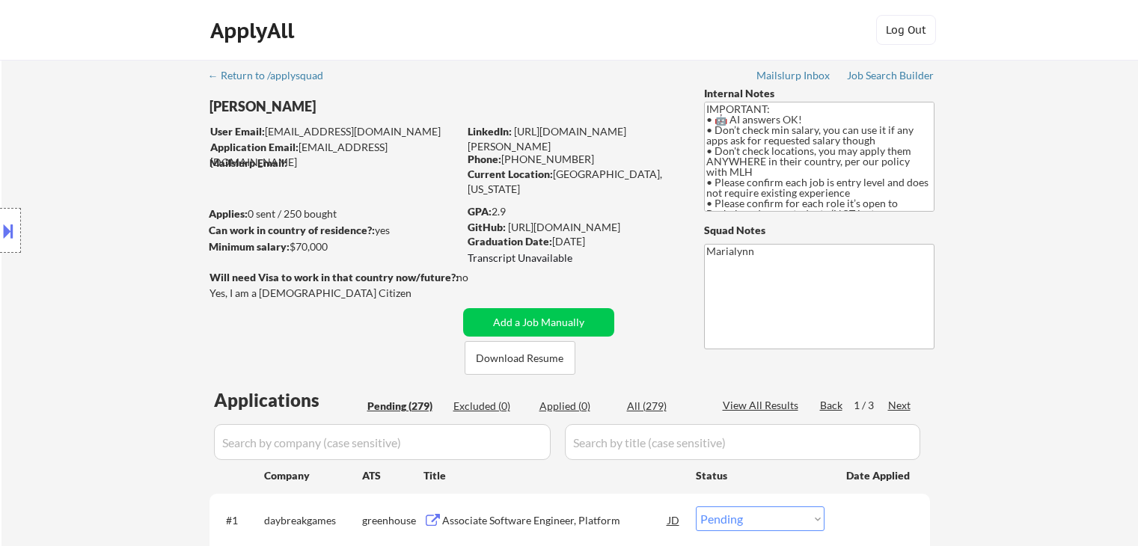
select select ""pending""
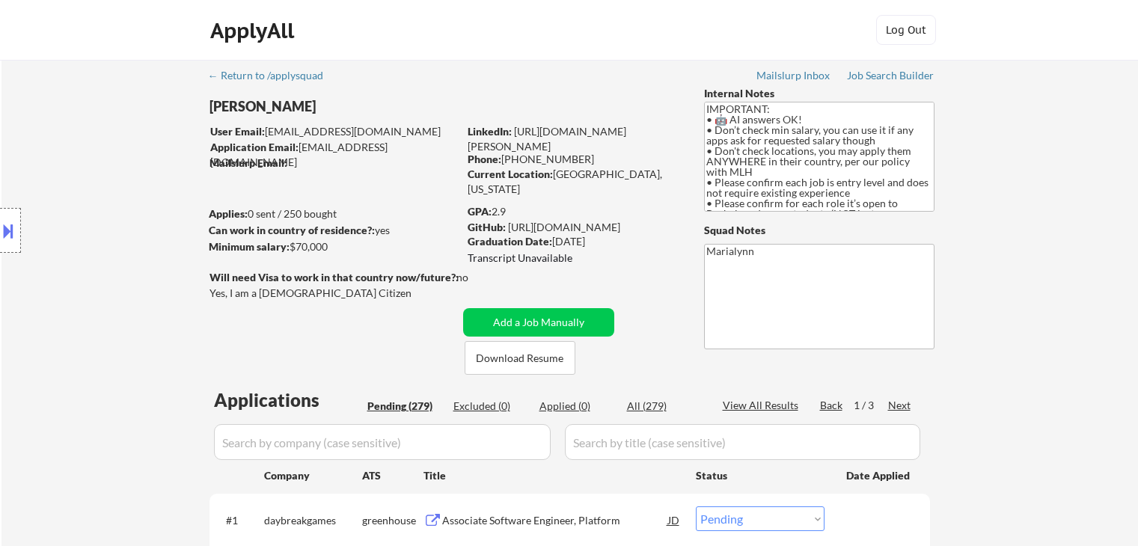
select select ""pending""
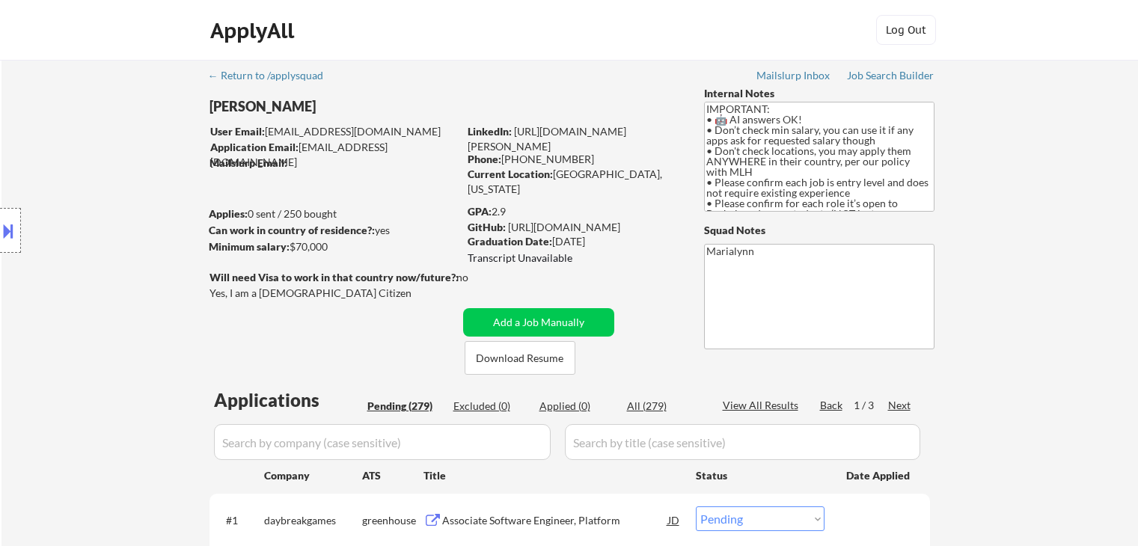
select select ""pending""
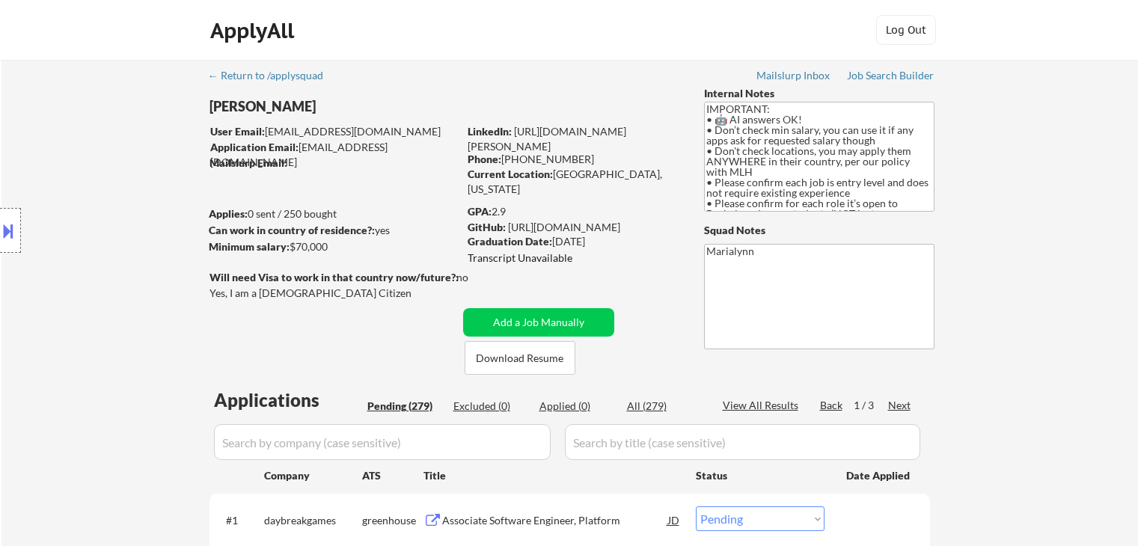
select select ""pending""
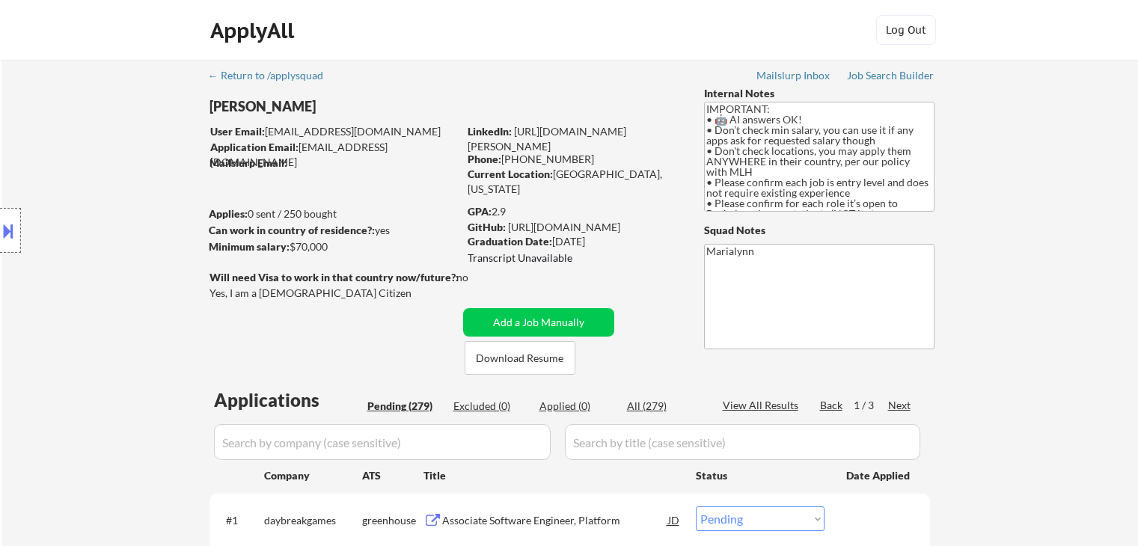
select select ""pending""
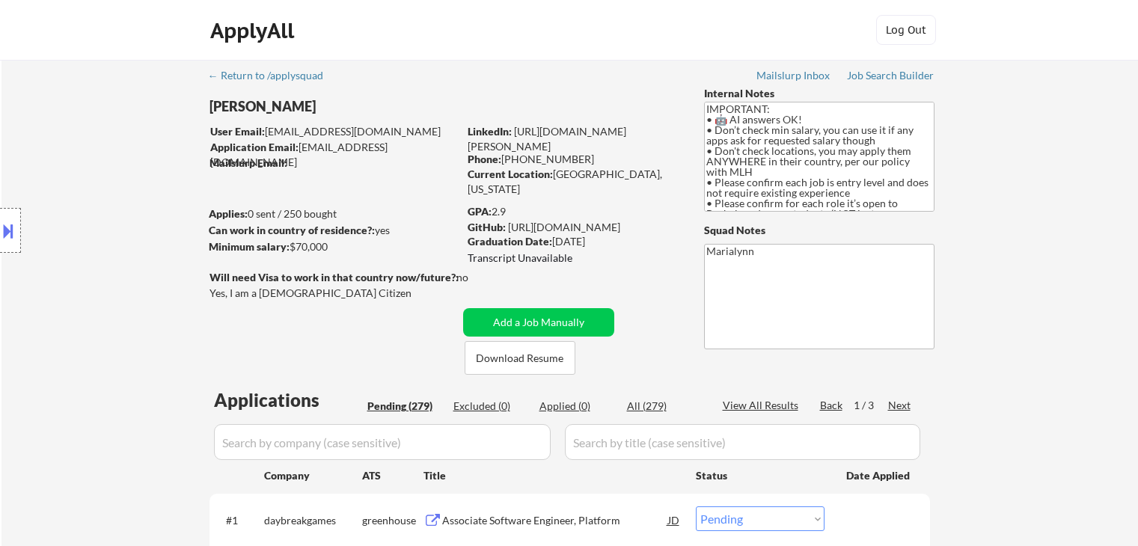
select select ""pending""
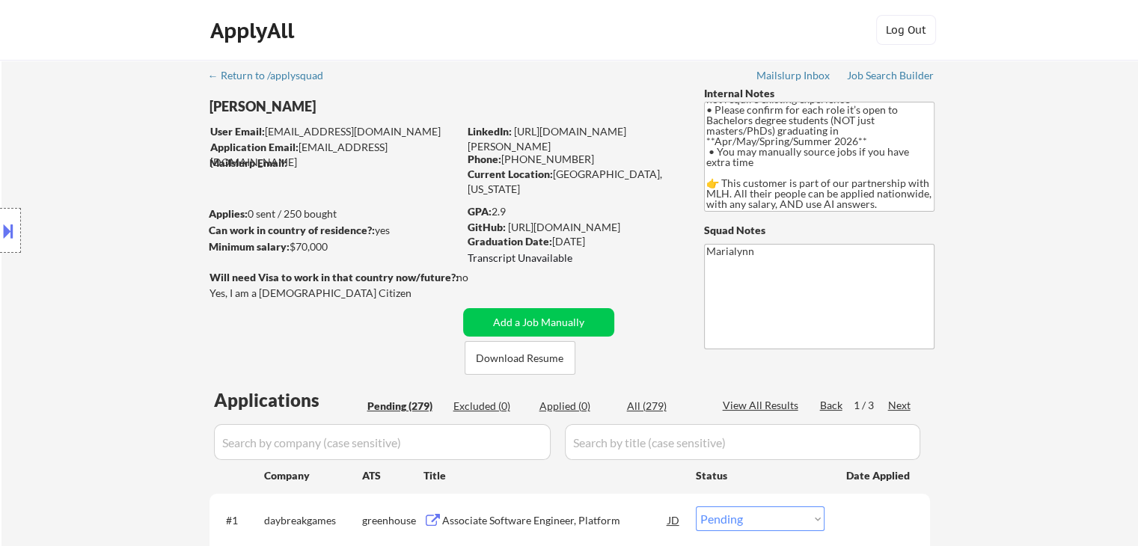
click at [287, 105] on div "[PERSON_NAME]" at bounding box center [364, 106] width 308 height 19
click at [288, 105] on div "[PERSON_NAME]" at bounding box center [364, 106] width 308 height 19
copy div "[PERSON_NAME]"
drag, startPoint x: 513, startPoint y: 153, endPoint x: 571, endPoint y: 153, distance: 57.6
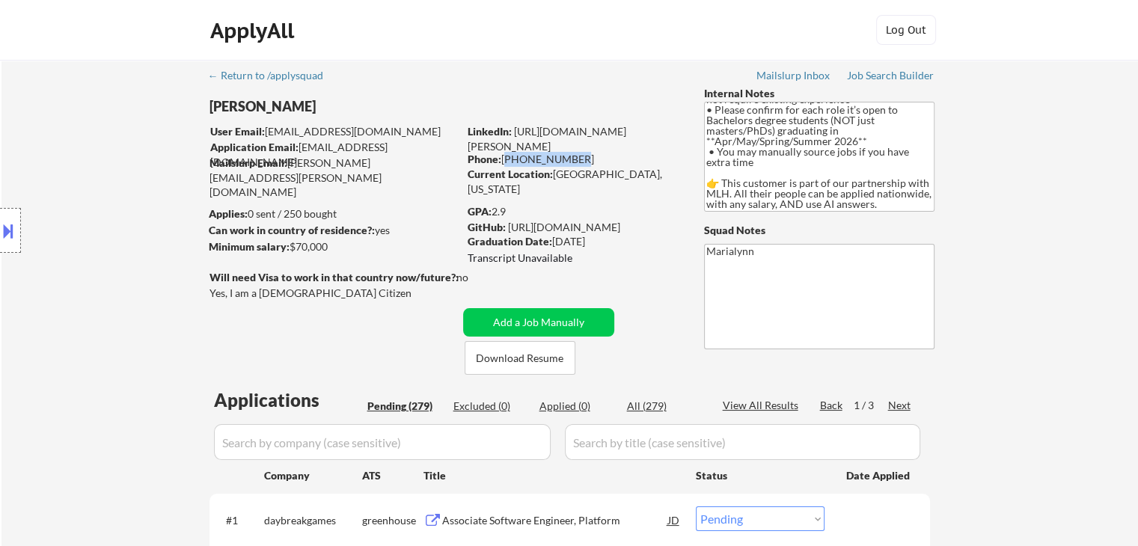
click at [571, 153] on div "Phone: [PHONE_NUMBER]" at bounding box center [574, 159] width 212 height 15
copy div "[PHONE_NUMBER]"
drag, startPoint x: 553, startPoint y: 174, endPoint x: 635, endPoint y: 171, distance: 81.6
click at [635, 171] on div "Current Location: [GEOGRAPHIC_DATA], [US_STATE]" at bounding box center [574, 181] width 212 height 29
copy div "[GEOGRAPHIC_DATA], [US_STATE]"
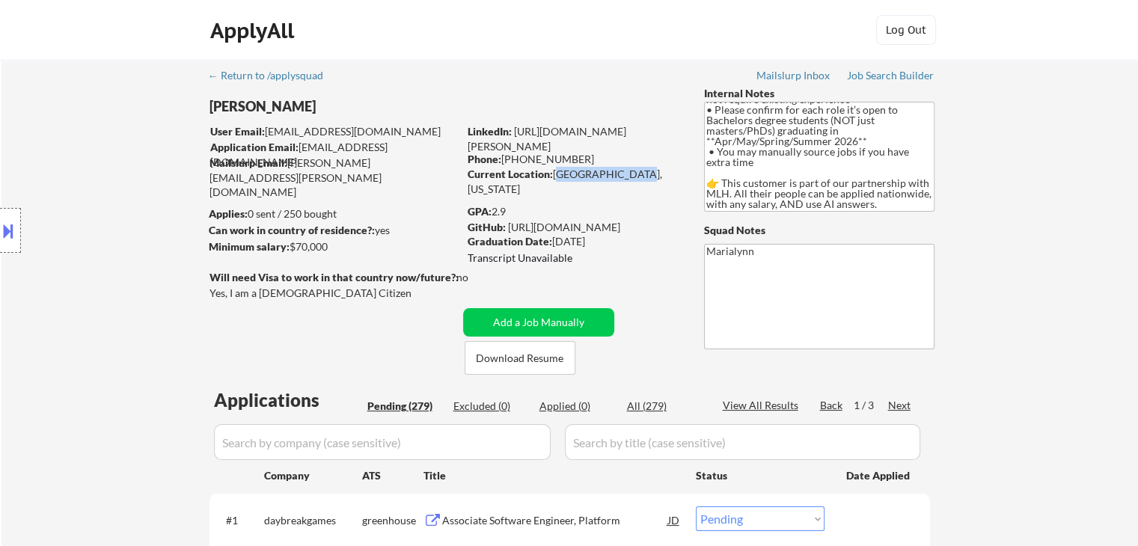
copy div "[GEOGRAPHIC_DATA], [US_STATE]"
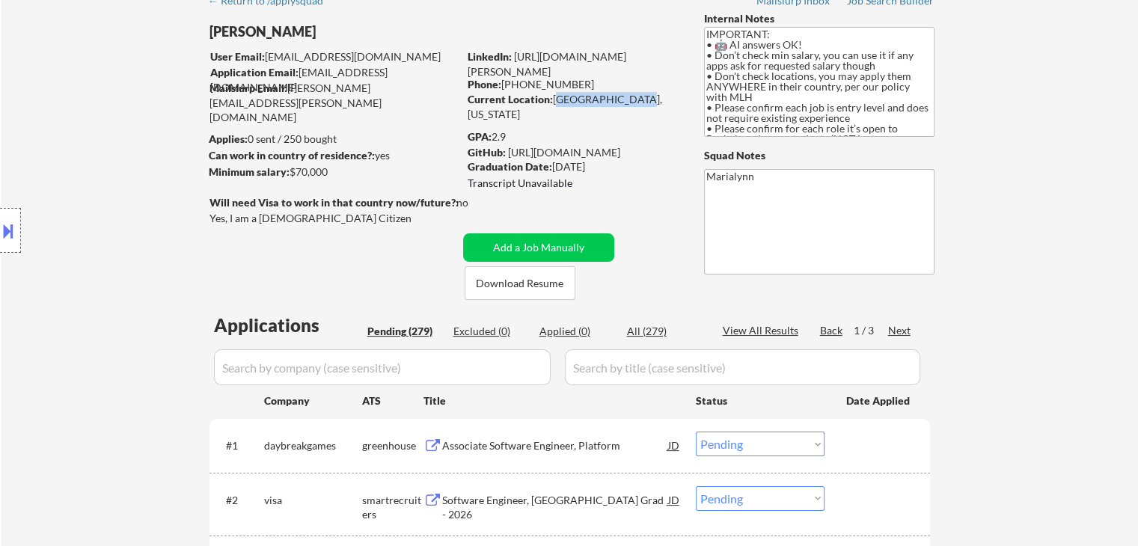
copy div "[GEOGRAPHIC_DATA], [US_STATE]"
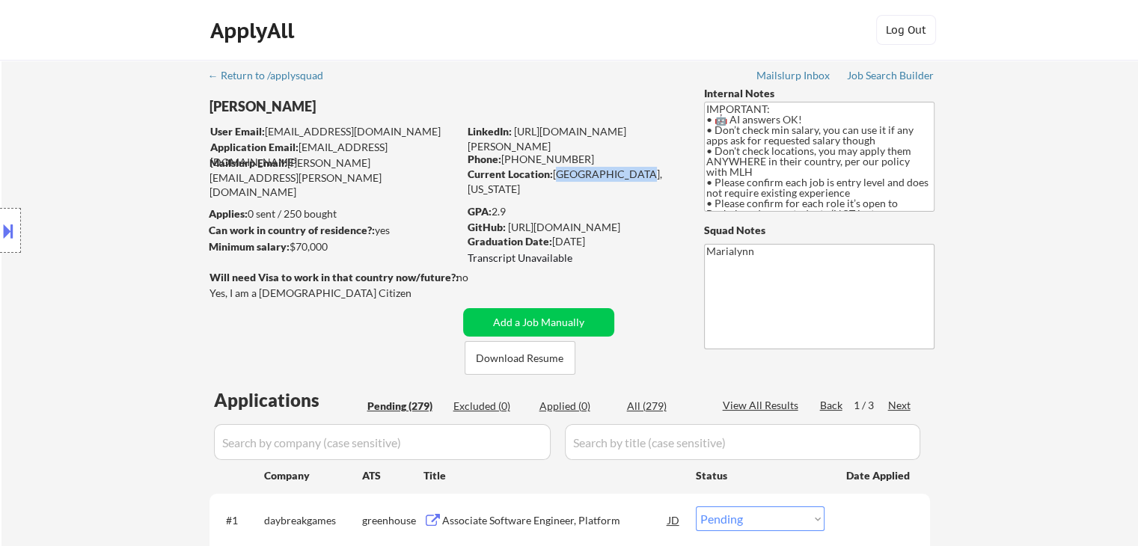
click at [10, 220] on button at bounding box center [8, 231] width 16 height 25
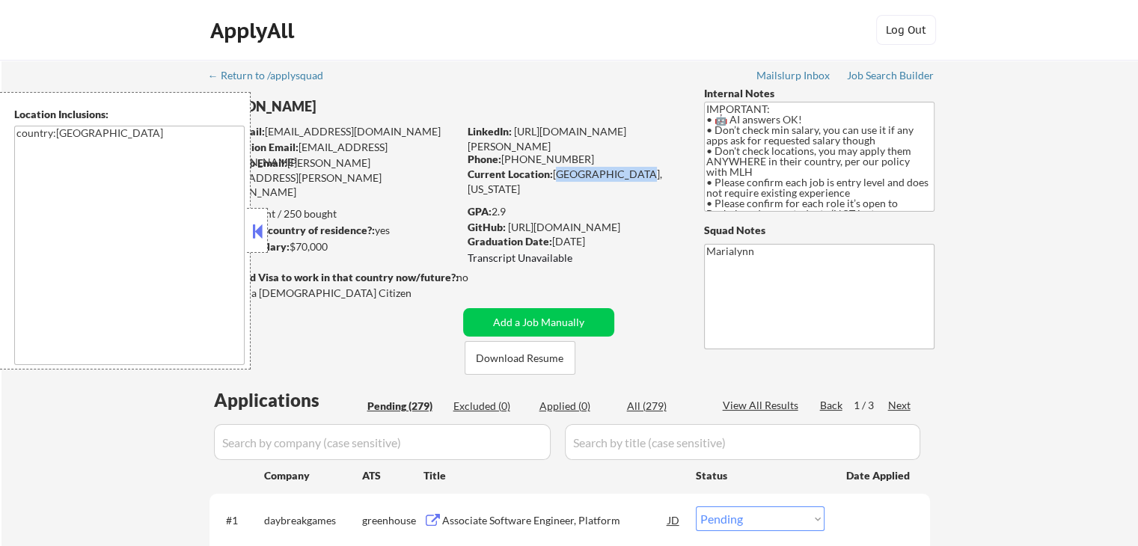
scroll to position [225, 0]
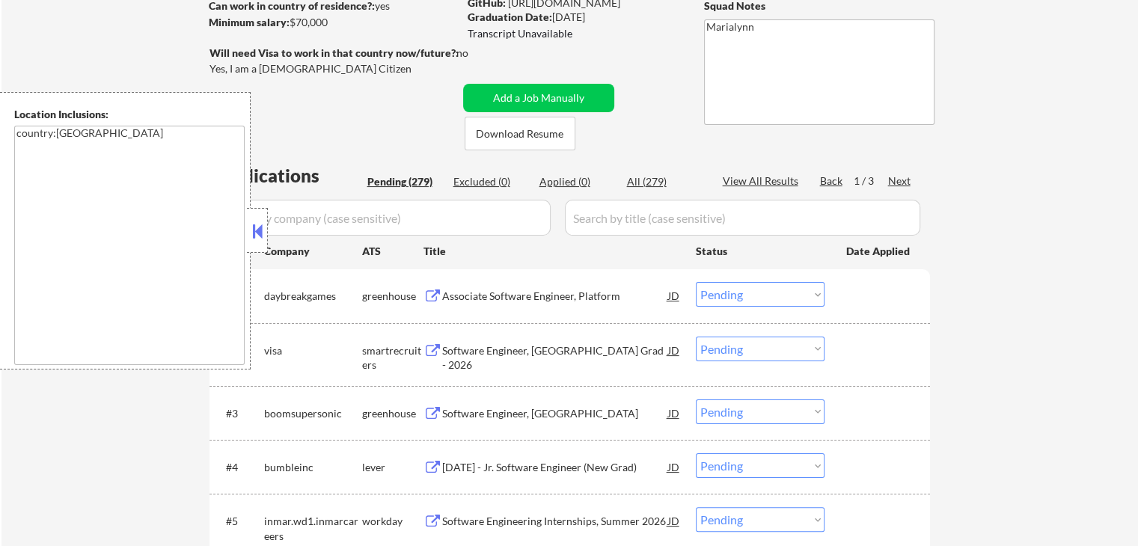
drag, startPoint x: 249, startPoint y: 234, endPoint x: 257, endPoint y: 231, distance: 8.8
click at [254, 234] on button at bounding box center [257, 231] width 16 height 22
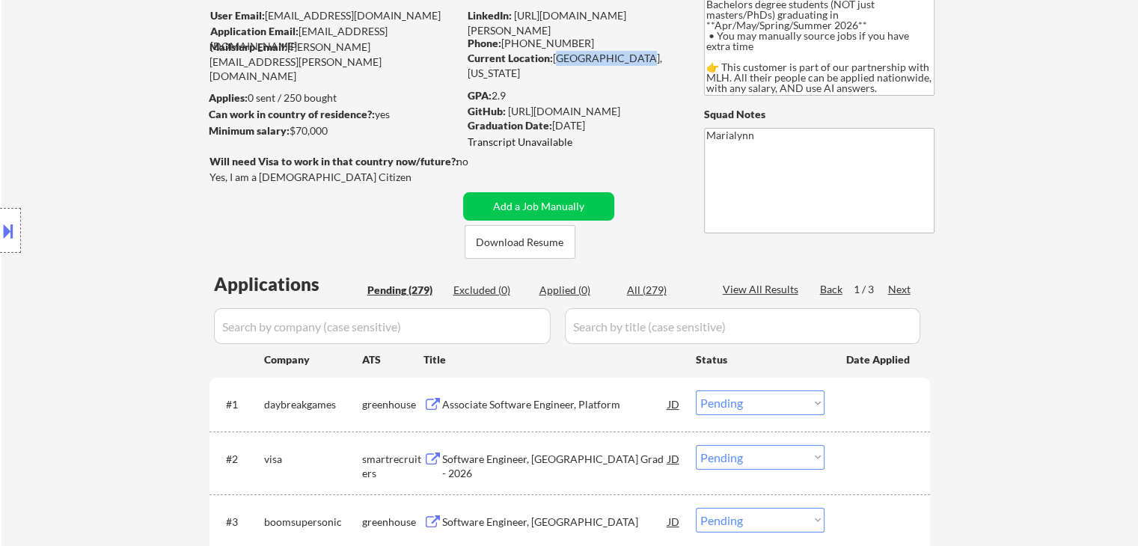
scroll to position [150, 0]
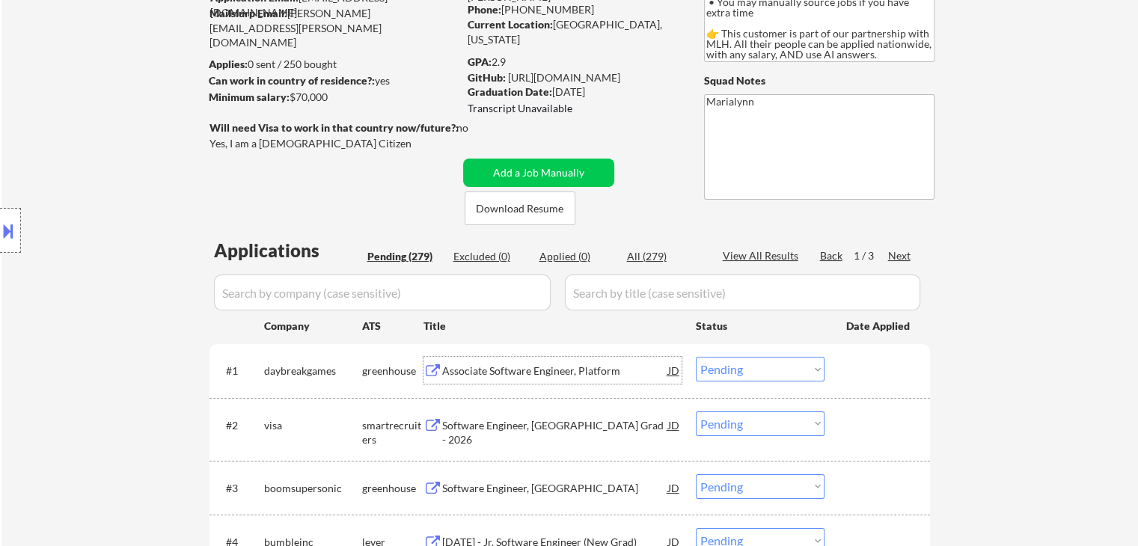
click at [522, 384] on div "Associate Software Engineer, Platform" at bounding box center [555, 370] width 226 height 27
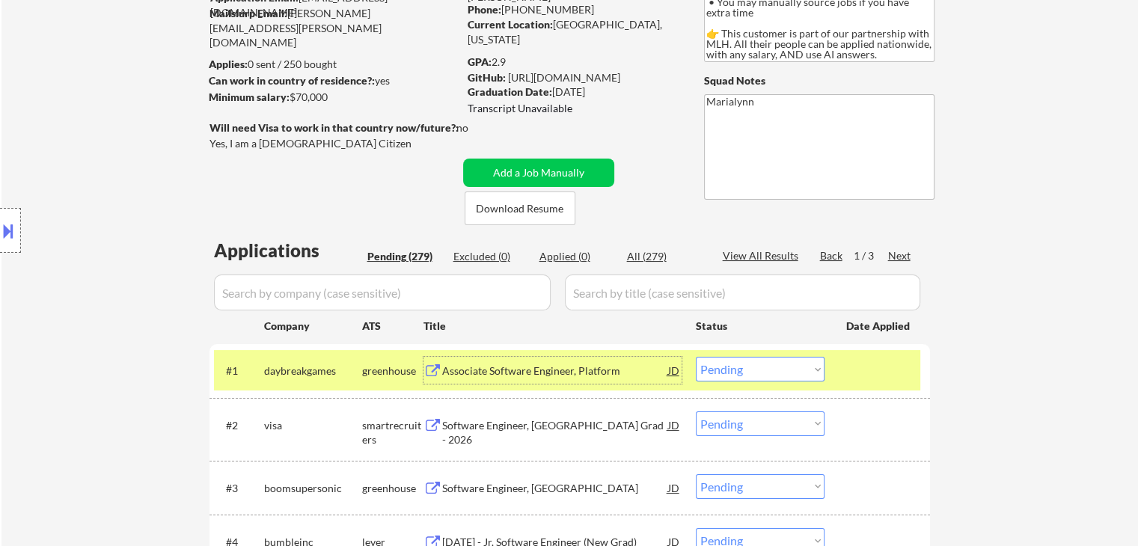
click at [797, 372] on select "Choose an option... Pending Applied Excluded (Questions) Excluded (Expired) Exc…" at bounding box center [760, 369] width 129 height 25
click at [696, 357] on select "Choose an option... Pending Applied Excluded (Questions) Excluded (Expired) Exc…" at bounding box center [760, 369] width 129 height 25
select select ""pending""
click at [502, 424] on div "Software Engineer, [GEOGRAPHIC_DATA] Grad - 2026" at bounding box center [555, 432] width 226 height 29
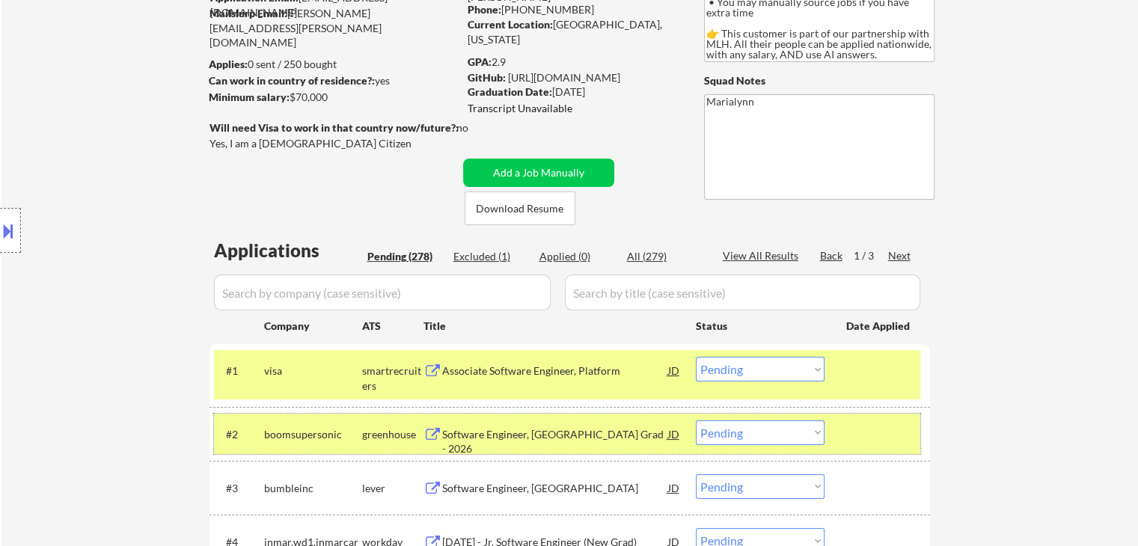
drag, startPoint x: 305, startPoint y: 438, endPoint x: 321, endPoint y: 363, distance: 76.6
click at [305, 437] on div "boomsupersonic" at bounding box center [313, 434] width 98 height 15
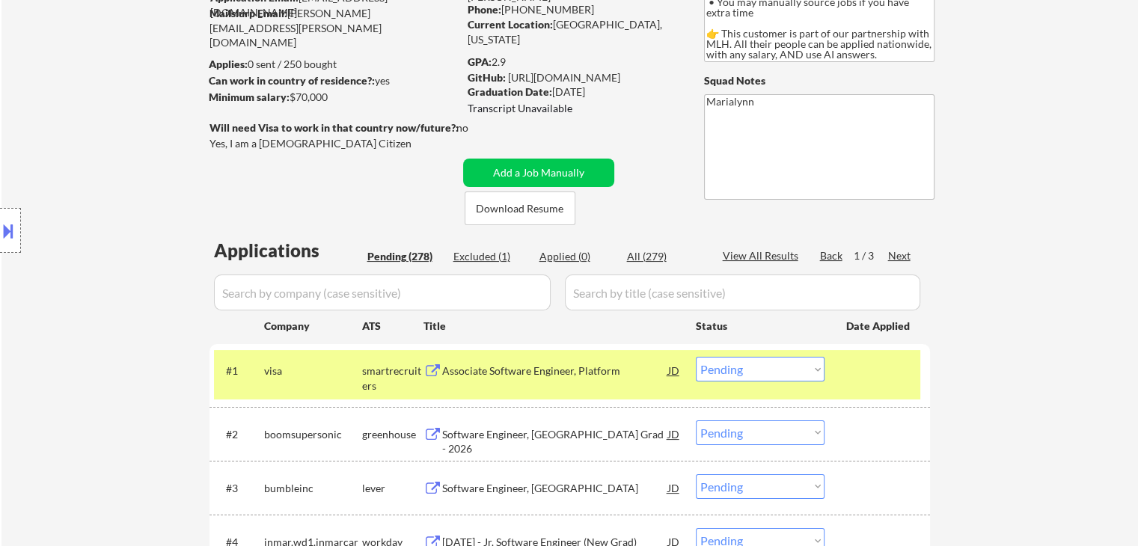
click at [323, 358] on div "visa" at bounding box center [313, 370] width 98 height 27
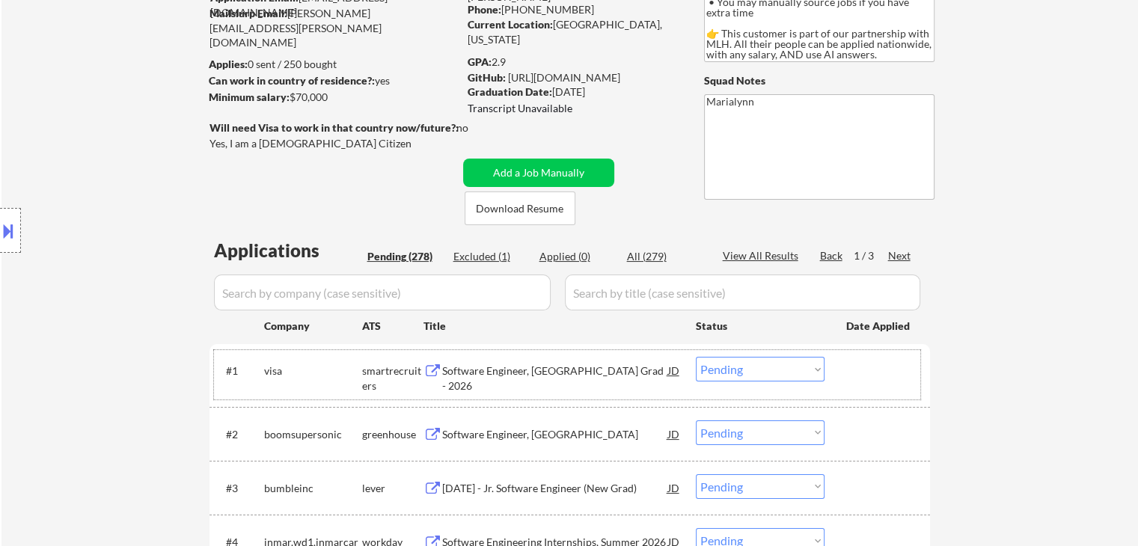
click at [713, 436] on select "Choose an option... Pending Applied Excluded (Questions) Excluded (Expired) Exc…" at bounding box center [760, 433] width 129 height 25
click at [696, 421] on select "Choose an option... Pending Applied Excluded (Questions) Excluded (Expired) Exc…" at bounding box center [760, 433] width 129 height 25
select select ""pending""
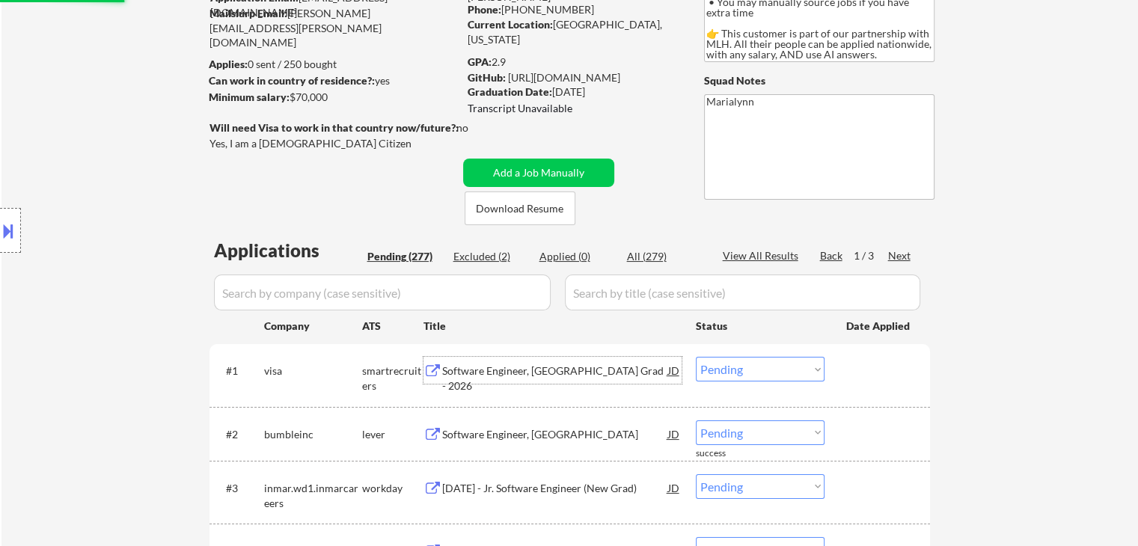
click at [539, 369] on div "Software Engineer, [GEOGRAPHIC_DATA] Grad - 2026" at bounding box center [555, 378] width 226 height 29
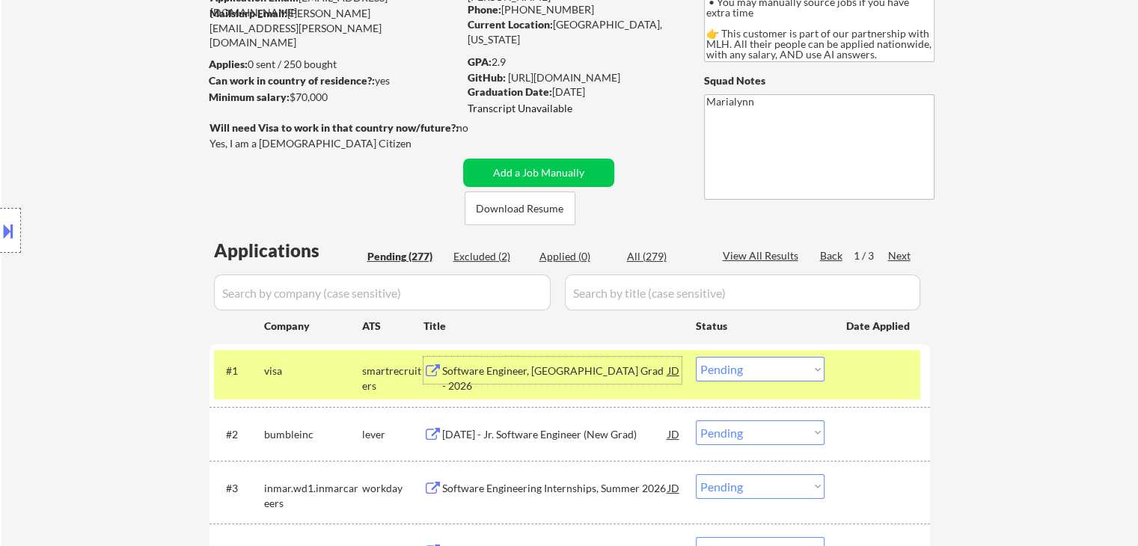
click at [776, 368] on select "Choose an option... Pending Applied Excluded (Questions) Excluded (Expired) Exc…" at bounding box center [760, 369] width 129 height 25
click at [696, 357] on select "Choose an option... Pending Applied Excluded (Questions) Excluded (Expired) Exc…" at bounding box center [760, 369] width 129 height 25
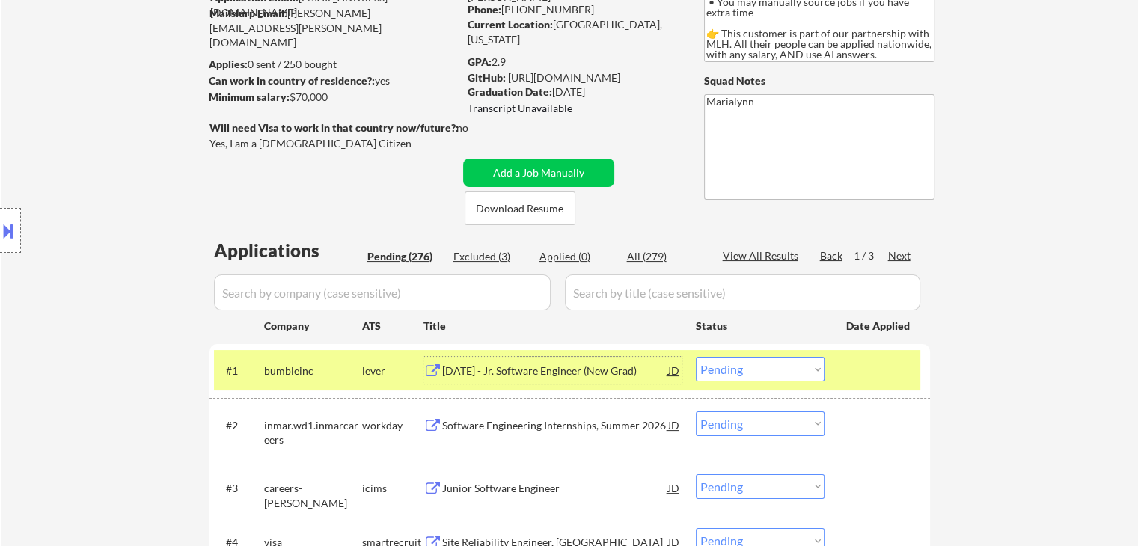
click at [502, 369] on div "[DATE] - Jr. Software Engineer (New Grad)" at bounding box center [555, 371] width 226 height 15
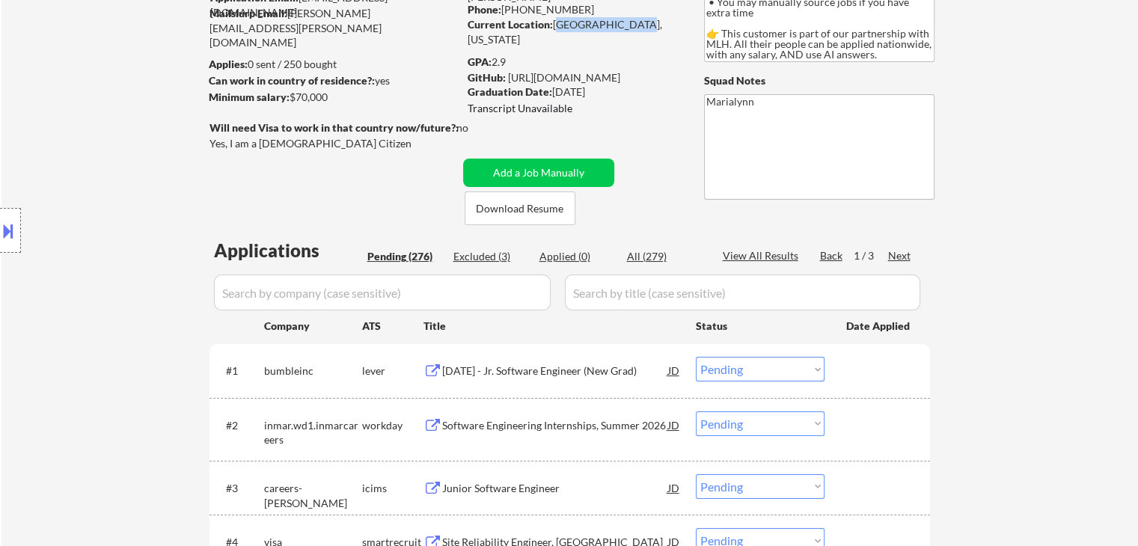
drag, startPoint x: 554, startPoint y: 22, endPoint x: 636, endPoint y: 26, distance: 82.5
click at [640, 23] on div "Current Location: [GEOGRAPHIC_DATA], [US_STATE]" at bounding box center [574, 31] width 212 height 29
copy div "[GEOGRAPHIC_DATA], [US_STATE]"
click at [777, 362] on select "Choose an option... Pending Applied Excluded (Questions) Excluded (Expired) Exc…" at bounding box center [760, 369] width 129 height 25
click at [696, 357] on select "Choose an option... Pending Applied Excluded (Questions) Excluded (Expired) Exc…" at bounding box center [760, 369] width 129 height 25
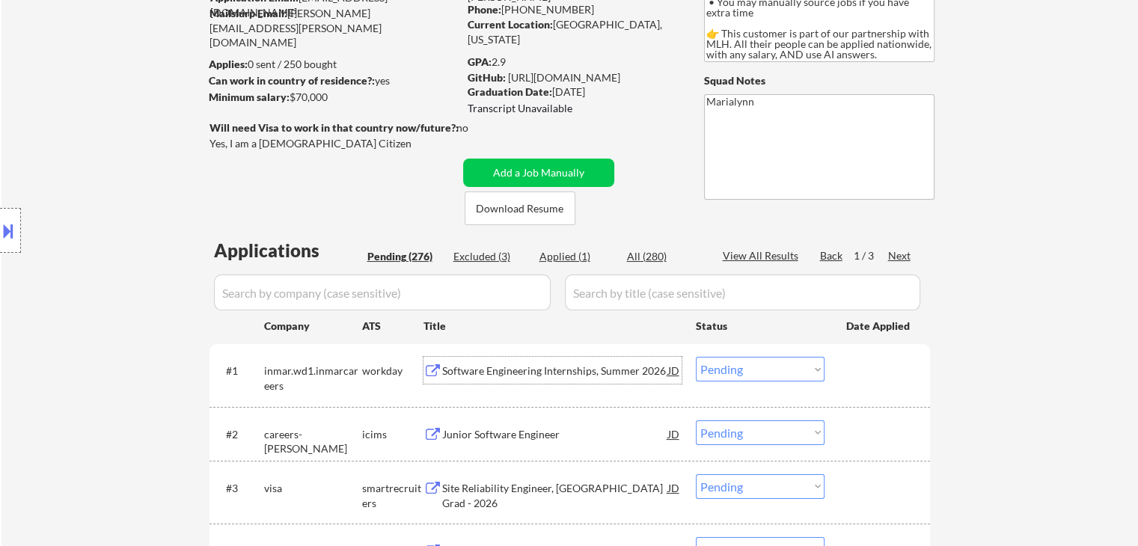
click at [473, 375] on div "Software Engineering Internships, Summer 2026" at bounding box center [555, 371] width 226 height 15
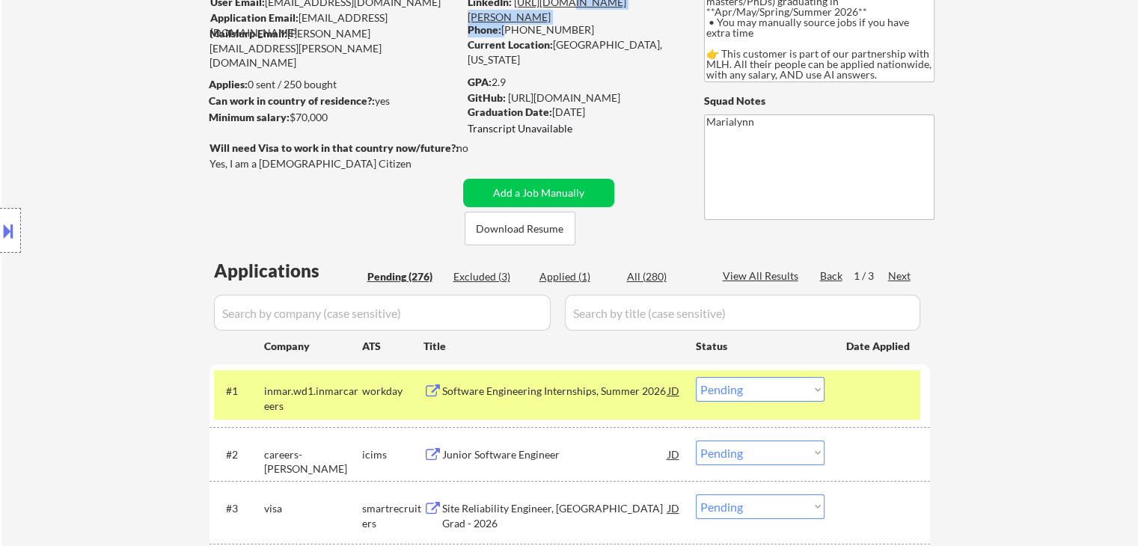
scroll to position [129, 0]
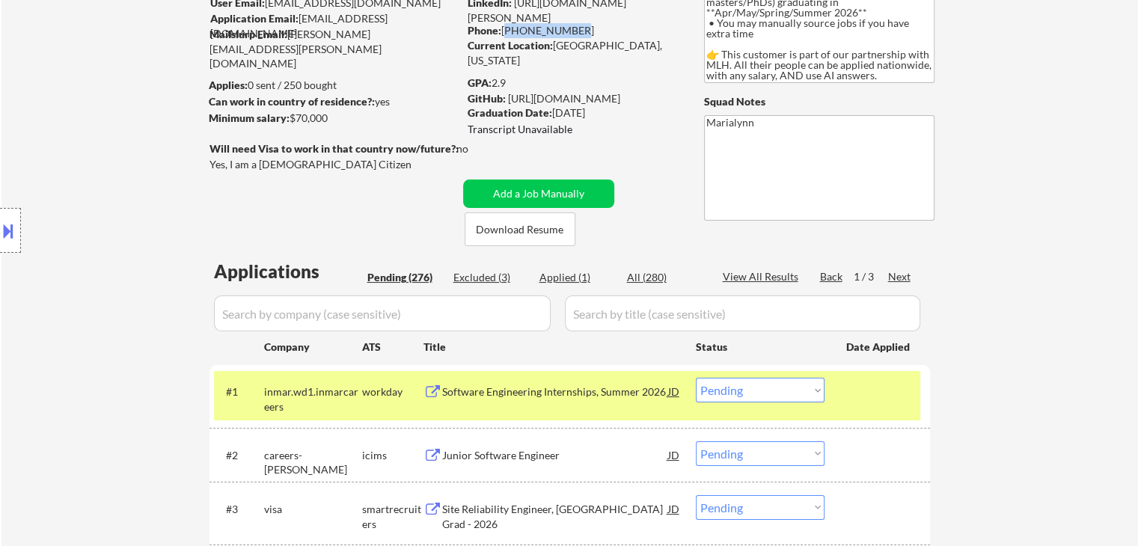
drag, startPoint x: 504, startPoint y: 7, endPoint x: 569, endPoint y: 34, distance: 70.2
click at [569, 34] on div "Phone: [PHONE_NUMBER]" at bounding box center [574, 30] width 212 height 15
copy div "[PHONE_NUMBER]"
click at [733, 387] on select "Choose an option... Pending Applied Excluded (Questions) Excluded (Expired) Exc…" at bounding box center [760, 390] width 129 height 25
click at [696, 378] on select "Choose an option... Pending Applied Excluded (Questions) Excluded (Expired) Exc…" at bounding box center [760, 390] width 129 height 25
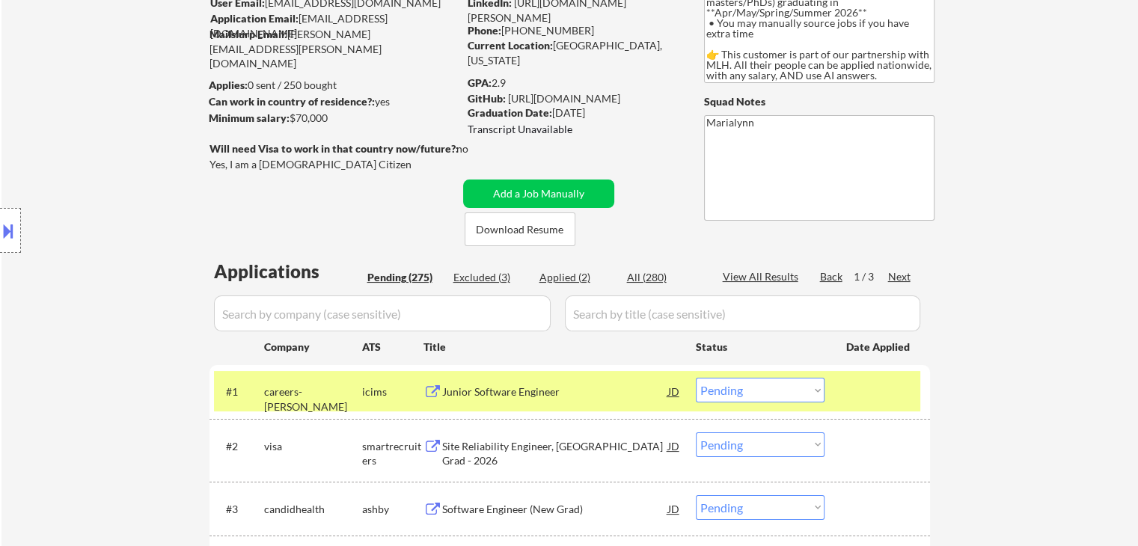
click at [570, 391] on div "Junior Software Engineer" at bounding box center [555, 392] width 226 height 15
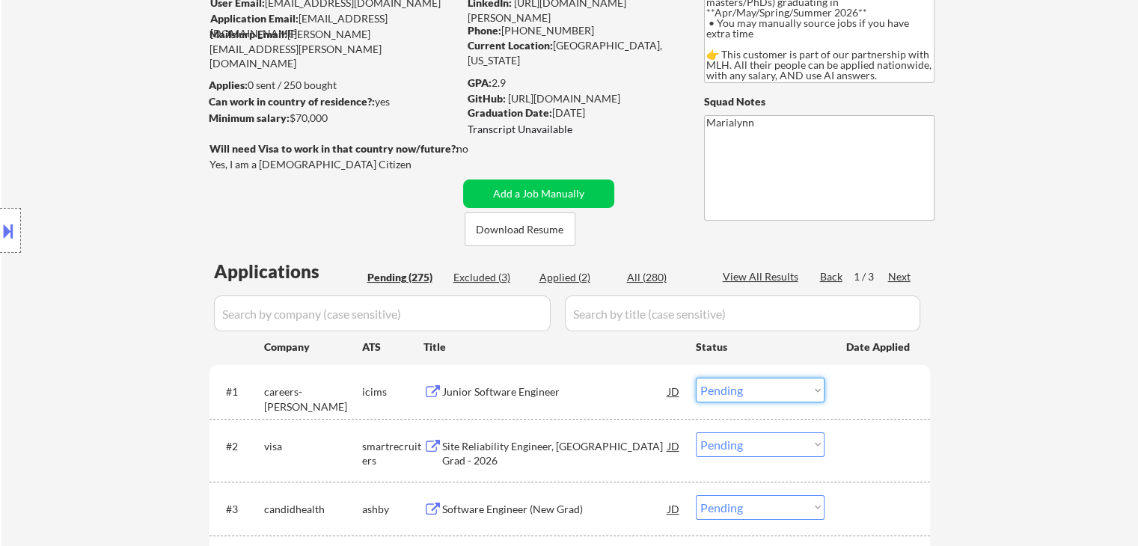
click at [792, 400] on select "Choose an option... Pending Applied Excluded (Questions) Excluded (Expired) Exc…" at bounding box center [760, 390] width 129 height 25
click at [696, 378] on select "Choose an option... Pending Applied Excluded (Questions) Excluded (Expired) Exc…" at bounding box center [760, 390] width 129 height 25
click at [485, 456] on div "Site Reliability Engineer, [GEOGRAPHIC_DATA] Grad - 2026" at bounding box center [555, 453] width 226 height 29
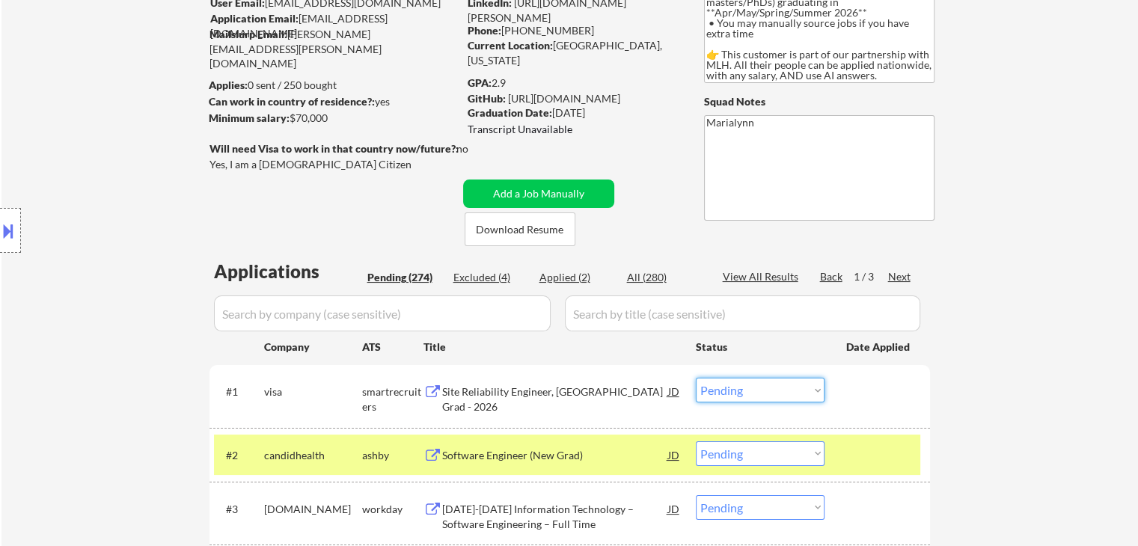
click at [763, 390] on select "Choose an option... Pending Applied Excluded (Questions) Excluded (Expired) Exc…" at bounding box center [760, 390] width 129 height 25
click at [696, 378] on select "Choose an option... Pending Applied Excluded (Questions) Excluded (Expired) Exc…" at bounding box center [760, 390] width 129 height 25
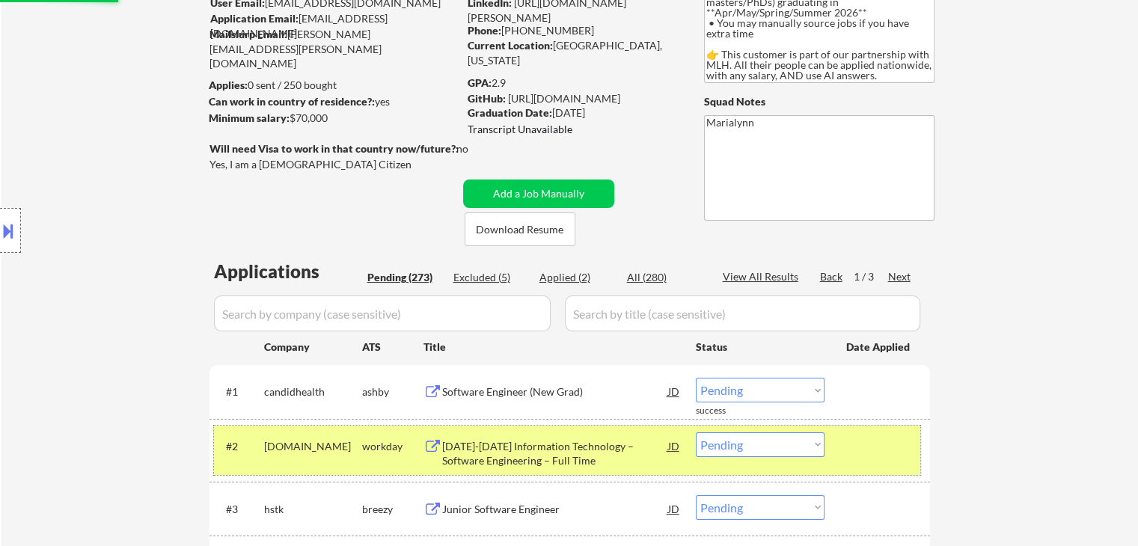
click at [335, 440] on div "[DOMAIN_NAME]" at bounding box center [313, 451] width 98 height 36
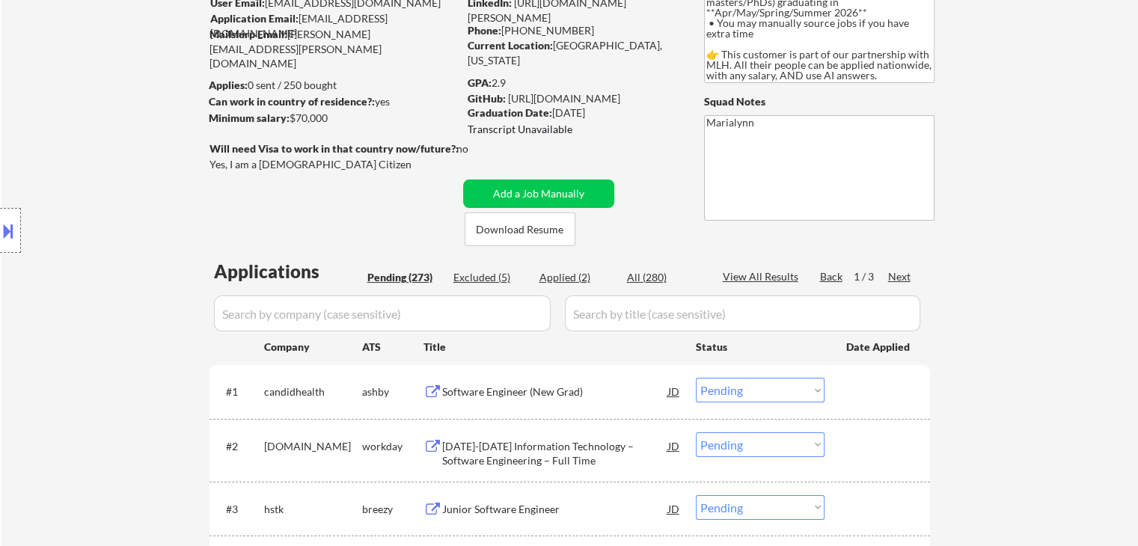
click at [508, 385] on div "Software Engineer (New Grad)" at bounding box center [555, 392] width 226 height 15
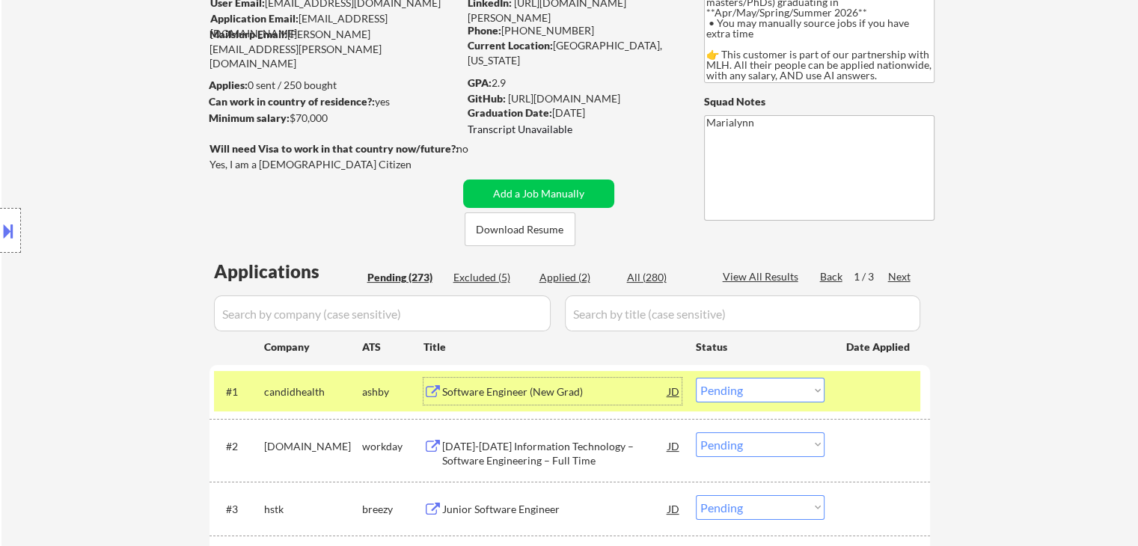
click at [545, 395] on div "Software Engineer (New Grad)" at bounding box center [555, 392] width 226 height 15
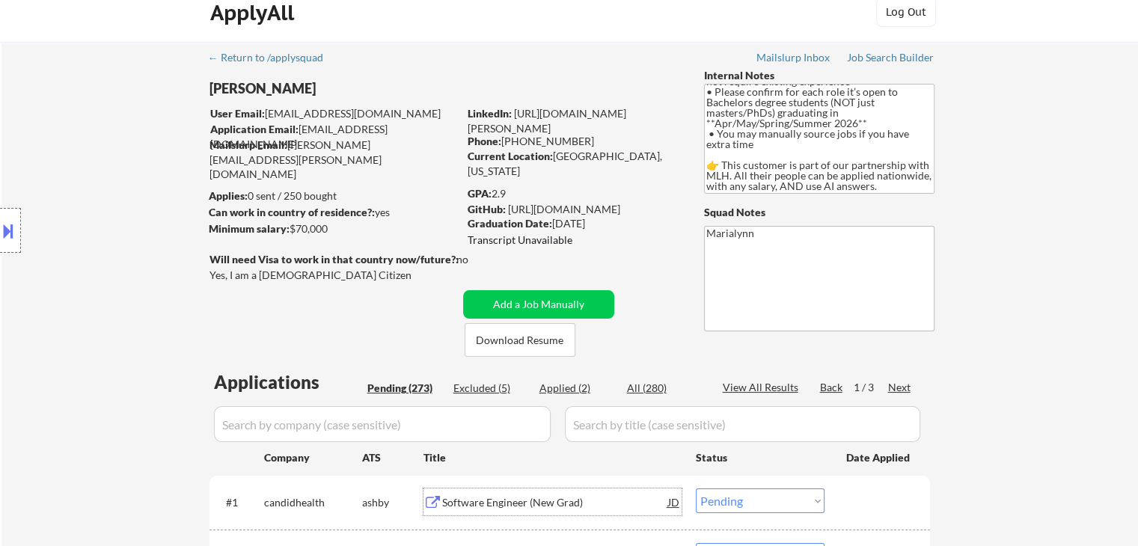
scroll to position [0, 0]
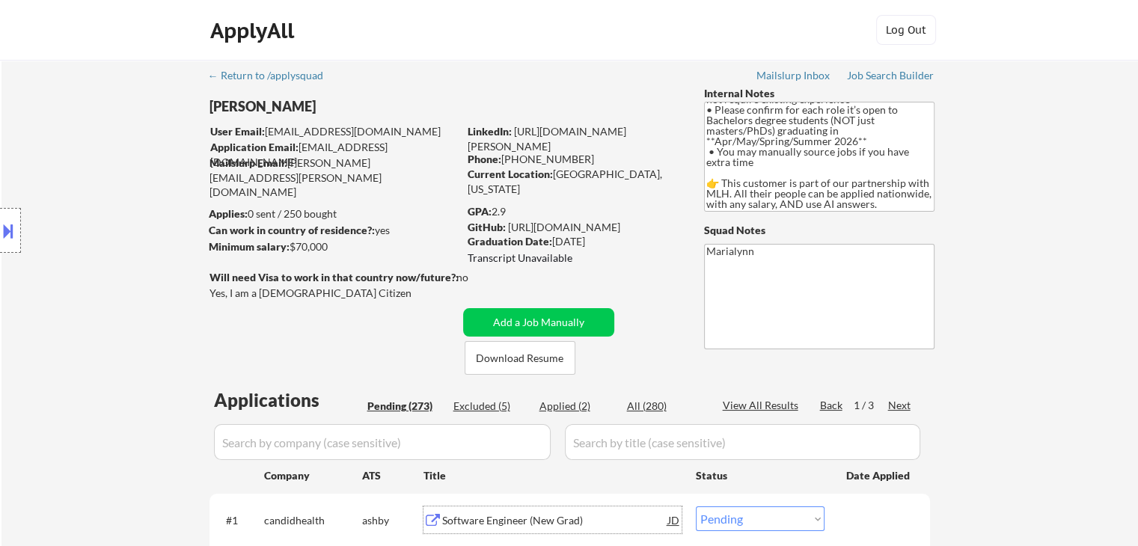
click at [287, 107] on div "[PERSON_NAME]" at bounding box center [364, 106] width 308 height 19
click at [286, 107] on div "[PERSON_NAME]" at bounding box center [364, 106] width 308 height 19
click at [285, 107] on div "[PERSON_NAME]" at bounding box center [364, 106] width 308 height 19
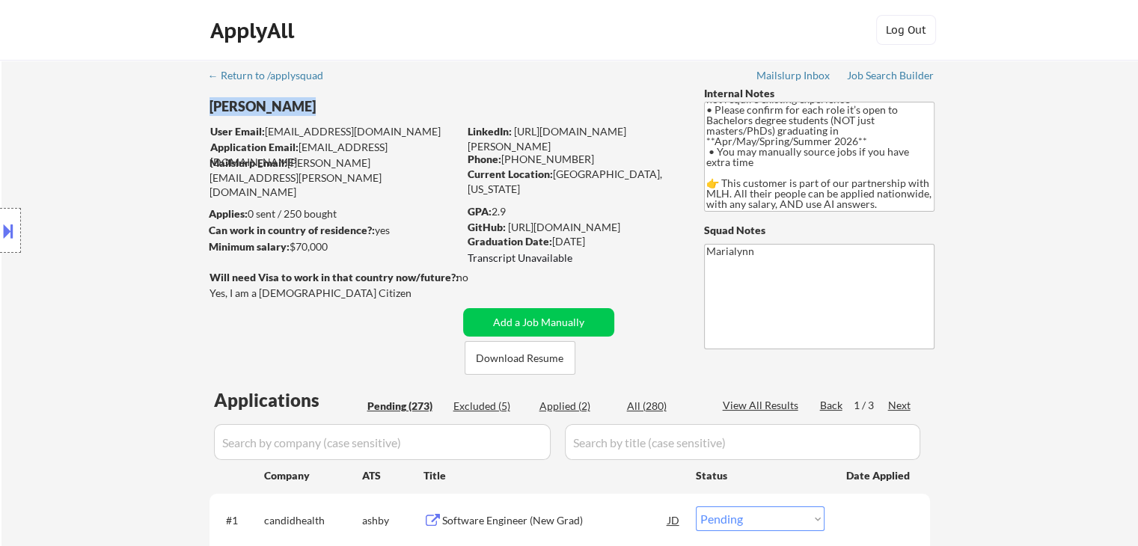
click at [285, 107] on div "[PERSON_NAME]" at bounding box center [364, 106] width 308 height 19
copy div "[PERSON_NAME]"
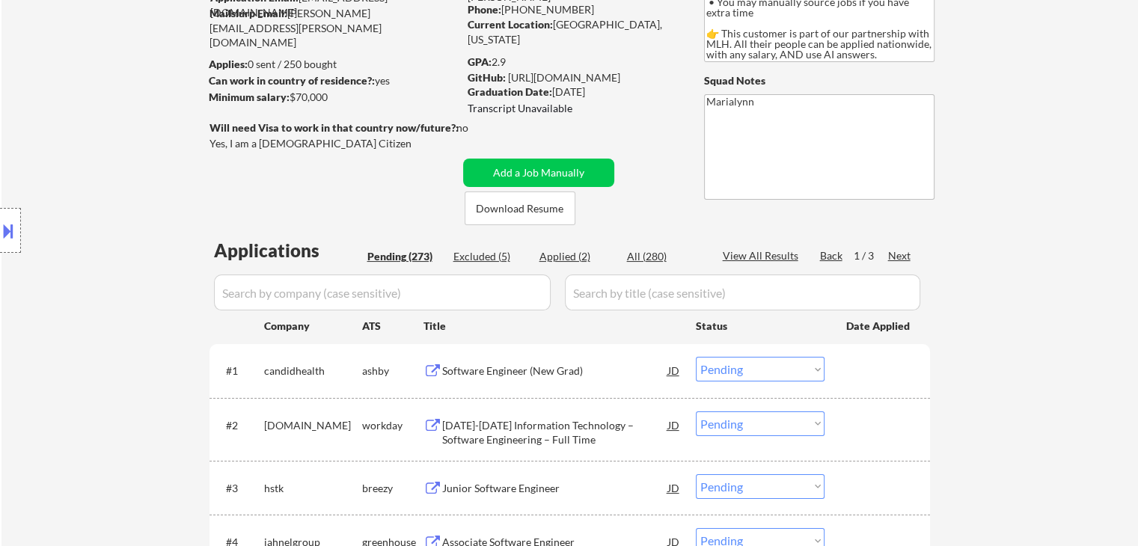
click at [730, 376] on select "Choose an option... Pending Applied Excluded (Questions) Excluded (Expired) Exc…" at bounding box center [760, 369] width 129 height 25
click at [696, 357] on select "Choose an option... Pending Applied Excluded (Questions) Excluded (Expired) Exc…" at bounding box center [760, 369] width 129 height 25
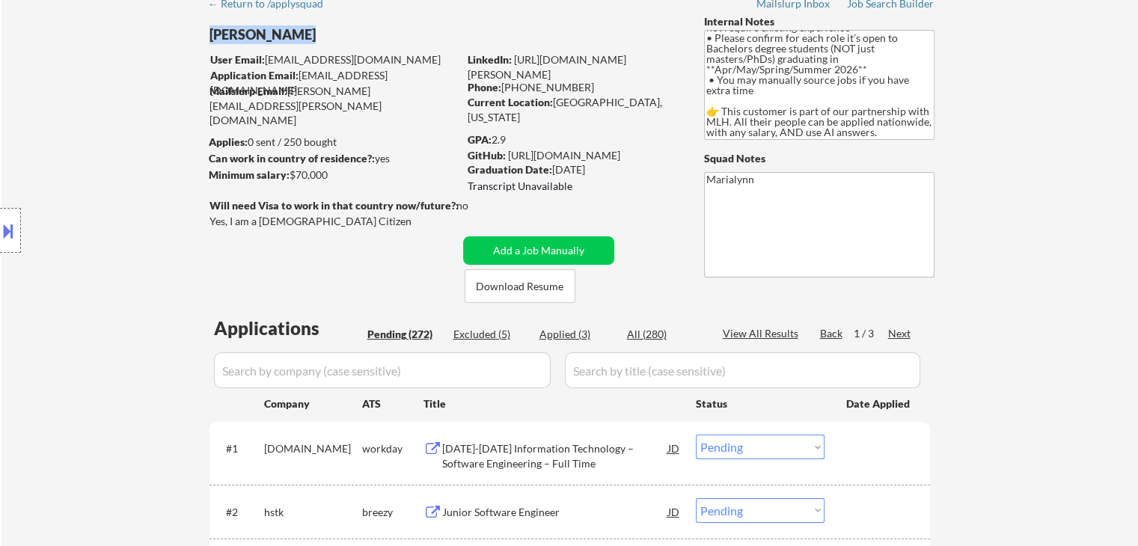
scroll to position [0, 0]
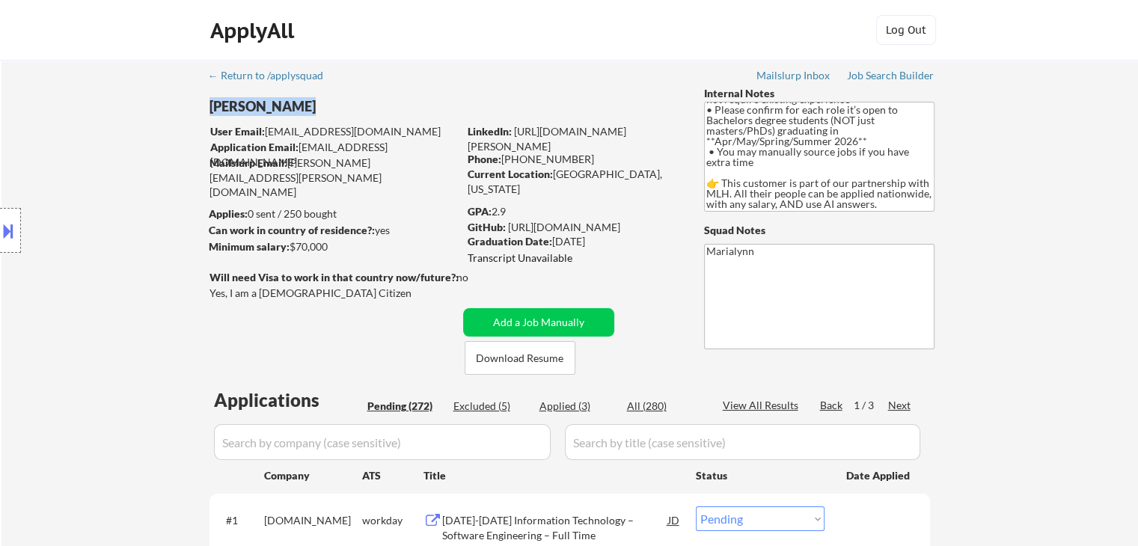
copy div "[PERSON_NAME]"
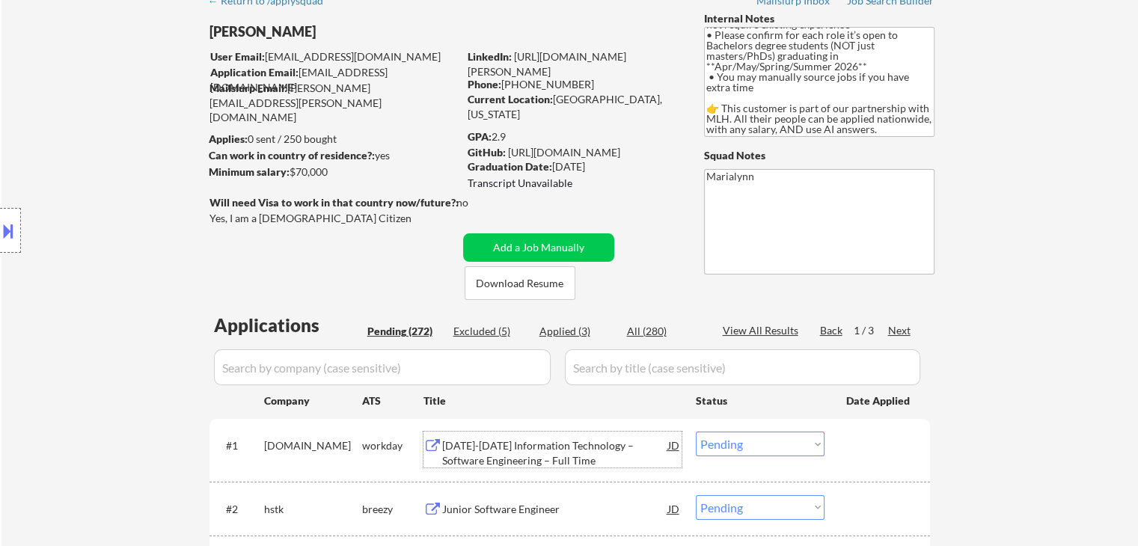
click at [595, 449] on div "[DATE]-[DATE] Information Technology – Software Engineering – Full Time" at bounding box center [555, 453] width 226 height 29
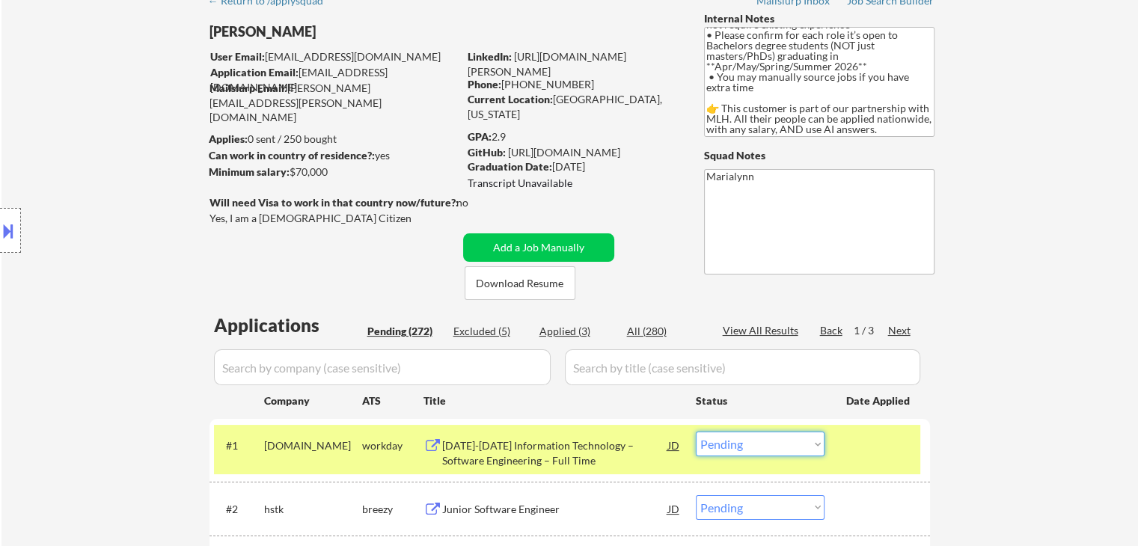
click at [744, 444] on select "Choose an option... Pending Applied Excluded (Questions) Excluded (Expired) Exc…" at bounding box center [760, 444] width 129 height 25
click at [696, 432] on select "Choose an option... Pending Applied Excluded (Questions) Excluded (Expired) Exc…" at bounding box center [760, 444] width 129 height 25
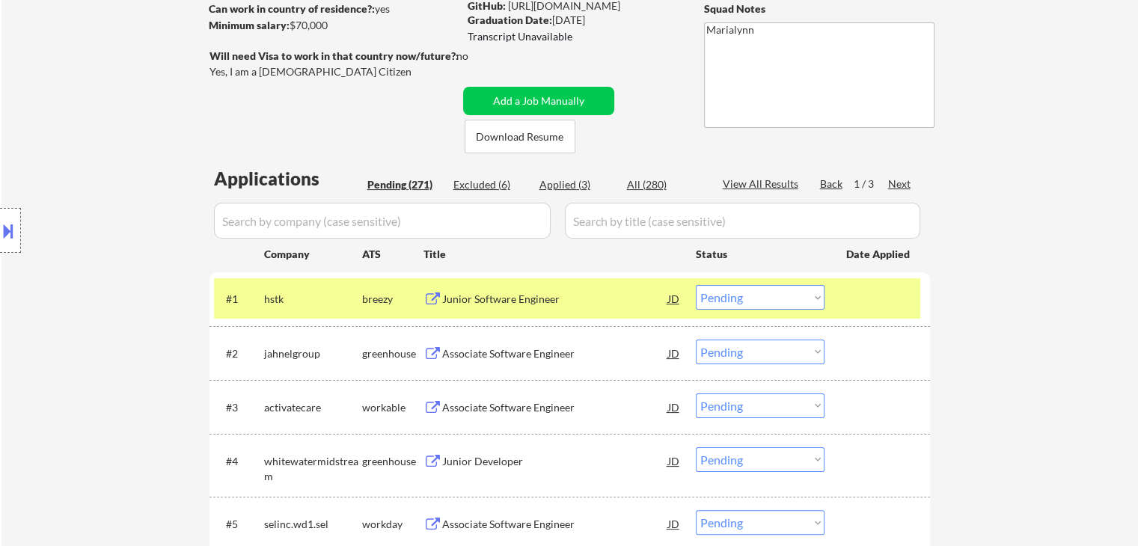
scroll to position [225, 0]
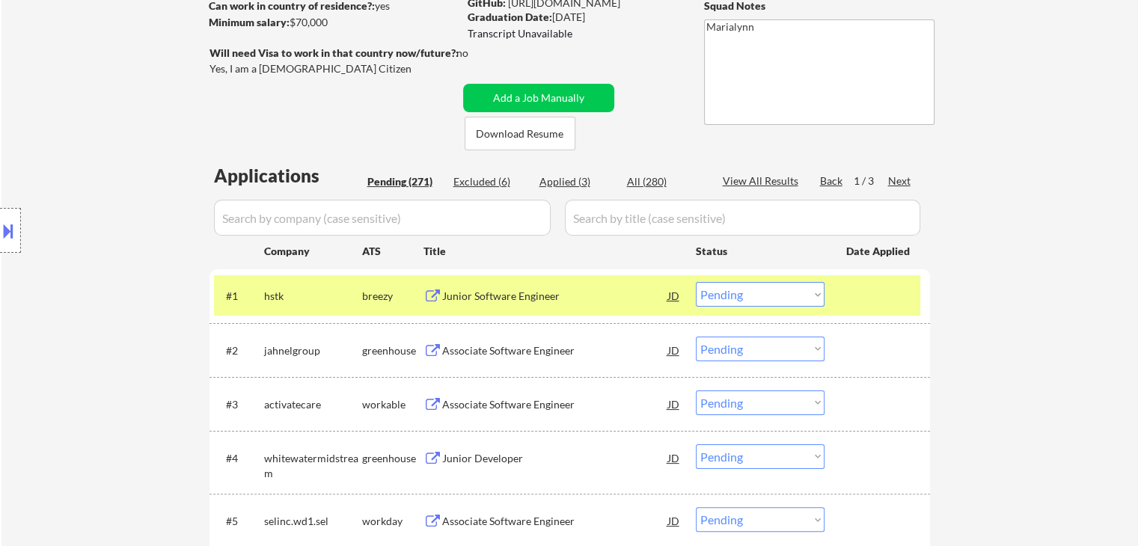
click at [478, 302] on div "Junior Software Engineer" at bounding box center [555, 296] width 226 height 15
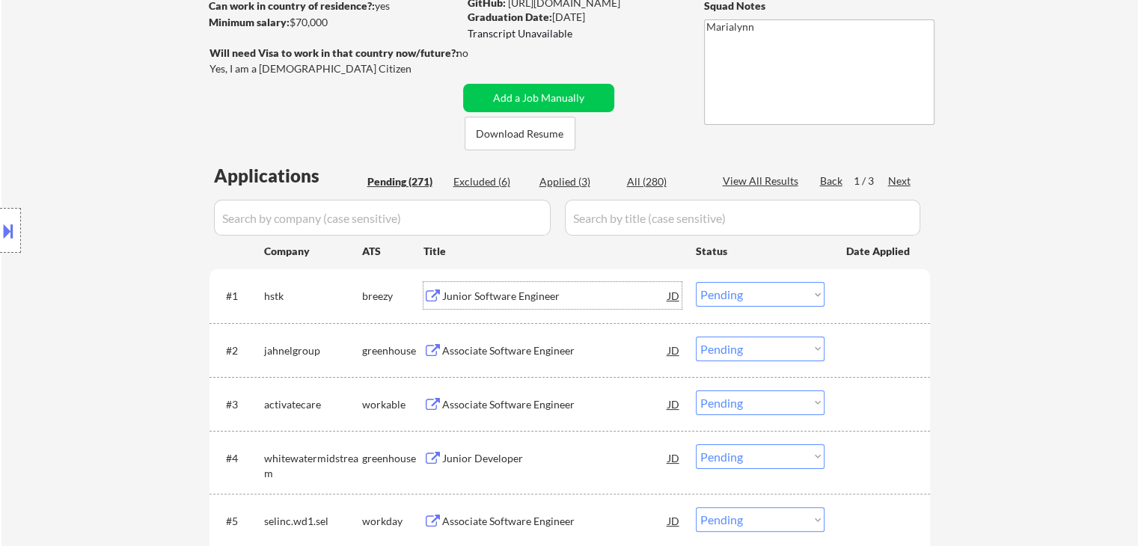
click at [790, 288] on select "Choose an option... Pending Applied Excluded (Questions) Excluded (Expired) Exc…" at bounding box center [760, 294] width 129 height 25
click at [696, 282] on select "Choose an option... Pending Applied Excluded (Questions) Excluded (Expired) Exc…" at bounding box center [760, 294] width 129 height 25
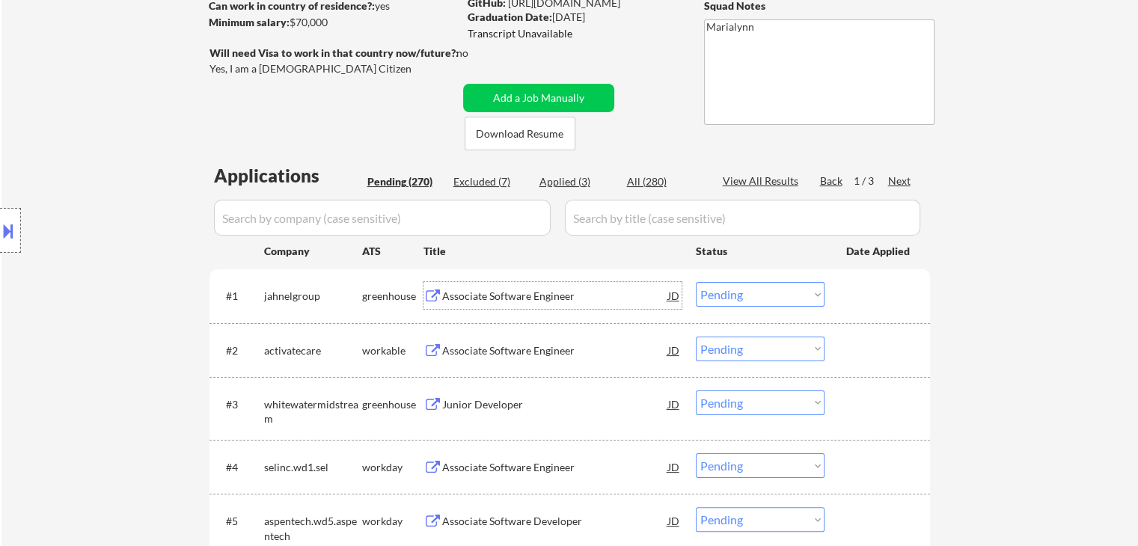
click at [522, 287] on div "Associate Software Engineer" at bounding box center [555, 295] width 226 height 27
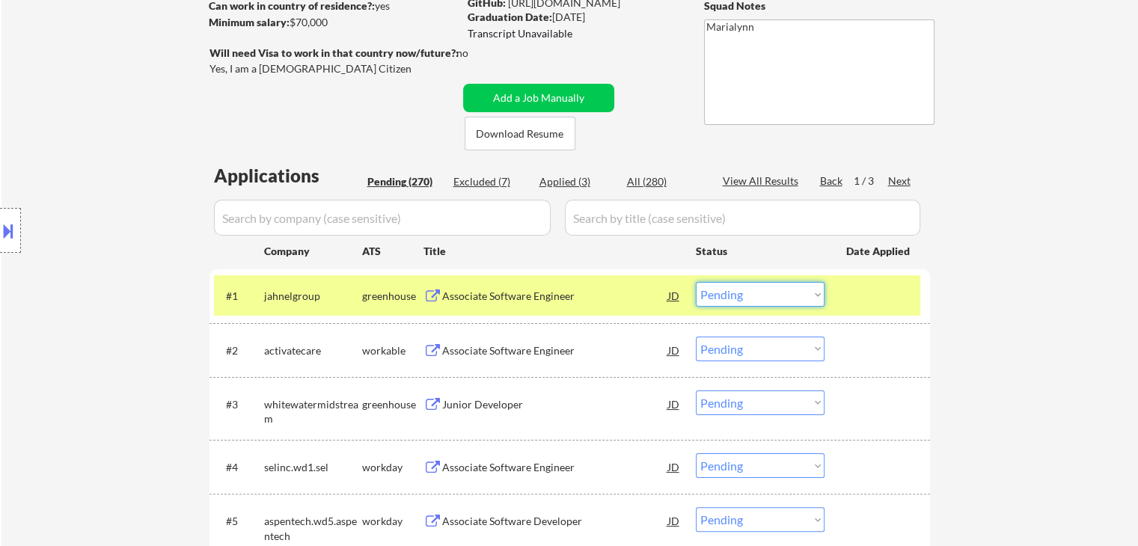
click at [737, 293] on select "Choose an option... Pending Applied Excluded (Questions) Excluded (Expired) Exc…" at bounding box center [760, 294] width 129 height 25
click at [696, 282] on select "Choose an option... Pending Applied Excluded (Questions) Excluded (Expired) Exc…" at bounding box center [760, 294] width 129 height 25
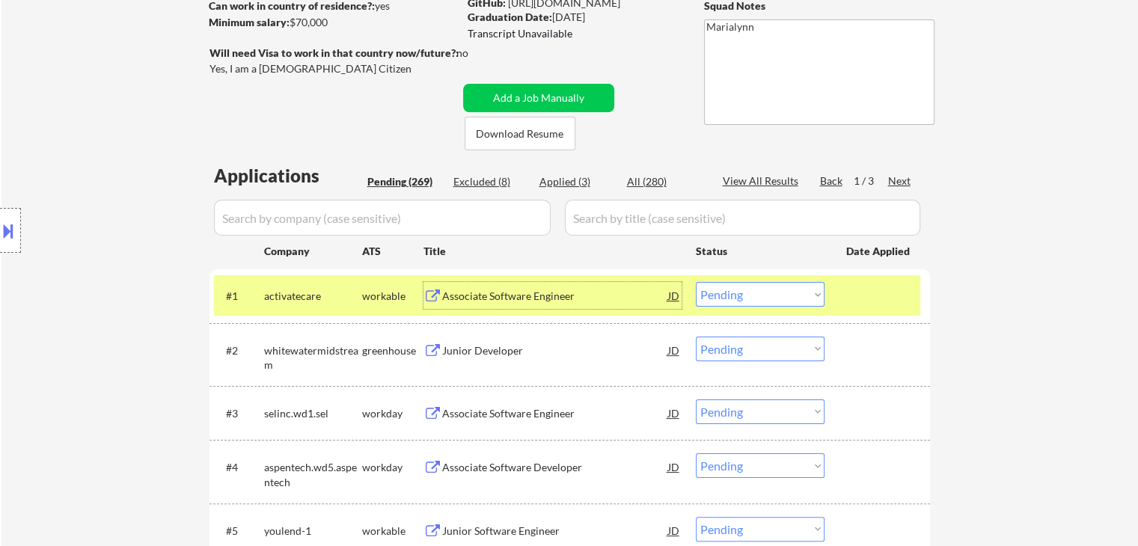
click at [516, 304] on div "Associate Software Engineer" at bounding box center [555, 295] width 226 height 27
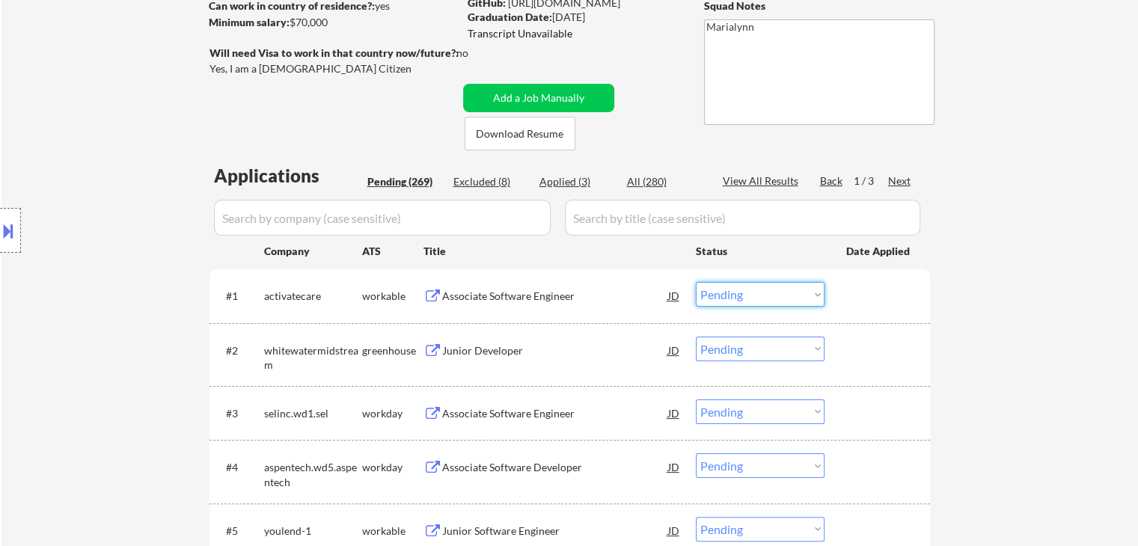
click at [753, 294] on select "Choose an option... Pending Applied Excluded (Questions) Excluded (Expired) Exc…" at bounding box center [760, 294] width 129 height 25
click at [696, 282] on select "Choose an option... Pending Applied Excluded (Questions) Excluded (Expired) Exc…" at bounding box center [760, 294] width 129 height 25
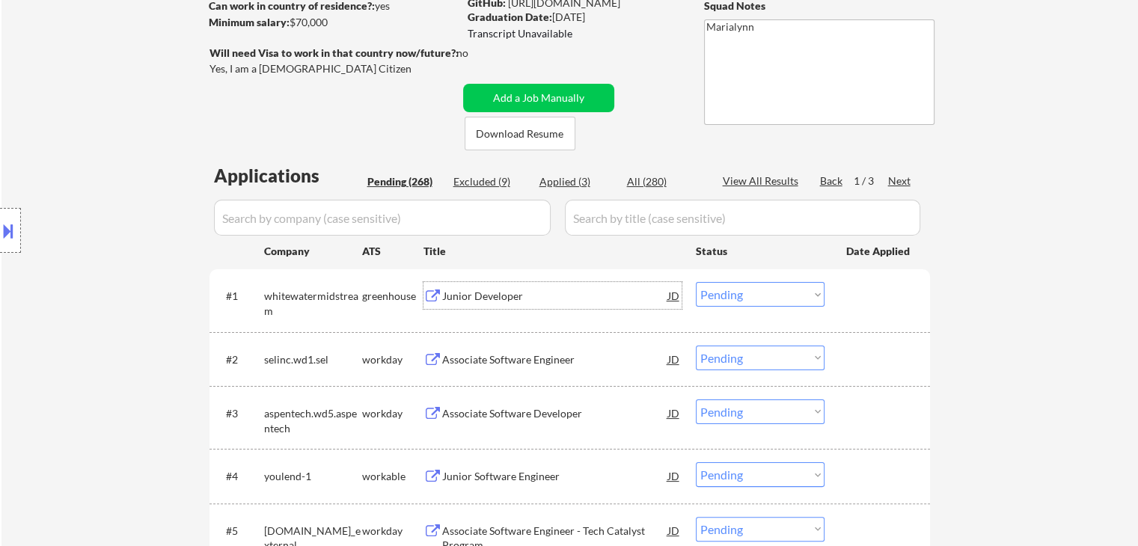
click at [513, 297] on div "Junior Developer" at bounding box center [555, 296] width 226 height 15
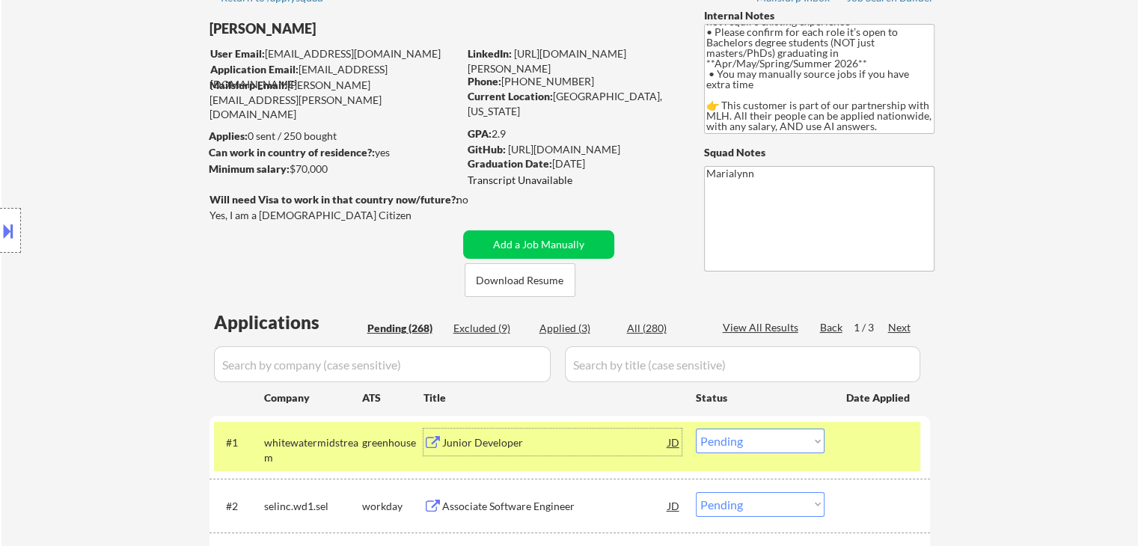
scroll to position [150, 0]
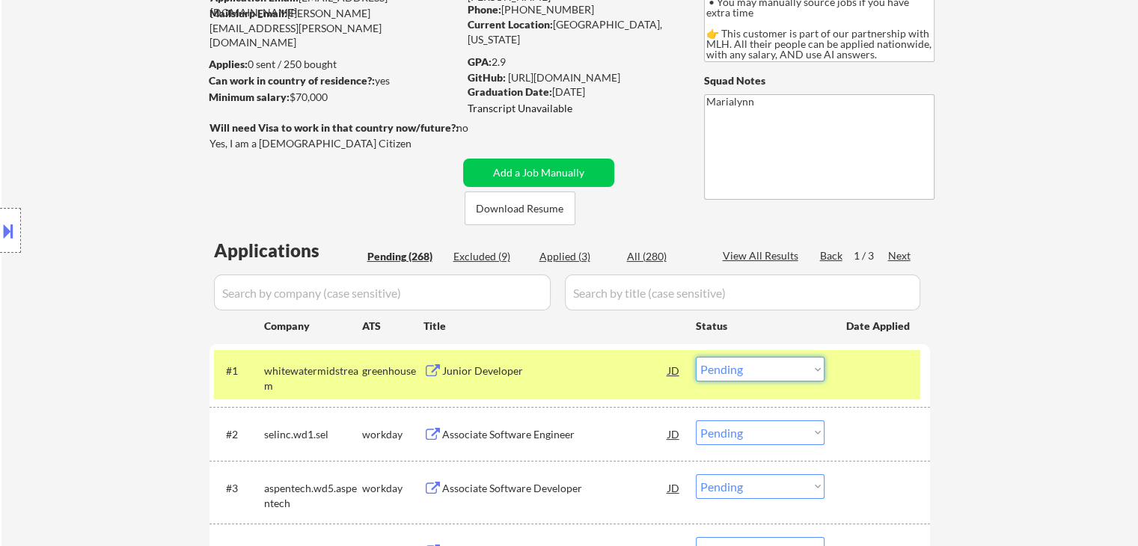
click at [743, 367] on select "Choose an option... Pending Applied Excluded (Questions) Excluded (Expired) Exc…" at bounding box center [760, 369] width 129 height 25
click at [696, 357] on select "Choose an option... Pending Applied Excluded (Questions) Excluded (Expired) Exc…" at bounding box center [760, 369] width 129 height 25
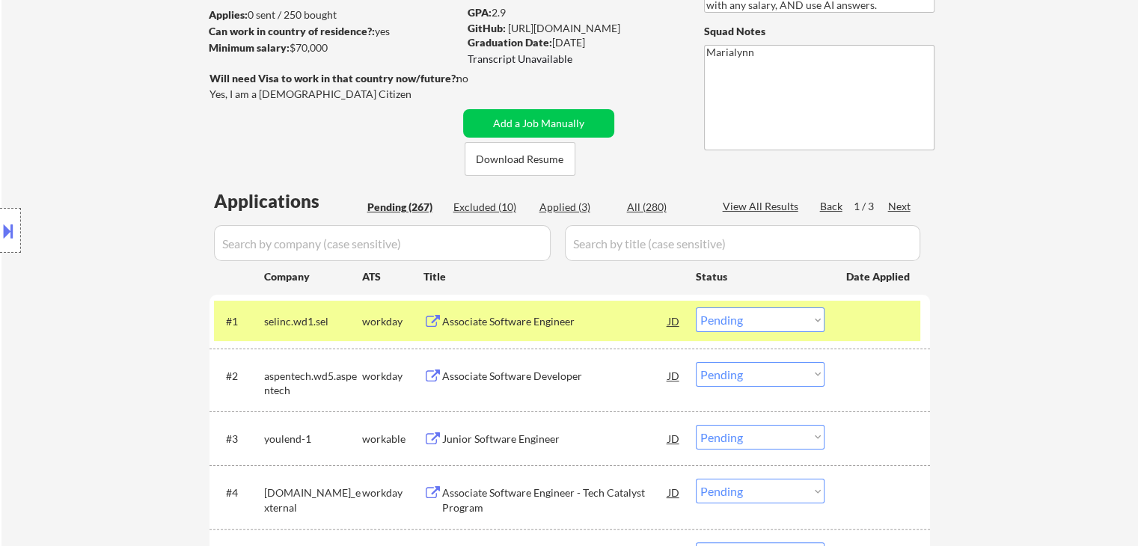
scroll to position [225, 0]
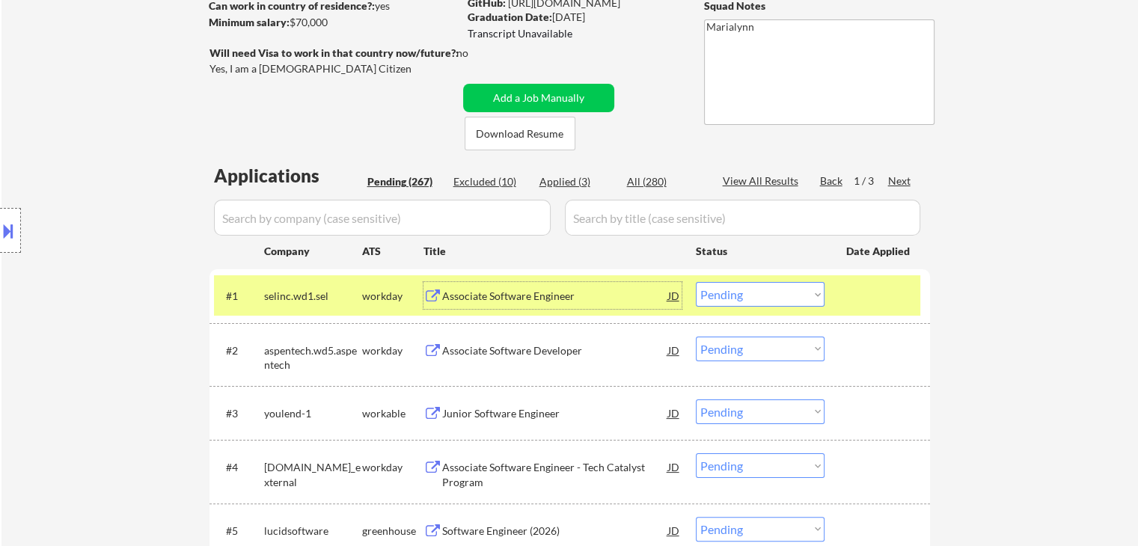
click at [526, 294] on div "Associate Software Engineer" at bounding box center [555, 296] width 226 height 15
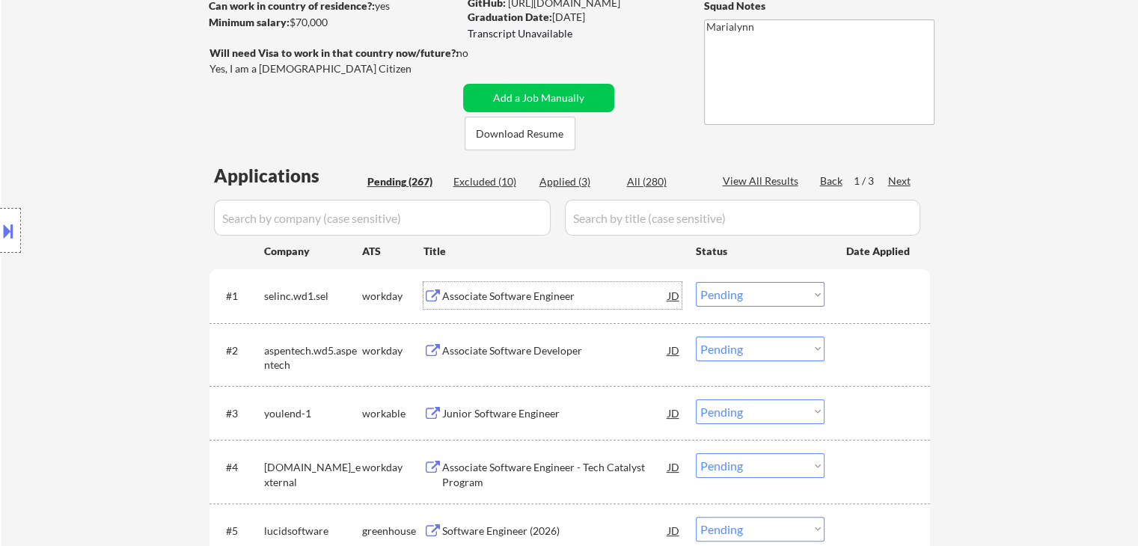
click at [723, 300] on select "Choose an option... Pending Applied Excluded (Questions) Excluded (Expired) Exc…" at bounding box center [760, 294] width 129 height 25
click at [696, 282] on select "Choose an option... Pending Applied Excluded (Questions) Excluded (Expired) Exc…" at bounding box center [760, 294] width 129 height 25
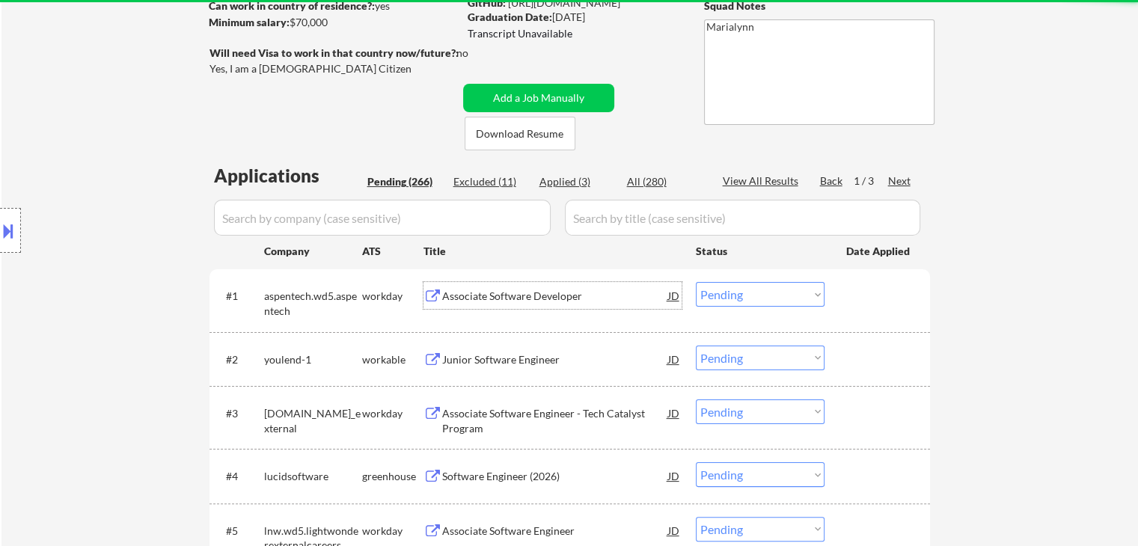
click at [503, 297] on div "Associate Software Developer" at bounding box center [555, 296] width 226 height 15
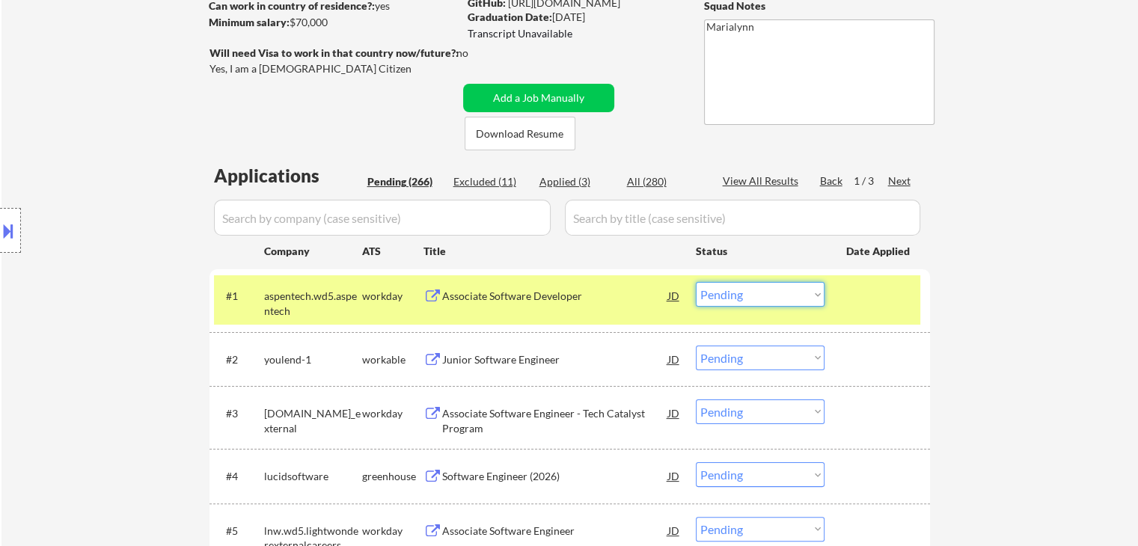
click at [725, 287] on select "Choose an option... Pending Applied Excluded (Questions) Excluded (Expired) Exc…" at bounding box center [760, 294] width 129 height 25
click at [696, 282] on select "Choose an option... Pending Applied Excluded (Questions) Excluded (Expired) Exc…" at bounding box center [760, 294] width 129 height 25
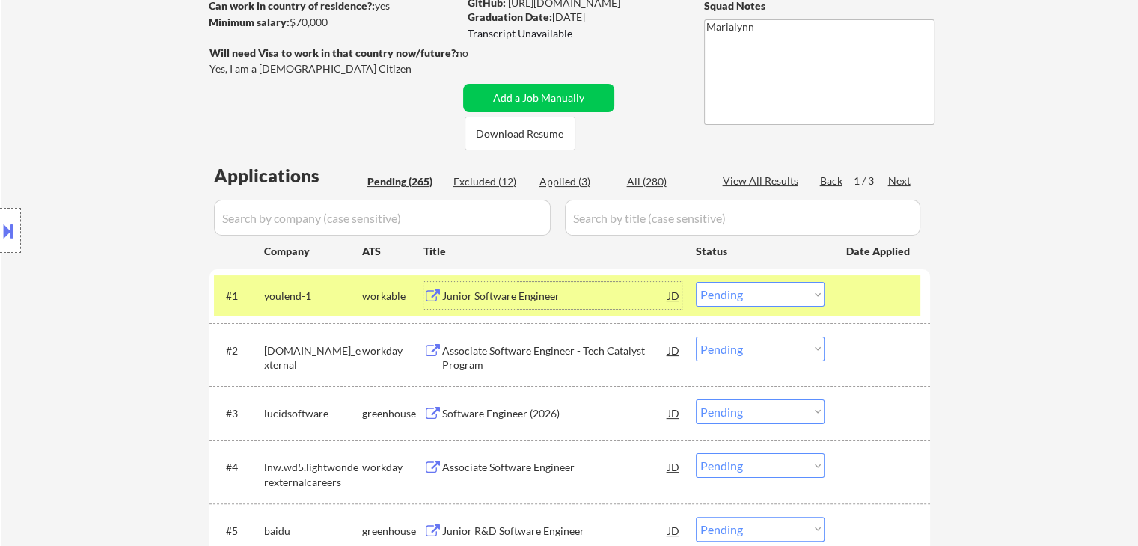
click at [519, 306] on div "Junior Software Engineer" at bounding box center [555, 295] width 226 height 27
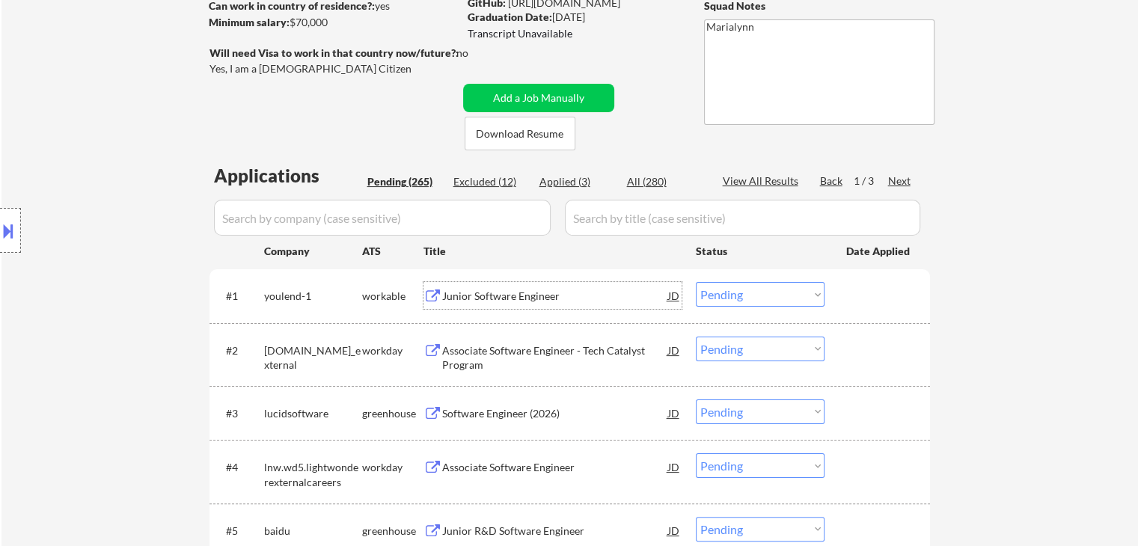
scroll to position [150, 0]
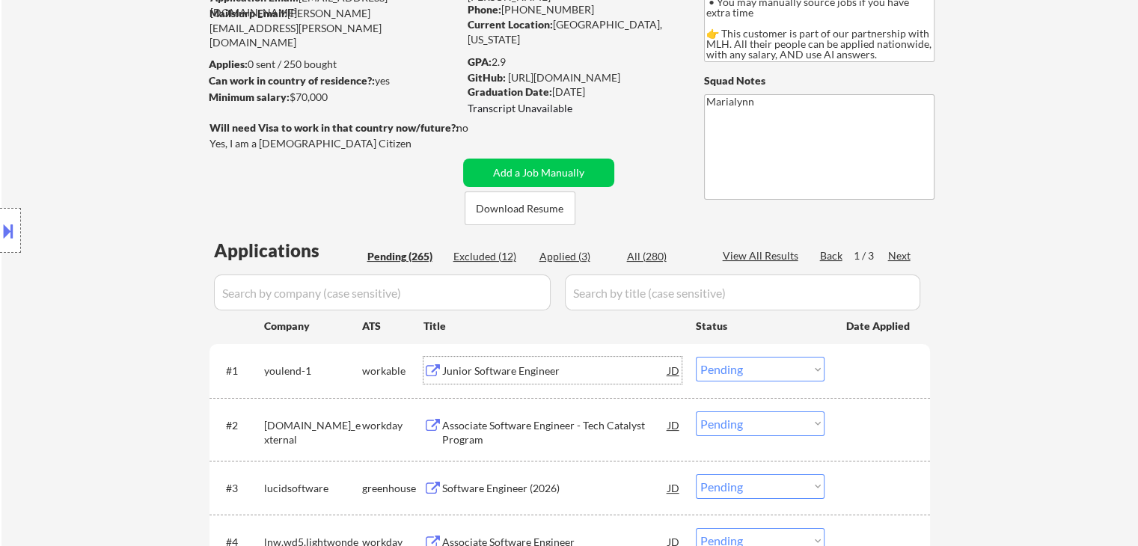
click at [772, 365] on select "Choose an option... Pending Applied Excluded (Questions) Excluded (Expired) Exc…" at bounding box center [760, 369] width 129 height 25
click at [696, 357] on select "Choose an option... Pending Applied Excluded (Questions) Excluded (Expired) Exc…" at bounding box center [760, 369] width 129 height 25
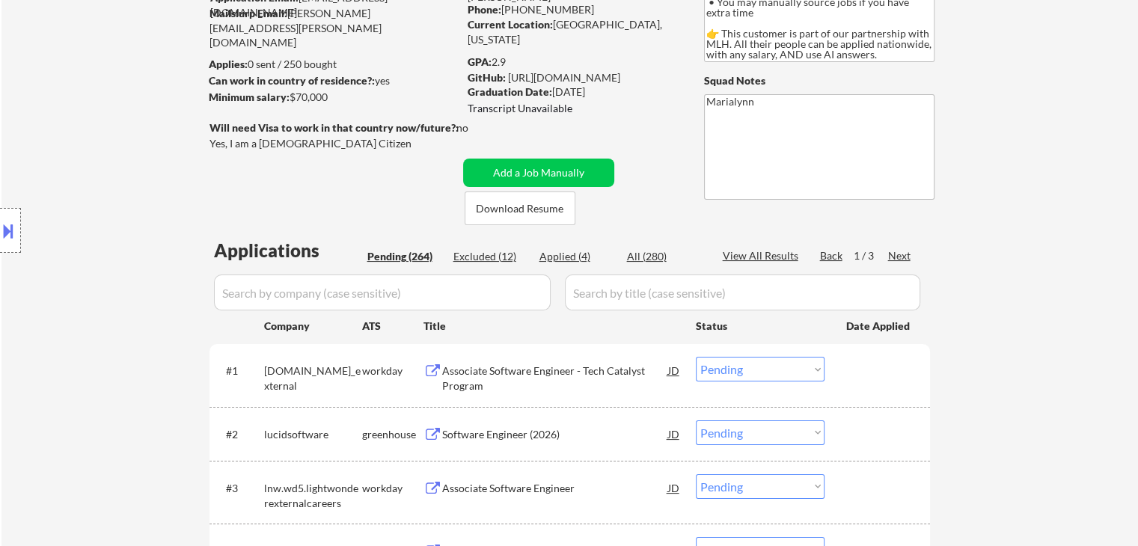
click at [464, 372] on div "Associate Software Engineer - Tech Catalyst Program" at bounding box center [555, 378] width 226 height 29
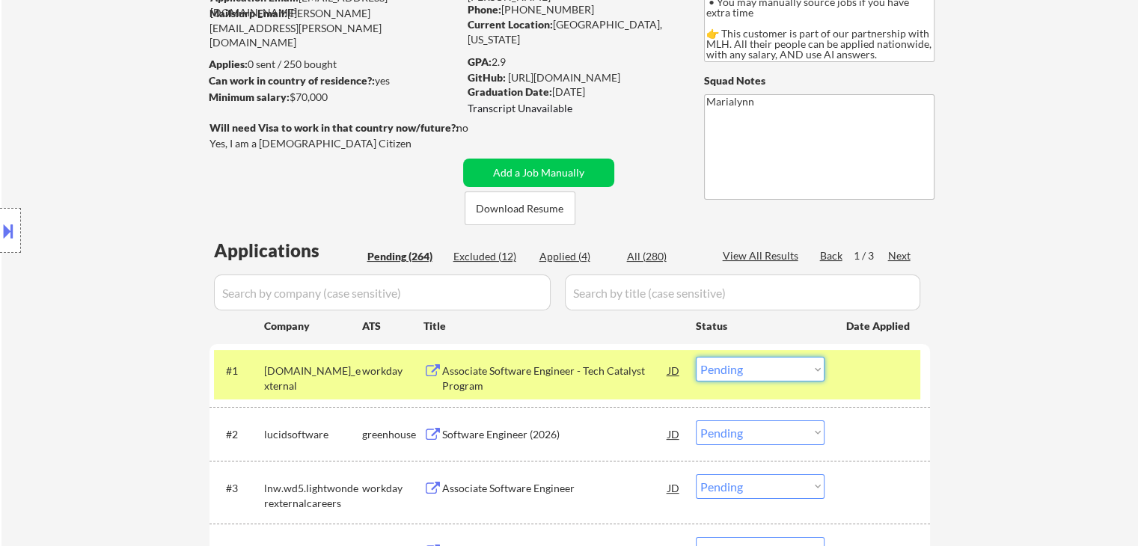
click at [772, 359] on select "Choose an option... Pending Applied Excluded (Questions) Excluded (Expired) Exc…" at bounding box center [760, 369] width 129 height 25
click at [696, 357] on select "Choose an option... Pending Applied Excluded (Questions) Excluded (Expired) Exc…" at bounding box center [760, 369] width 129 height 25
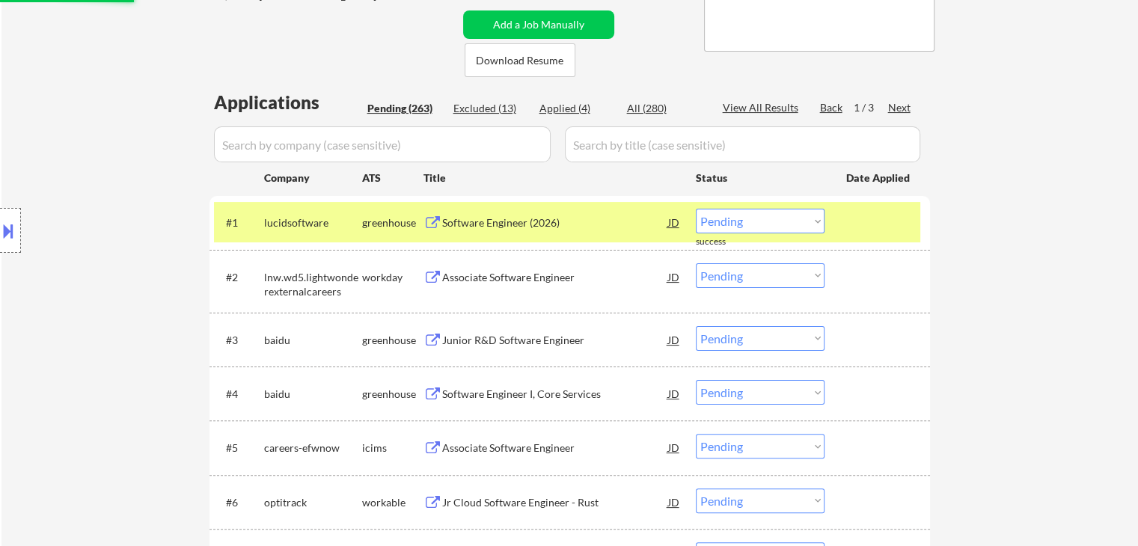
scroll to position [299, 0]
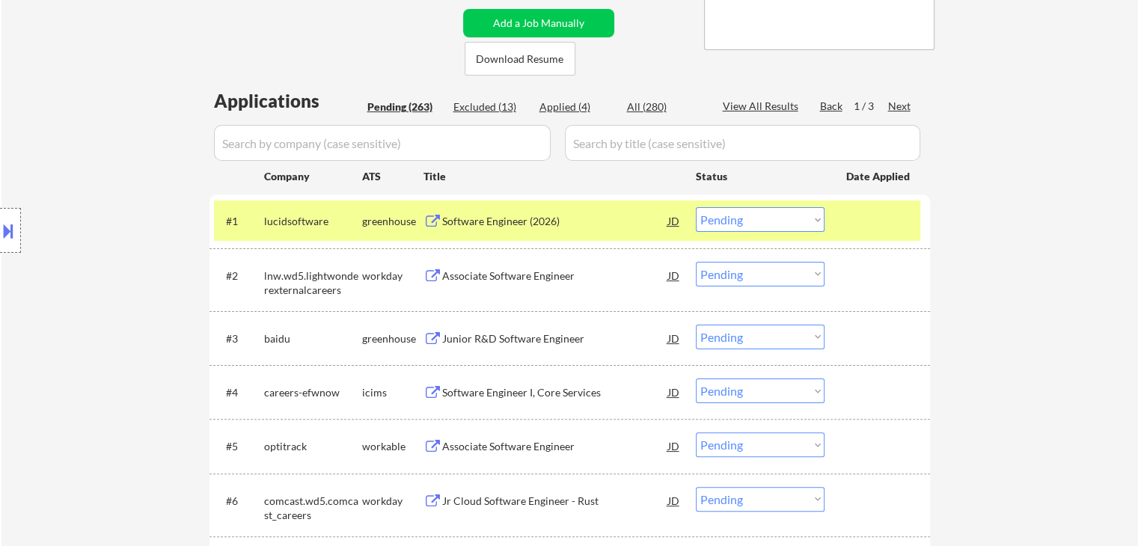
click at [503, 233] on div "Software Engineer (2026)" at bounding box center [555, 220] width 226 height 27
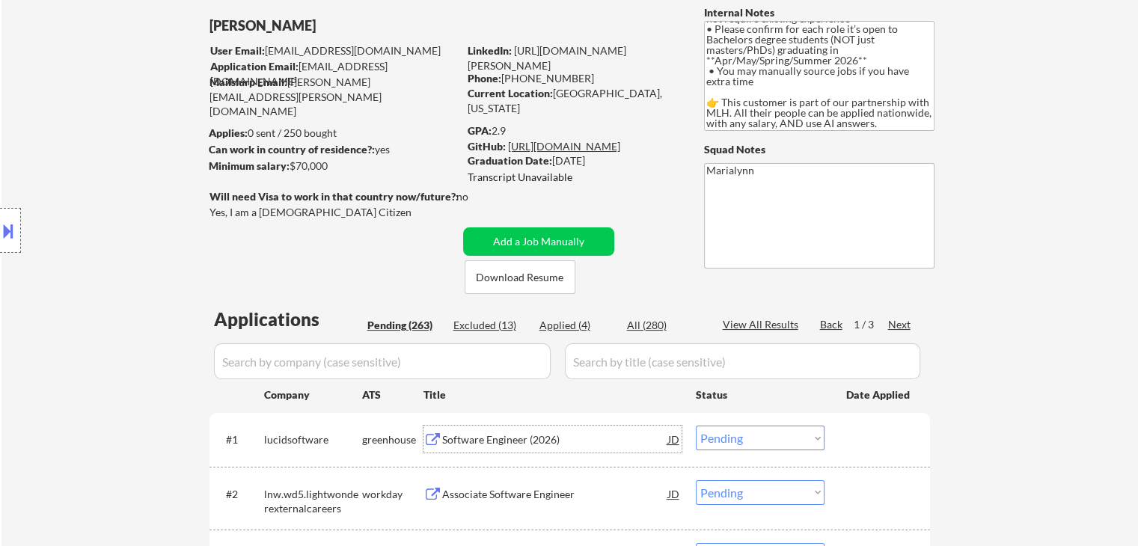
scroll to position [75, 0]
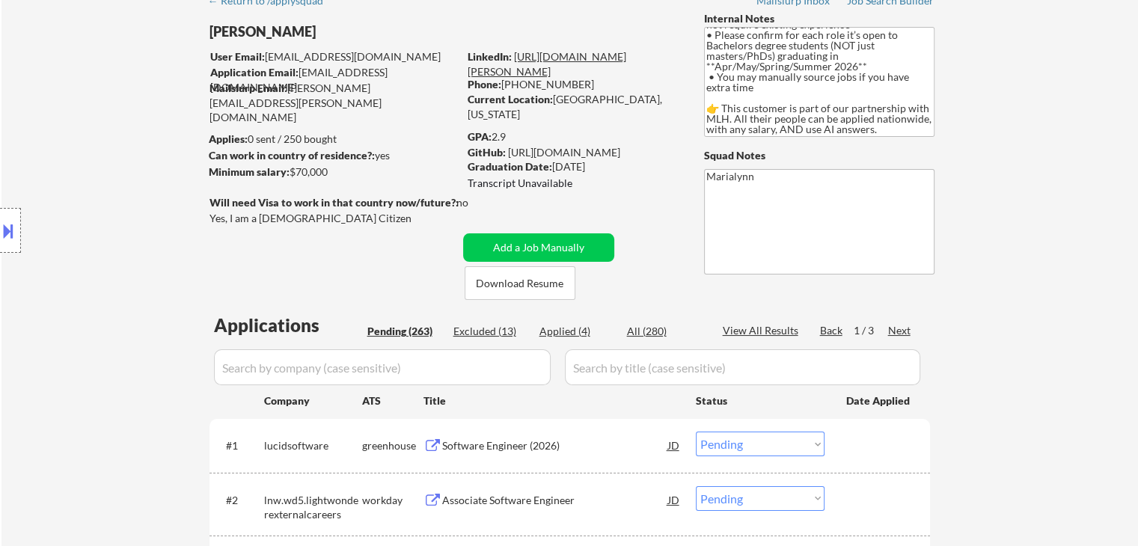
click at [595, 73] on link "[URL][DOMAIN_NAME][PERSON_NAME]" at bounding box center [547, 64] width 159 height 28
drag, startPoint x: 585, startPoint y: 193, endPoint x: 537, endPoint y: 173, distance: 52.7
click at [577, 192] on div "GPA: 2.9 GitHub: [URL][DOMAIN_NAME] Graduation Date: [DATE] Transcript Unavaila…" at bounding box center [575, 161] width 214 height 64
drag, startPoint x: 506, startPoint y: 132, endPoint x: 482, endPoint y: 126, distance: 24.5
click at [493, 131] on div "GPA: 2.9" at bounding box center [575, 136] width 214 height 15
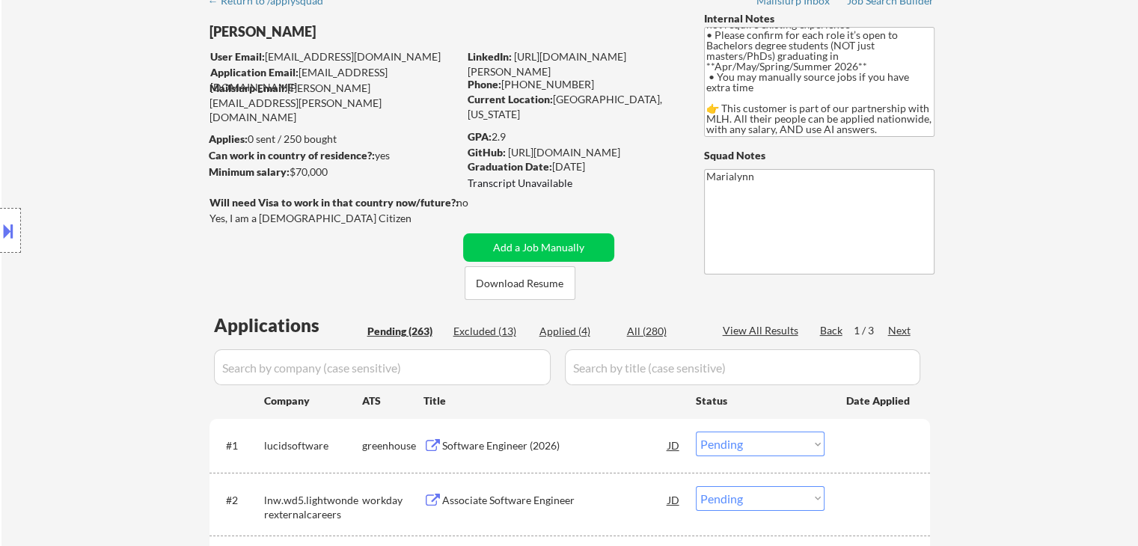
drag, startPoint x: 494, startPoint y: 129, endPoint x: 512, endPoint y: 133, distance: 18.4
click at [512, 133] on div "GPA: 2.9" at bounding box center [575, 136] width 214 height 15
click at [720, 439] on select "Choose an option... Pending Applied Excluded (Questions) Excluded (Expired) Exc…" at bounding box center [760, 444] width 129 height 25
drag, startPoint x: 962, startPoint y: 451, endPoint x: 915, endPoint y: 454, distance: 46.5
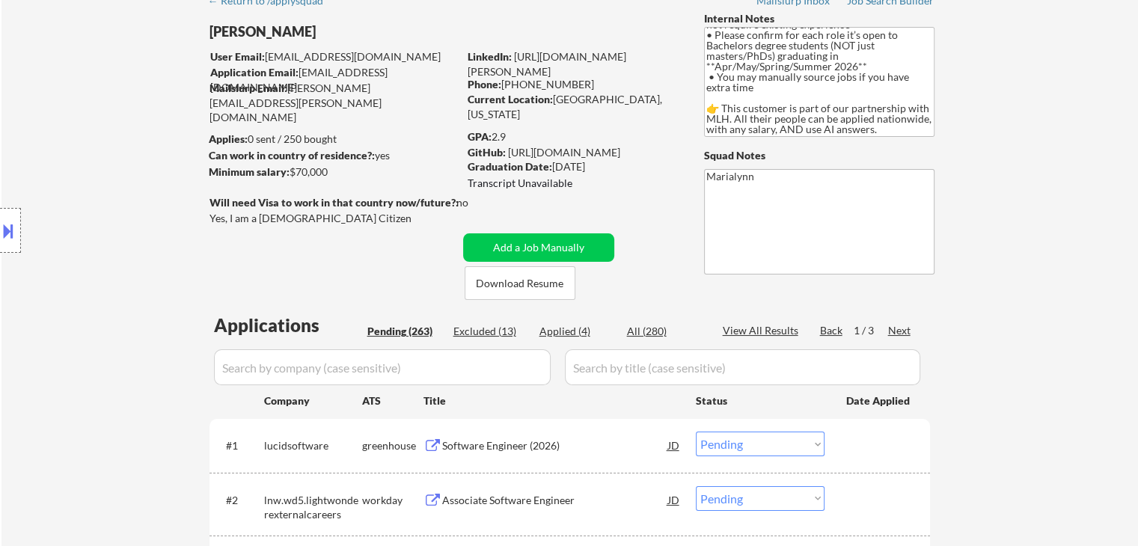
click at [781, 445] on select "Choose an option... Pending Applied Excluded (Questions) Excluded (Expired) Exc…" at bounding box center [760, 444] width 129 height 25
click at [696, 432] on select "Choose an option... Pending Applied Excluded (Questions) Excluded (Expired) Exc…" at bounding box center [760, 444] width 129 height 25
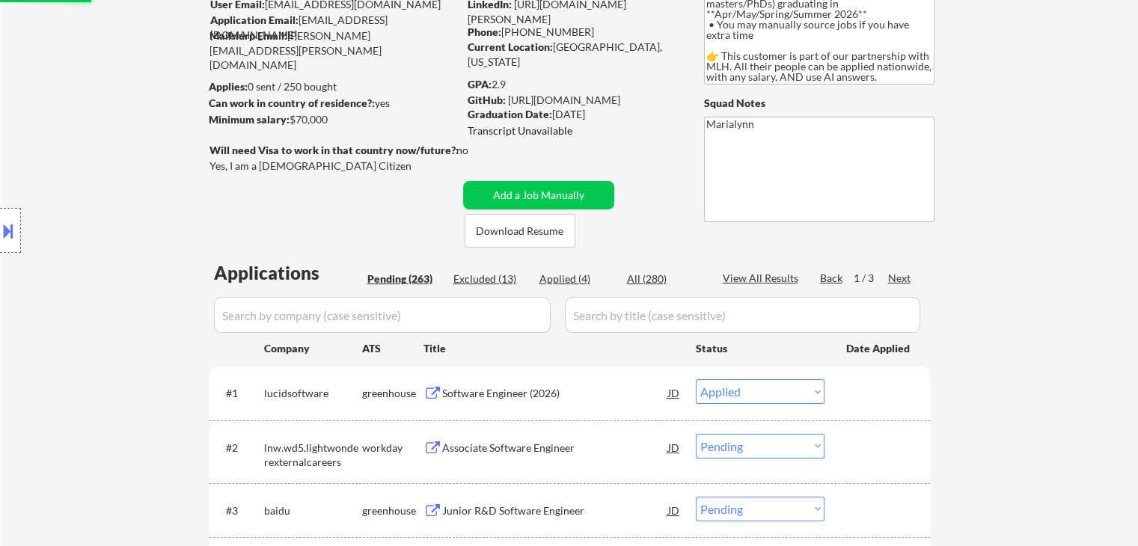
scroll to position [150, 0]
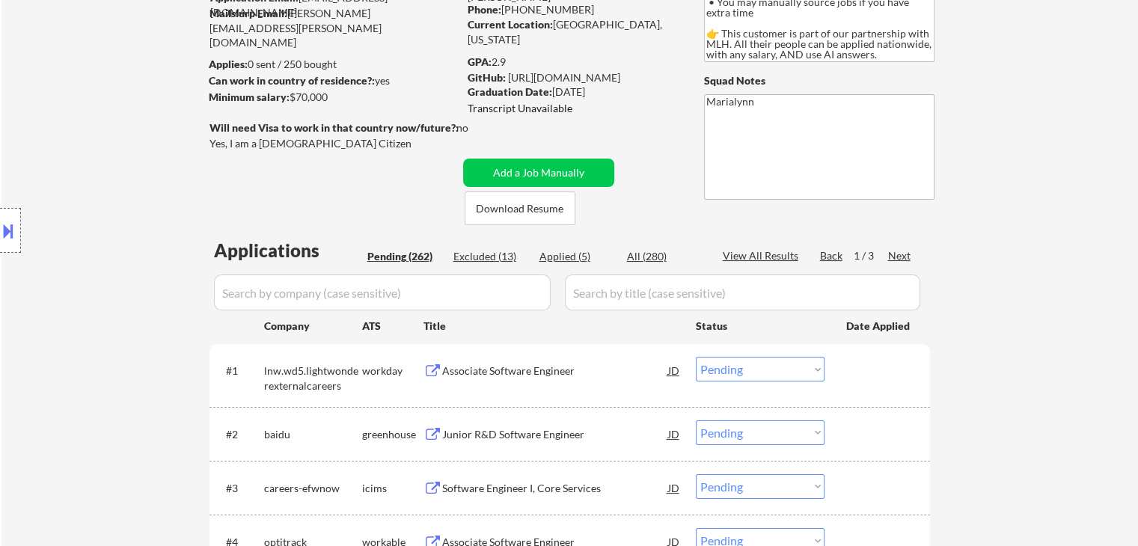
click at [513, 364] on div "Associate Software Engineer" at bounding box center [555, 371] width 226 height 15
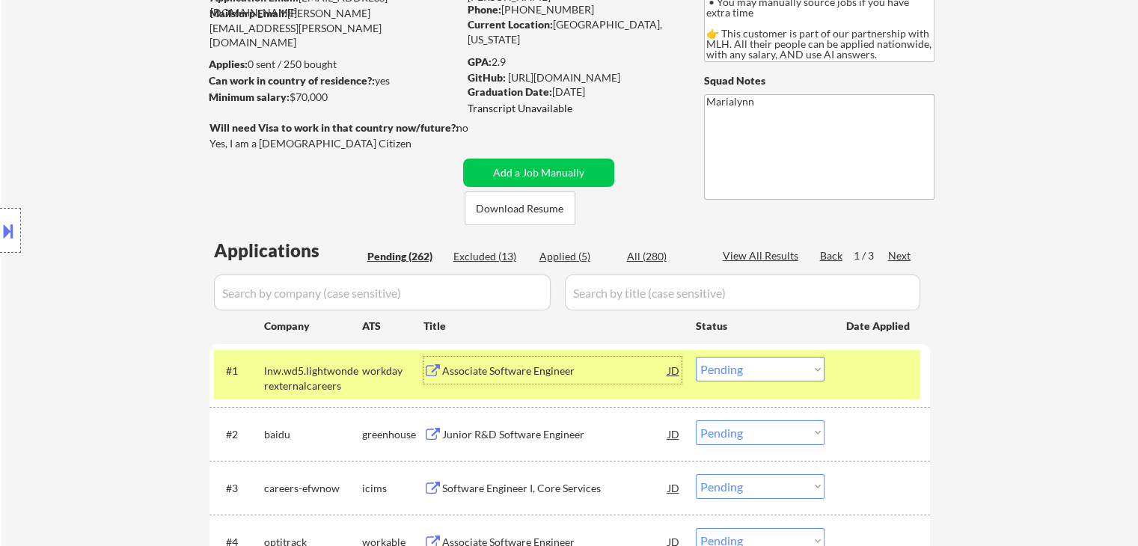
click at [783, 368] on select "Choose an option... Pending Applied Excluded (Questions) Excluded (Expired) Exc…" at bounding box center [760, 369] width 129 height 25
click at [696, 357] on select "Choose an option... Pending Applied Excluded (Questions) Excluded (Expired) Exc…" at bounding box center [760, 369] width 129 height 25
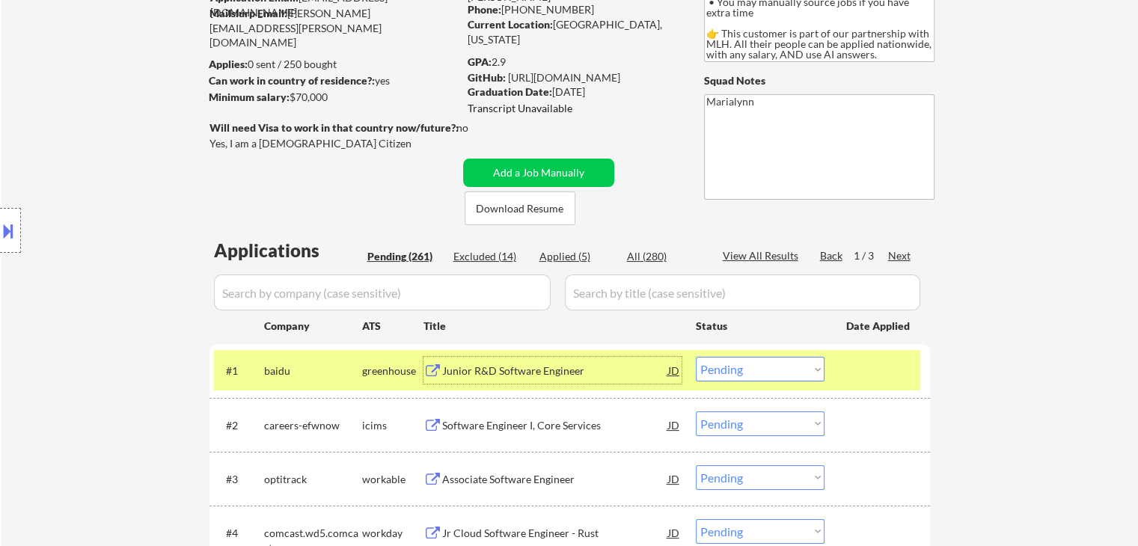
click at [507, 382] on div "Junior R&D Software Engineer" at bounding box center [555, 370] width 226 height 27
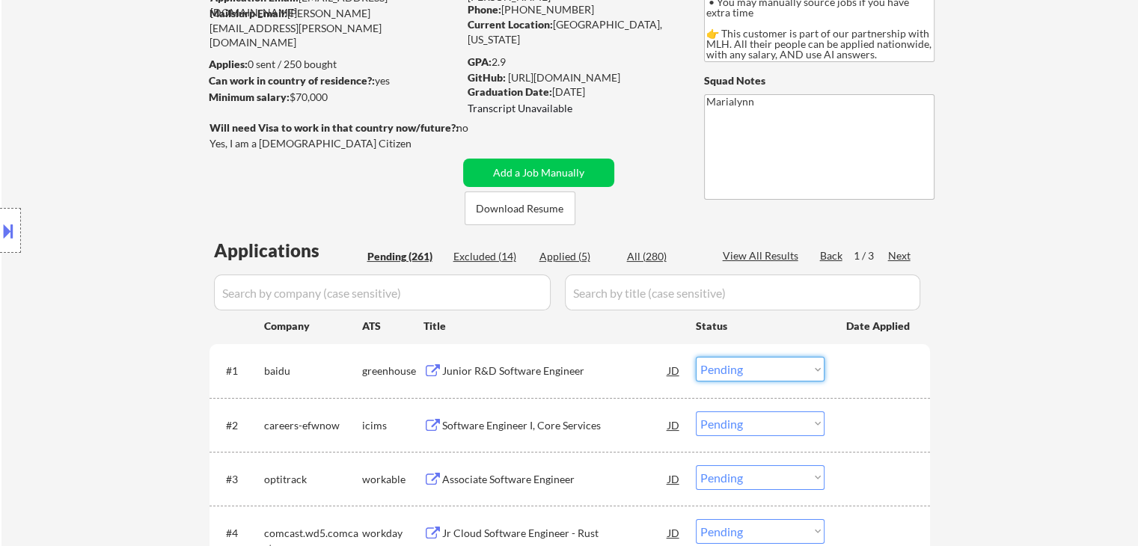
click at [770, 372] on select "Choose an option... Pending Applied Excluded (Questions) Excluded (Expired) Exc…" at bounding box center [760, 369] width 129 height 25
click at [696, 357] on select "Choose an option... Pending Applied Excluded (Questions) Excluded (Expired) Exc…" at bounding box center [760, 369] width 129 height 25
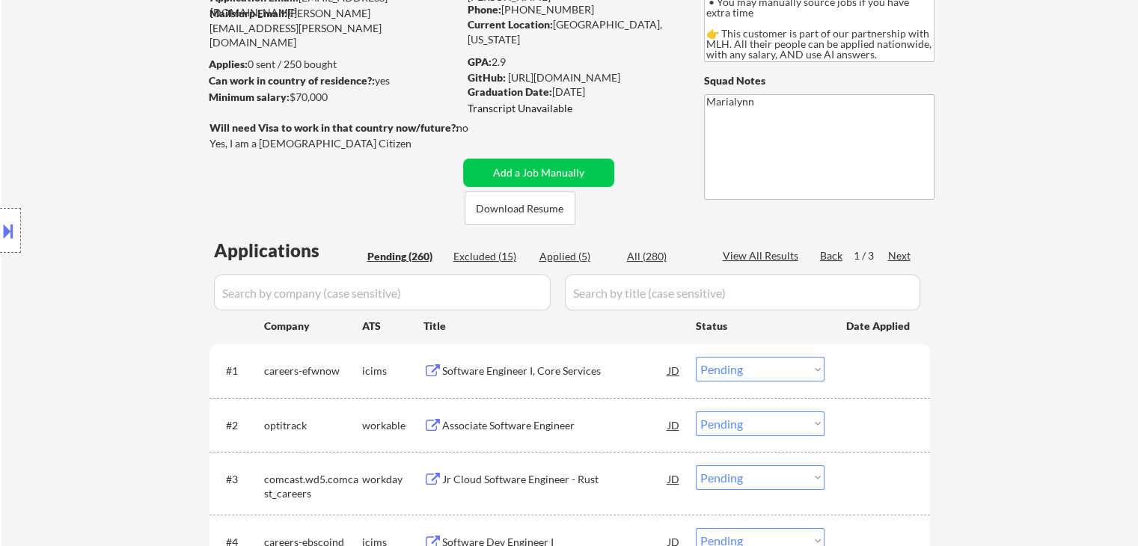
click at [507, 381] on div "Software Engineer I, Core Services" at bounding box center [555, 370] width 226 height 27
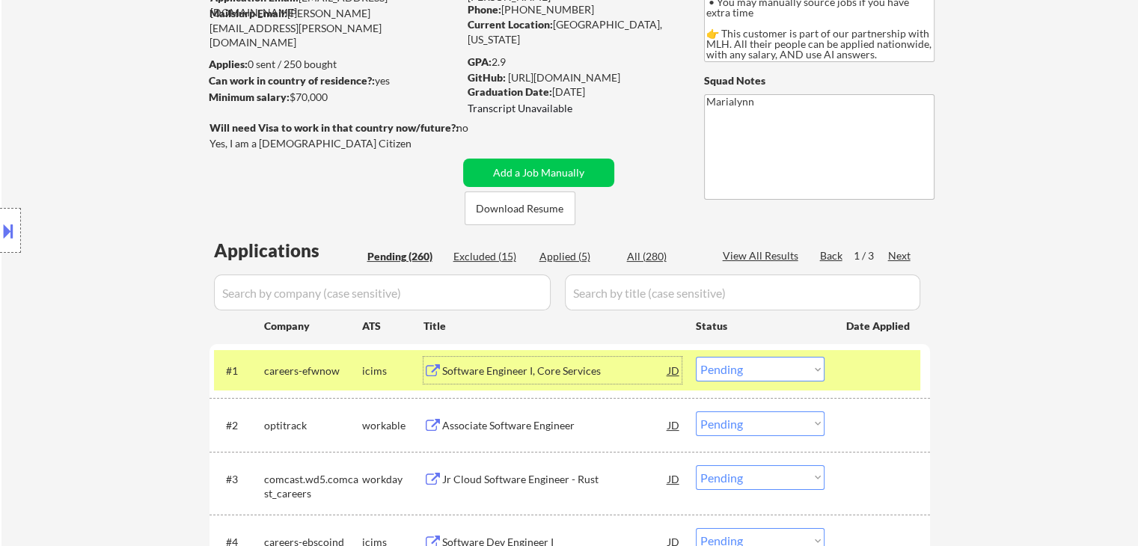
click at [728, 366] on select "Choose an option... Pending Applied Excluded (Questions) Excluded (Expired) Exc…" at bounding box center [760, 369] width 129 height 25
click at [696, 357] on select "Choose an option... Pending Applied Excluded (Questions) Excluded (Expired) Exc…" at bounding box center [760, 369] width 129 height 25
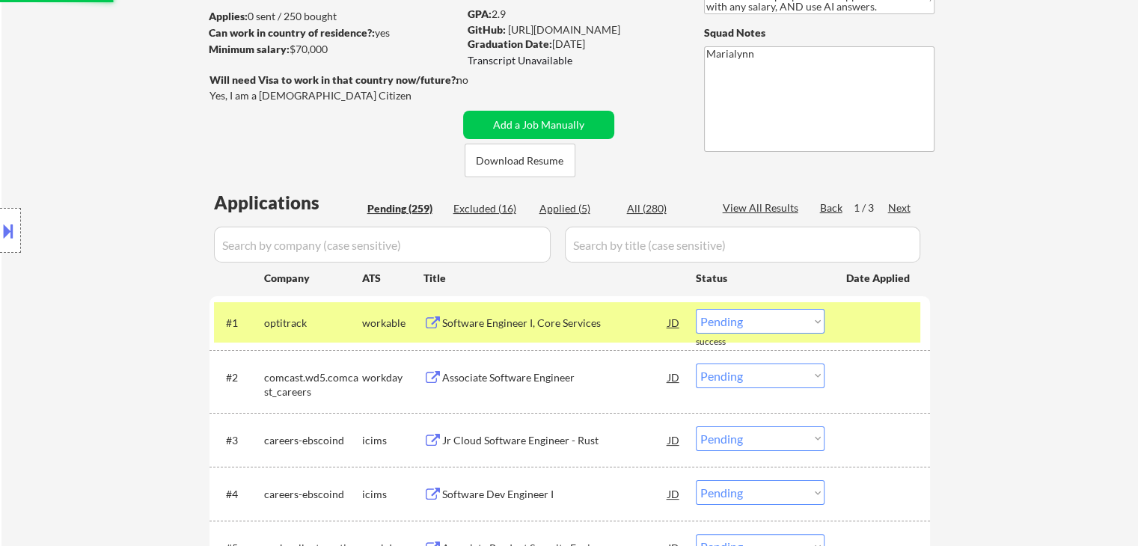
scroll to position [225, 0]
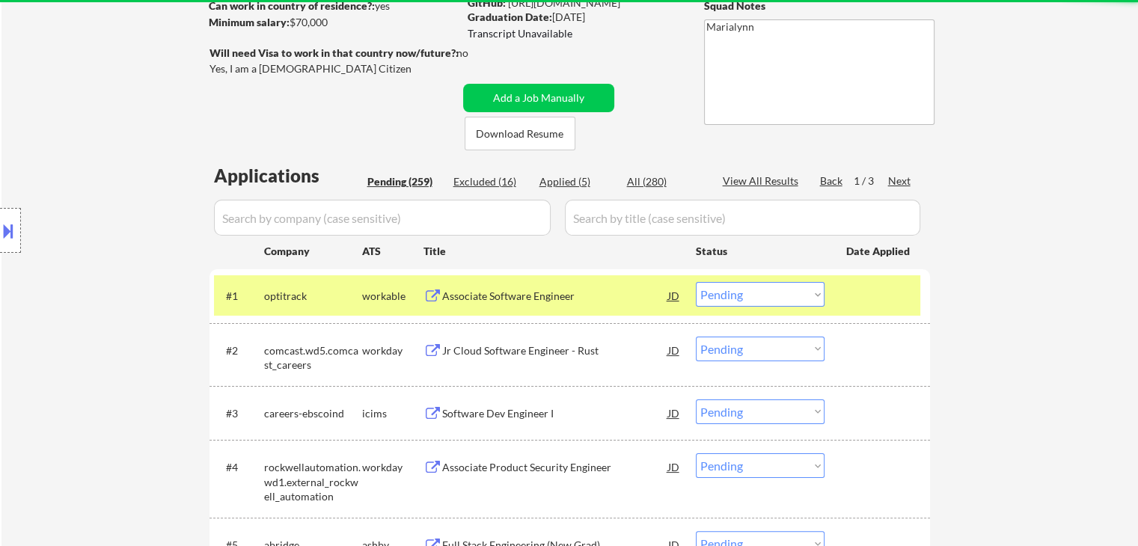
click at [487, 283] on div "Associate Software Engineer" at bounding box center [555, 295] width 226 height 27
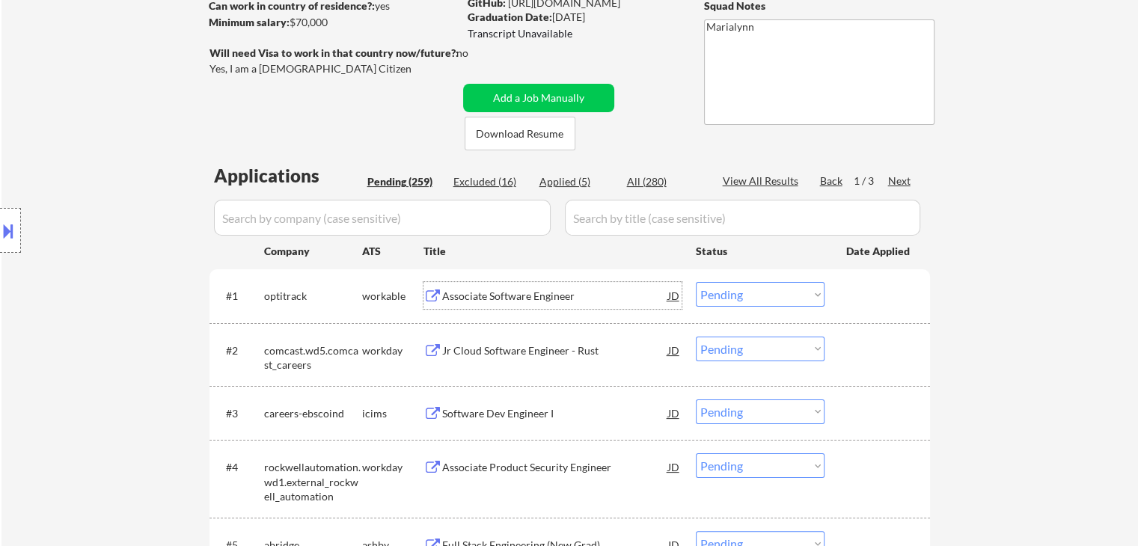
click at [763, 293] on select "Choose an option... Pending Applied Excluded (Questions) Excluded (Expired) Exc…" at bounding box center [760, 294] width 129 height 25
click at [696, 282] on select "Choose an option... Pending Applied Excluded (Questions) Excluded (Expired) Exc…" at bounding box center [760, 294] width 129 height 25
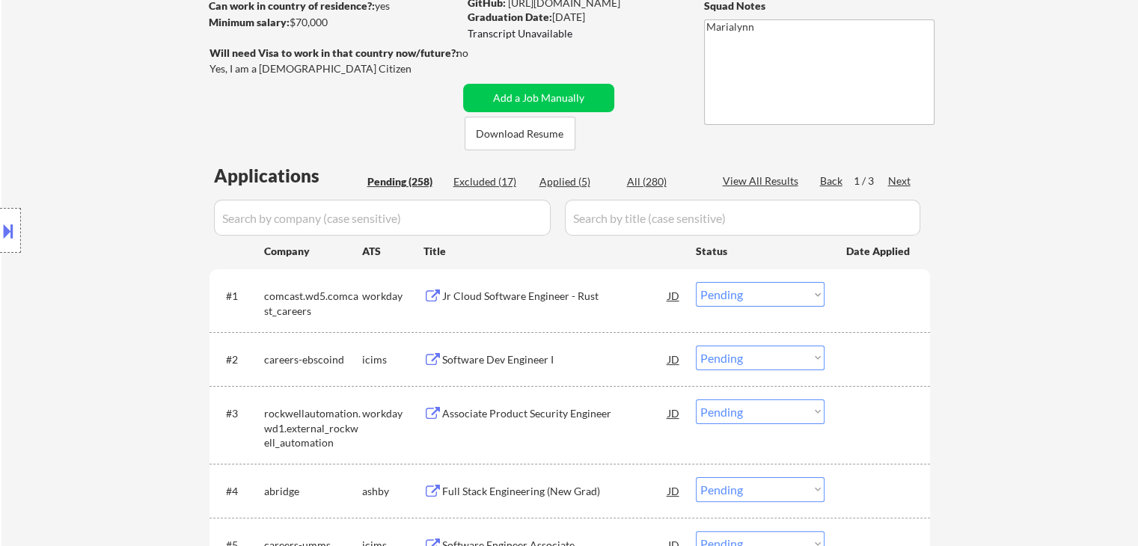
click at [538, 302] on div "Jr Cloud Software Engineer - Rust" at bounding box center [555, 295] width 226 height 27
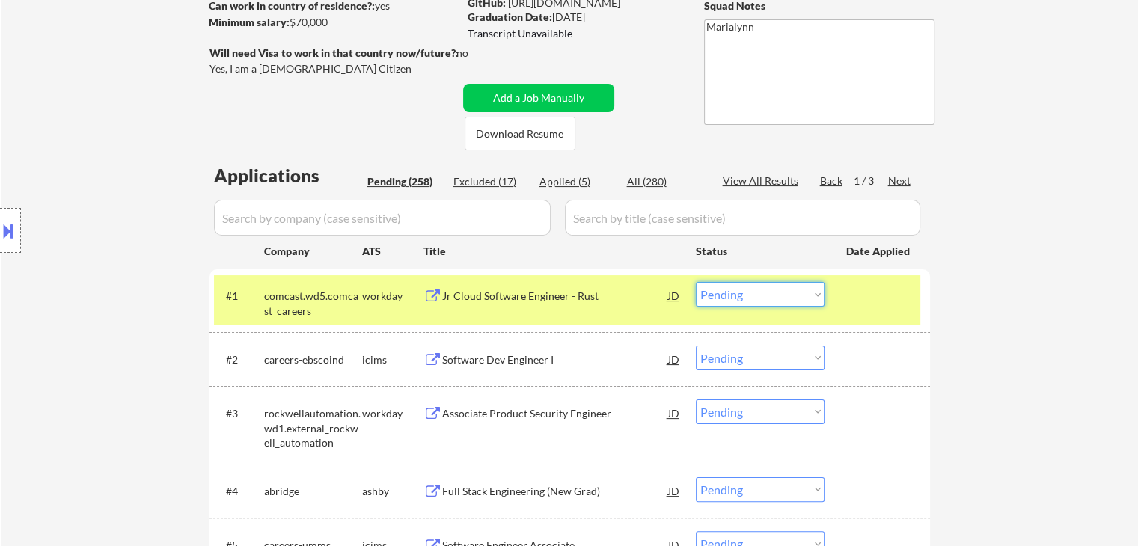
drag, startPoint x: 755, startPoint y: 290, endPoint x: 764, endPoint y: 299, distance: 12.7
click at [752, 291] on select "Choose an option... Pending Applied Excluded (Questions) Excluded (Expired) Exc…" at bounding box center [760, 294] width 129 height 25
click at [696, 282] on select "Choose an option... Pending Applied Excluded (Questions) Excluded (Expired) Exc…" at bounding box center [760, 294] width 129 height 25
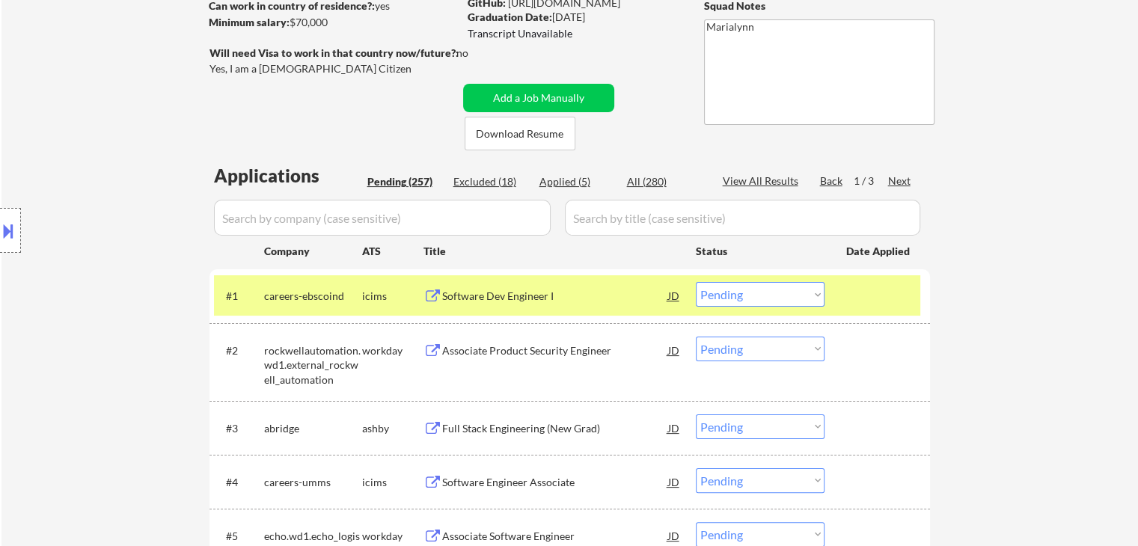
click at [498, 293] on div "Software Dev Engineer I" at bounding box center [555, 296] width 226 height 15
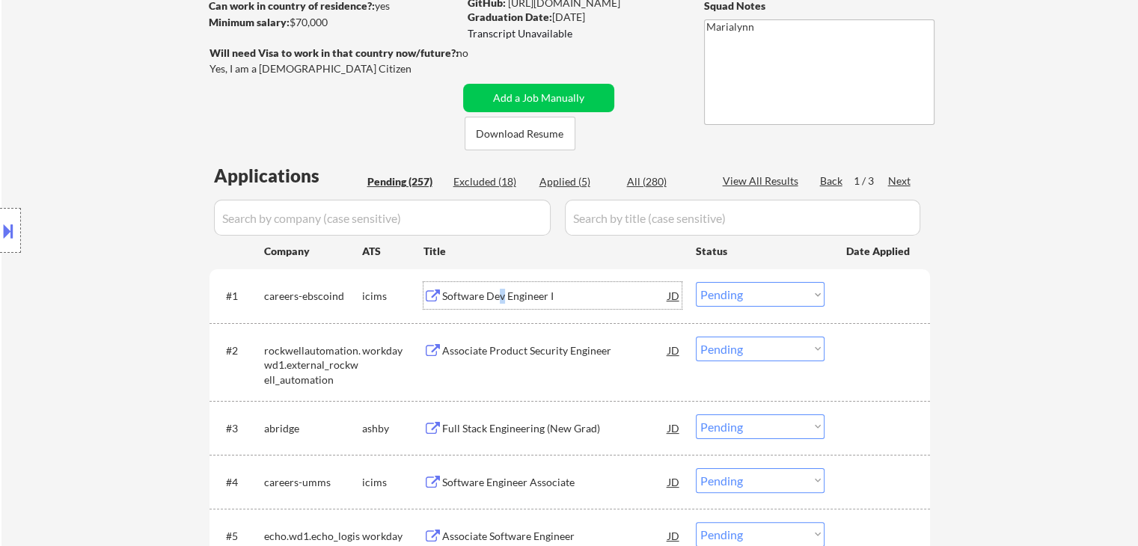
click at [733, 291] on select "Choose an option... Pending Applied Excluded (Questions) Excluded (Expired) Exc…" at bounding box center [760, 294] width 129 height 25
click at [696, 282] on select "Choose an option... Pending Applied Excluded (Questions) Excluded (Expired) Exc…" at bounding box center [760, 294] width 129 height 25
select select ""pending""
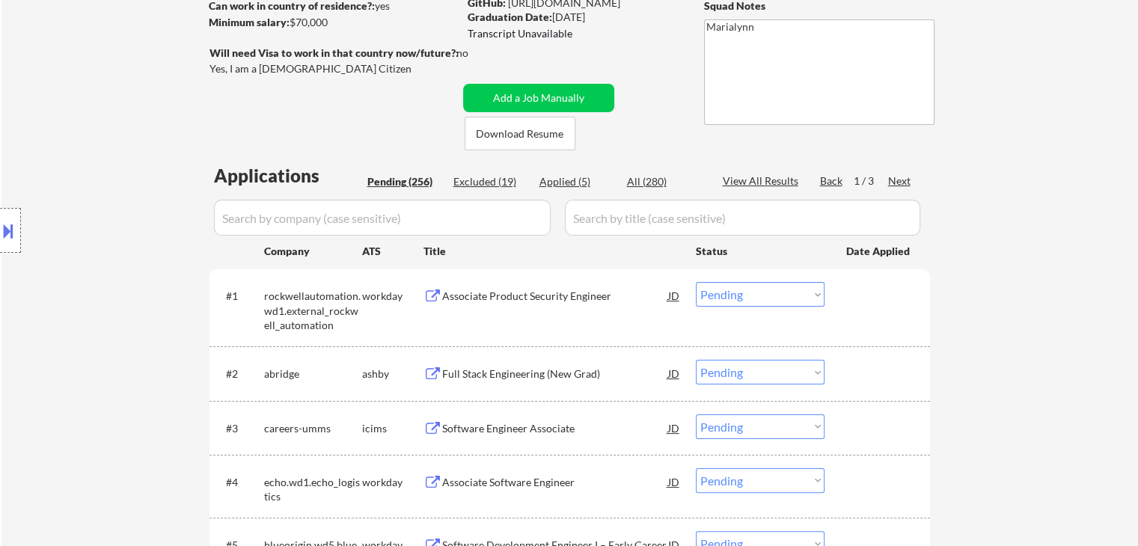
click at [512, 306] on div "Associate Product Security Engineer" at bounding box center [555, 295] width 226 height 27
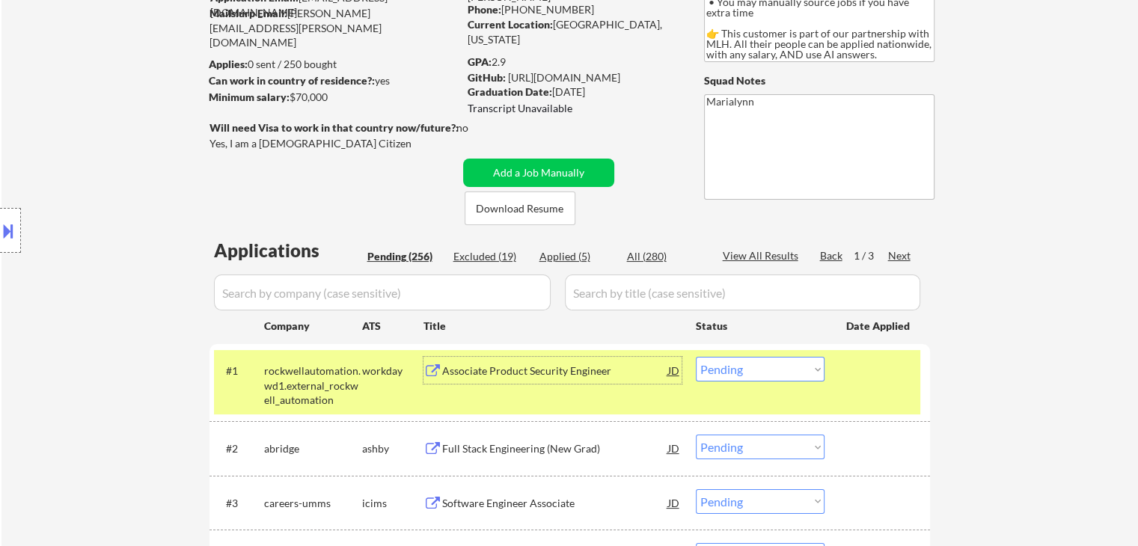
scroll to position [75, 0]
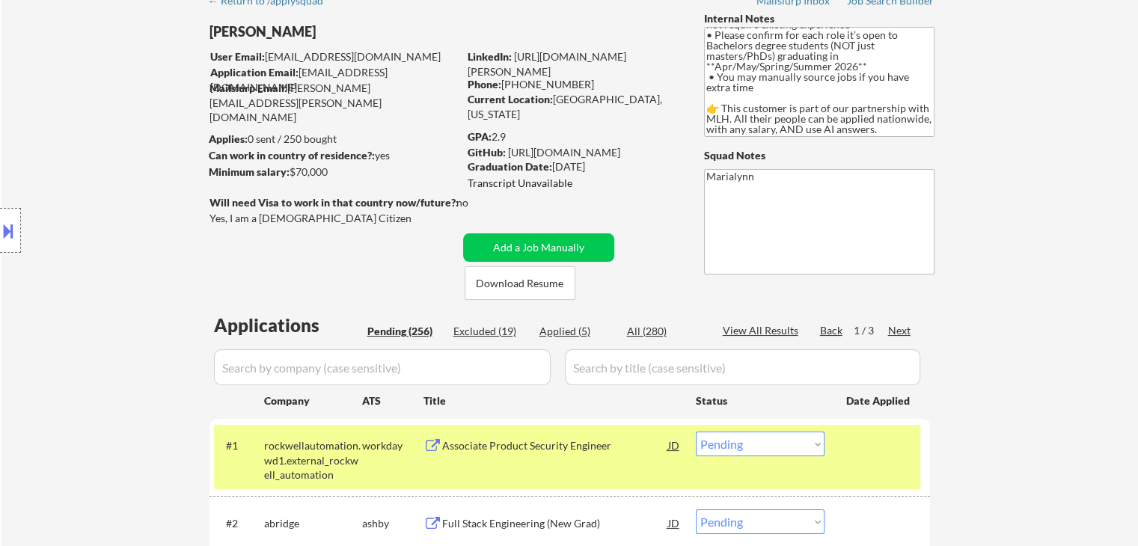
click at [536, 88] on div "Phone: [PHONE_NUMBER]" at bounding box center [574, 84] width 212 height 15
click at [534, 88] on div "Phone: [PHONE_NUMBER]" at bounding box center [574, 84] width 212 height 15
click at [521, 86] on div "Phone: [PHONE_NUMBER]" at bounding box center [574, 84] width 212 height 15
drag, startPoint x: 502, startPoint y: 80, endPoint x: 564, endPoint y: 85, distance: 61.5
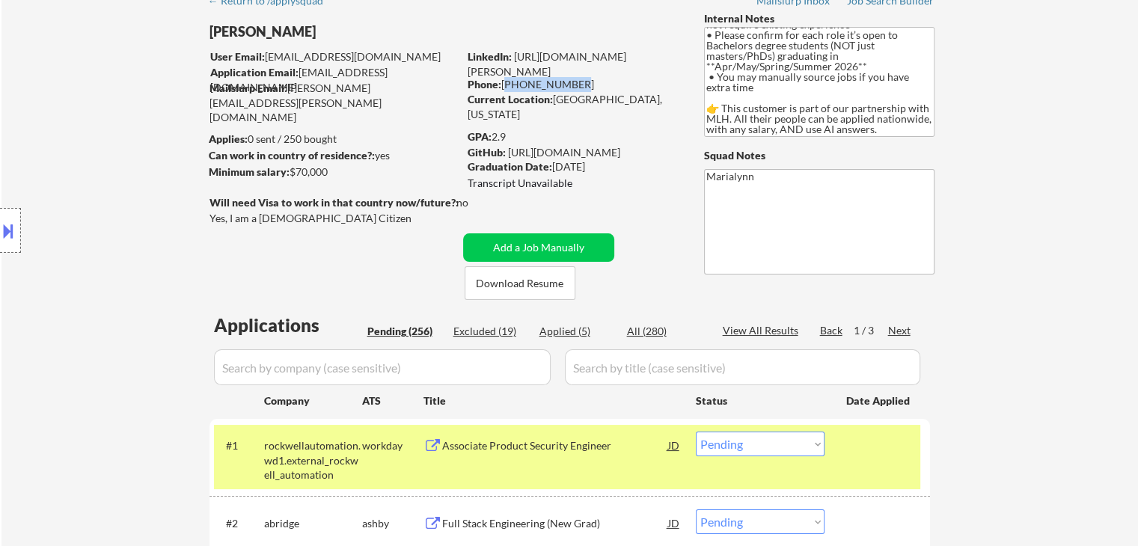
click at [569, 85] on div "Phone: [PHONE_NUMBER]" at bounding box center [574, 84] width 212 height 15
